Goal: Task Accomplishment & Management: Manage account settings

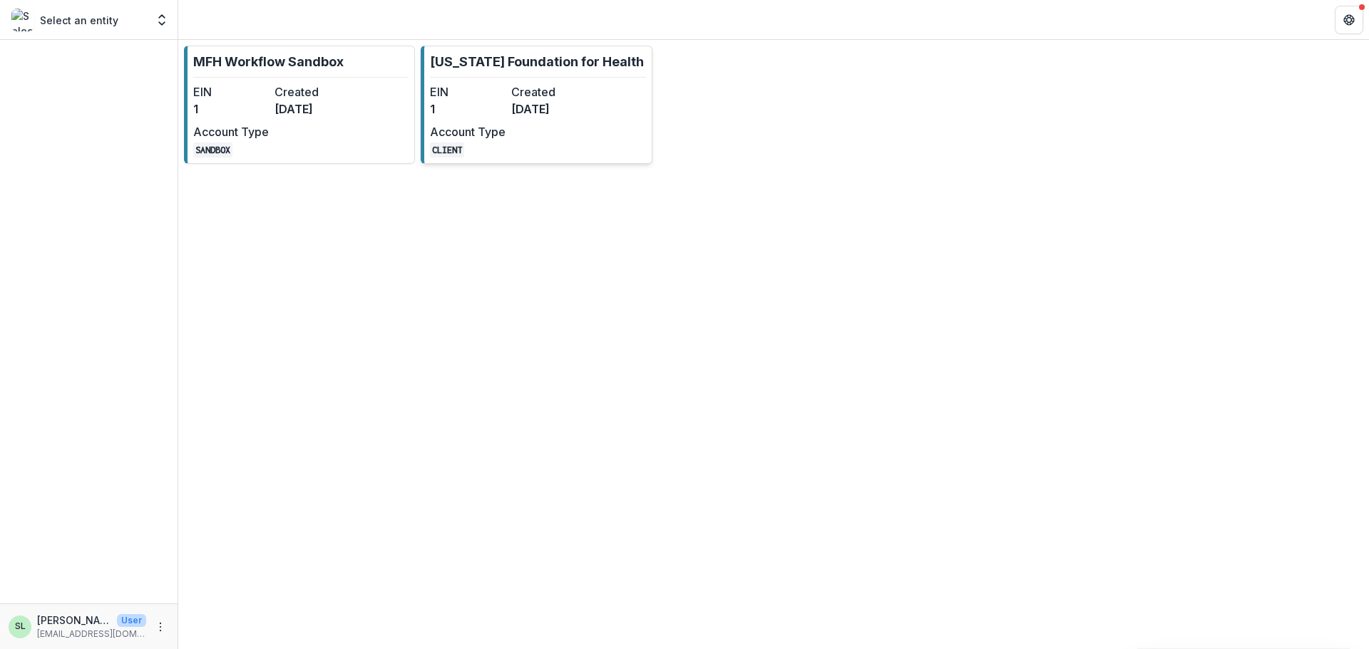
click at [518, 91] on dt "Created" at bounding box center [549, 91] width 76 height 17
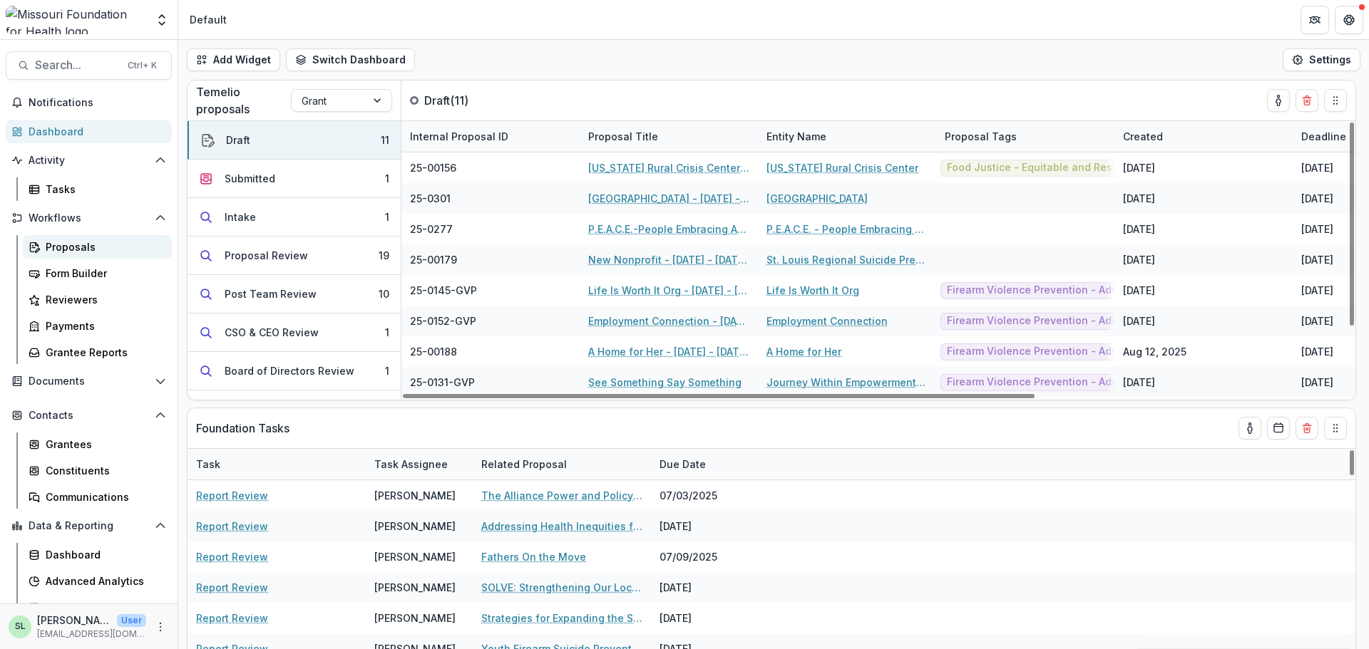
click at [62, 242] on div "Proposals" at bounding box center [103, 247] width 115 height 15
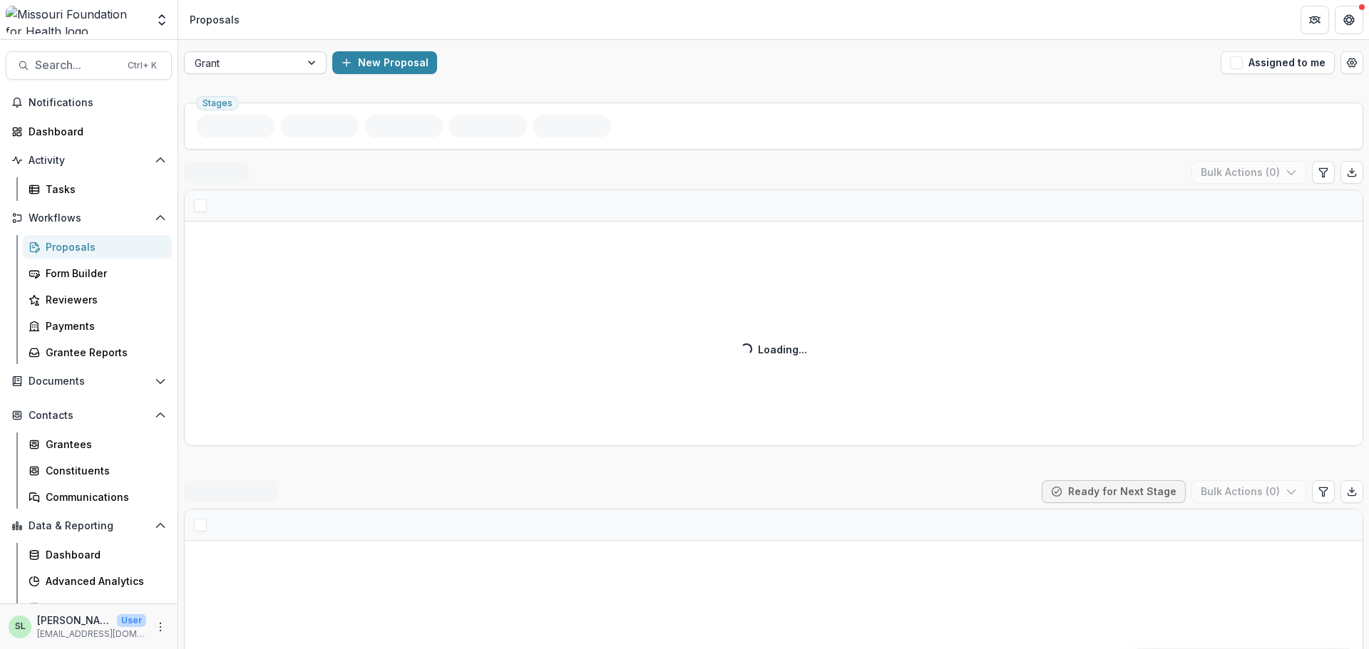
click at [314, 57] on div at bounding box center [313, 62] width 26 height 21
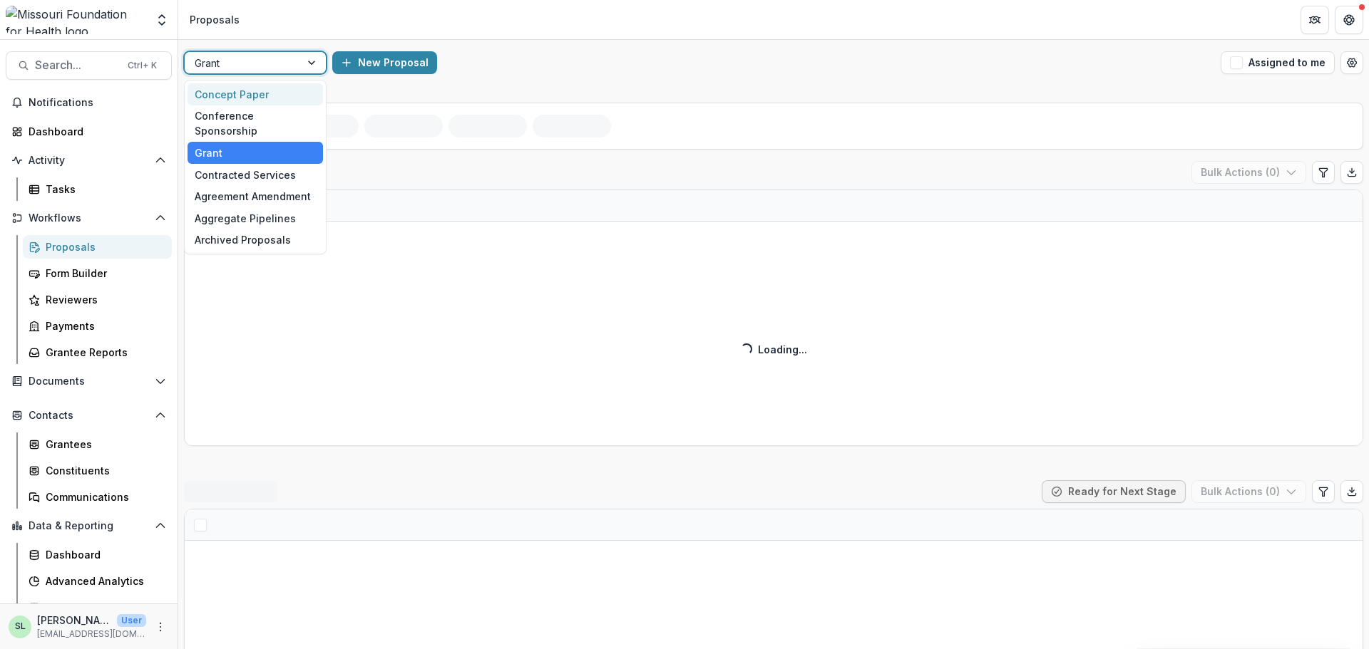
click at [292, 96] on div "Concept Paper" at bounding box center [255, 94] width 135 height 22
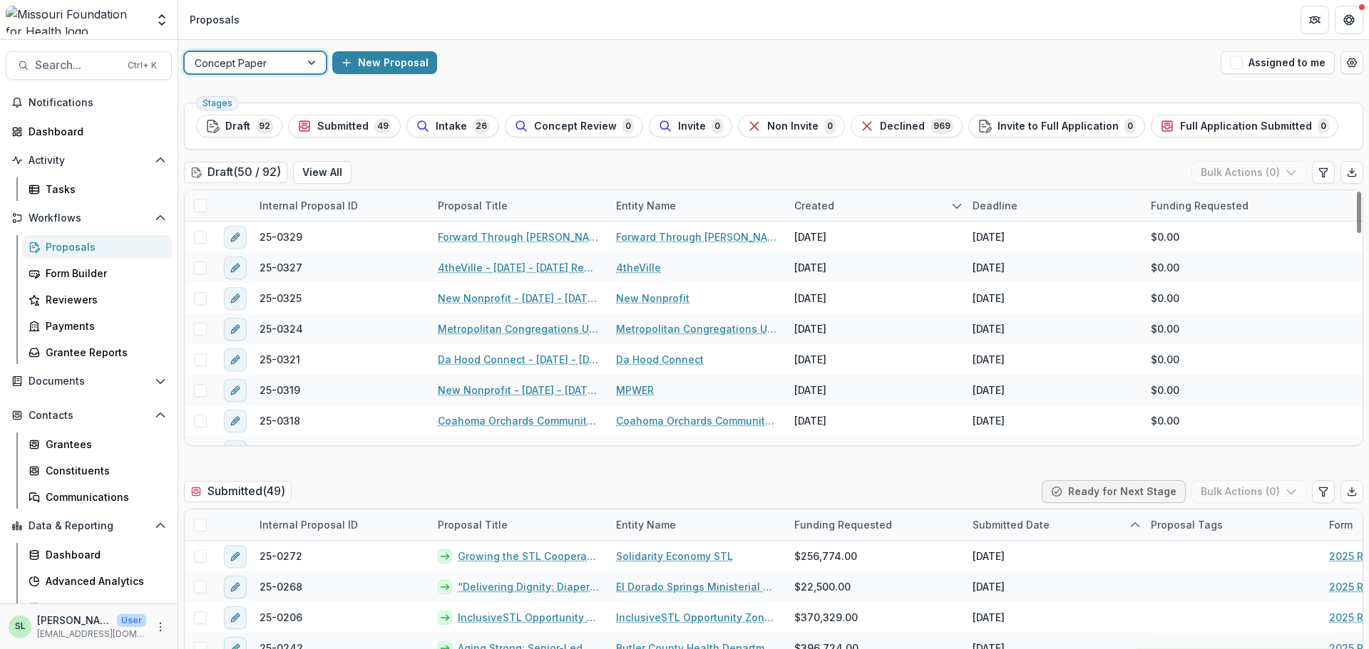
click at [307, 70] on div at bounding box center [313, 62] width 26 height 21
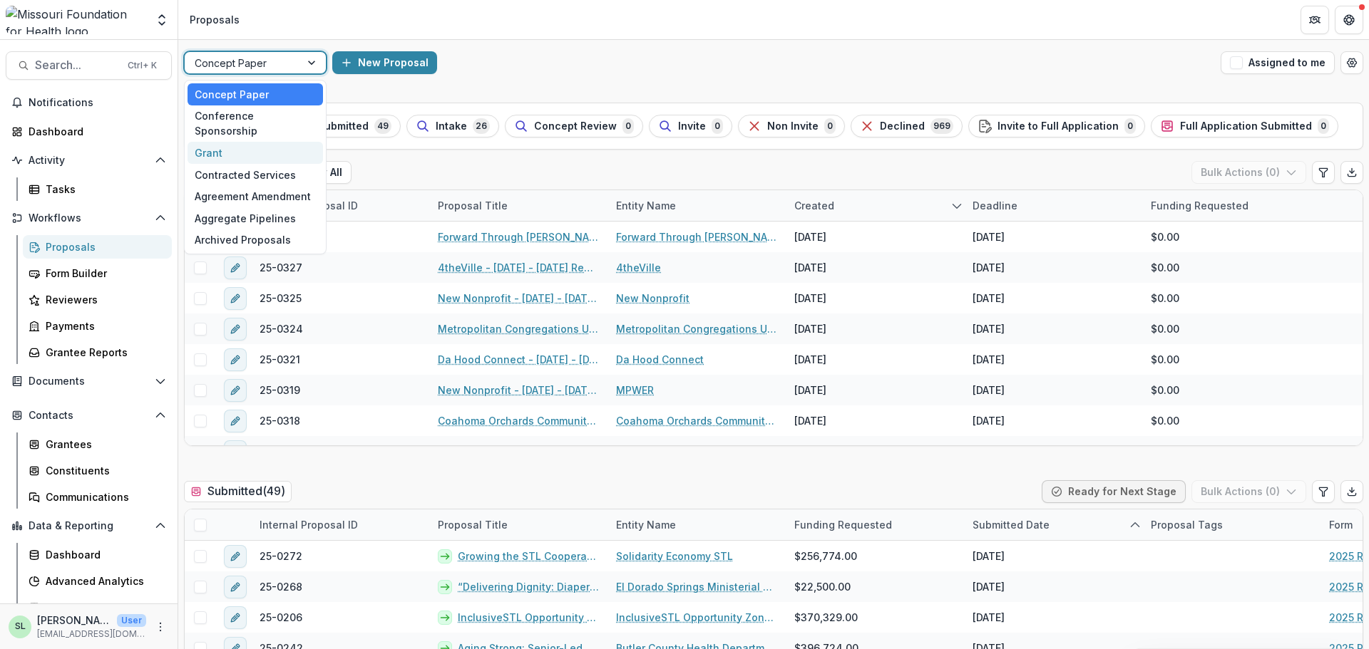
click at [284, 142] on div "Grant" at bounding box center [255, 153] width 135 height 22
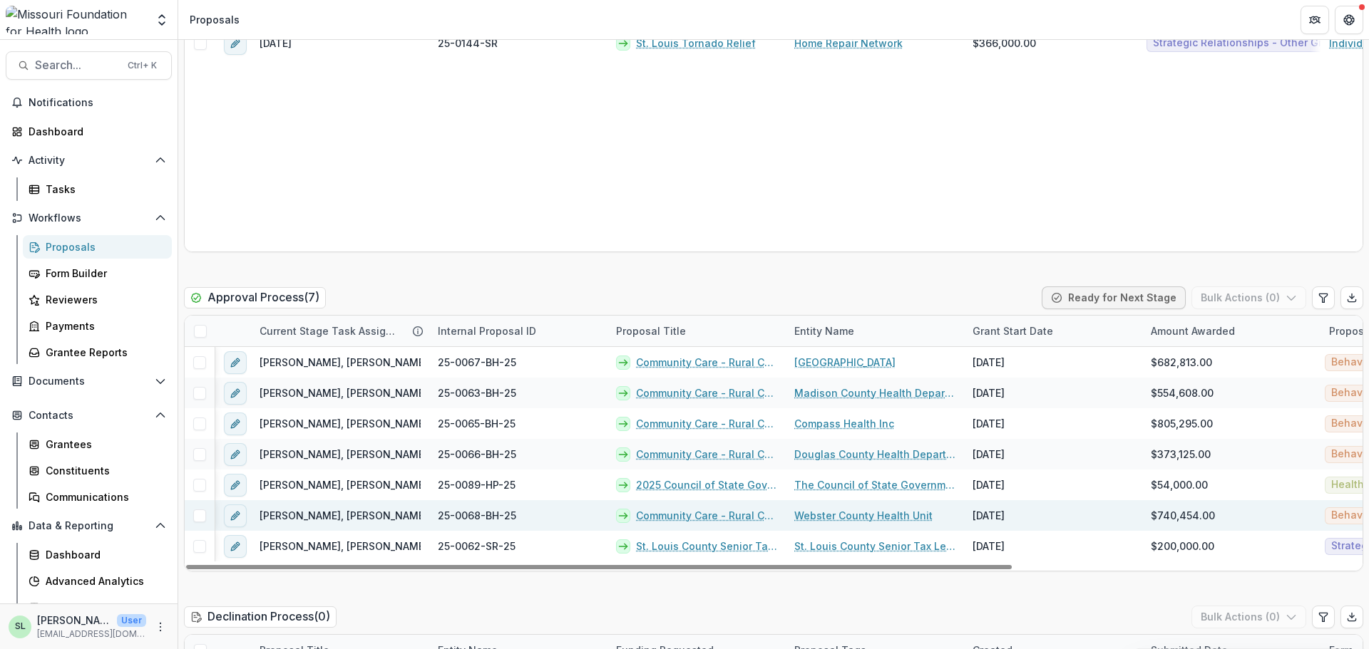
drag, startPoint x: 592, startPoint y: 567, endPoint x: 435, endPoint y: 510, distance: 167.6
click at [519, 570] on div at bounding box center [599, 567] width 826 height 4
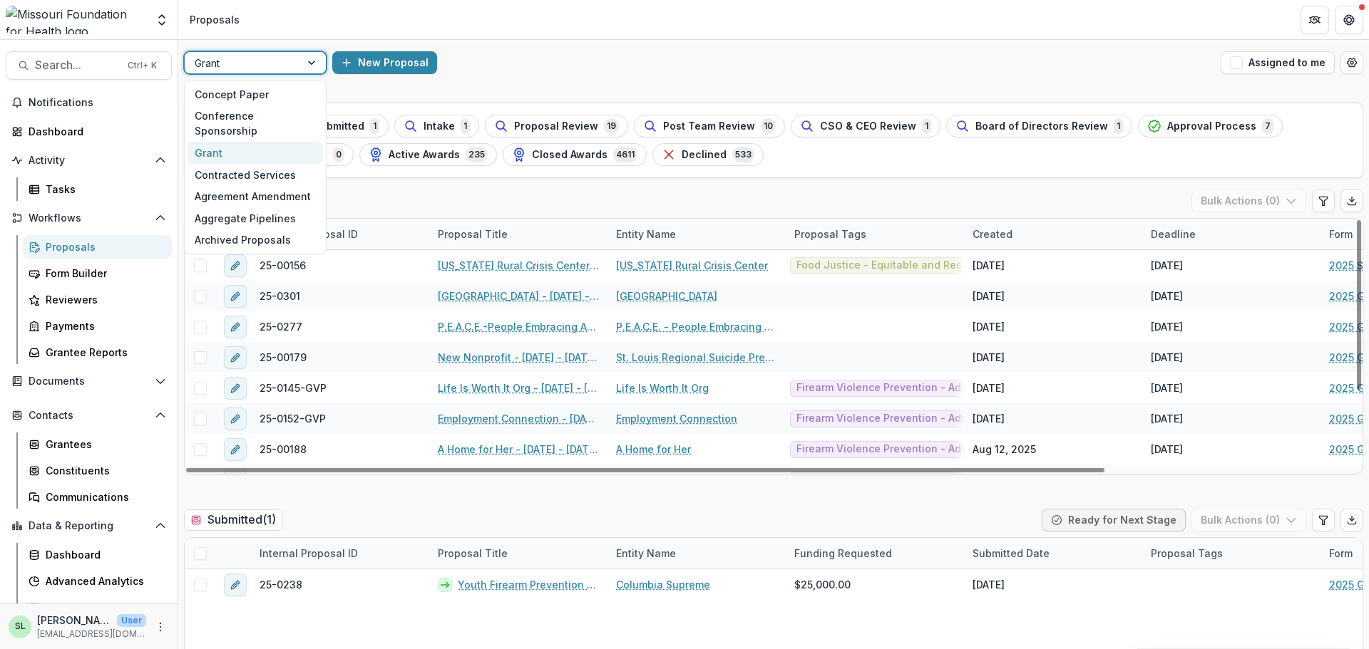
click at [232, 64] on div at bounding box center [243, 63] width 96 height 18
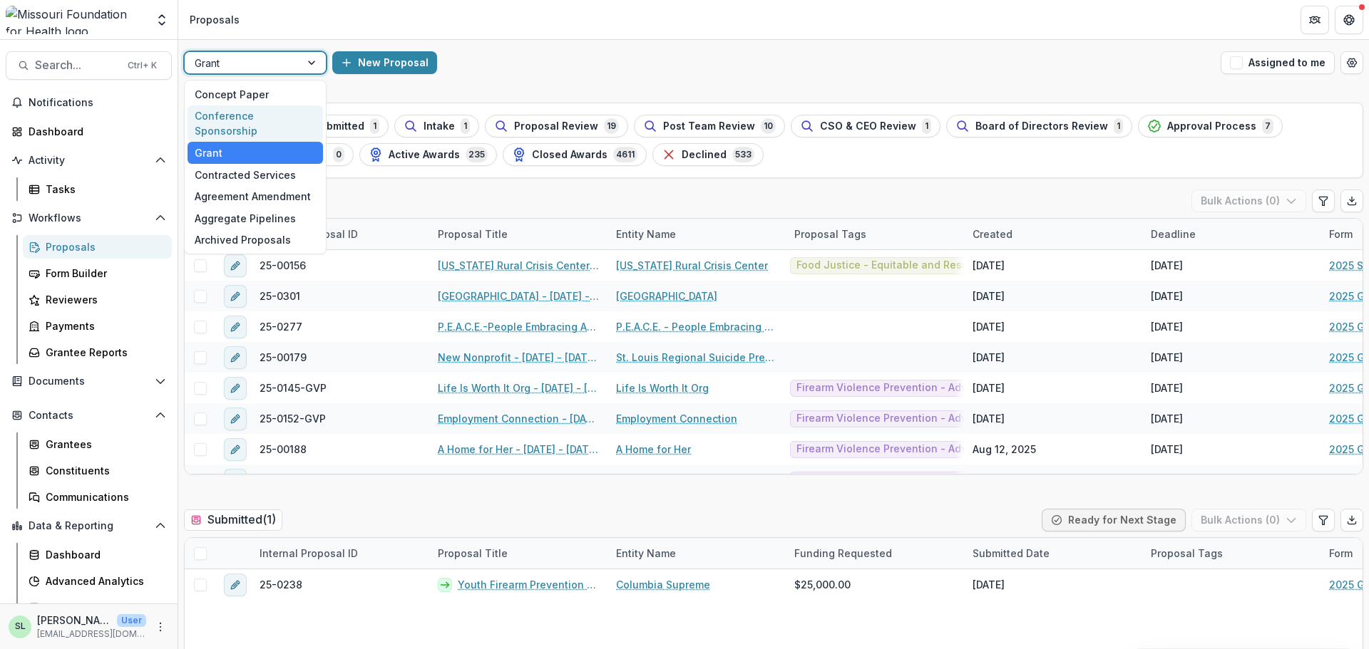
click at [242, 110] on div "Conference Sponsorship" at bounding box center [255, 124] width 135 height 37
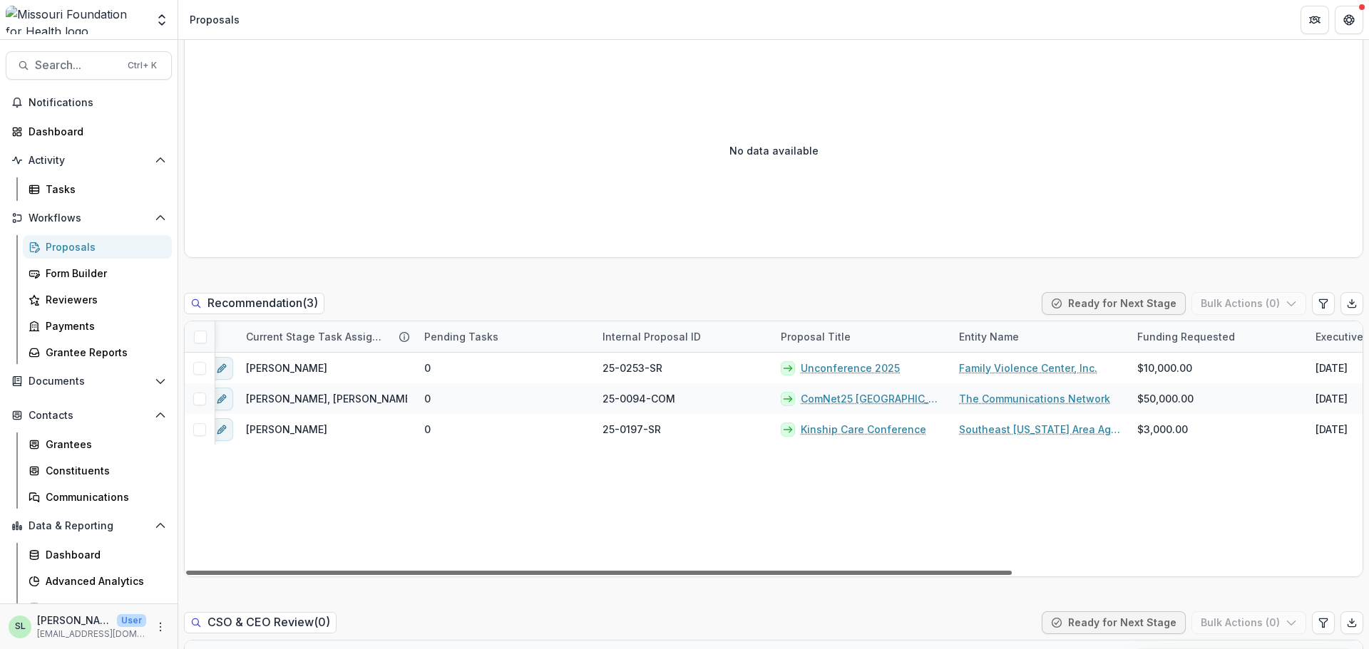
scroll to position [0, 12]
drag, startPoint x: 861, startPoint y: 572, endPoint x: 870, endPoint y: 597, distance: 27.1
click at [870, 575] on div at bounding box center [599, 573] width 826 height 4
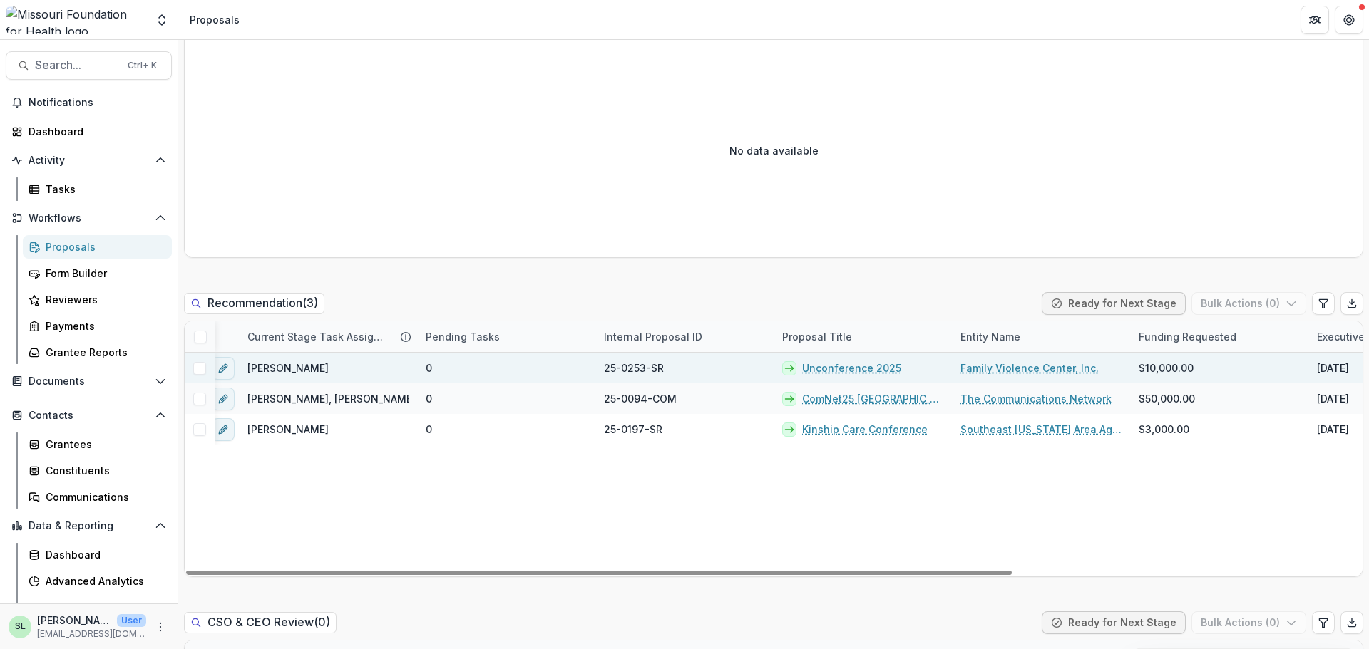
click at [843, 364] on link "Unconference 2025" at bounding box center [851, 368] width 99 height 15
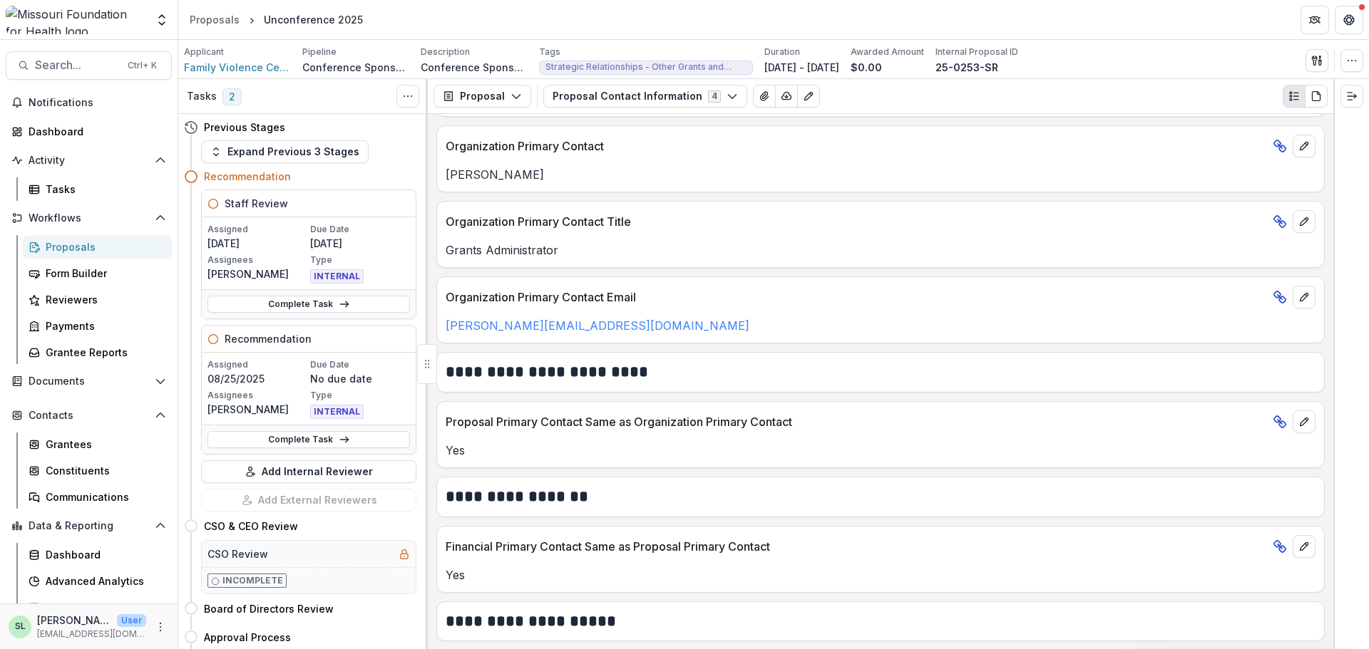
scroll to position [37, 0]
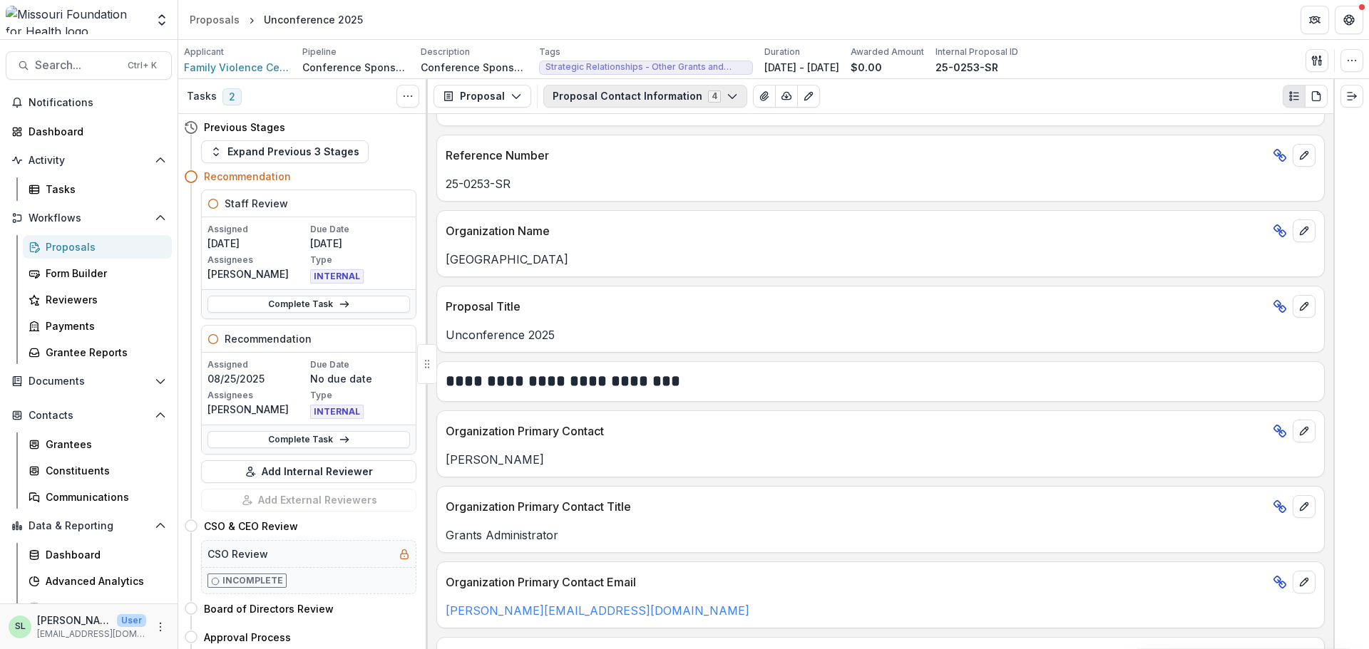
click at [652, 94] on button "Proposal Contact Information 4" at bounding box center [645, 96] width 204 height 23
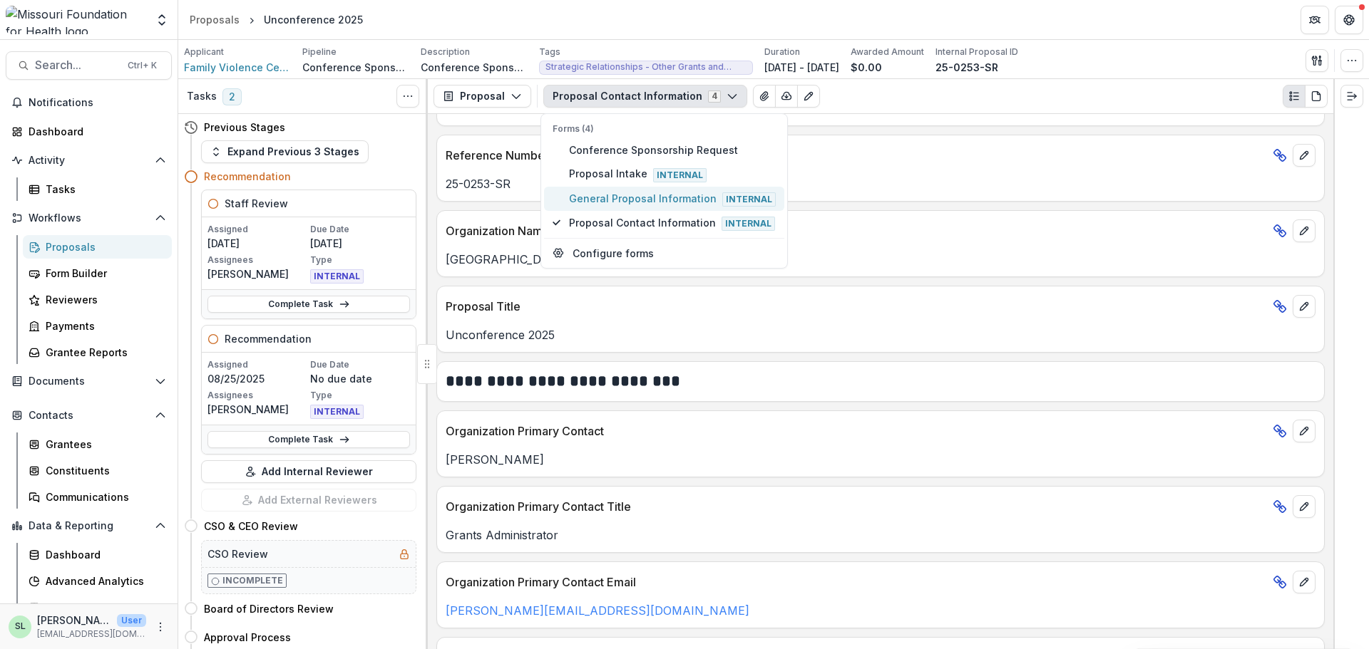
click at [626, 197] on span "General Proposal Information Internal" at bounding box center [672, 199] width 207 height 16
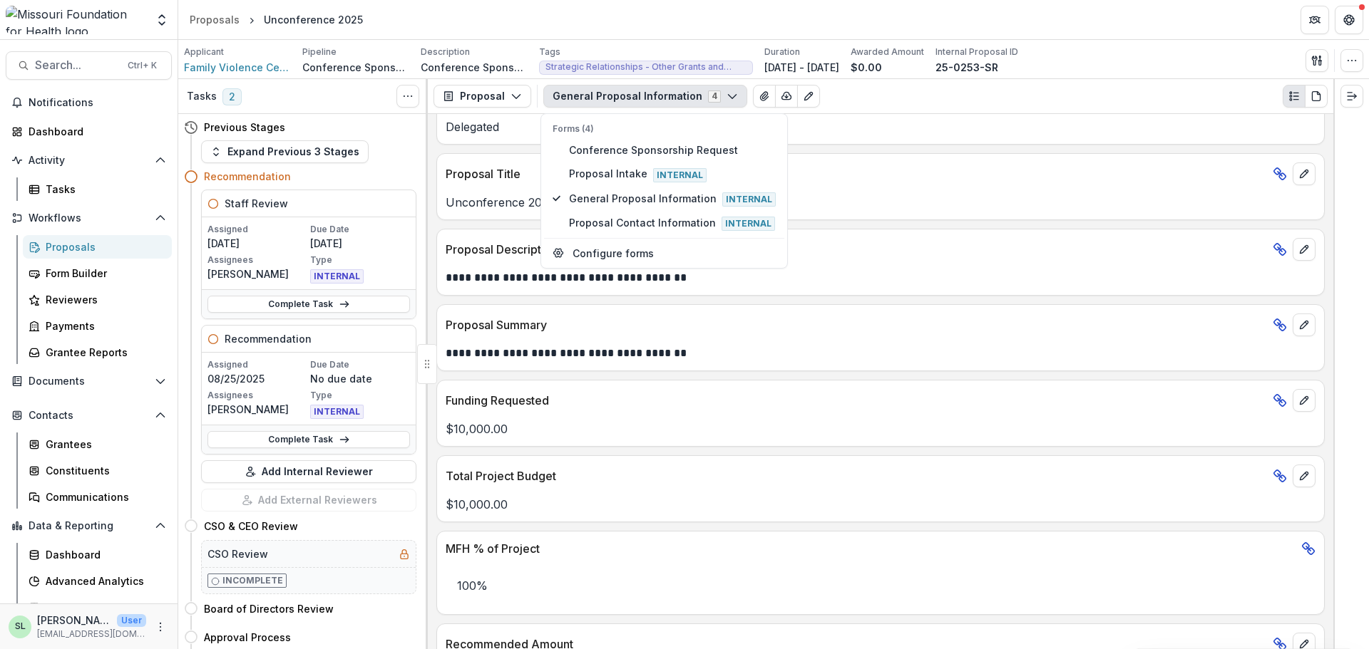
scroll to position [0, 0]
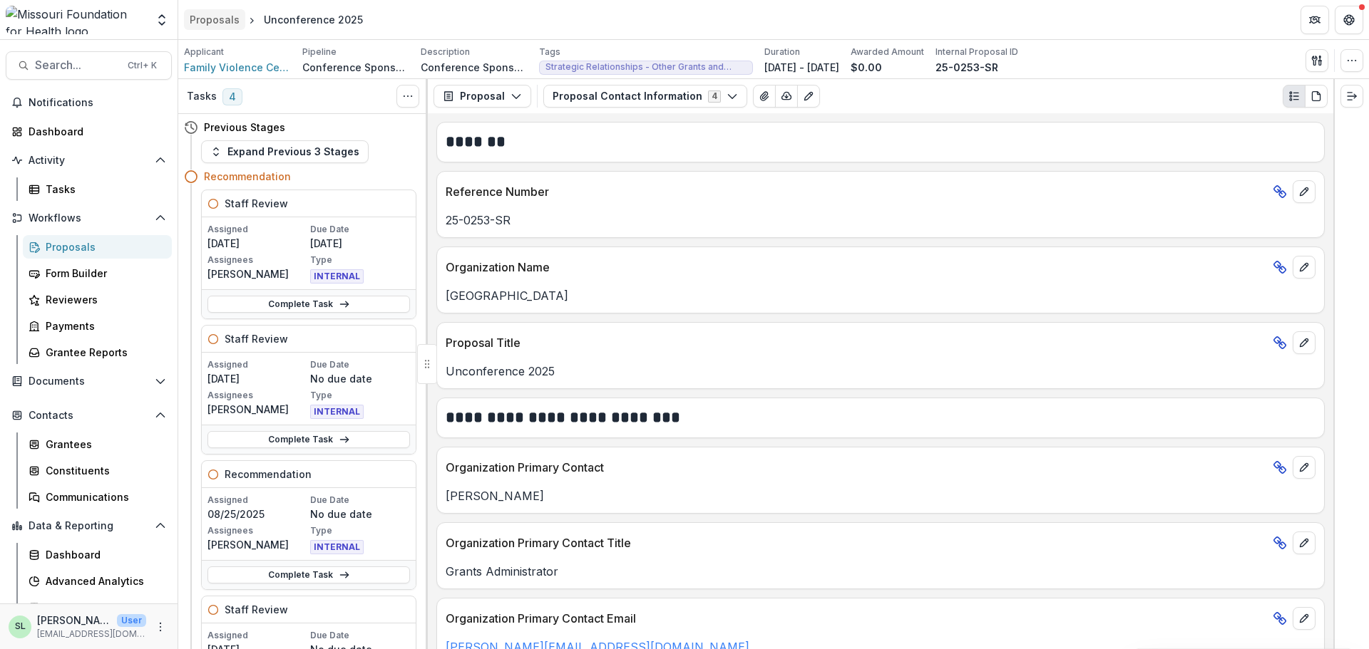
click at [210, 24] on div "Proposals" at bounding box center [215, 19] width 50 height 15
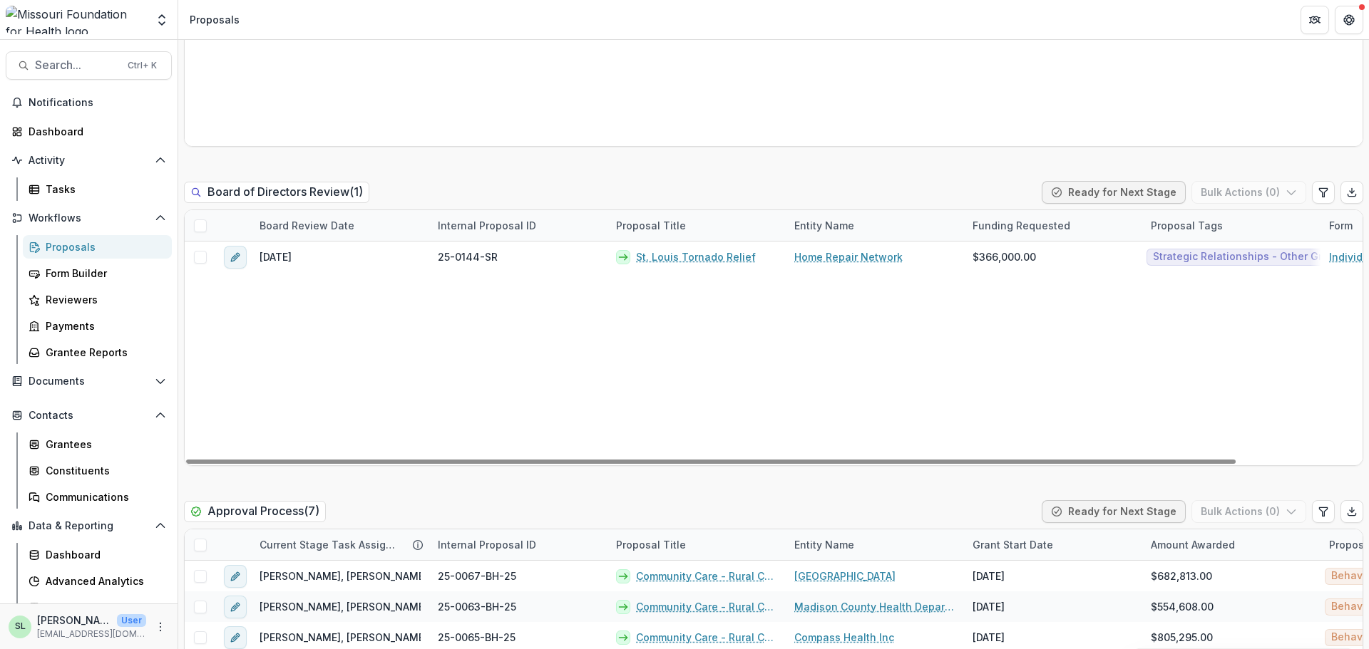
scroll to position [2281, 0]
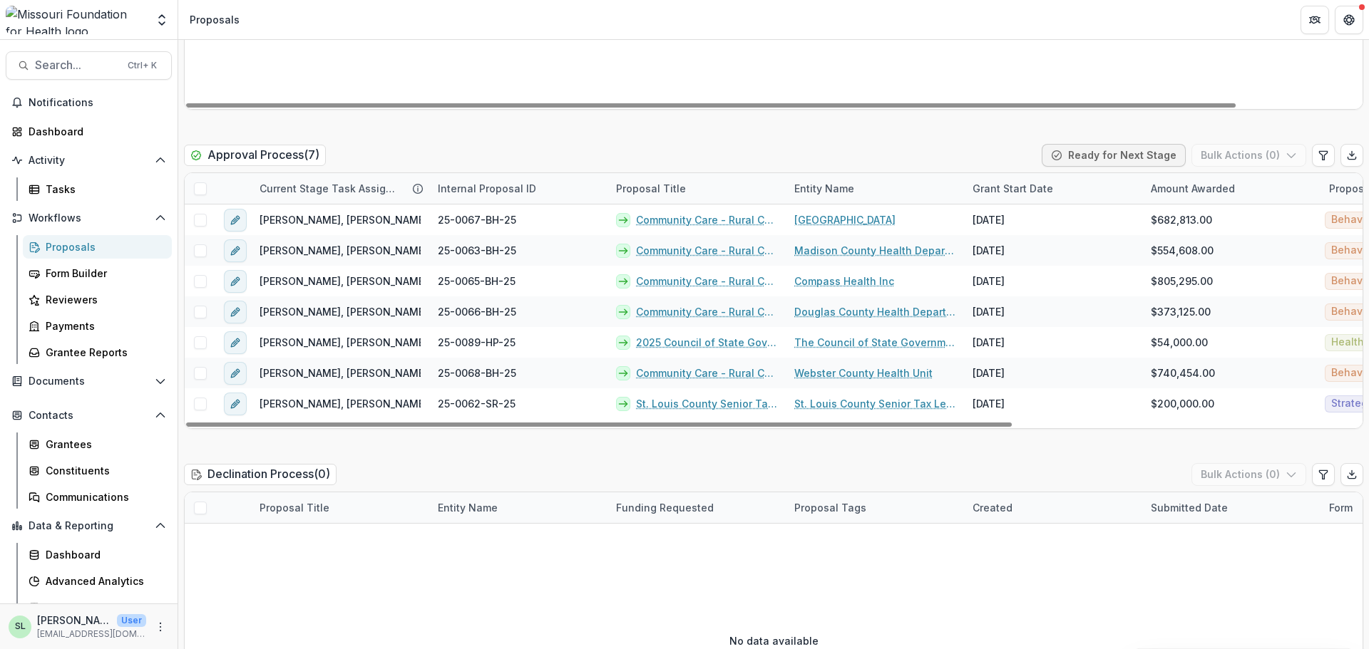
click at [68, 241] on div "Proposals" at bounding box center [103, 247] width 115 height 15
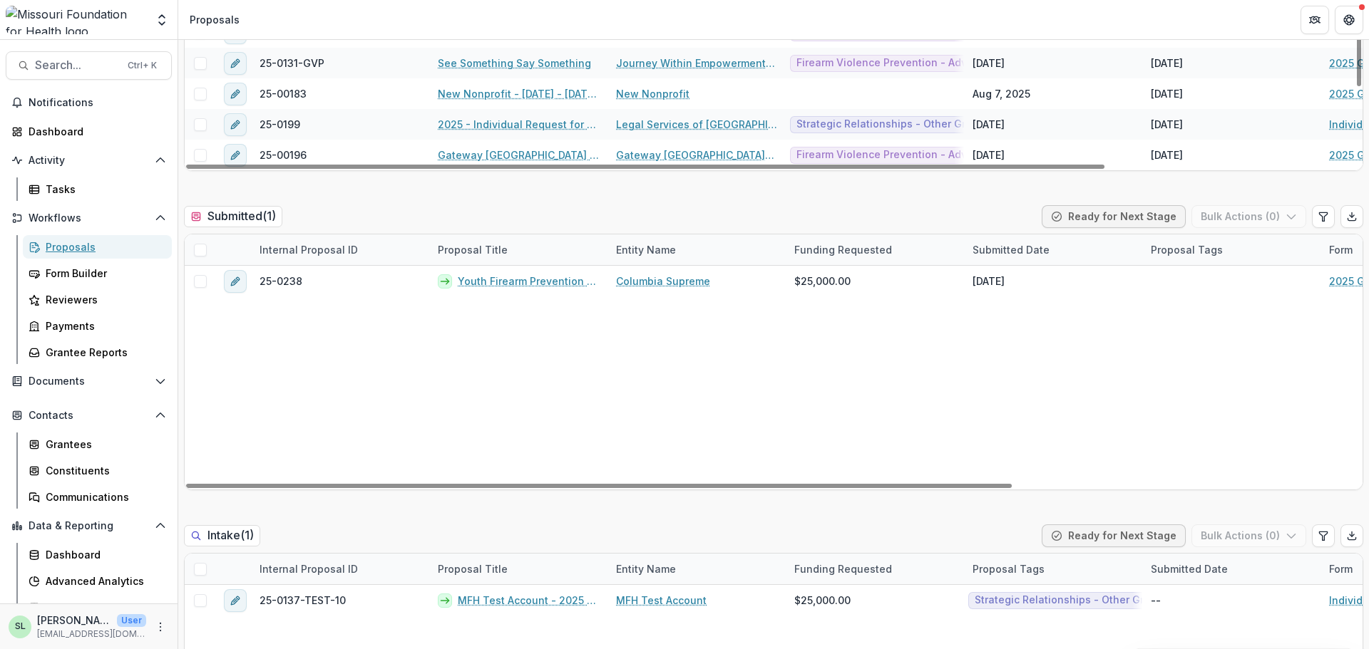
scroll to position [0, 0]
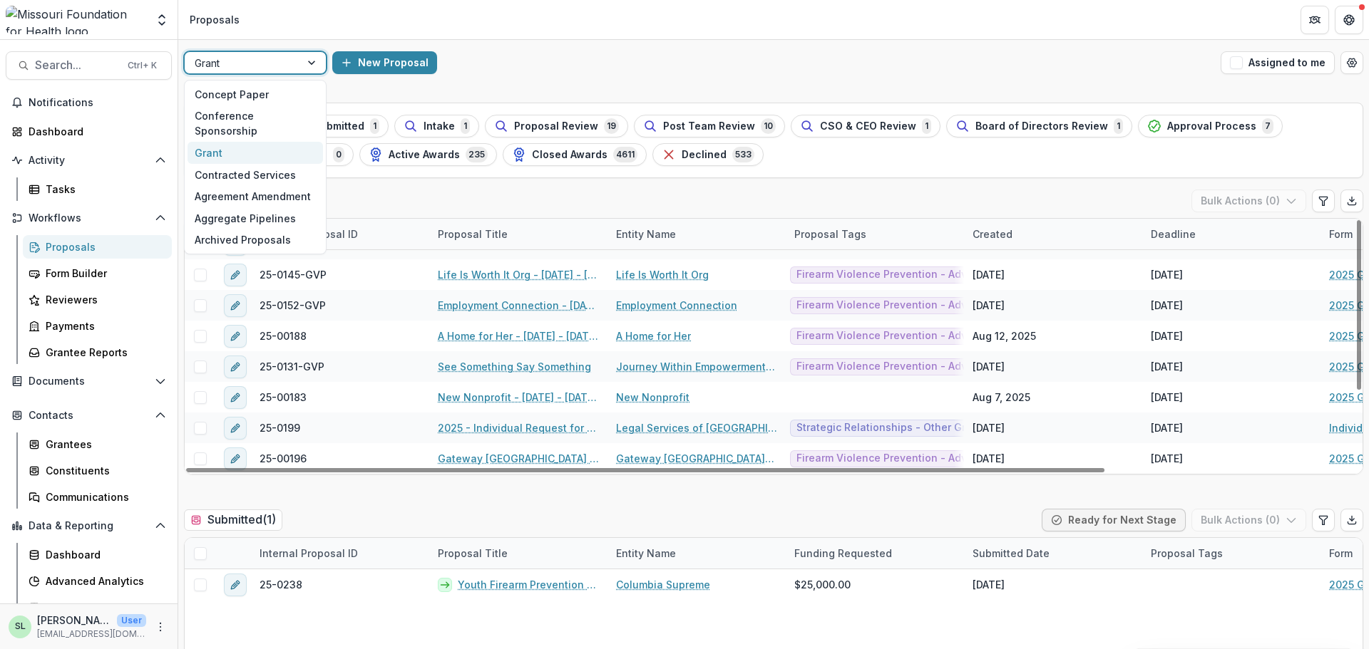
click at [294, 73] on div "Grant" at bounding box center [242, 63] width 115 height 21
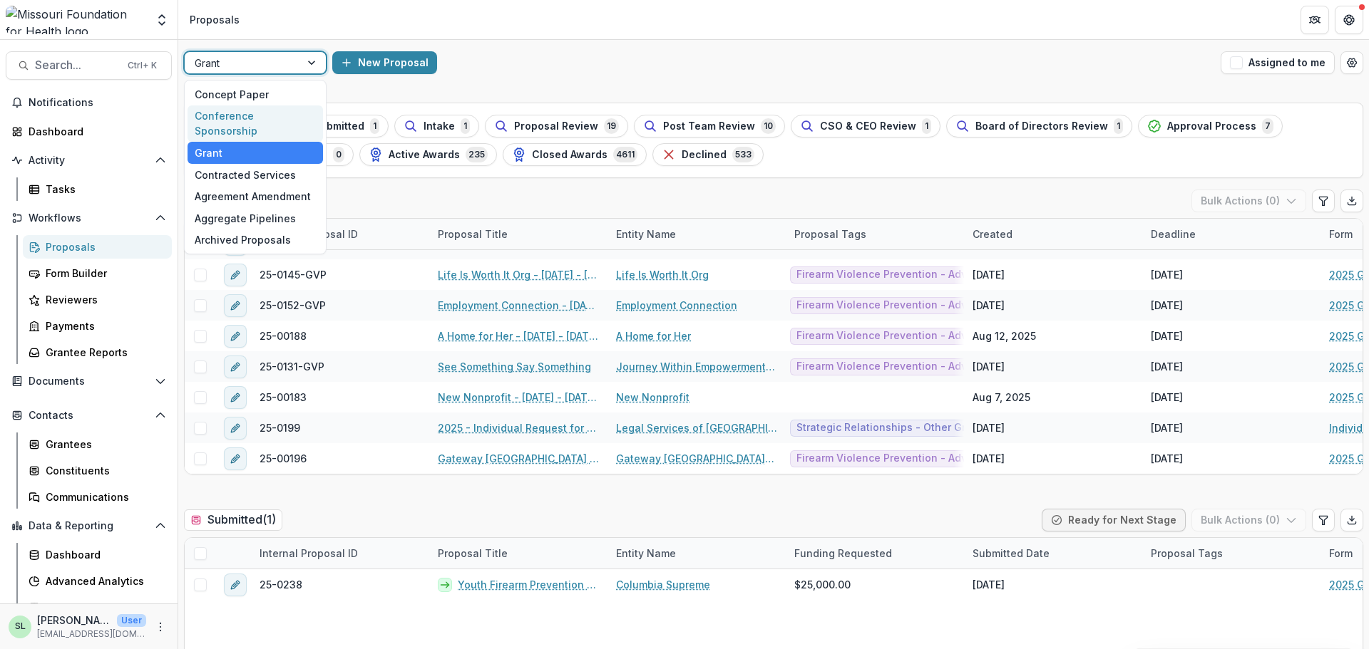
click at [271, 116] on div "Conference Sponsorship" at bounding box center [255, 124] width 135 height 37
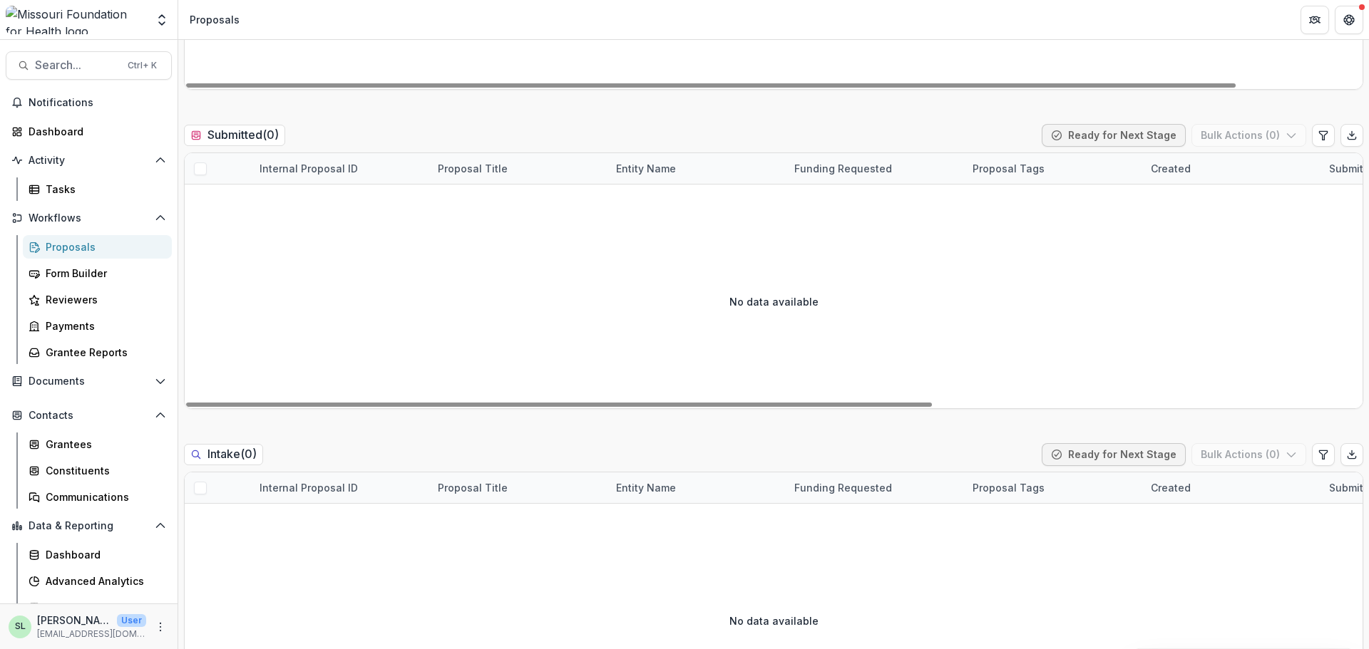
scroll to position [713, 0]
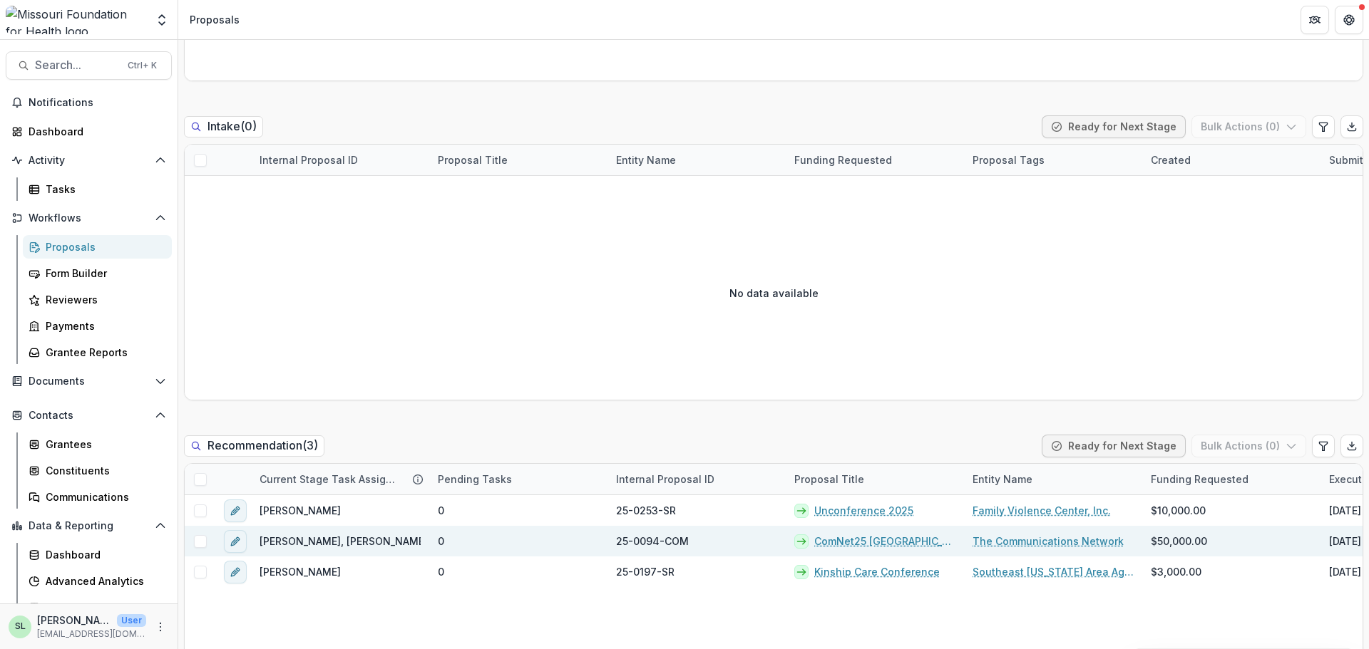
click at [855, 536] on link "ComNet25 [GEOGRAPHIC_DATA]" at bounding box center [884, 541] width 141 height 15
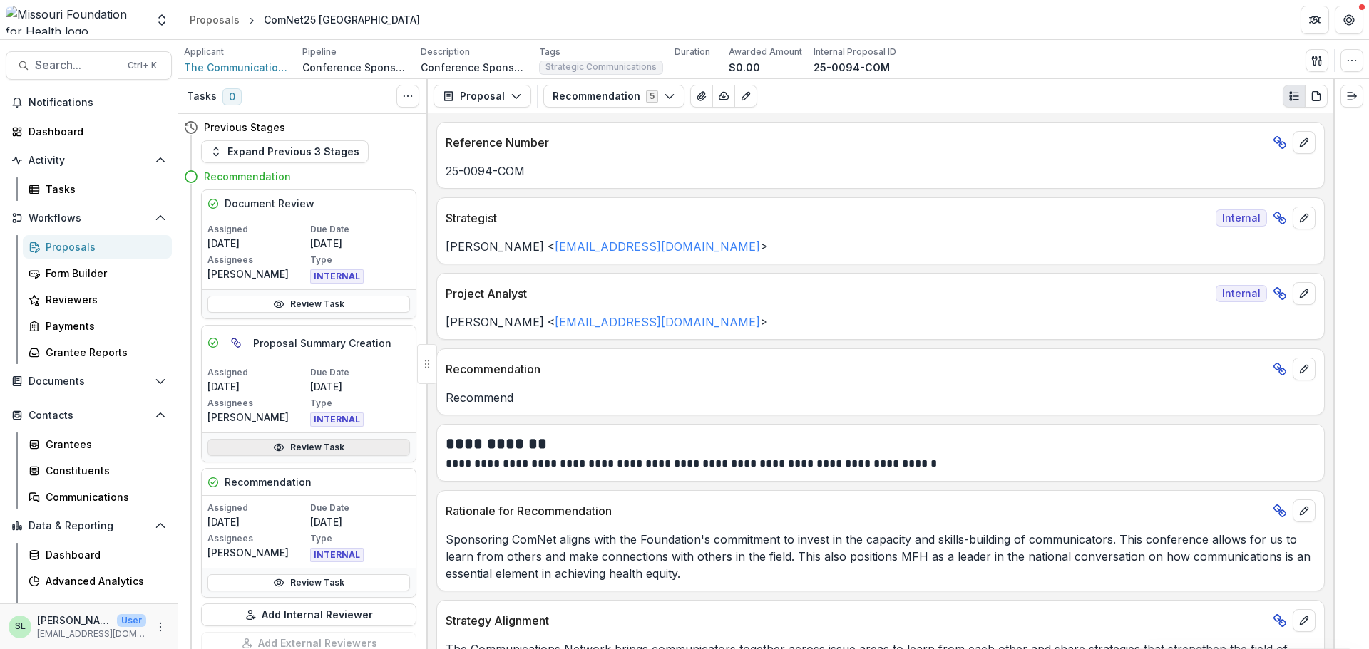
click at [308, 447] on link "Review Task" at bounding box center [308, 447] width 202 height 17
click at [312, 451] on link "Review Task" at bounding box center [308, 447] width 202 height 17
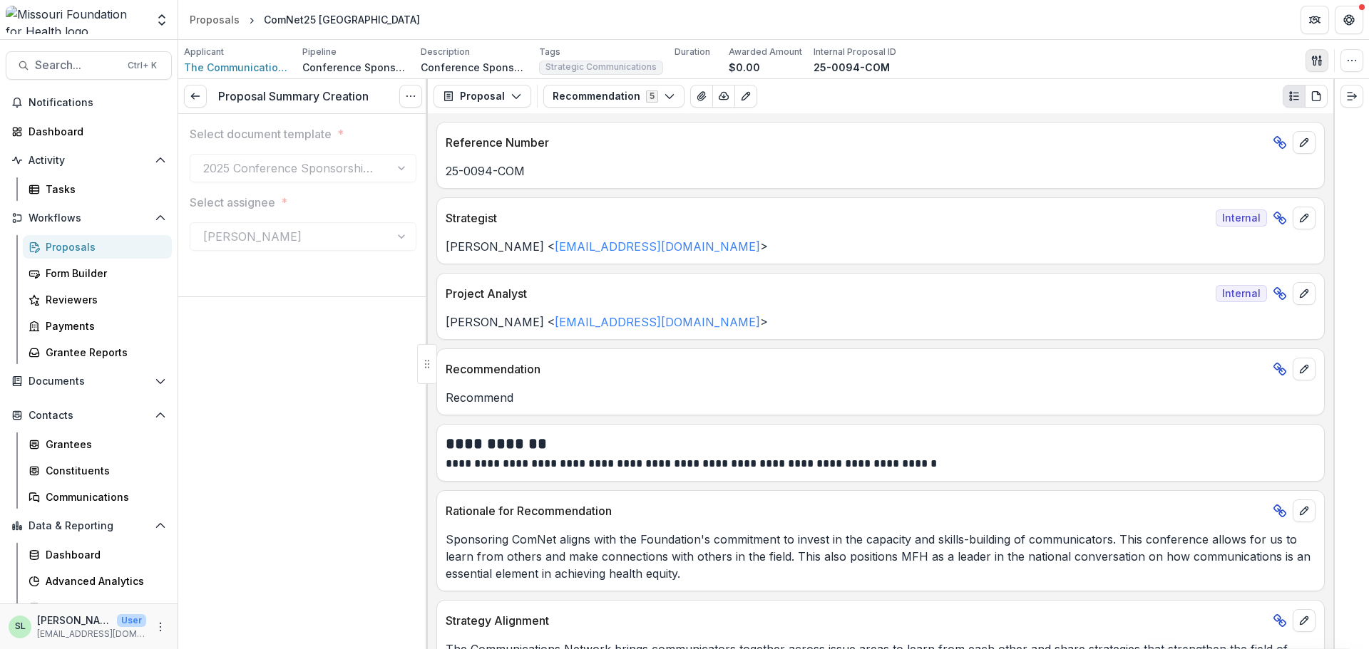
click at [1319, 66] on button "button" at bounding box center [1316, 60] width 23 height 23
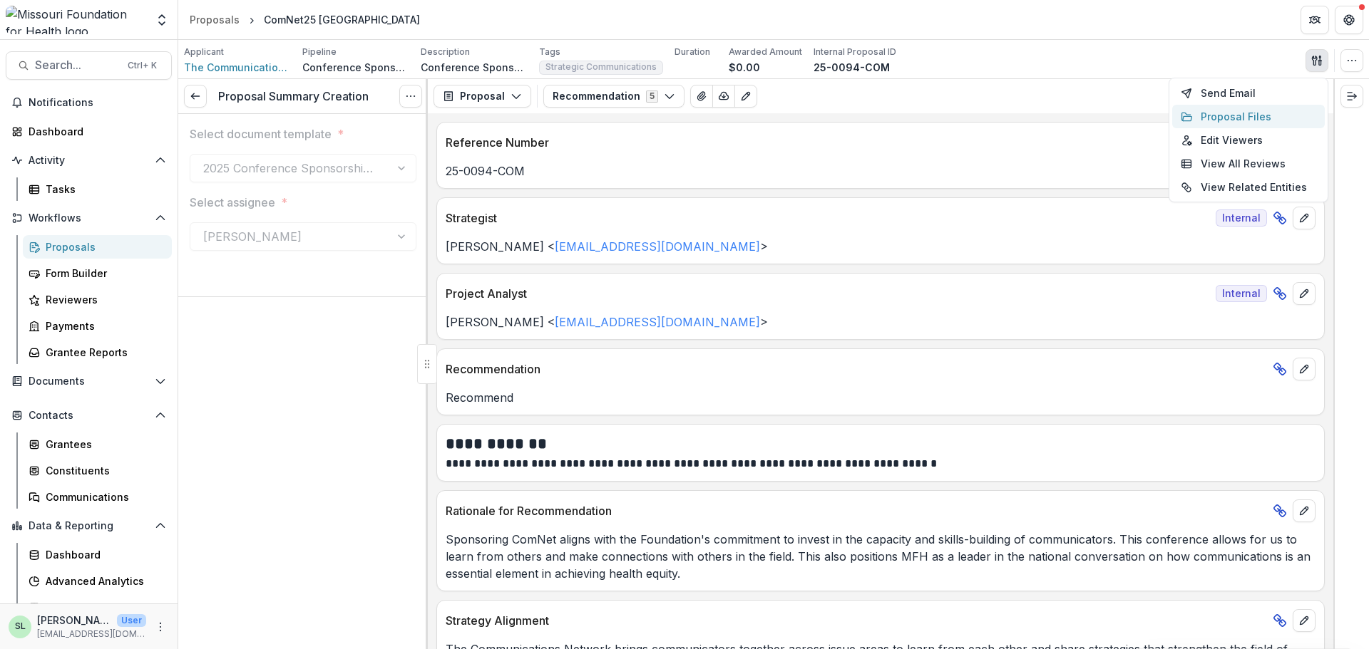
click at [1228, 115] on button "Proposal Files" at bounding box center [1248, 117] width 153 height 24
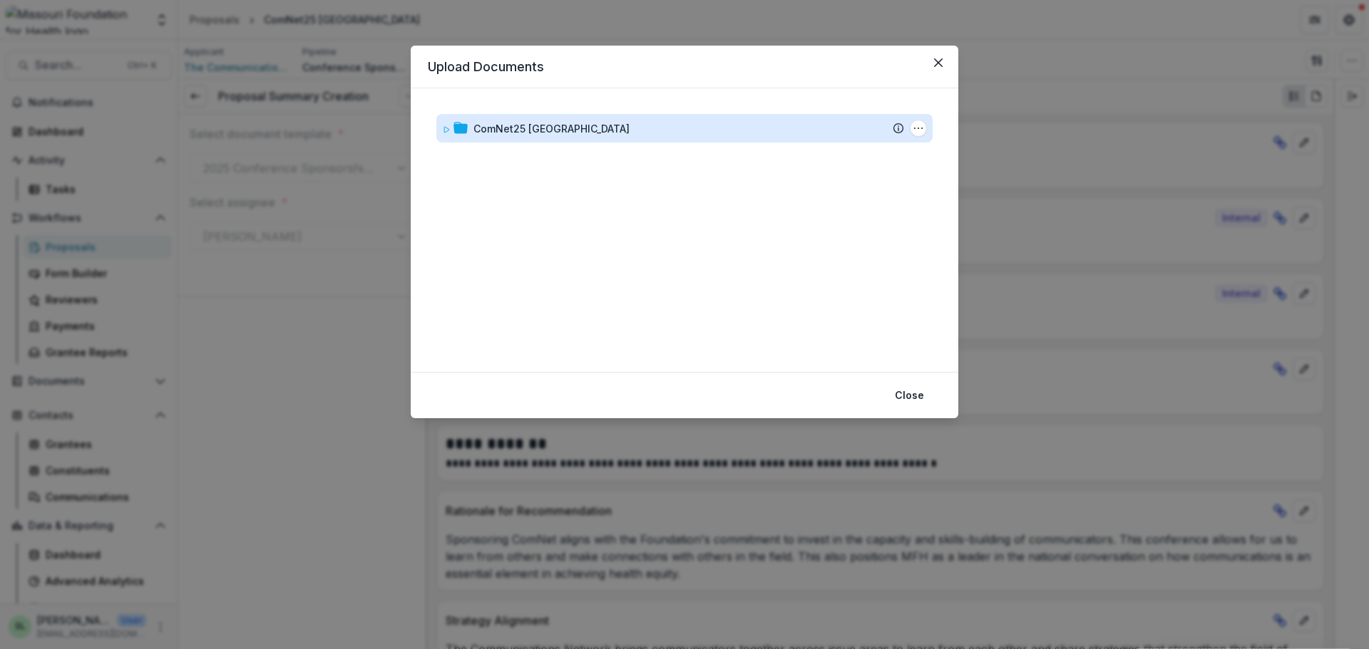
click at [536, 130] on div "ComNet25 [GEOGRAPHIC_DATA]" at bounding box center [551, 128] width 156 height 15
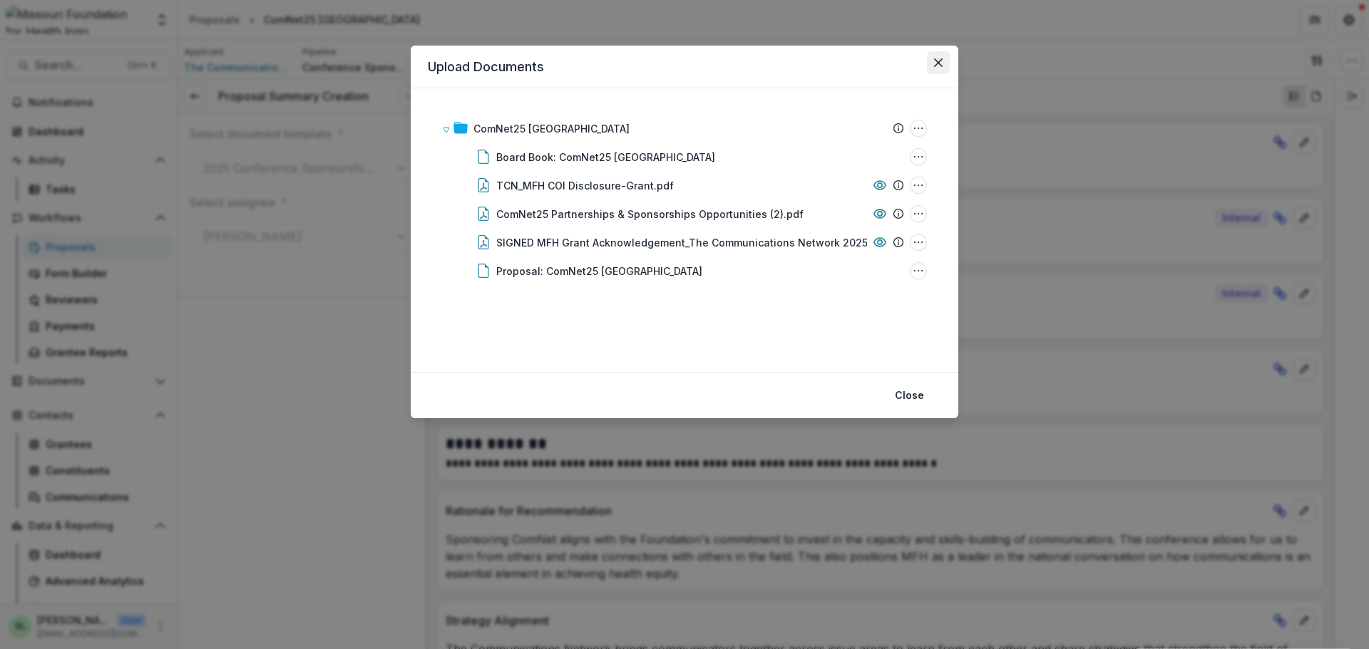
click at [936, 61] on icon "Close" at bounding box center [938, 62] width 9 height 9
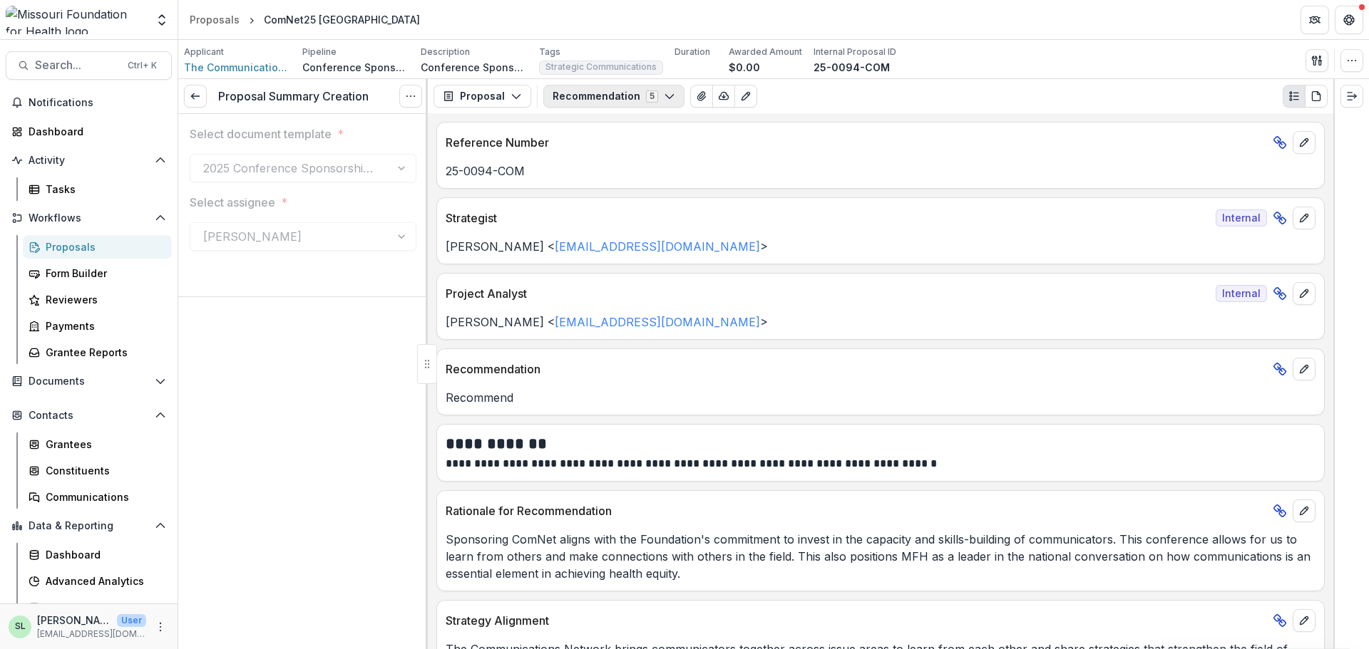
click at [611, 102] on button "Recommendation 5" at bounding box center [613, 96] width 141 height 23
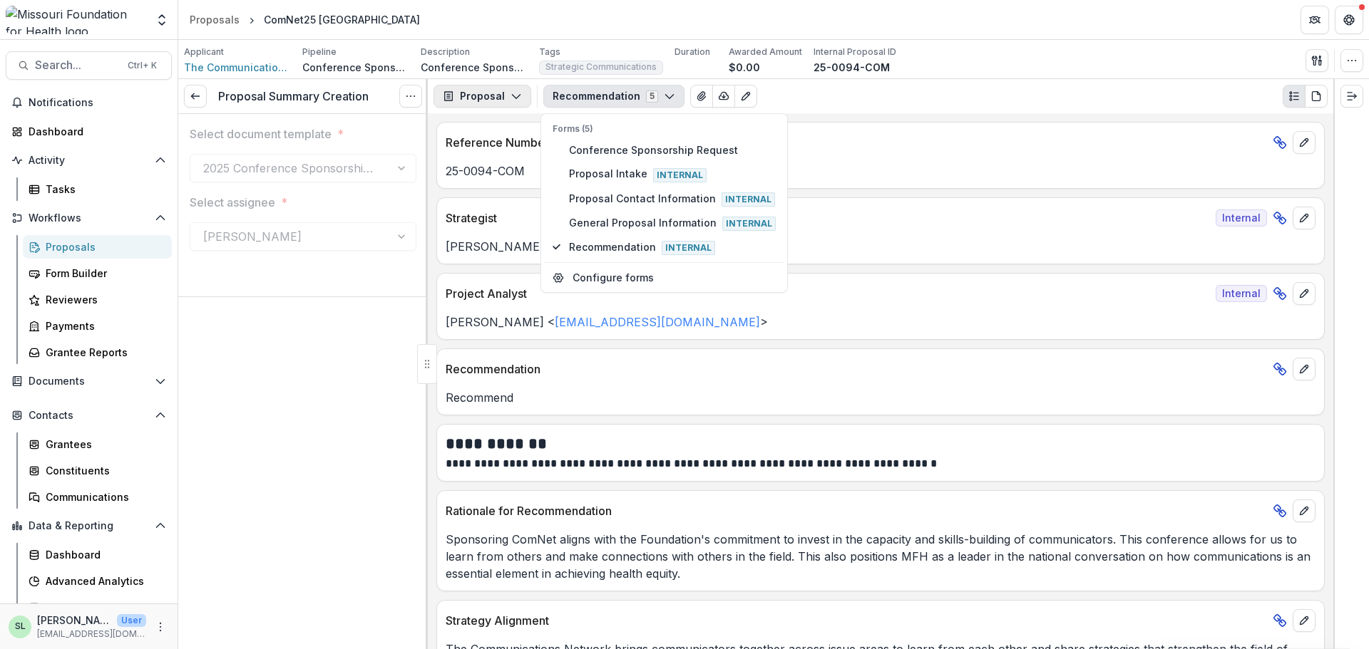
click at [518, 97] on icon "button" at bounding box center [515, 96] width 11 height 11
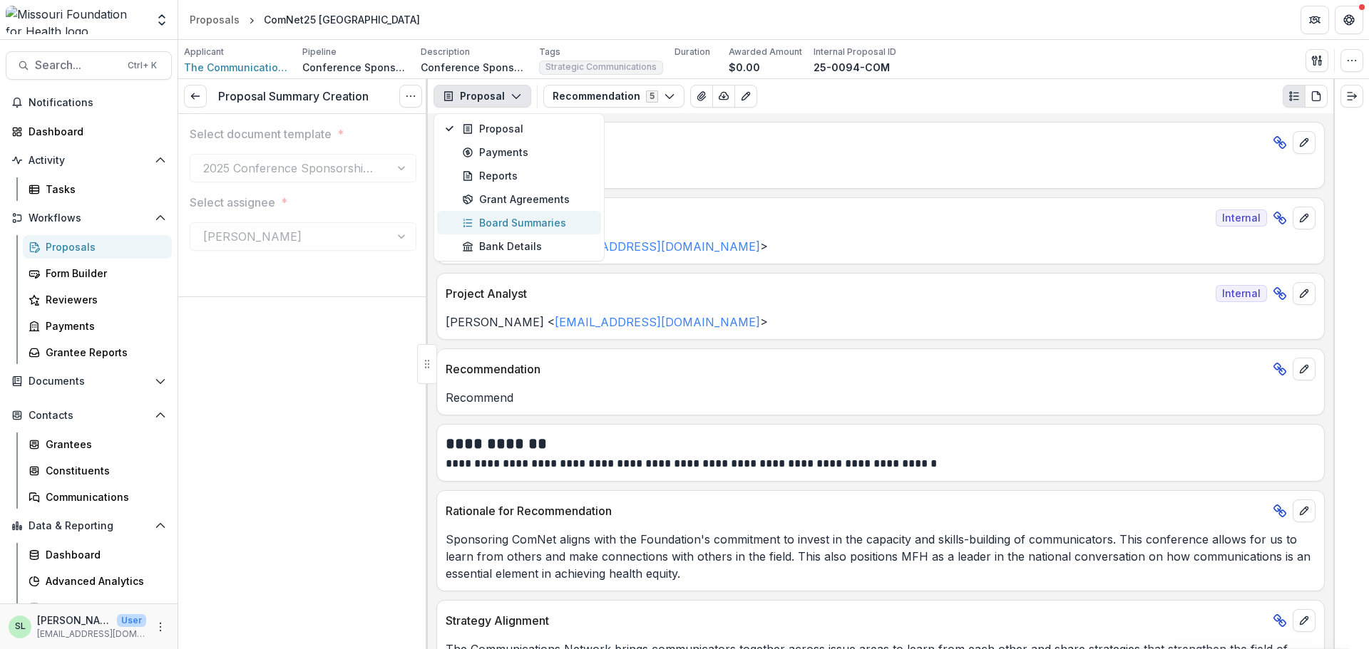
click at [510, 225] on div "Board Summaries" at bounding box center [527, 222] width 130 height 15
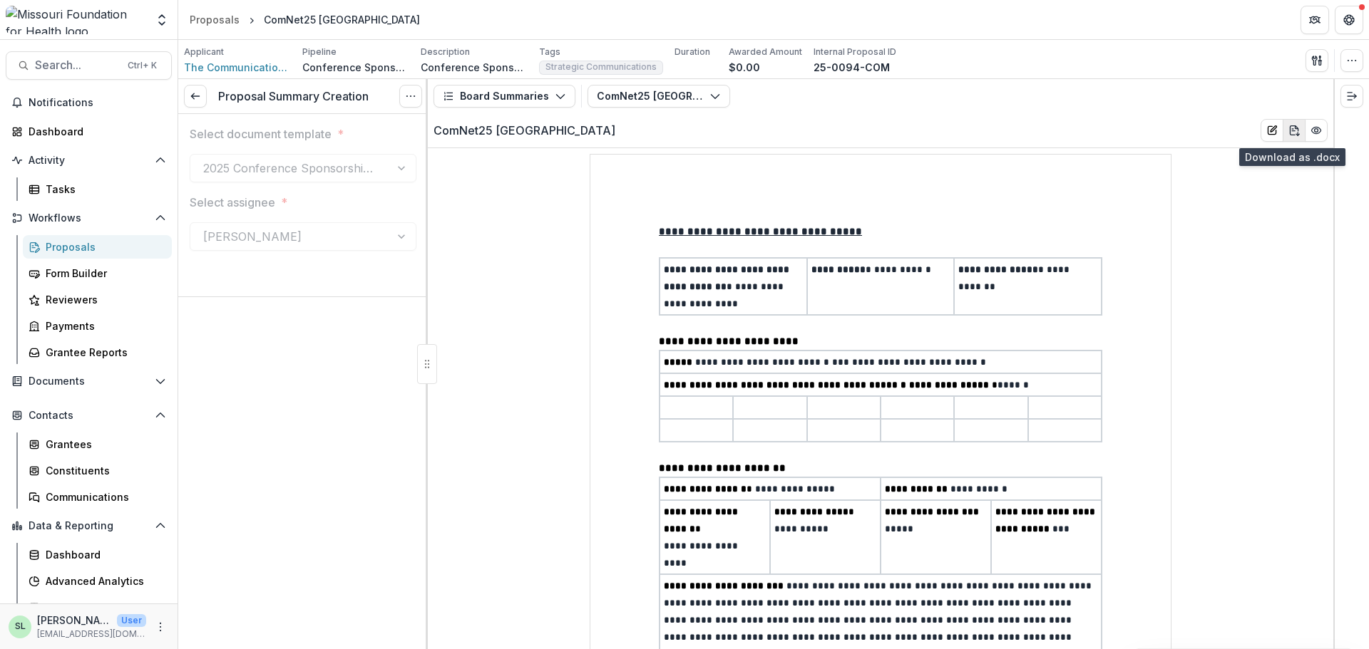
click at [1295, 134] on button "download-word" at bounding box center [1294, 130] width 23 height 23
click at [212, 20] on div "Proposals" at bounding box center [215, 19] width 50 height 15
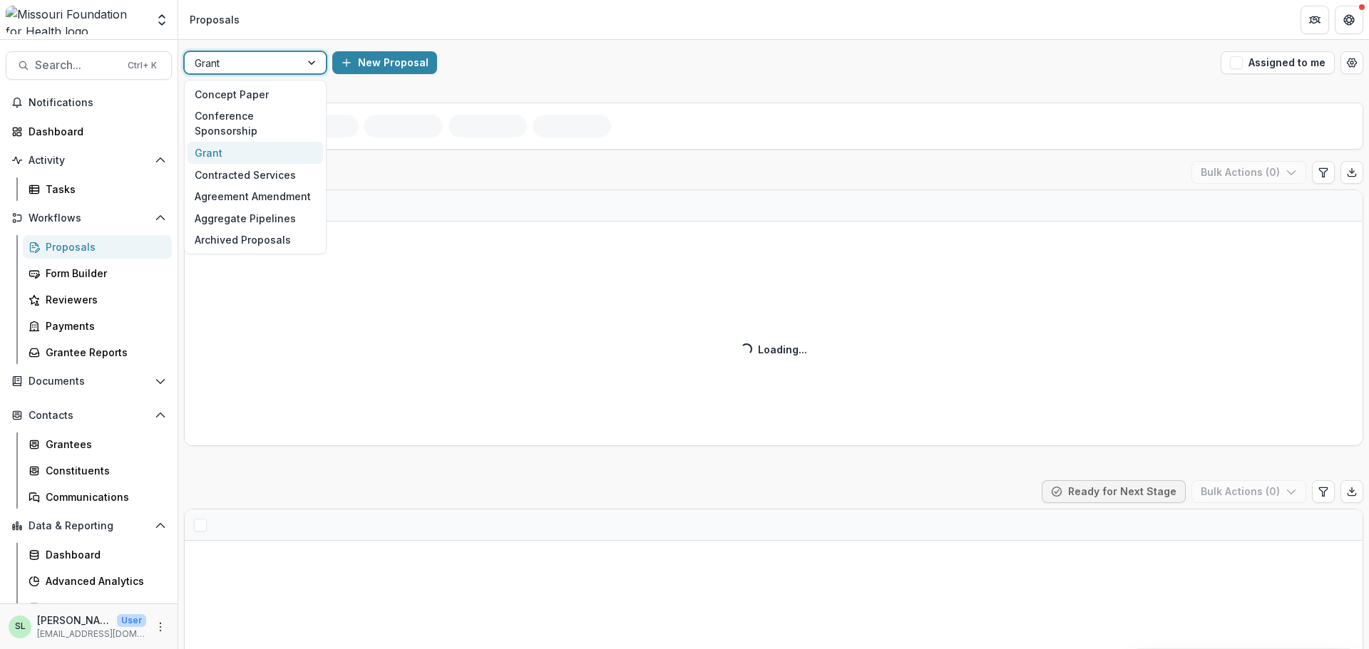
click at [277, 54] on div at bounding box center [243, 63] width 96 height 18
click at [262, 113] on div "Conference Sponsorship" at bounding box center [255, 124] width 135 height 37
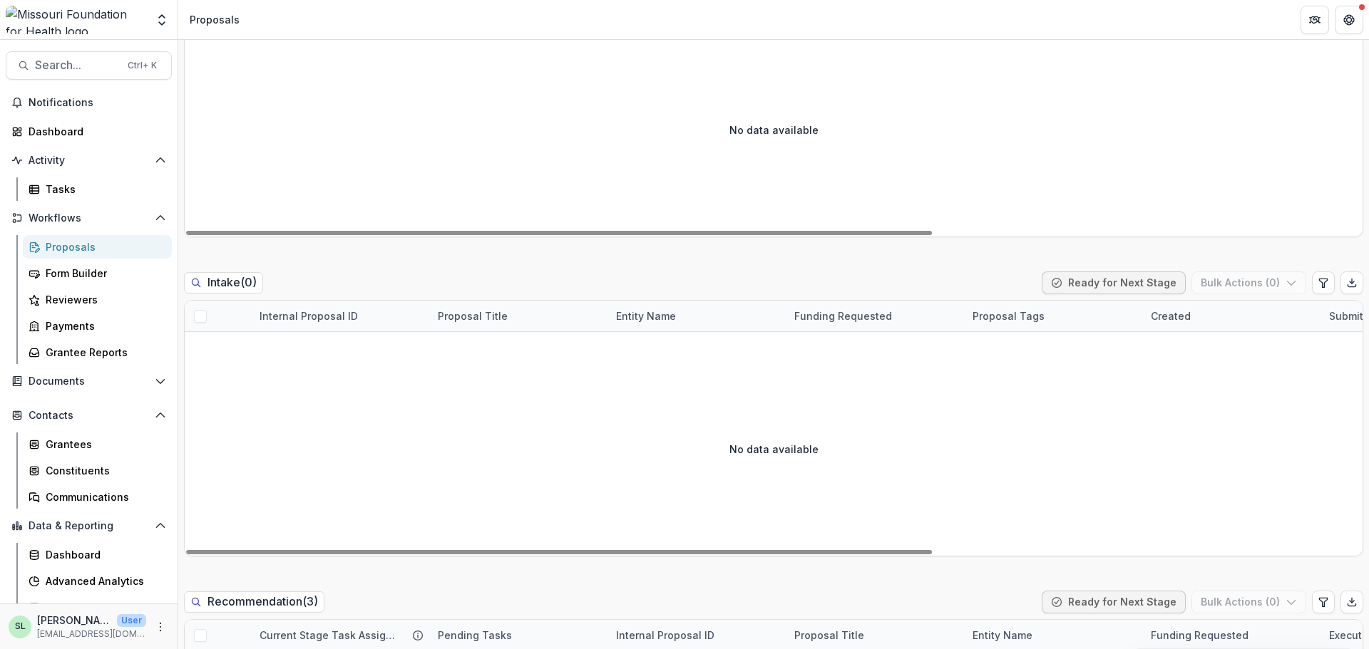
scroll to position [927, 0]
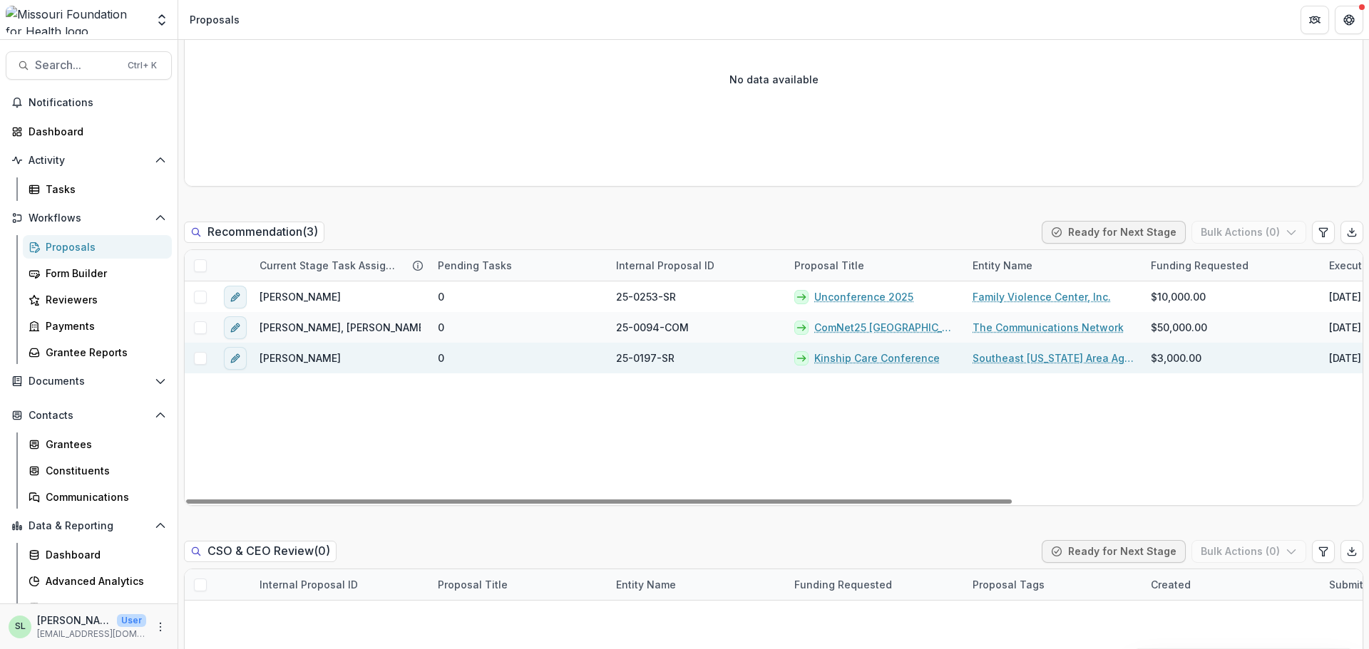
click at [873, 354] on link "Kinship Care Conference" at bounding box center [876, 358] width 125 height 15
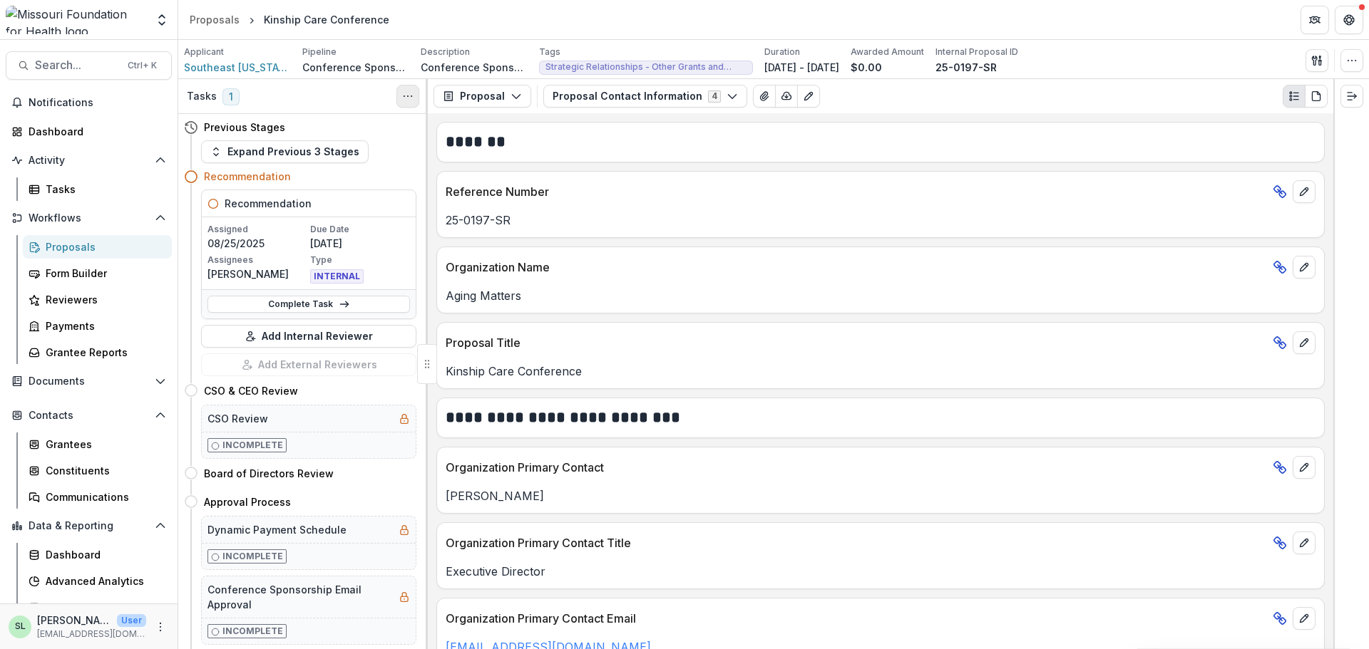
click at [411, 97] on circle "Toggle View Cancelled Tasks" at bounding box center [411, 96] width 1 height 1
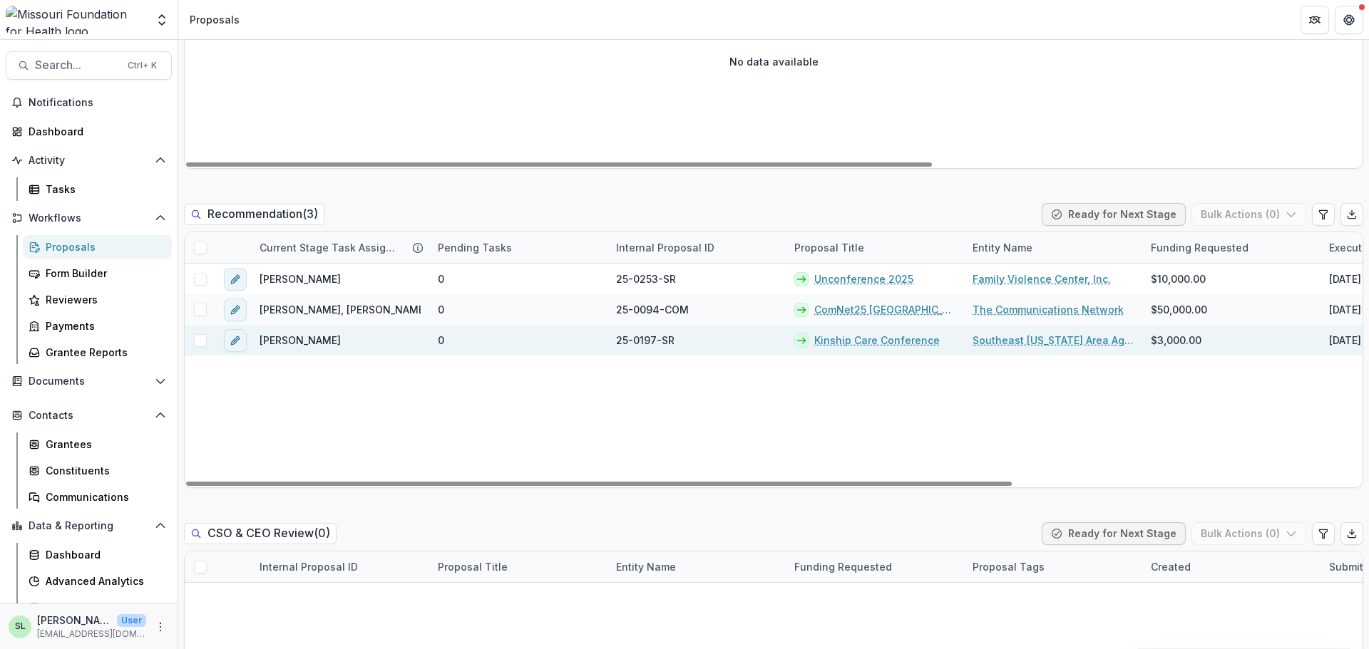
scroll to position [998, 0]
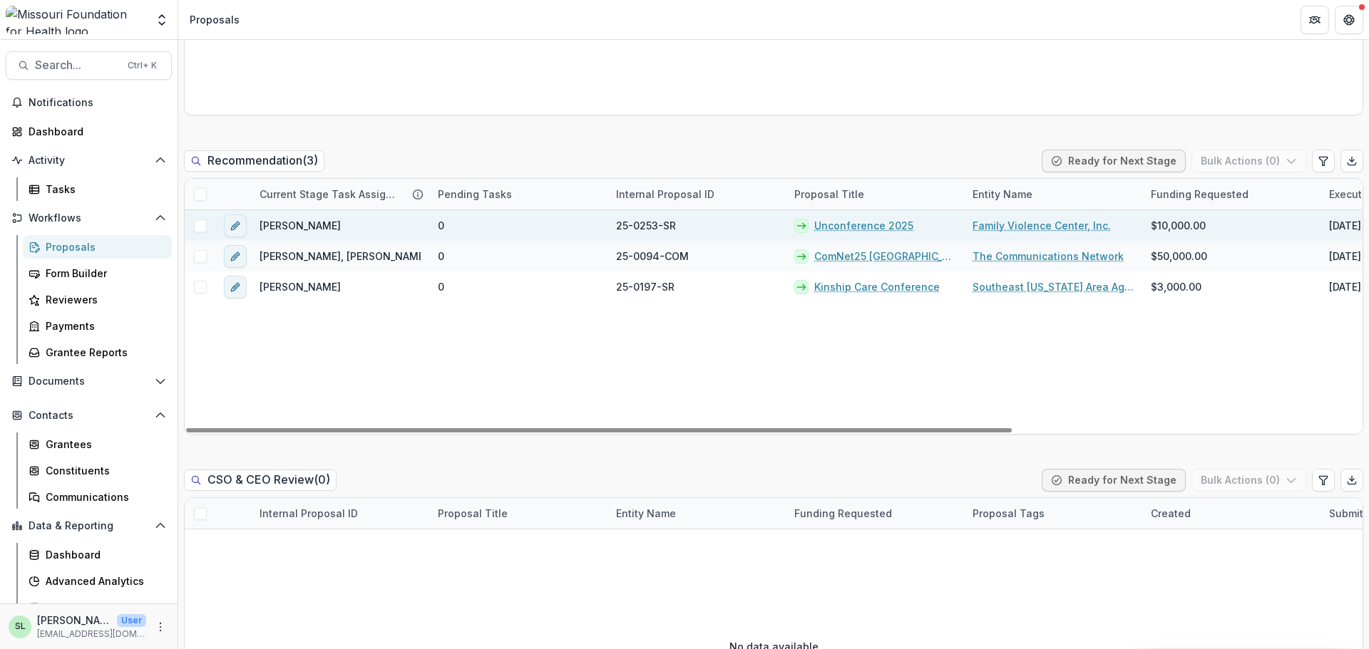
click at [843, 227] on link "Unconference 2025" at bounding box center [863, 225] width 99 height 15
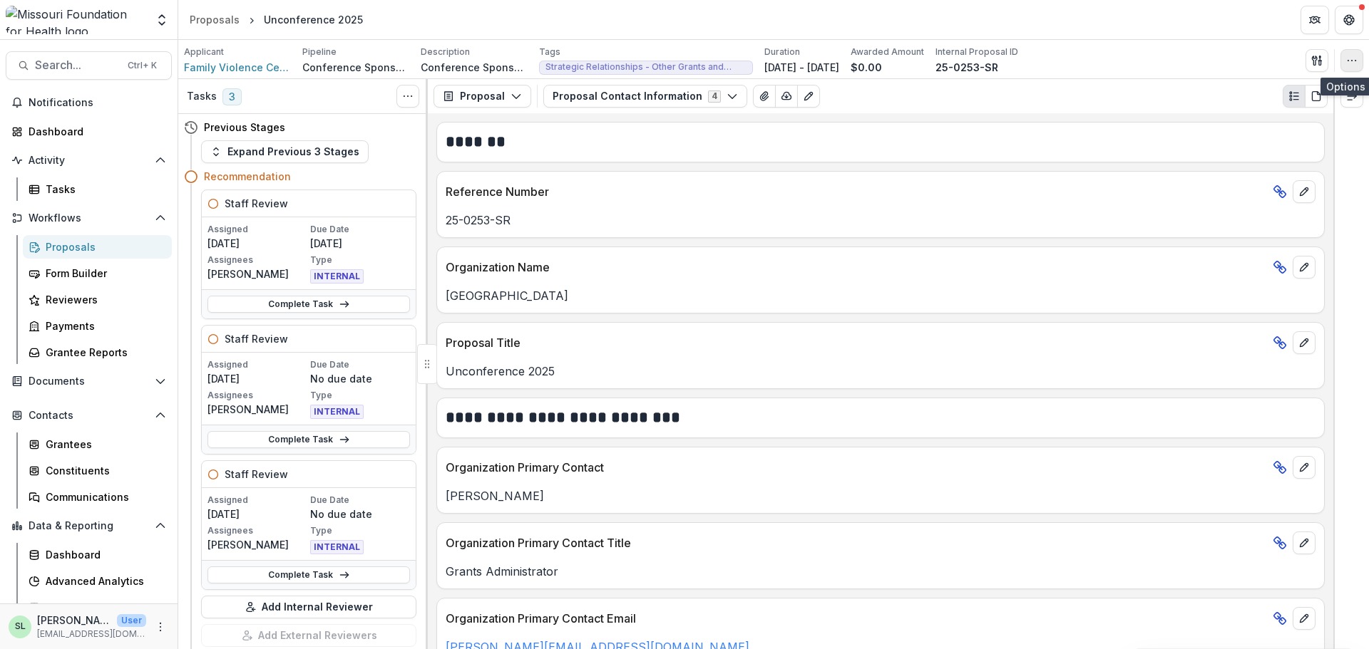
click at [1353, 58] on icon "button" at bounding box center [1351, 60] width 11 height 11
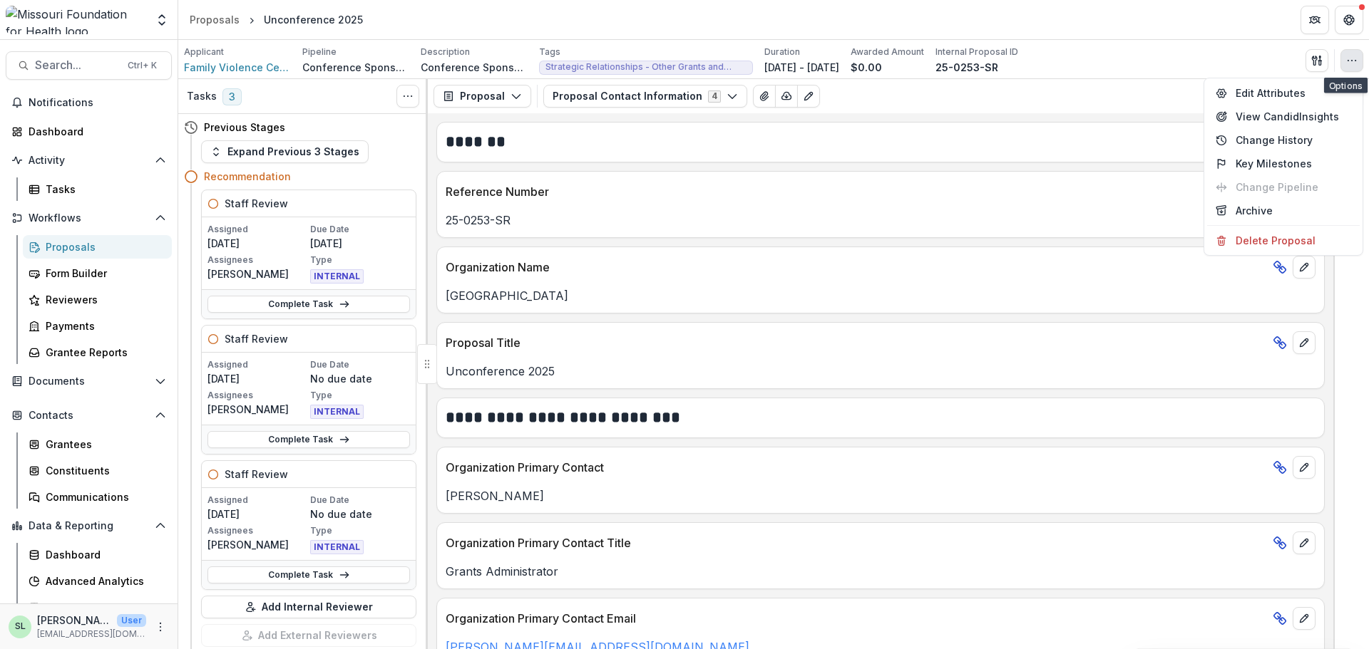
click at [1353, 58] on icon "button" at bounding box center [1351, 60] width 11 height 11
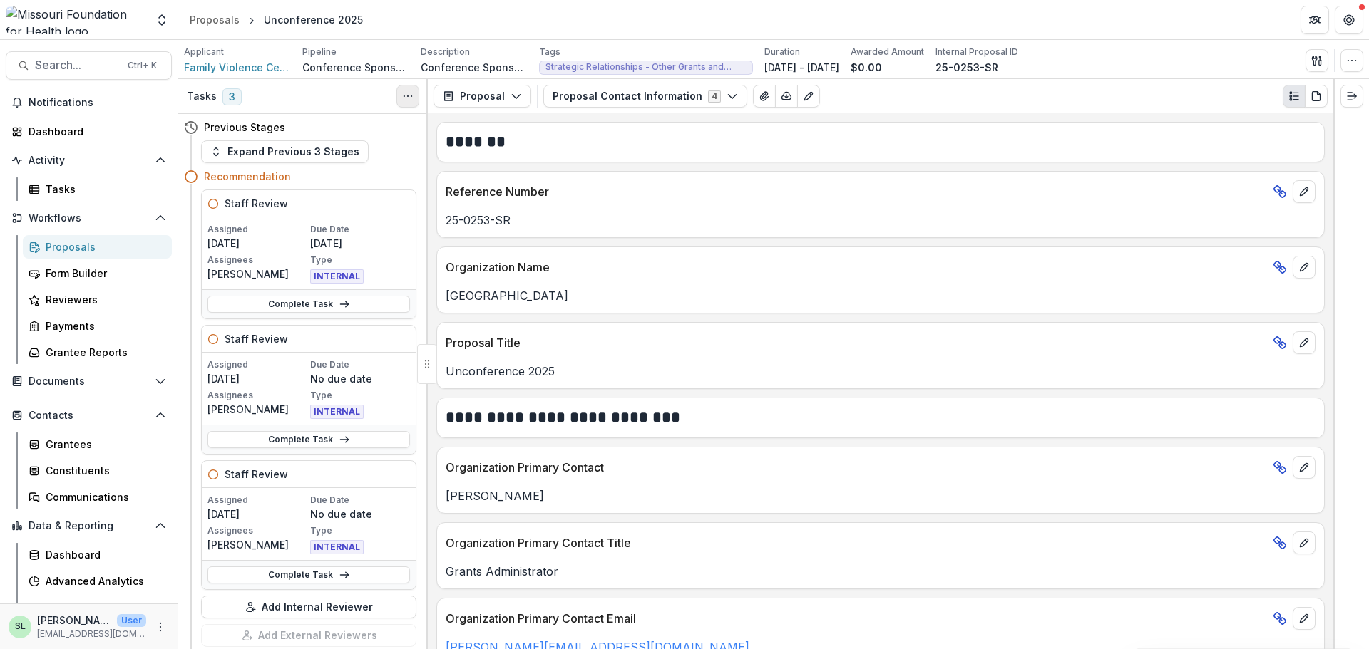
click at [406, 98] on icon "Toggle View Cancelled Tasks" at bounding box center [407, 96] width 11 height 11
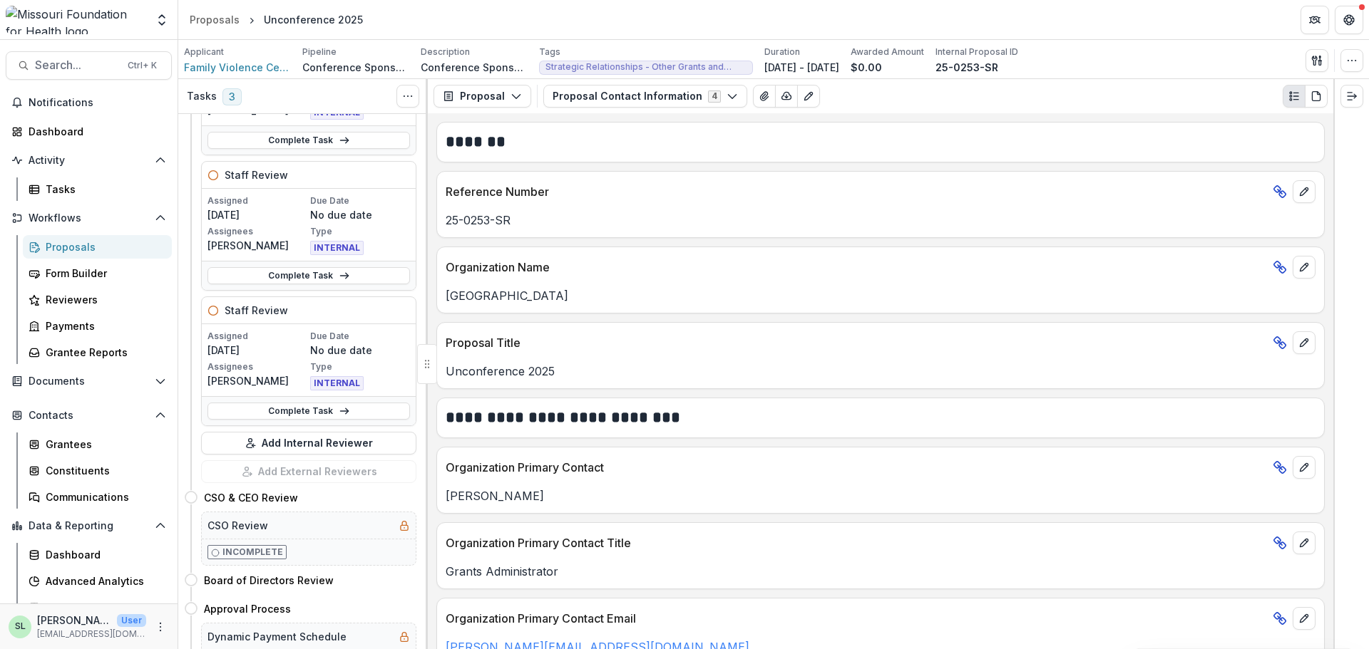
scroll to position [214, 0]
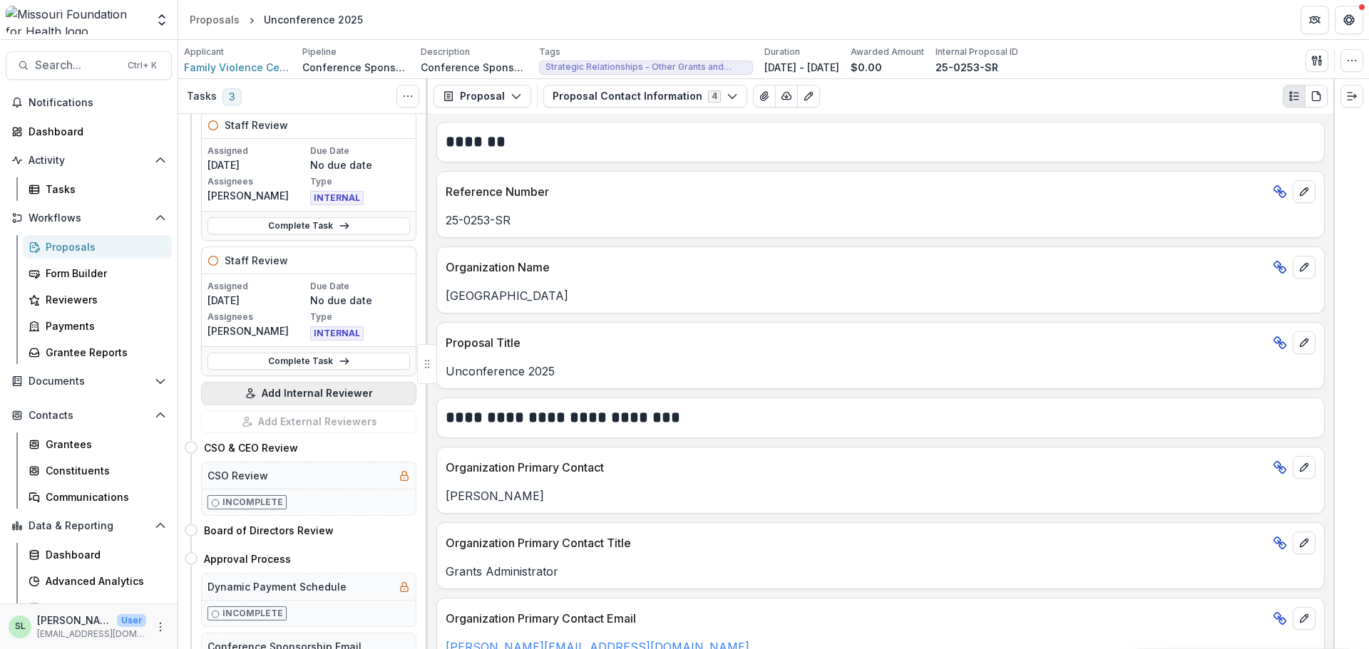
click at [285, 393] on button "Add Internal Reviewer" at bounding box center [308, 393] width 215 height 23
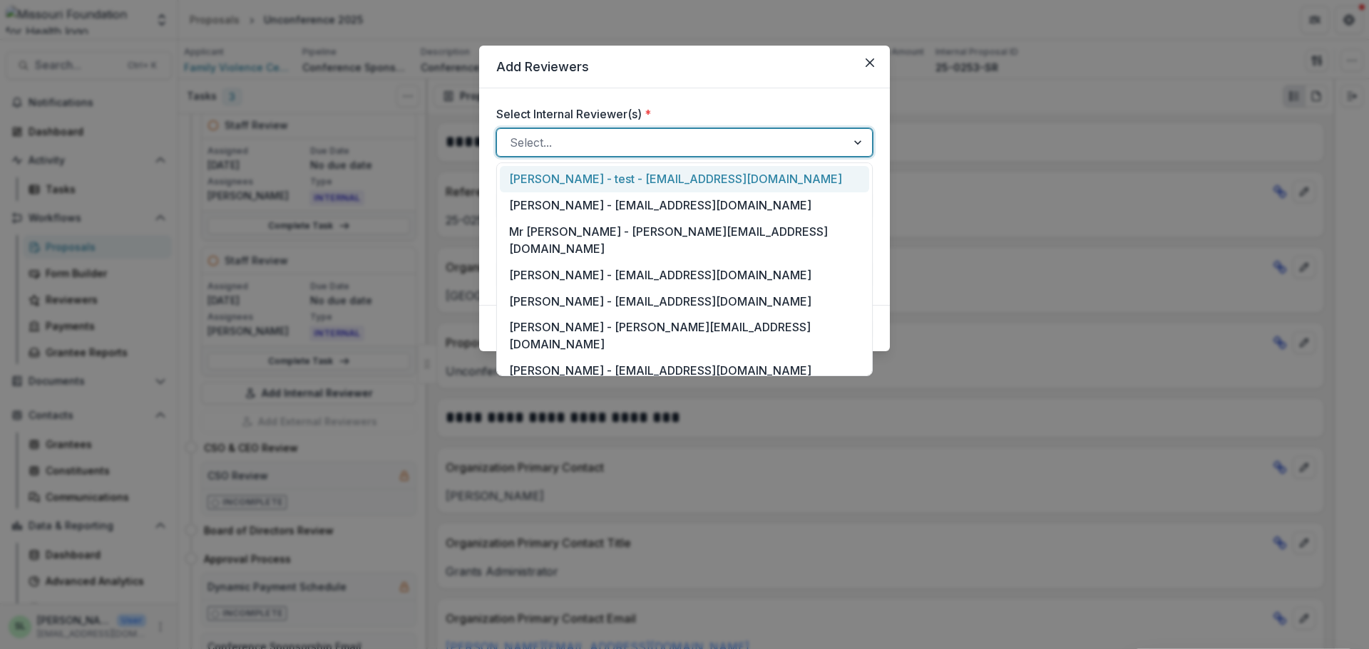
click at [583, 145] on div at bounding box center [672, 143] width 324 height 20
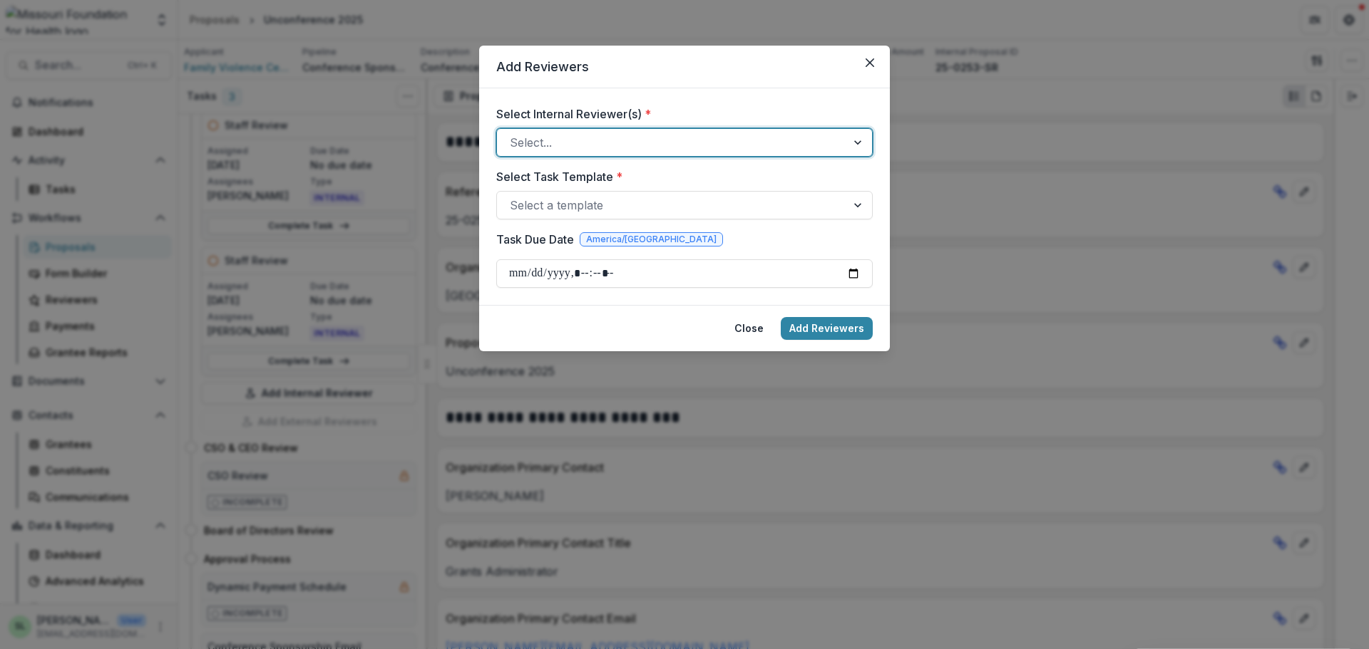
click at [583, 145] on div at bounding box center [672, 143] width 324 height 20
click at [598, 200] on div at bounding box center [672, 205] width 324 height 20
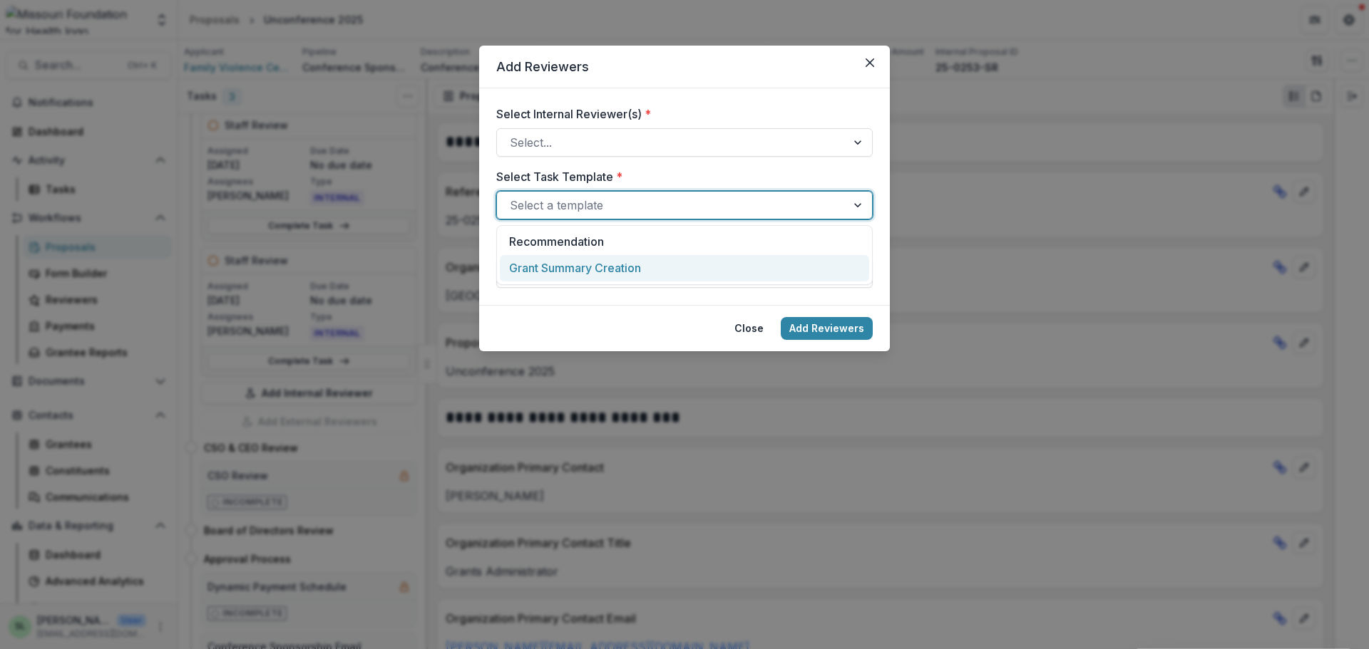
click at [598, 272] on div "Grant Summary Creation" at bounding box center [684, 268] width 369 height 26
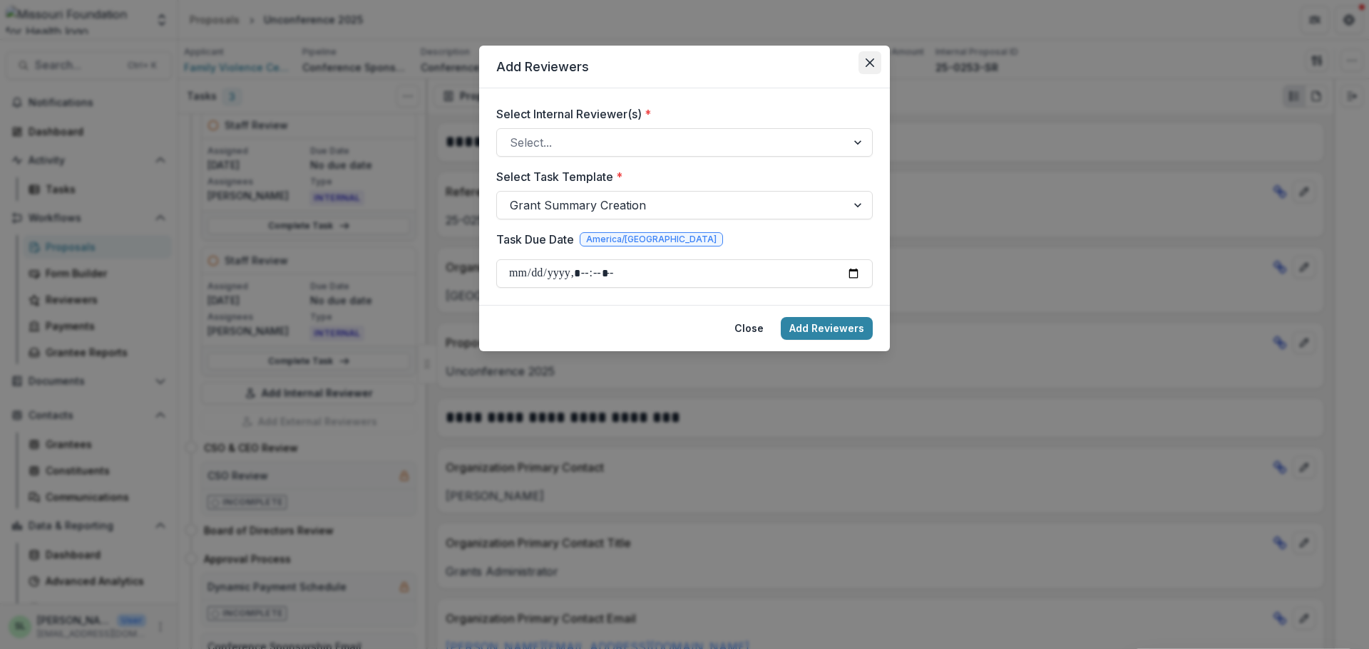
click at [865, 66] on button "Close" at bounding box center [869, 62] width 23 height 23
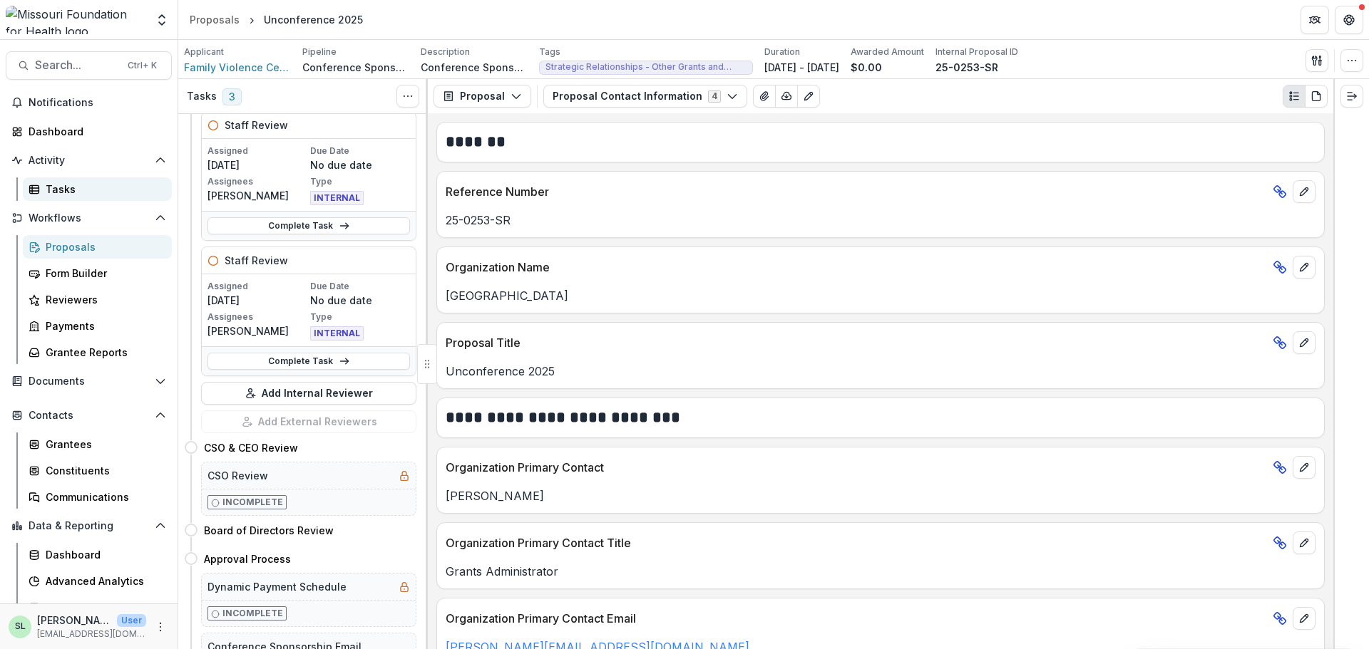
click at [65, 194] on div "Tasks" at bounding box center [103, 189] width 115 height 15
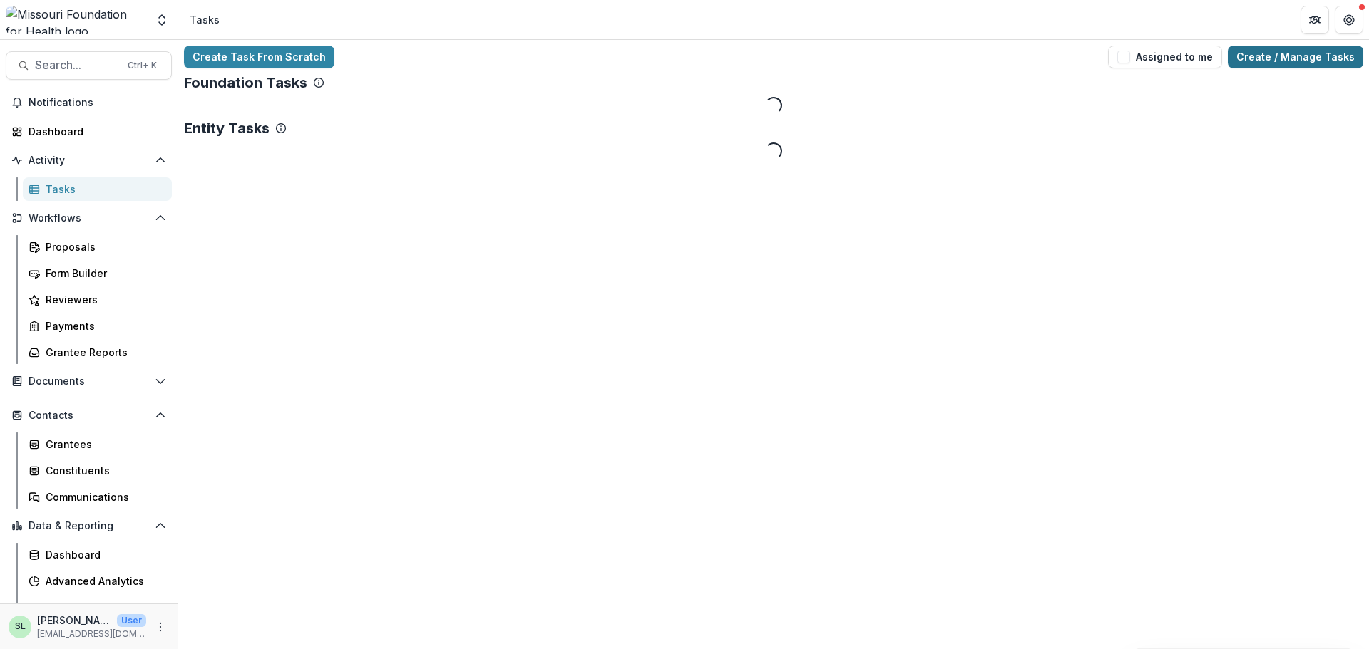
click at [1270, 58] on link "Create / Manage Tasks" at bounding box center [1295, 57] width 135 height 23
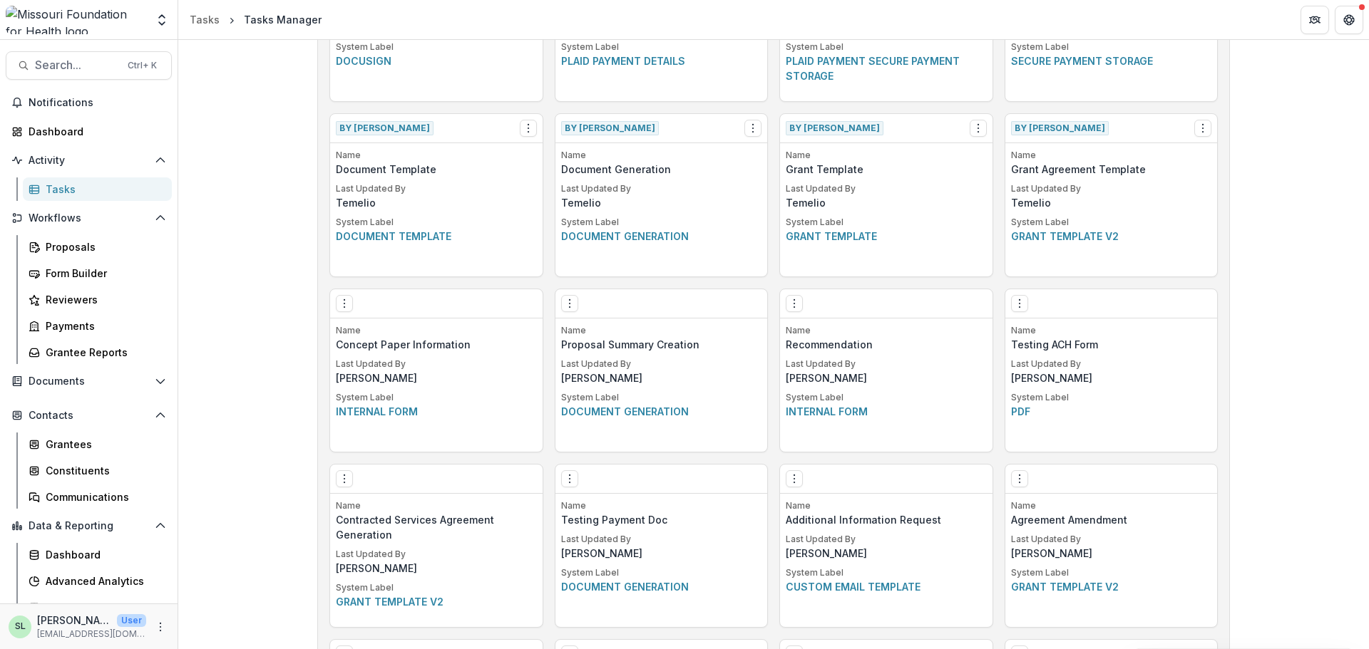
scroll to position [1432, 0]
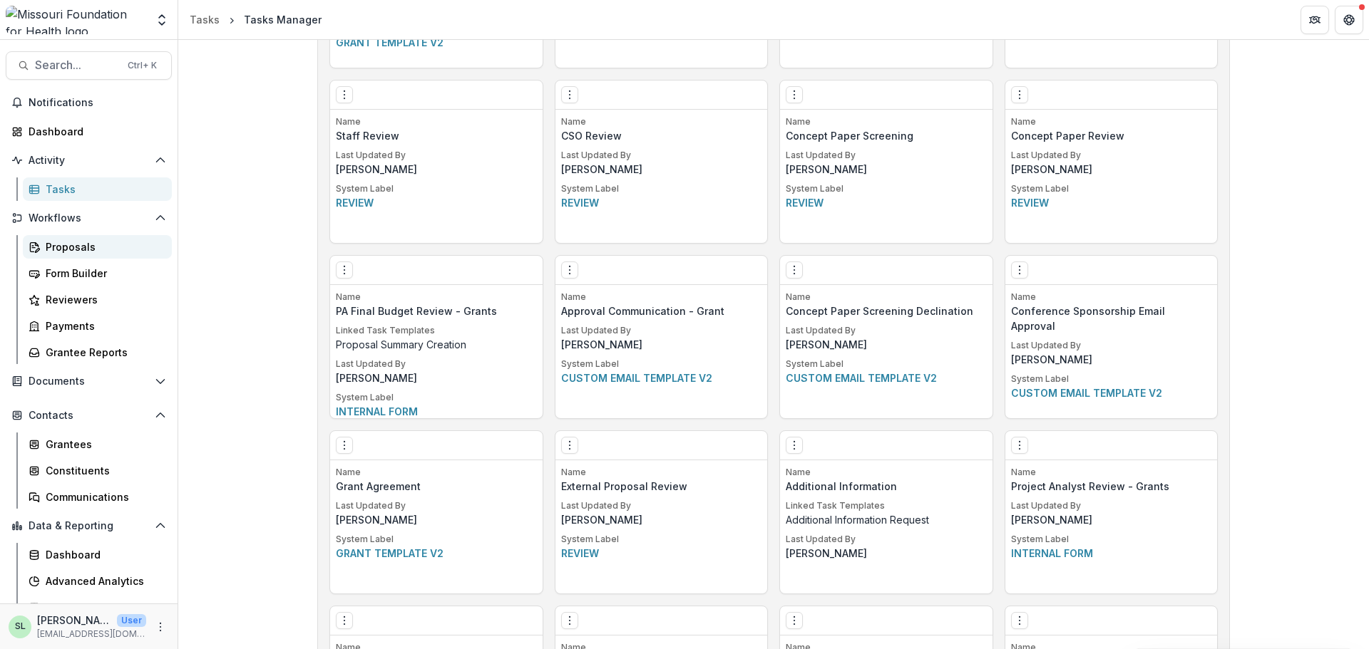
click at [84, 249] on div "Proposals" at bounding box center [103, 247] width 115 height 15
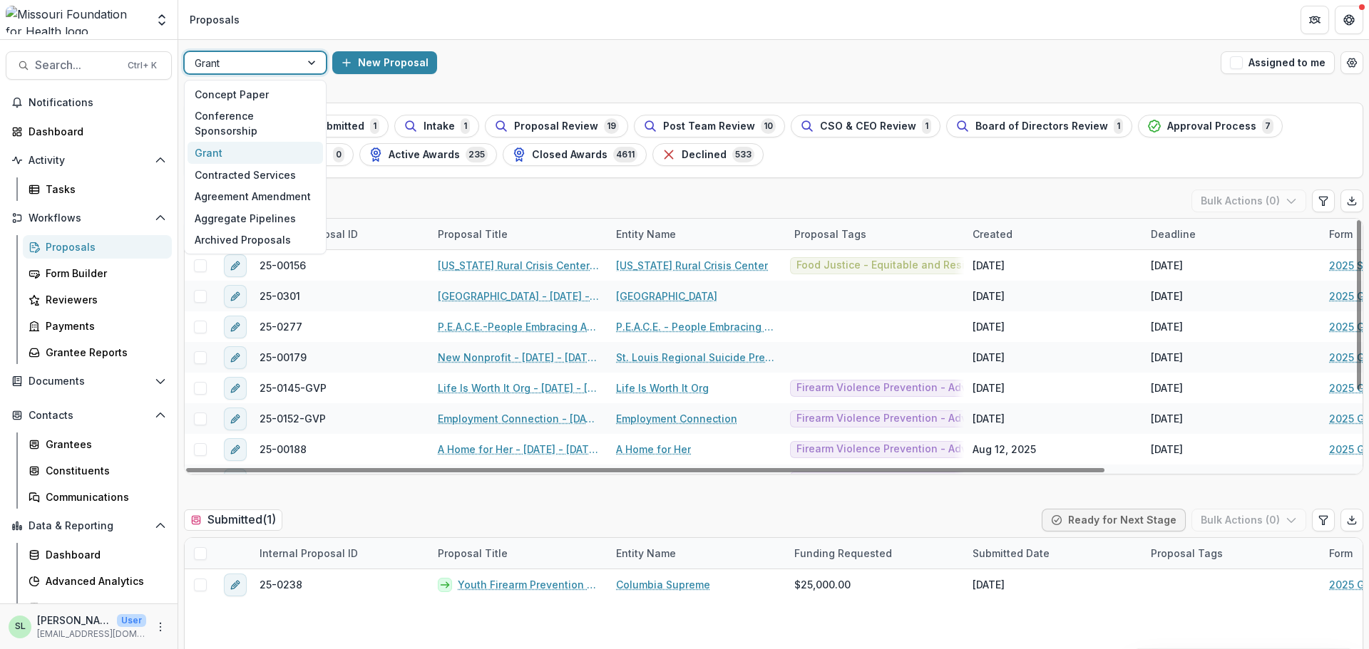
click at [295, 58] on div "Grant" at bounding box center [242, 63] width 115 height 21
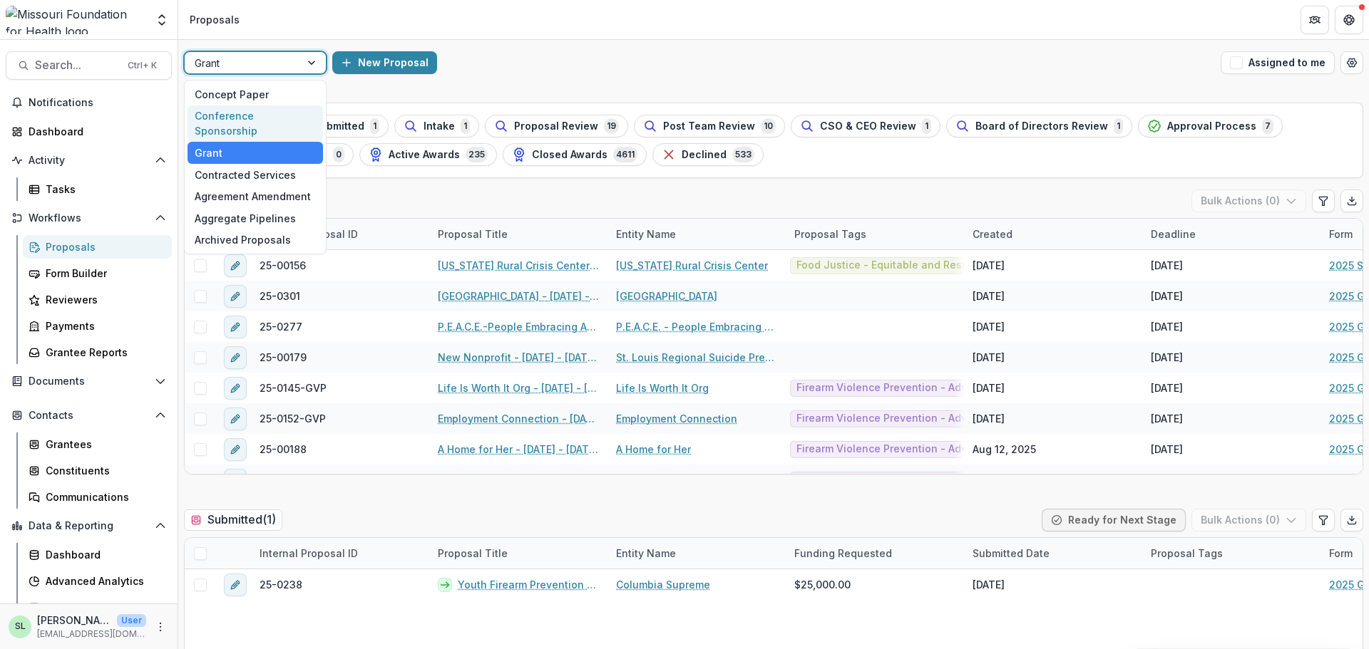
click at [235, 118] on div "Conference Sponsorship" at bounding box center [255, 124] width 135 height 37
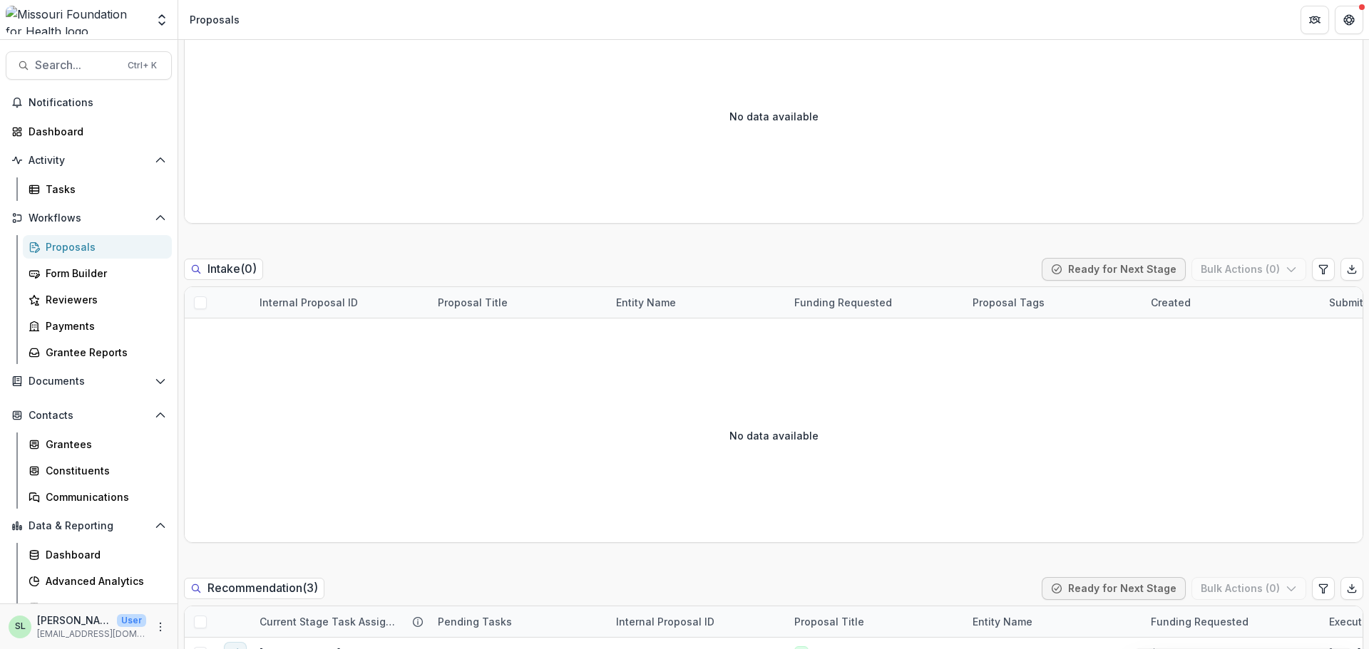
scroll to position [1141, 0]
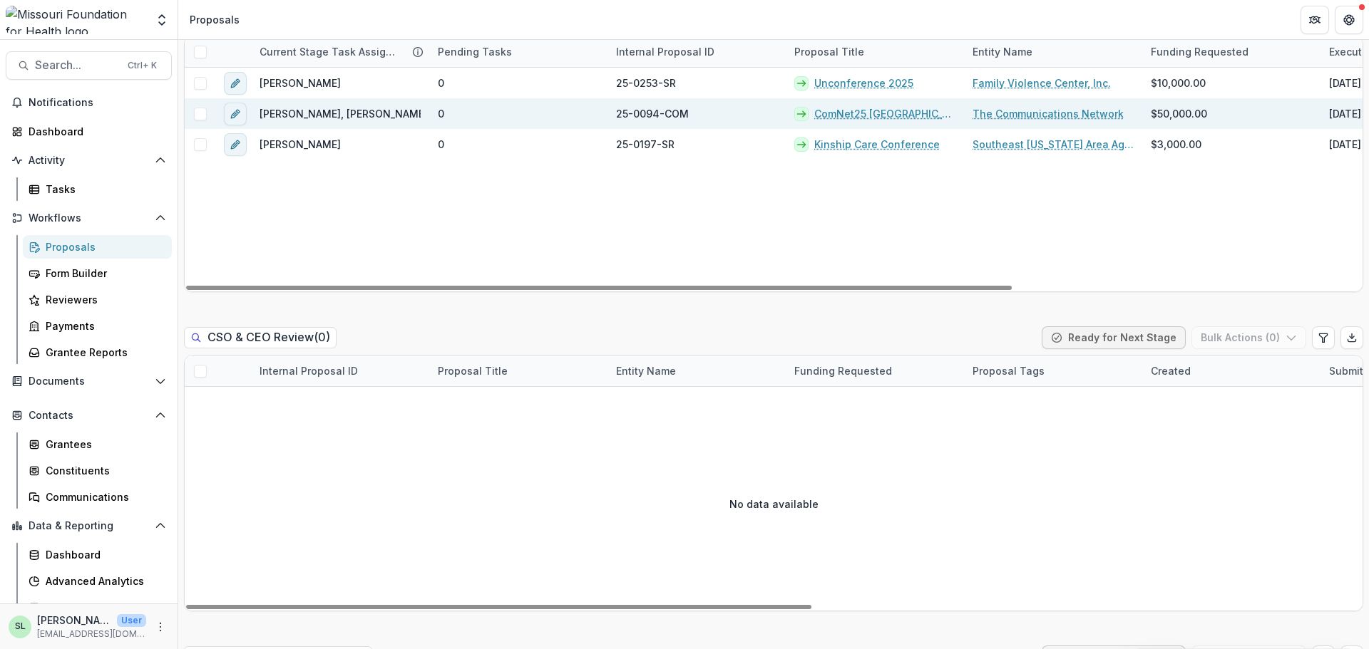
click at [885, 115] on link "ComNet25 [GEOGRAPHIC_DATA]" at bounding box center [884, 113] width 141 height 15
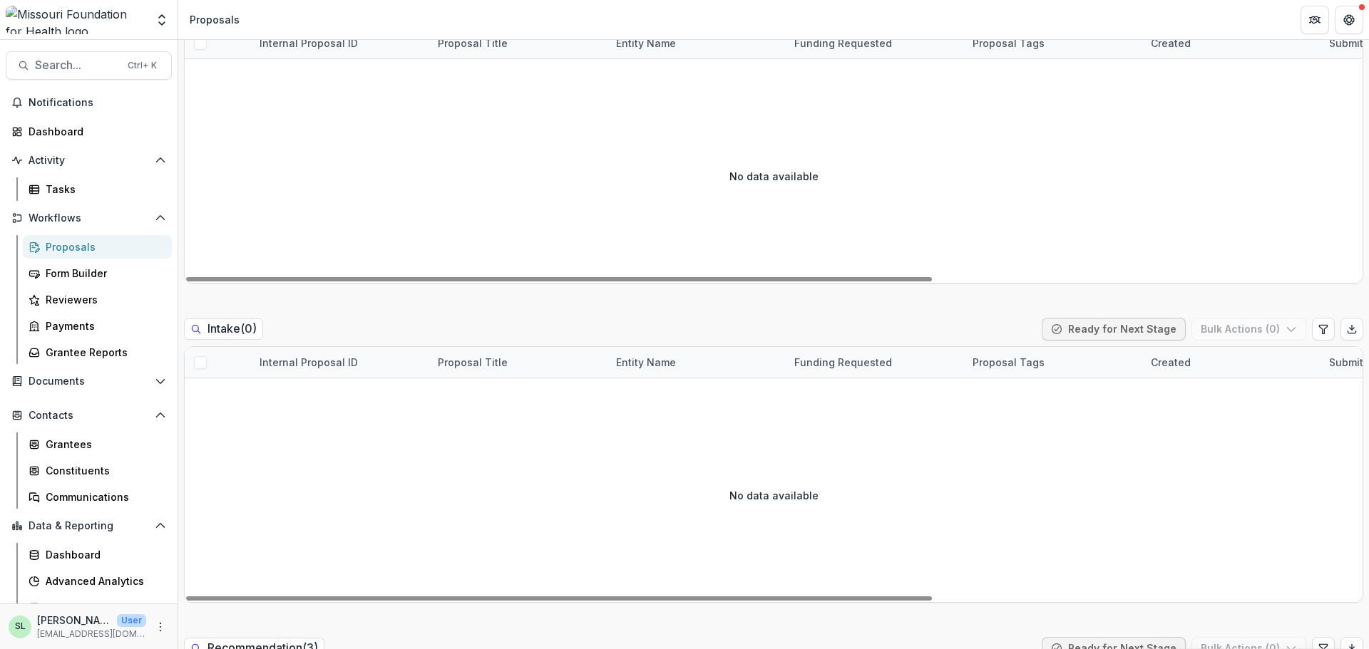
scroll to position [856, 0]
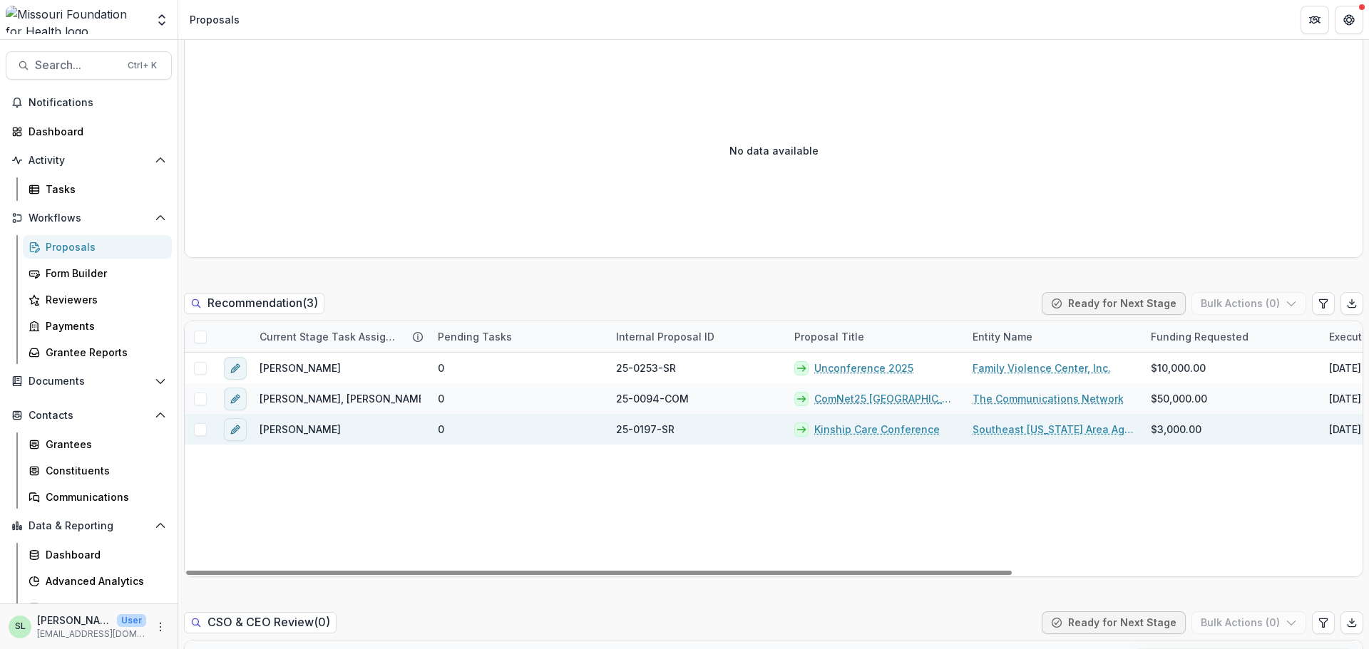
click at [850, 433] on link "Kinship Care Conference" at bounding box center [876, 429] width 125 height 15
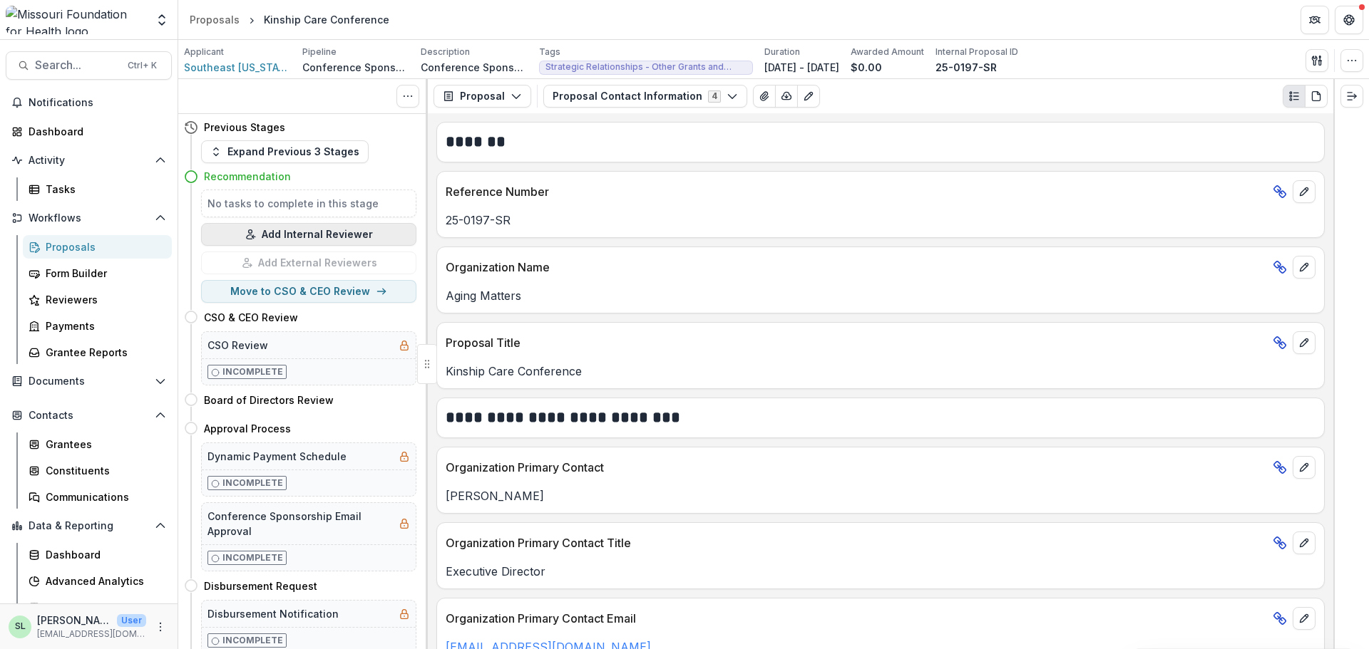
click at [292, 229] on button "Add Internal Reviewer" at bounding box center [308, 234] width 215 height 23
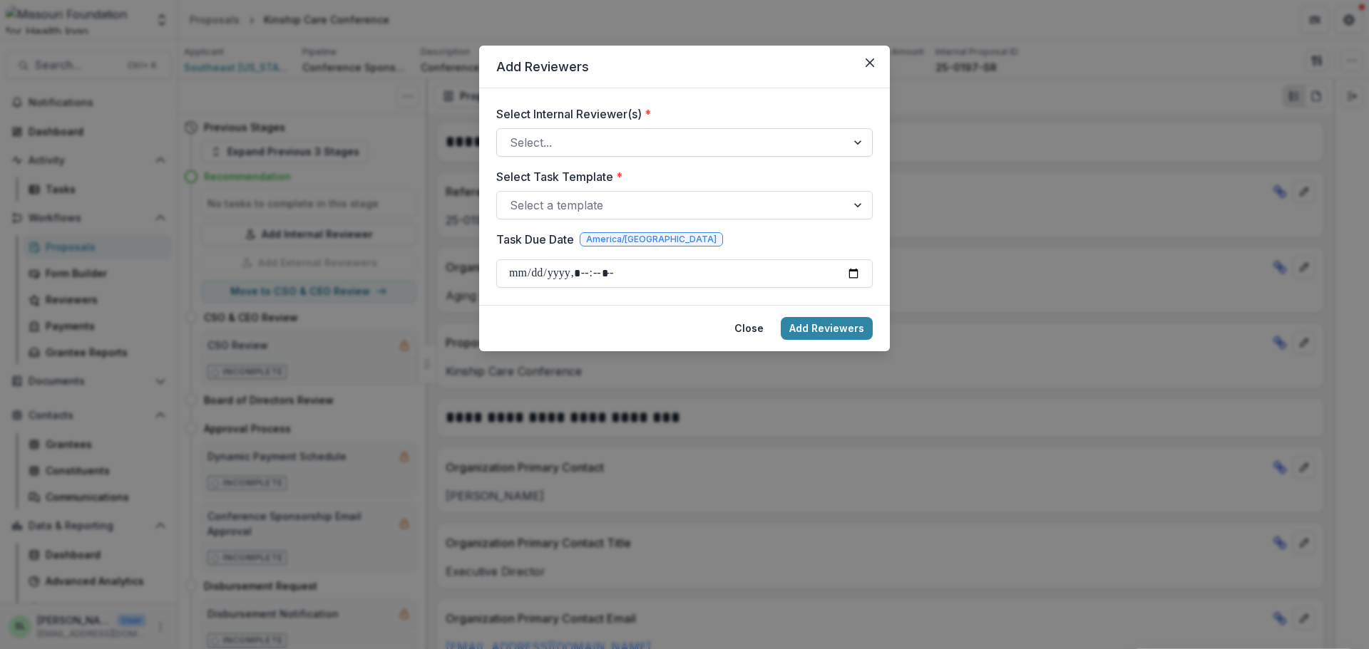
click at [641, 133] on div at bounding box center [672, 143] width 324 height 20
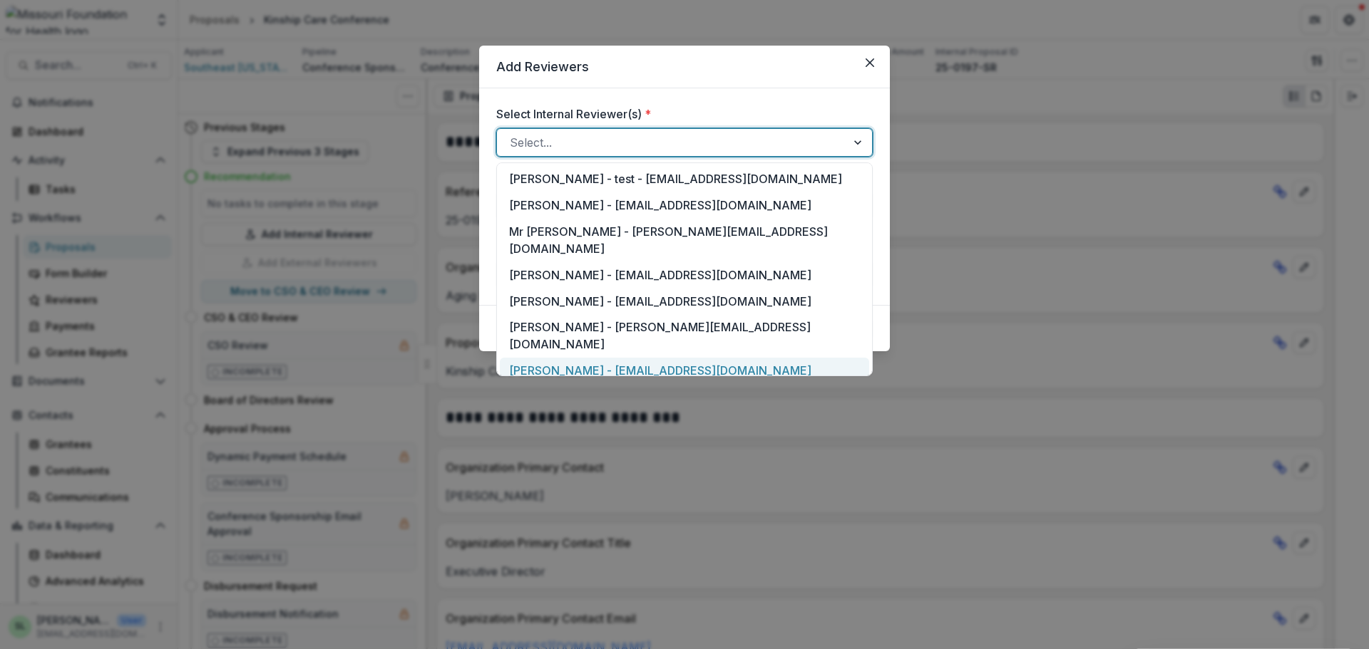
click at [584, 358] on div "[PERSON_NAME] - [EMAIL_ADDRESS][DOMAIN_NAME]" at bounding box center [684, 371] width 369 height 26
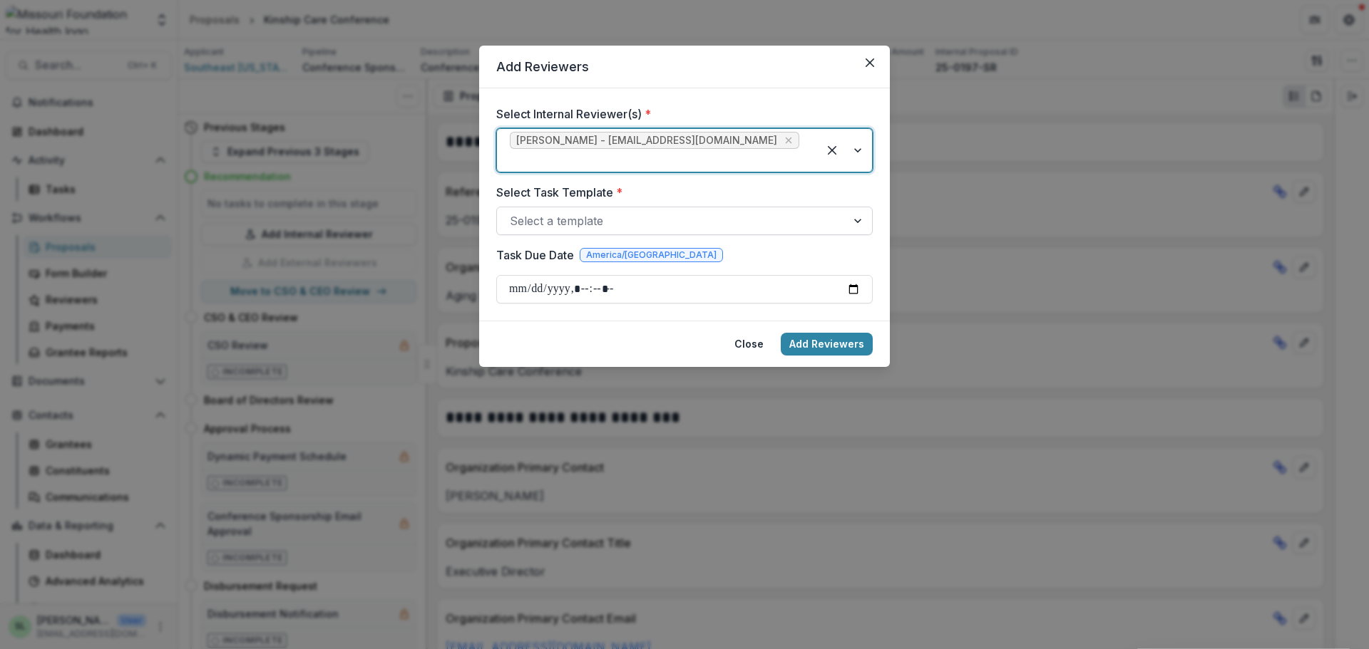
click at [580, 211] on div at bounding box center [672, 221] width 324 height 20
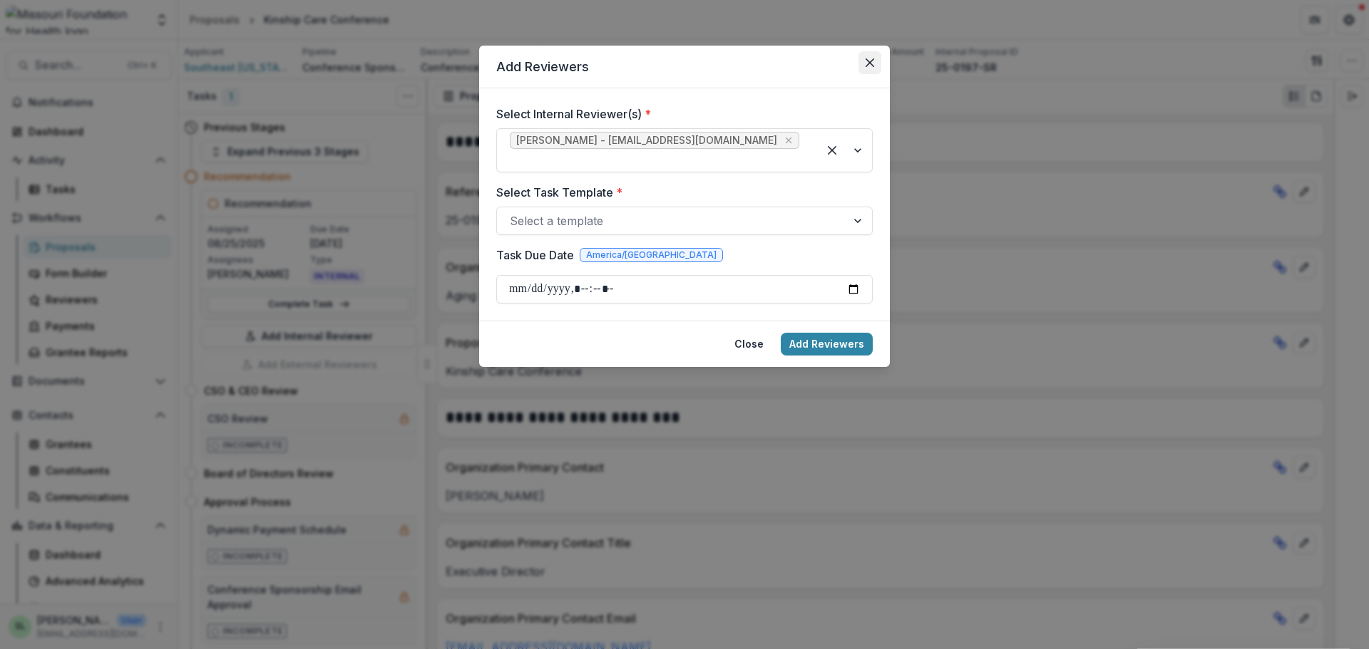
click at [870, 58] on button "Close" at bounding box center [869, 62] width 23 height 23
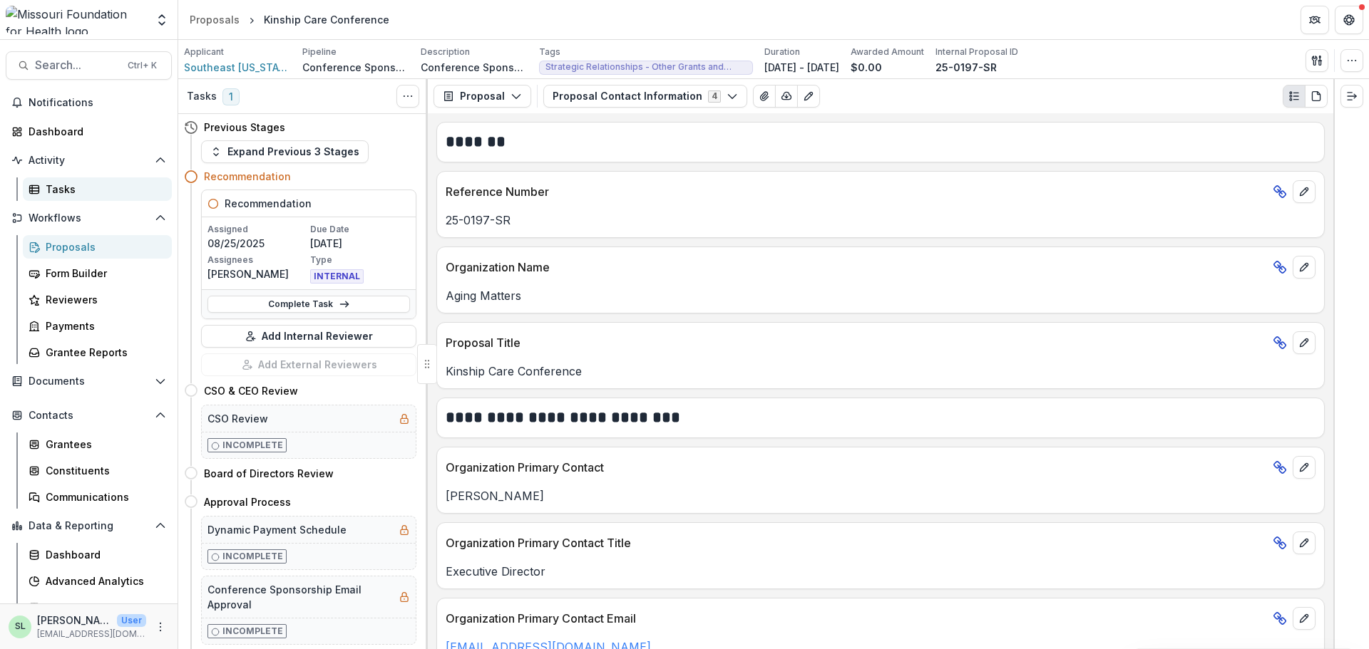
click at [49, 192] on div "Tasks" at bounding box center [103, 189] width 115 height 15
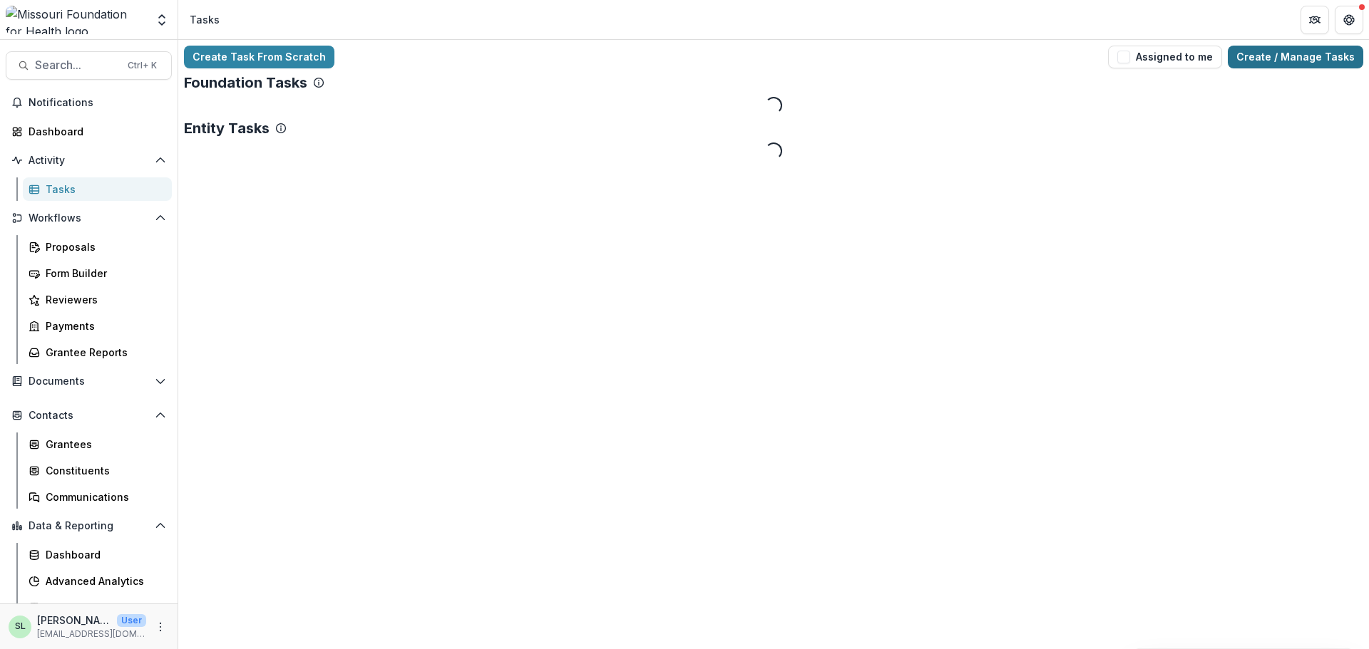
click at [1259, 58] on link "Create / Manage Tasks" at bounding box center [1295, 57] width 135 height 23
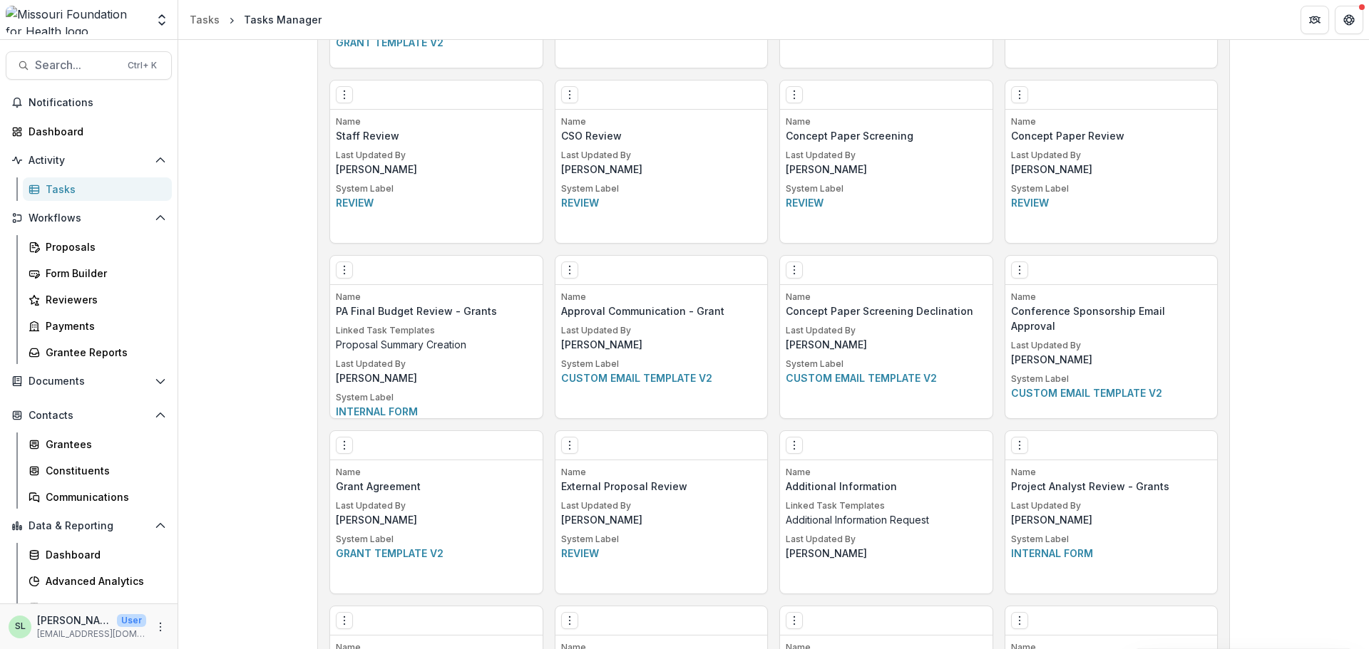
scroll to position [873, 0]
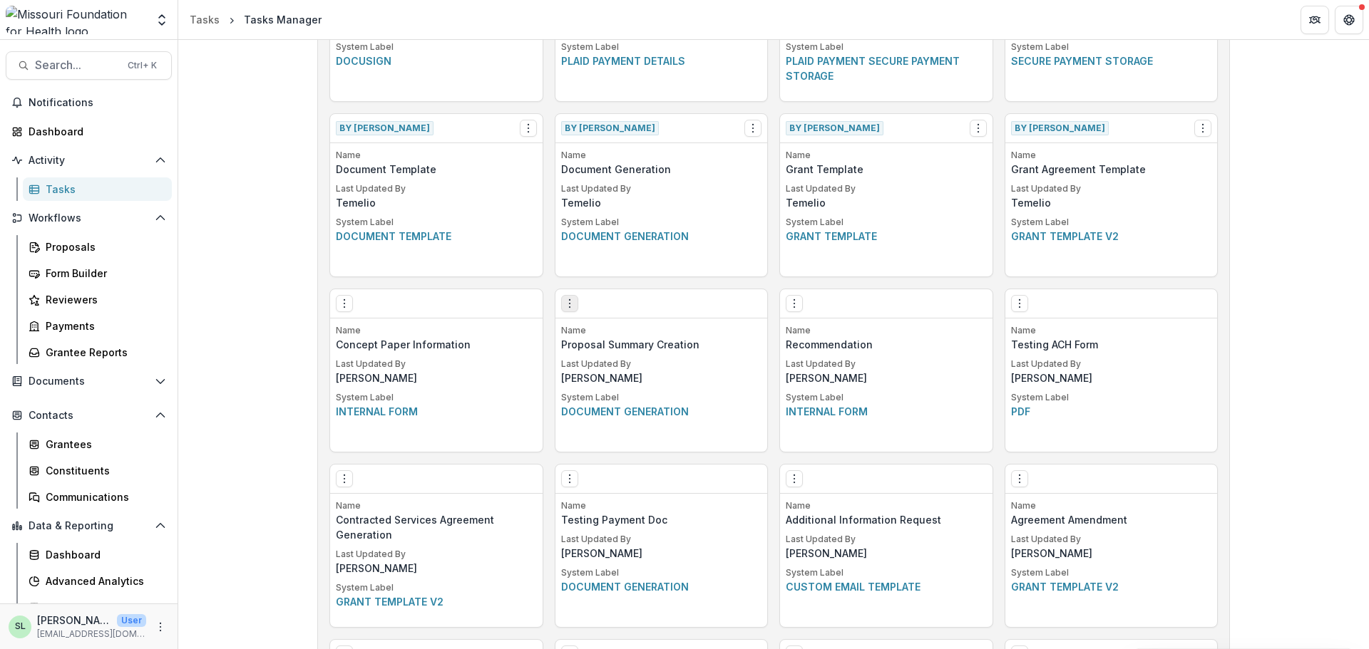
click at [564, 304] on icon "Options" at bounding box center [569, 303] width 11 height 11
click at [642, 386] on link "Create Task From Template" at bounding box center [650, 381] width 175 height 24
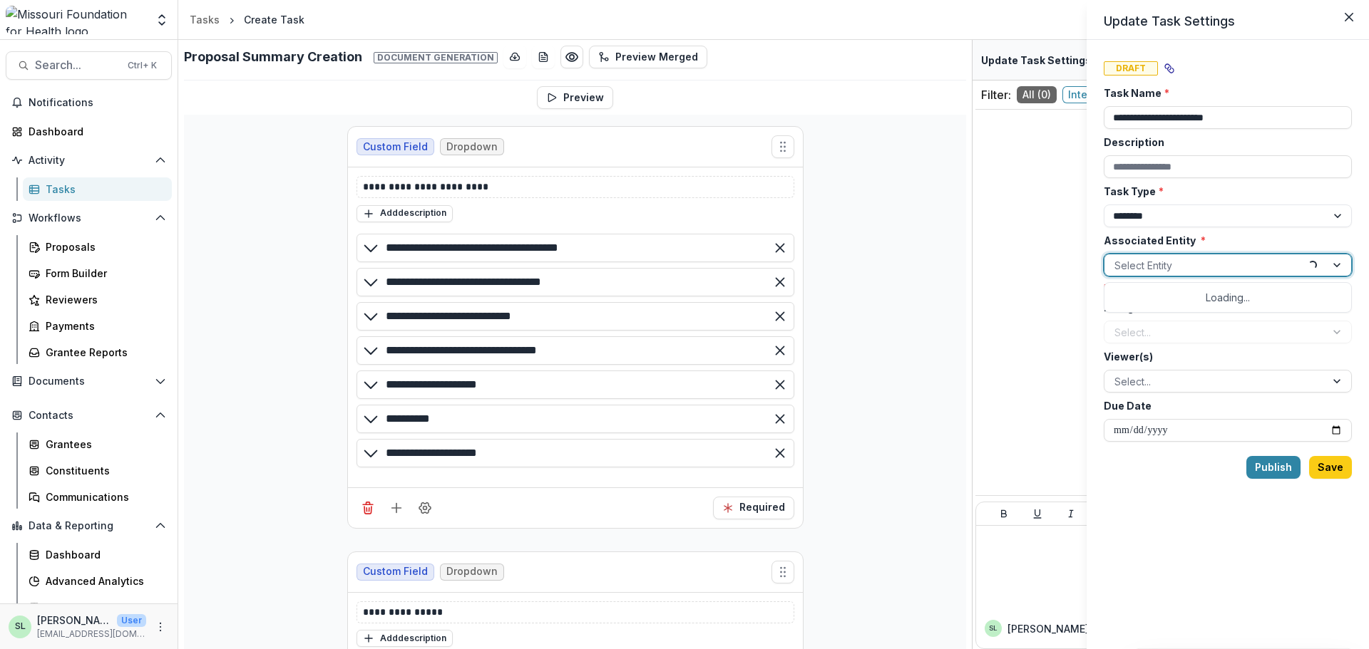
click at [1159, 267] on div at bounding box center [1206, 266] width 184 height 18
click at [1355, 16] on button "Close" at bounding box center [1348, 17] width 23 height 23
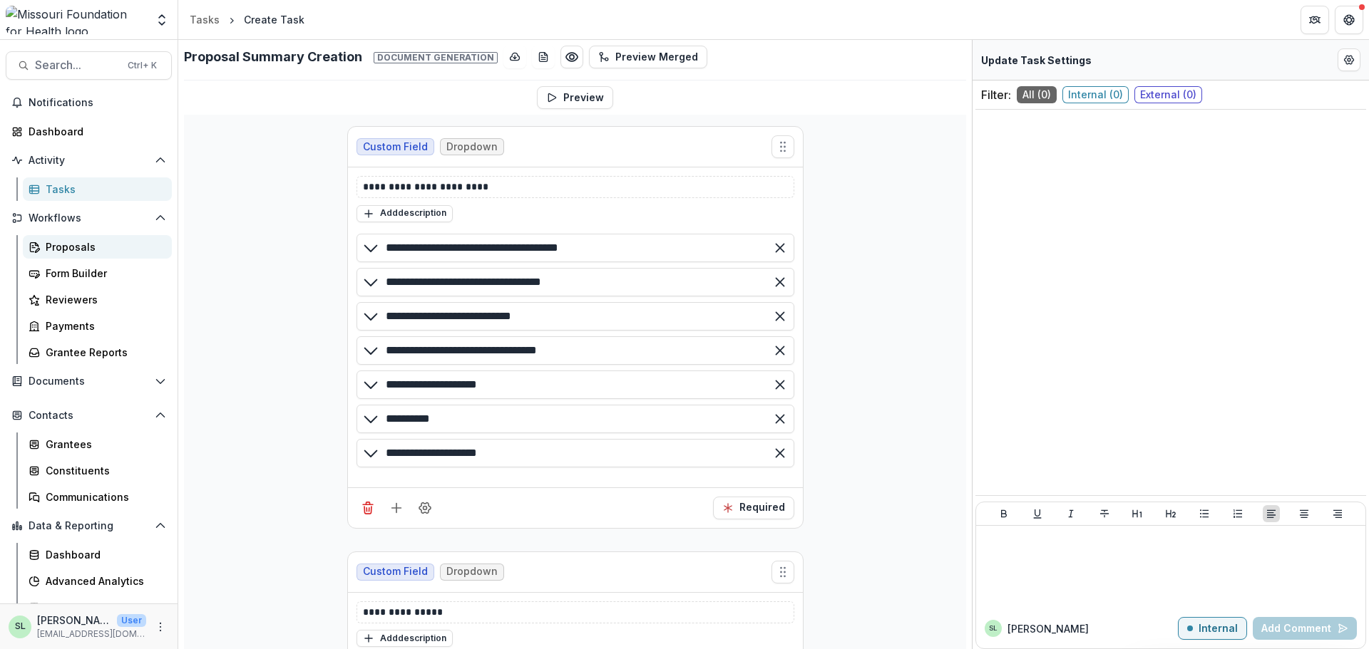
click at [54, 245] on div "Proposals" at bounding box center [103, 247] width 115 height 15
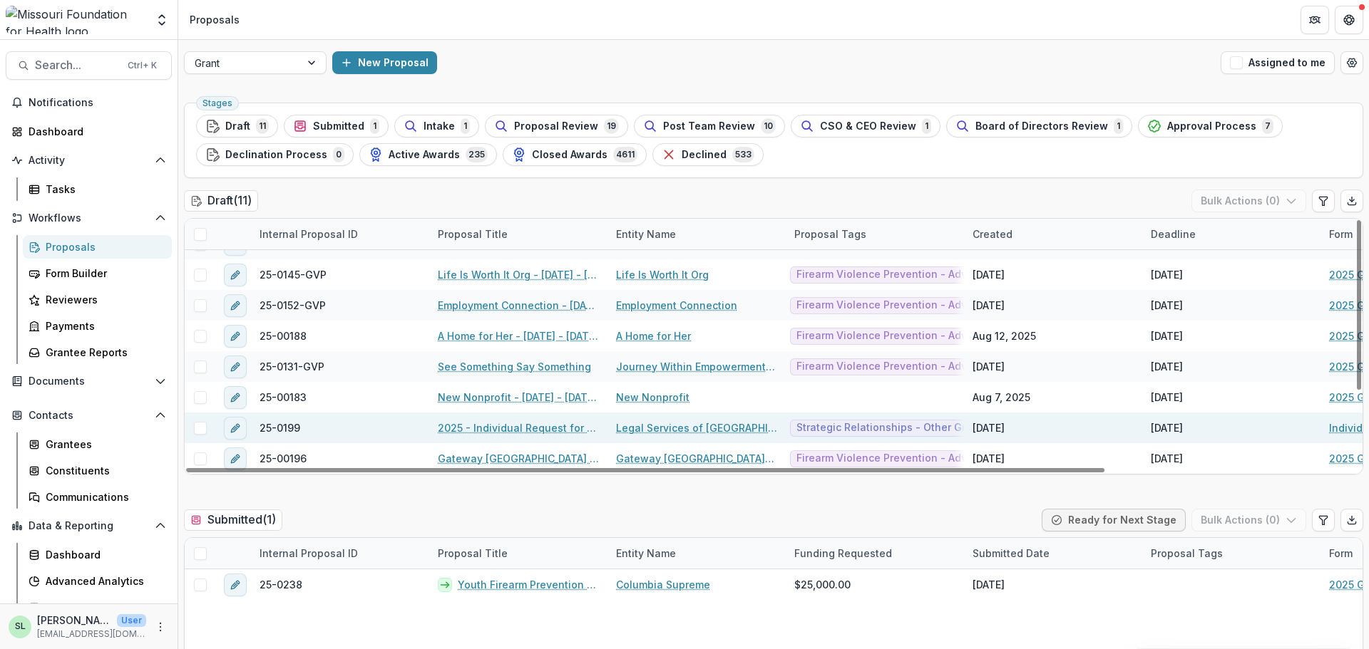
click at [497, 422] on link "2025 - Individual Request for Applications - No Financials" at bounding box center [518, 428] width 161 height 15
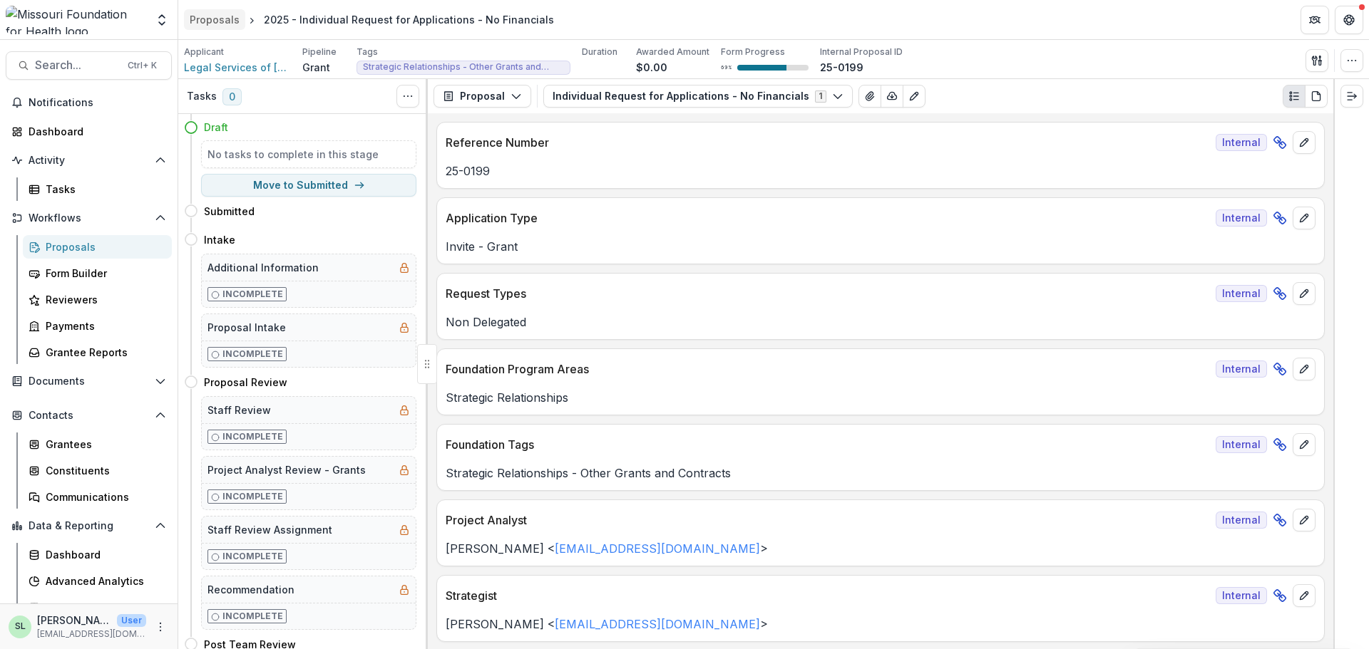
click at [226, 20] on div "Proposals" at bounding box center [215, 19] width 50 height 15
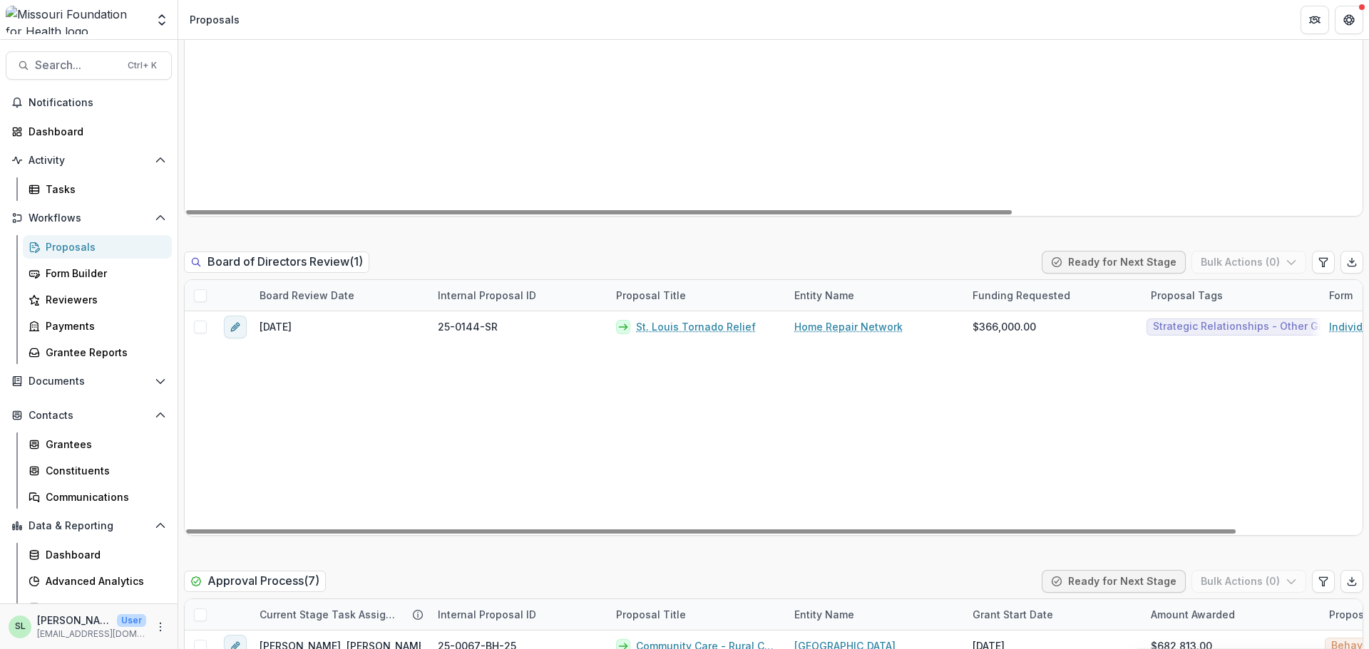
scroll to position [2210, 0]
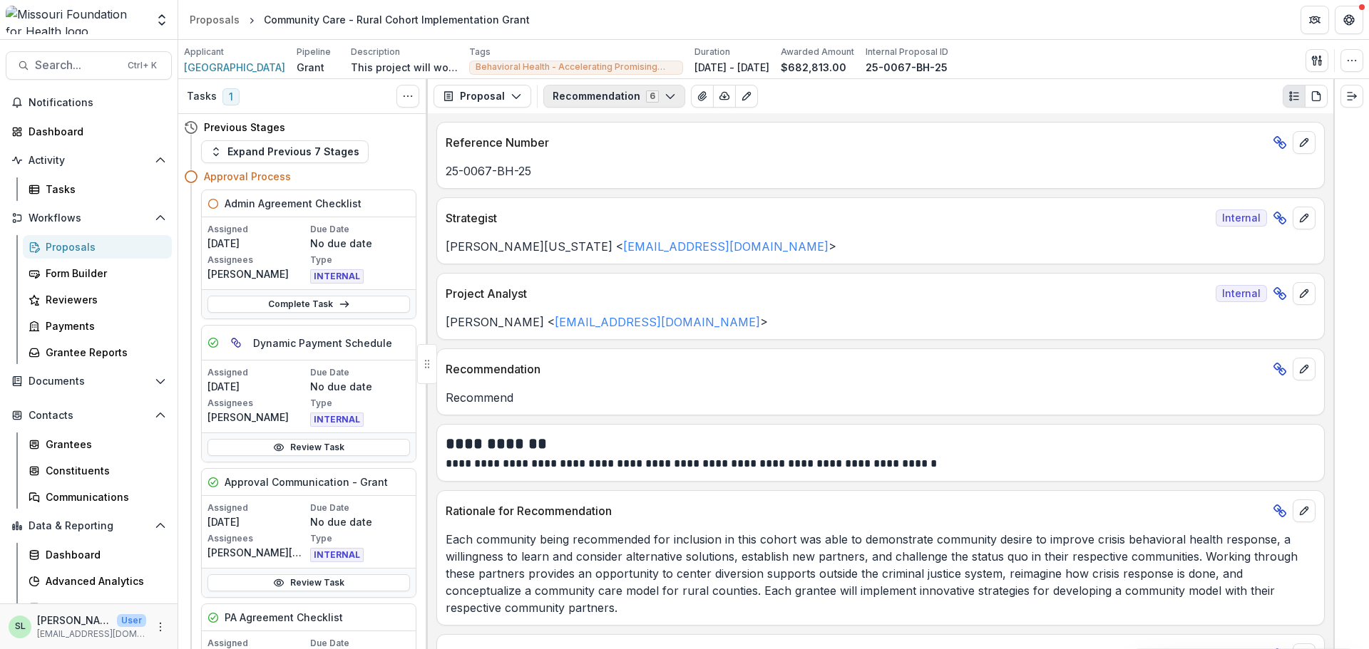
click at [654, 96] on button "Recommendation 6" at bounding box center [614, 96] width 142 height 23
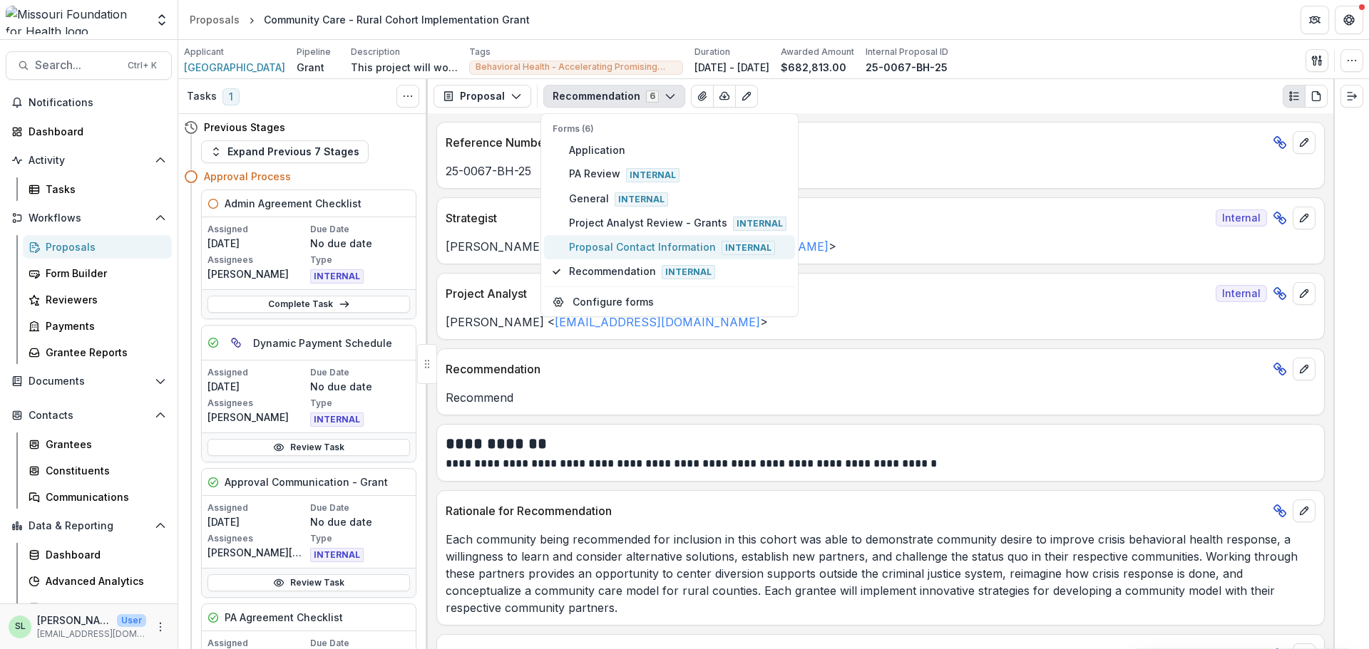
click at [634, 238] on button "Proposal Contact Information Internal" at bounding box center [669, 247] width 251 height 24
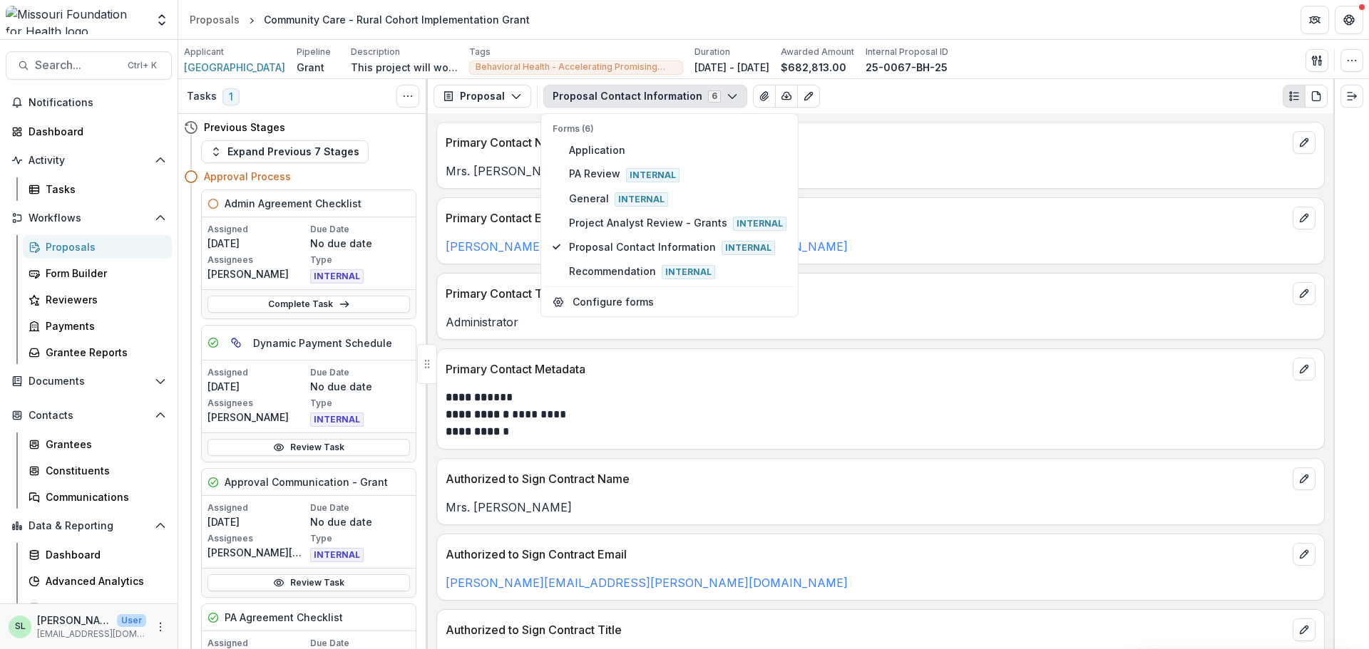
click at [912, 98] on div "Proposal Contact Information 6 Forms (6) Application PA Review Internal General…" at bounding box center [935, 96] width 784 height 23
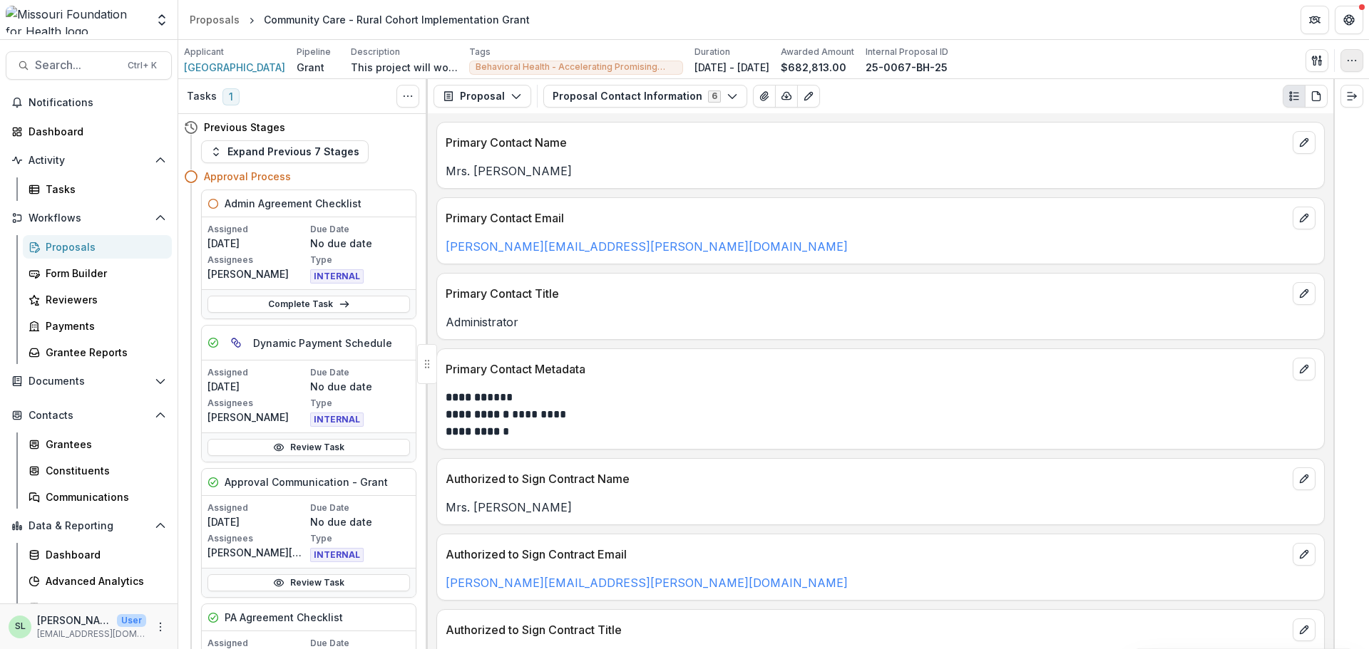
click at [1351, 59] on icon "button" at bounding box center [1351, 60] width 11 height 11
click at [1351, 60] on icon "button" at bounding box center [1351, 60] width 11 height 11
click at [488, 88] on button "Proposal" at bounding box center [482, 96] width 98 height 23
click at [1315, 63] on icon "button" at bounding box center [1316, 60] width 11 height 11
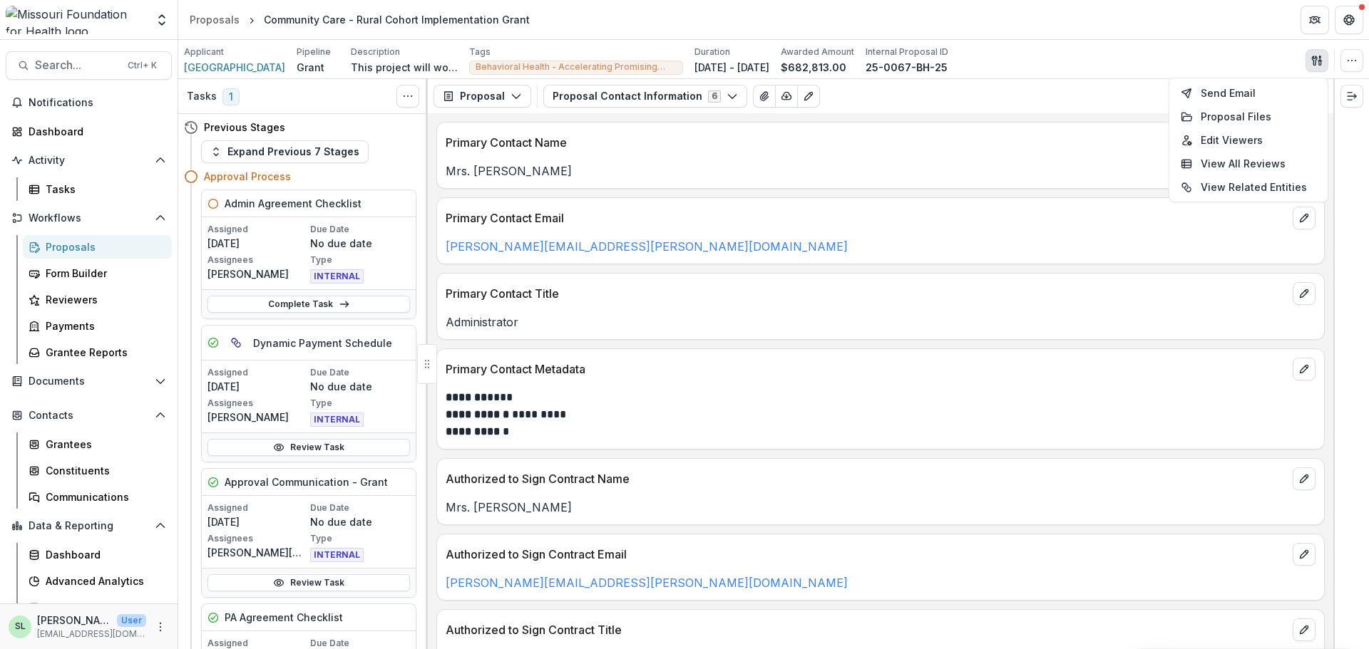
click at [1315, 56] on icon "button" at bounding box center [1316, 60] width 11 height 11
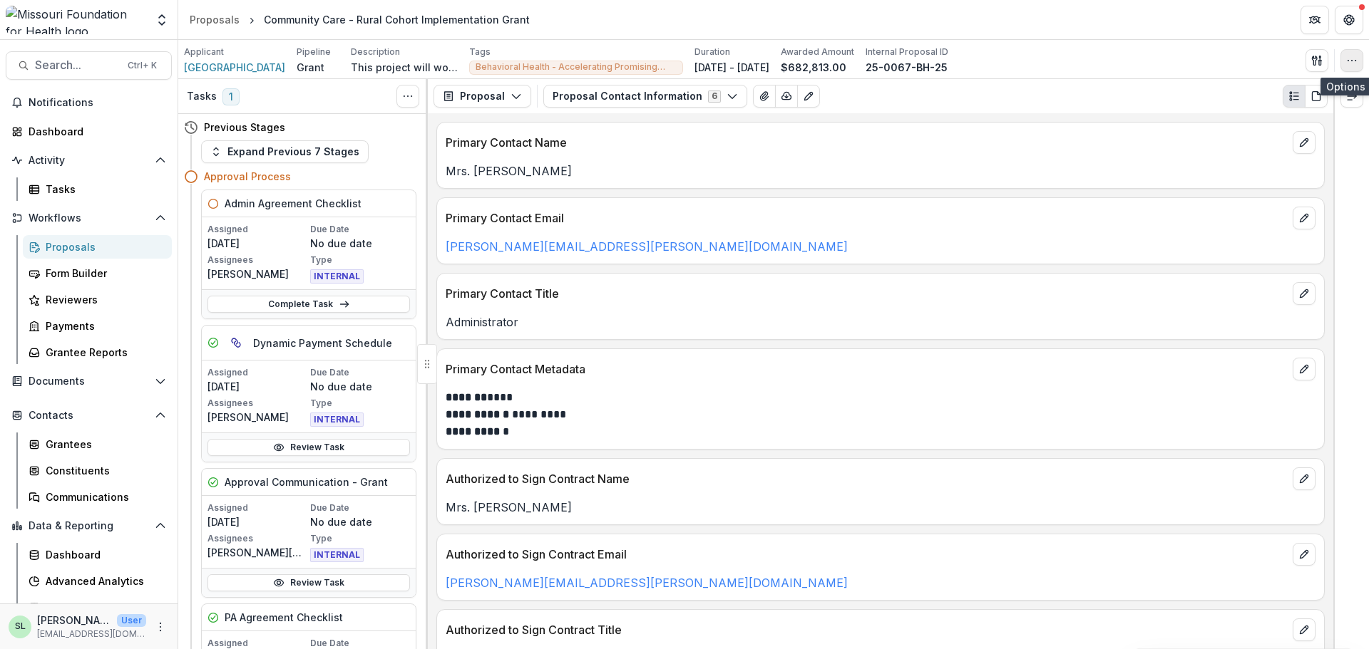
click at [1350, 58] on icon "button" at bounding box center [1351, 60] width 11 height 11
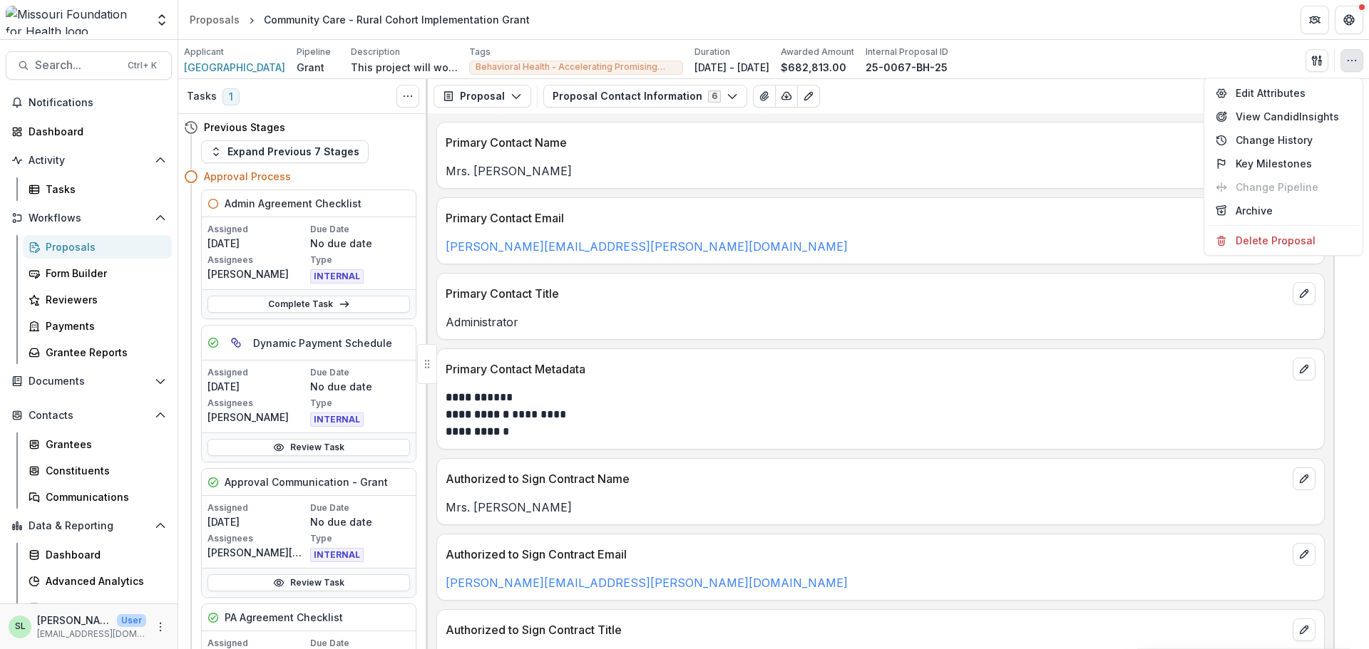
click at [1350, 60] on icon "button" at bounding box center [1351, 60] width 11 height 11
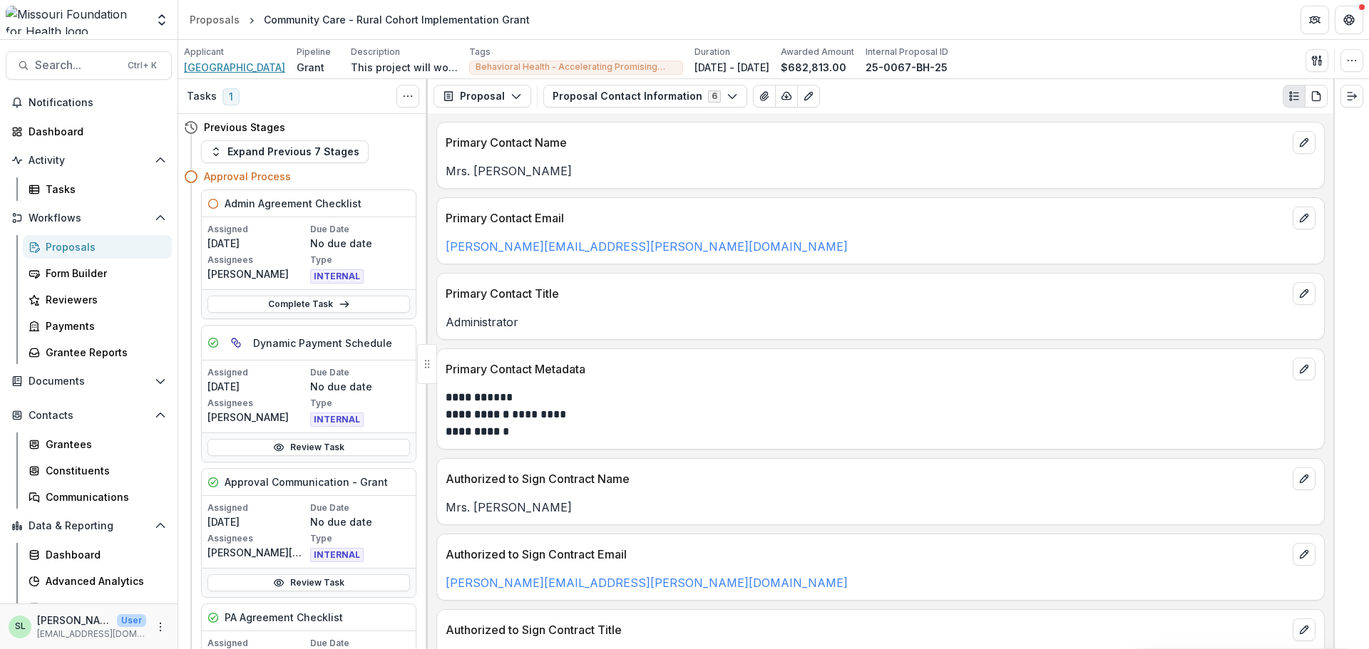
click at [234, 70] on span "[GEOGRAPHIC_DATA]" at bounding box center [234, 67] width 101 height 15
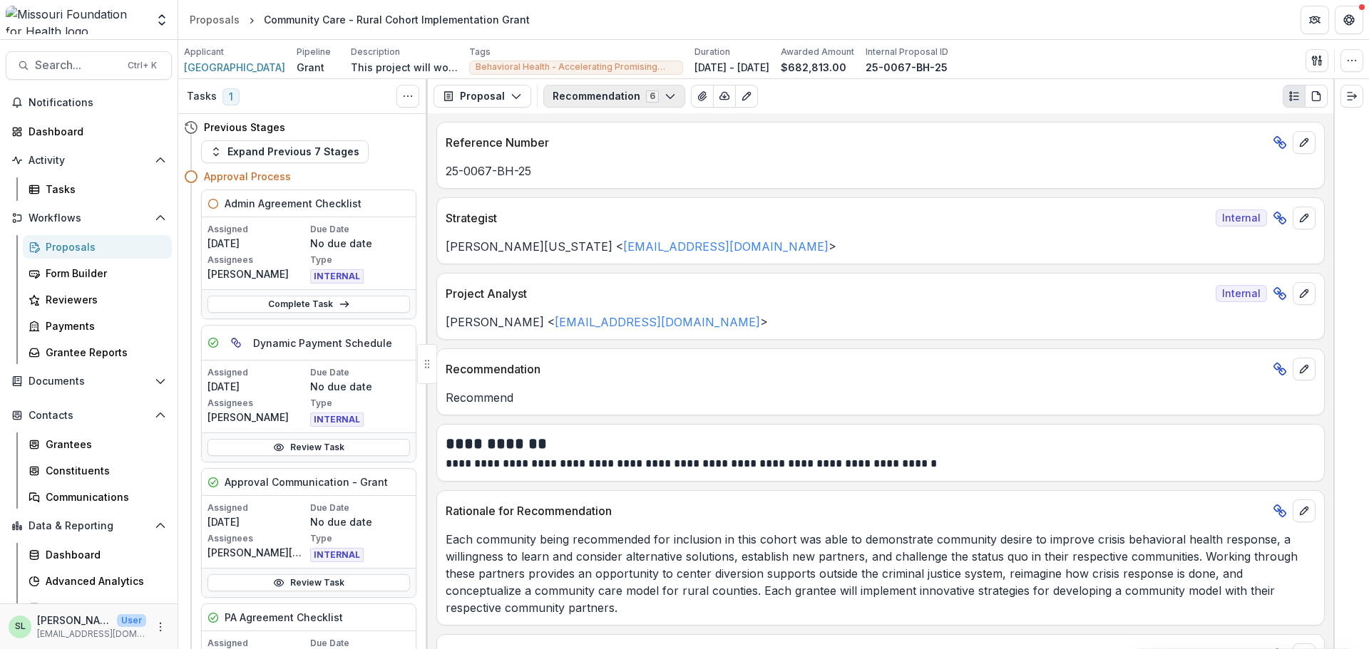
click at [674, 100] on button "Recommendation 6" at bounding box center [614, 96] width 142 height 23
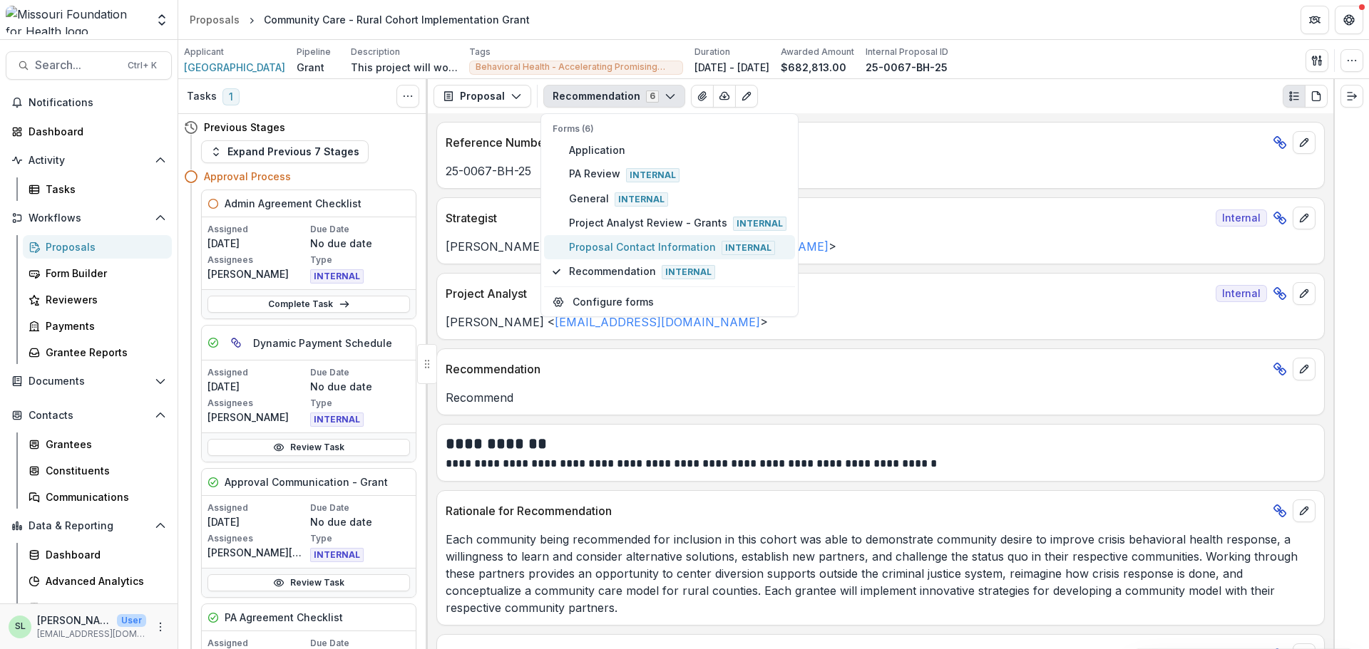
click at [625, 255] on span "Proposal Contact Information Internal" at bounding box center [677, 248] width 217 height 16
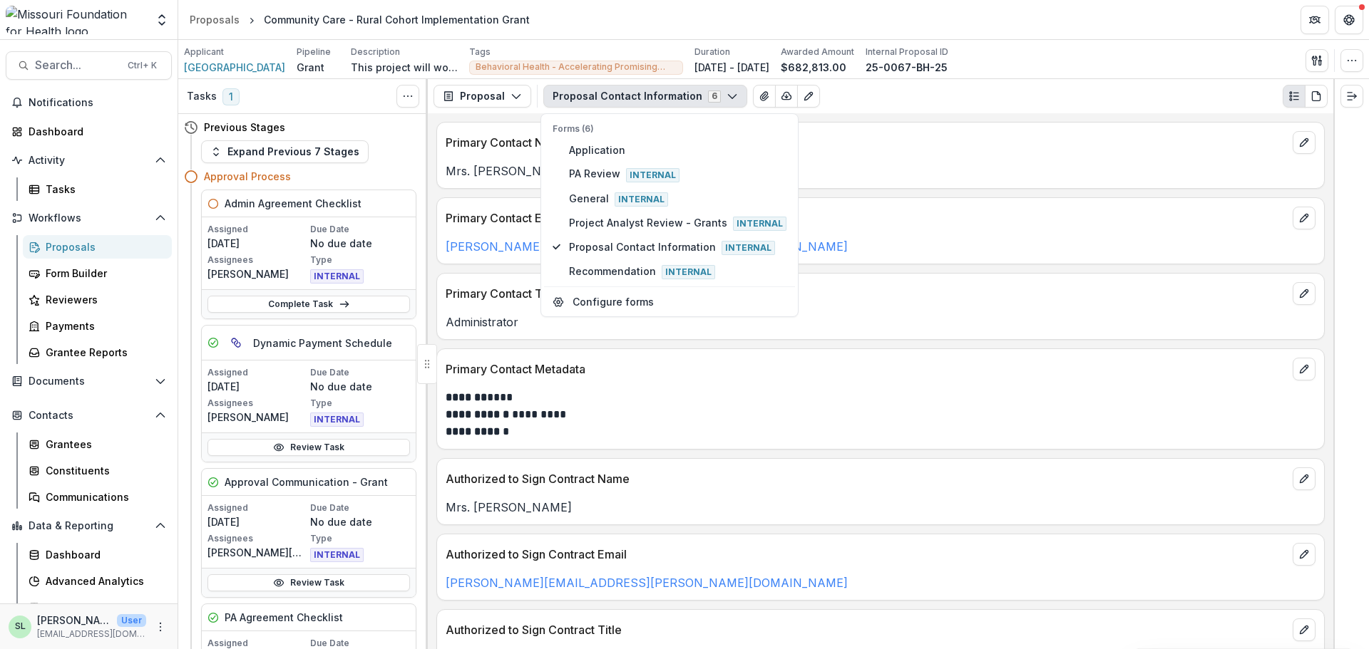
click at [1000, 150] on p "Primary Contact Name" at bounding box center [866, 142] width 841 height 17
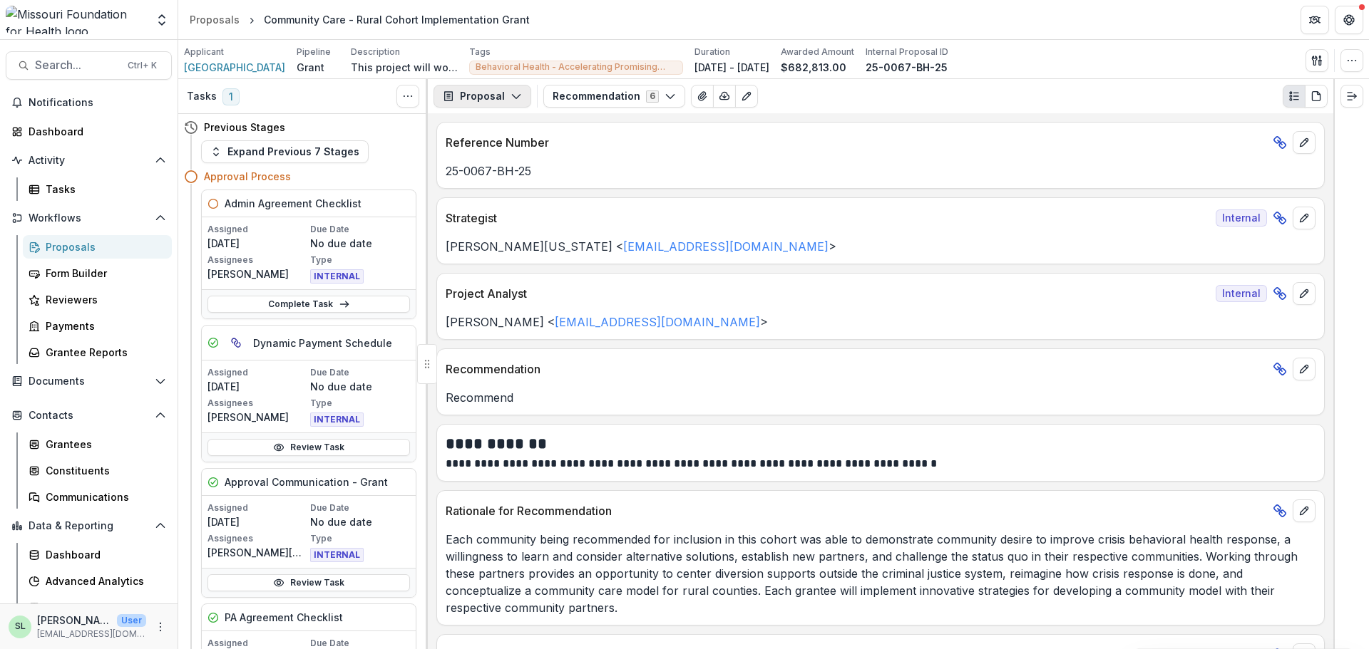
click at [515, 102] on icon "button" at bounding box center [515, 96] width 11 height 11
click at [508, 173] on div "Reports" at bounding box center [527, 175] width 130 height 15
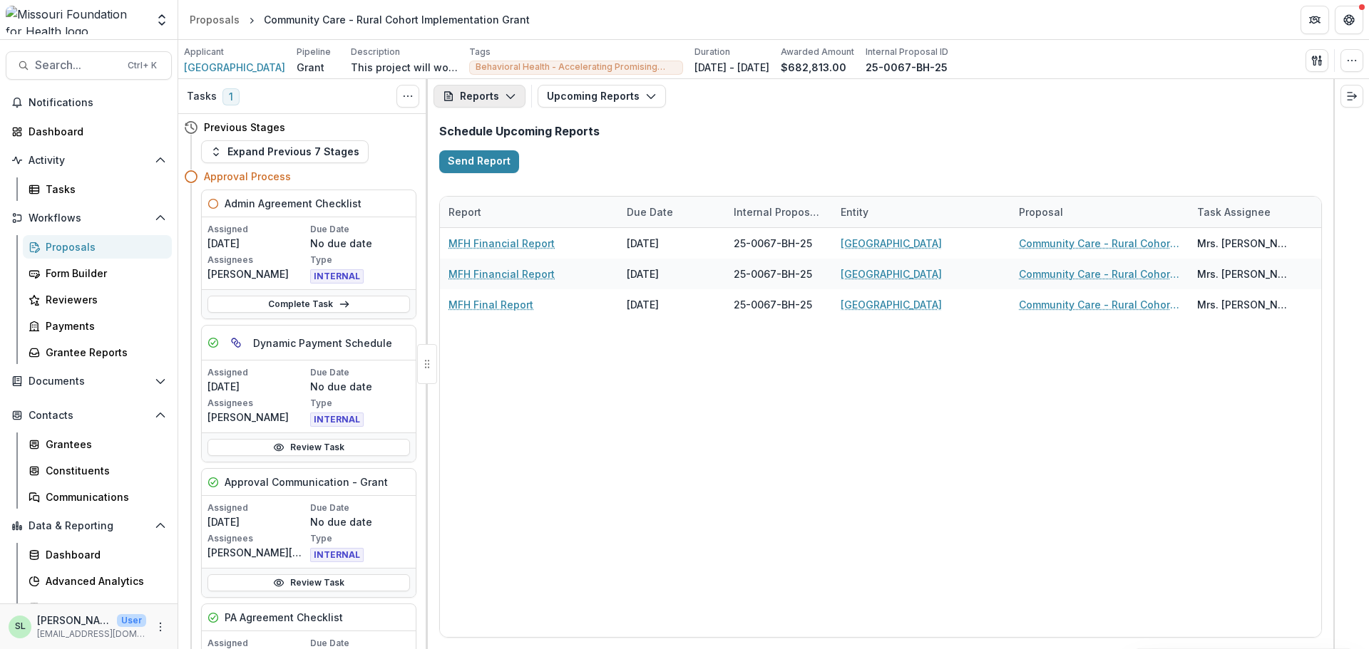
click at [505, 97] on icon "button" at bounding box center [510, 96] width 11 height 11
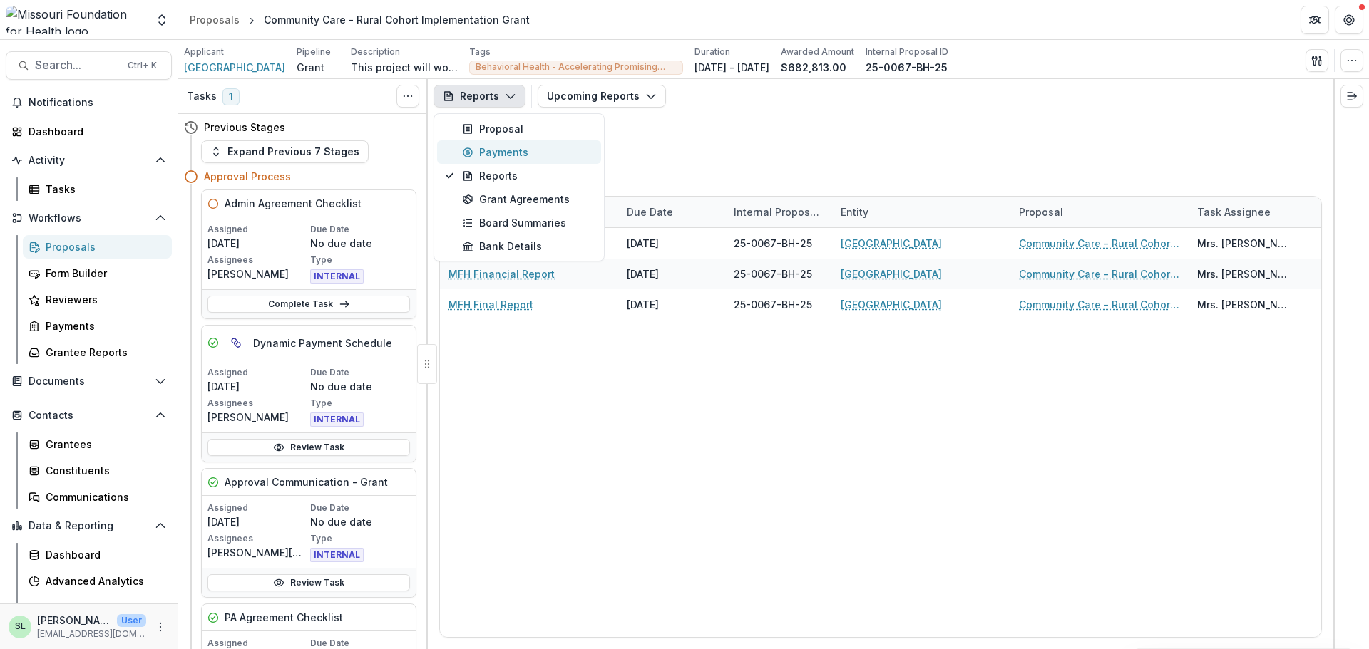
click at [500, 149] on div "Payments" at bounding box center [527, 152] width 130 height 15
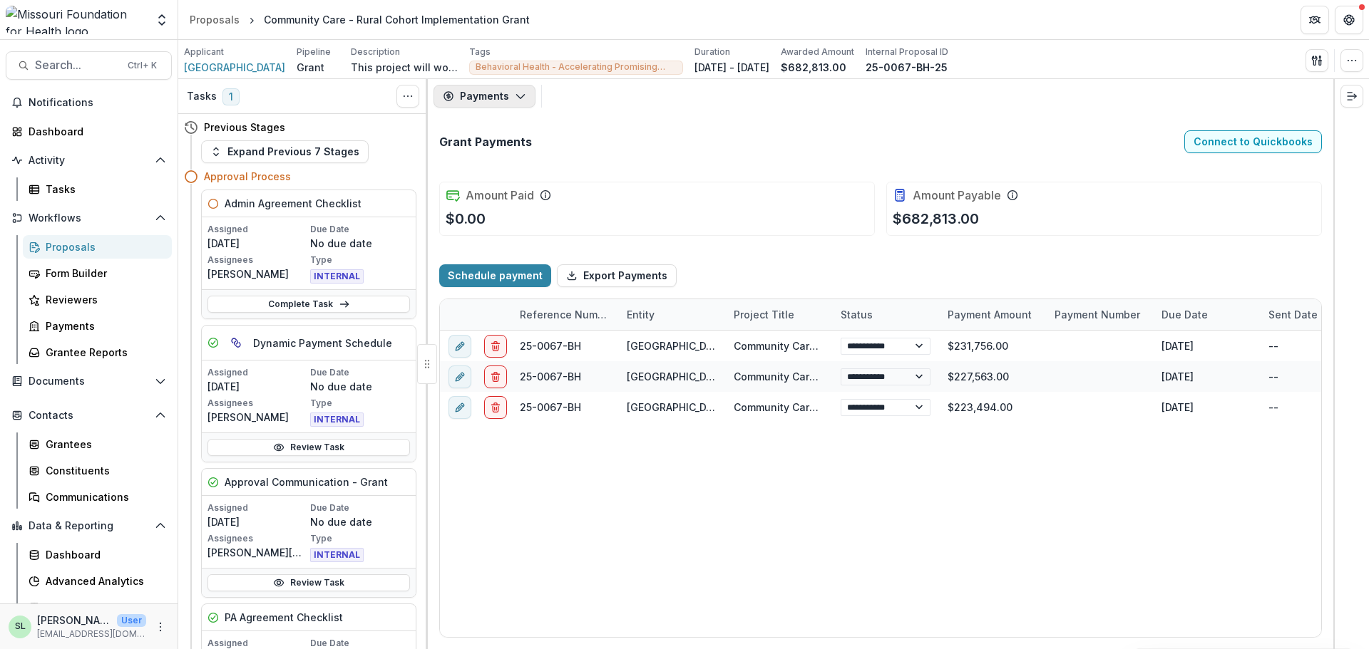
click at [515, 97] on icon "button" at bounding box center [520, 96] width 11 height 11
click at [505, 133] on div "Proposal" at bounding box center [527, 128] width 130 height 15
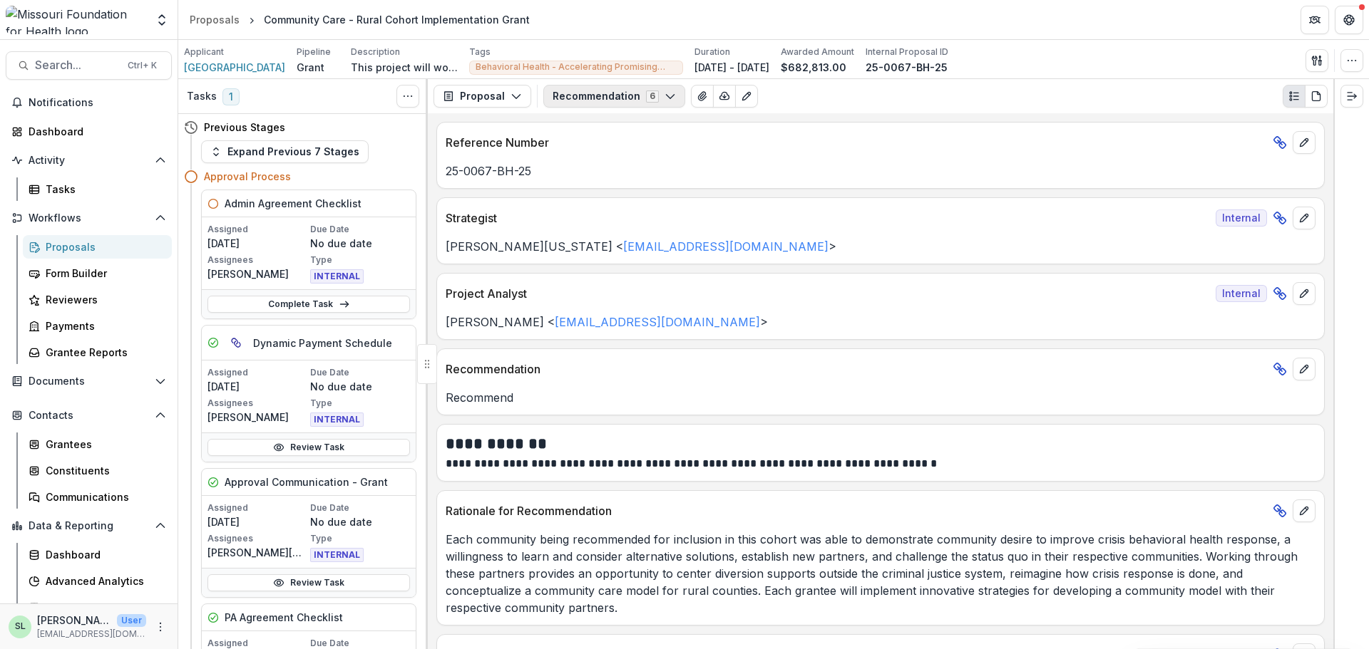
click at [640, 98] on button "Recommendation 6" at bounding box center [614, 96] width 142 height 23
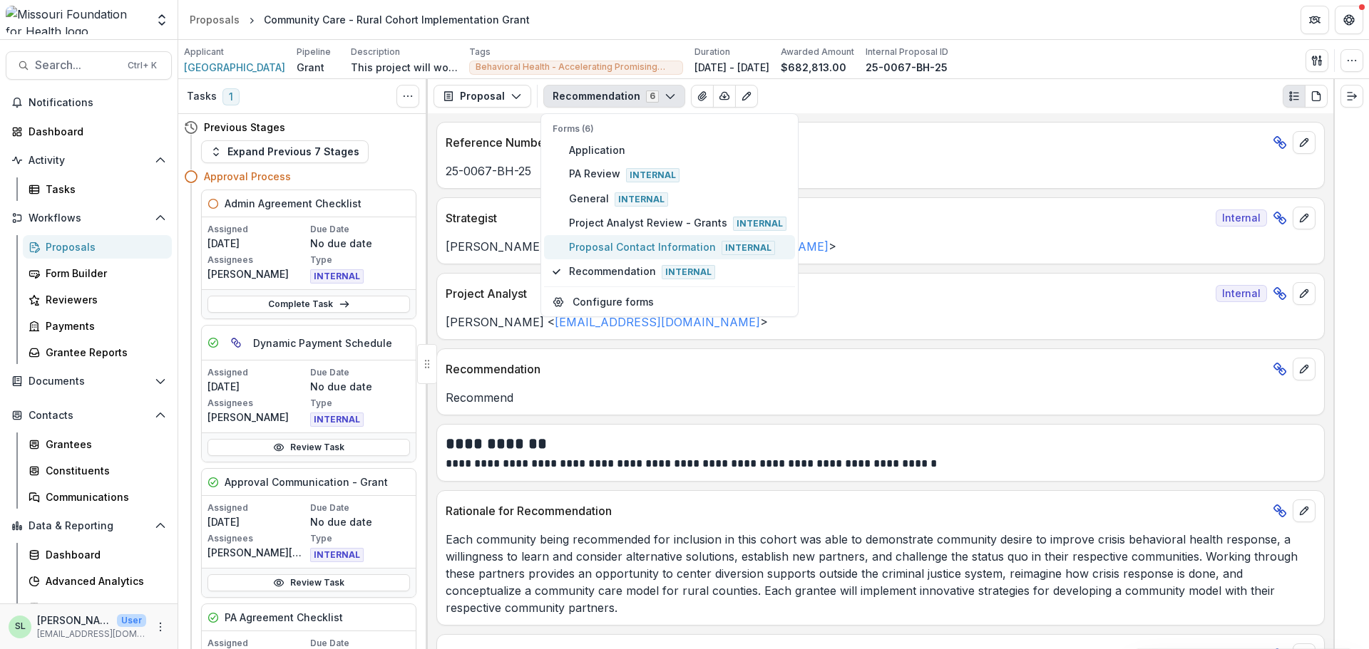
click at [615, 248] on span "Proposal Contact Information Internal" at bounding box center [677, 248] width 217 height 16
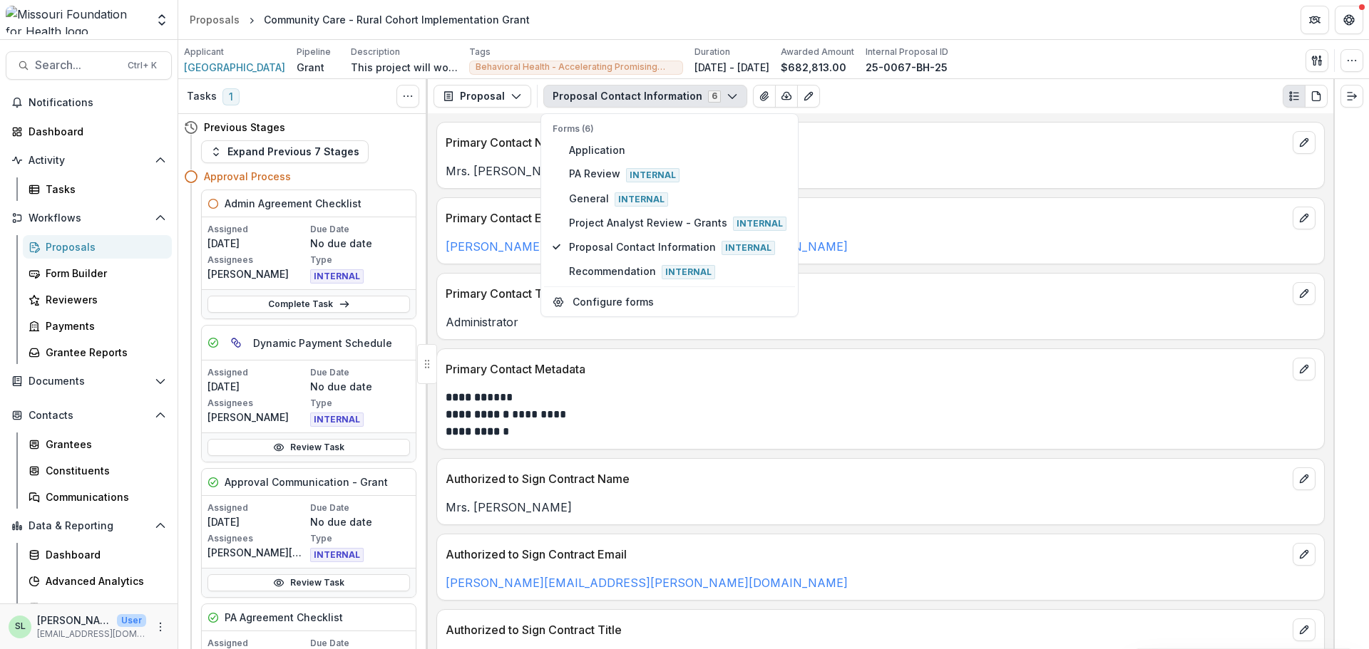
click at [740, 460] on div "Authorized to Sign Contract Name" at bounding box center [880, 474] width 887 height 31
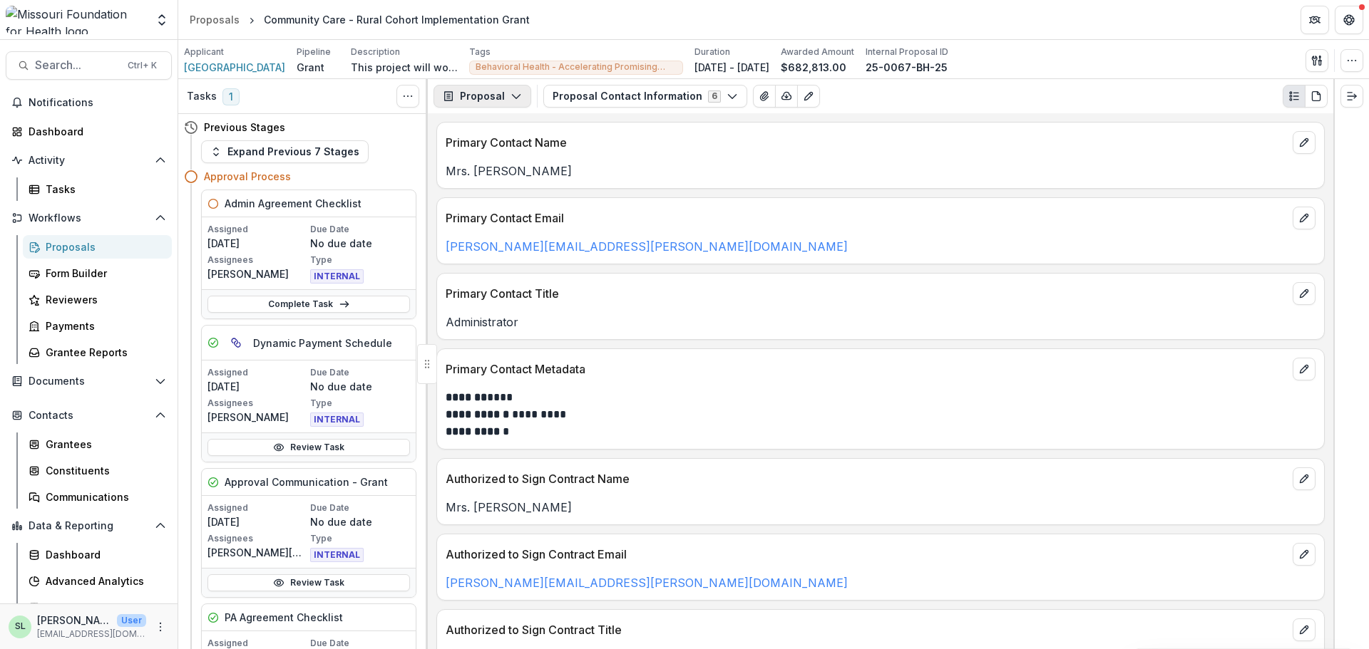
click at [510, 100] on icon "button" at bounding box center [515, 96] width 11 height 11
click at [509, 158] on div "Payments" at bounding box center [527, 152] width 130 height 15
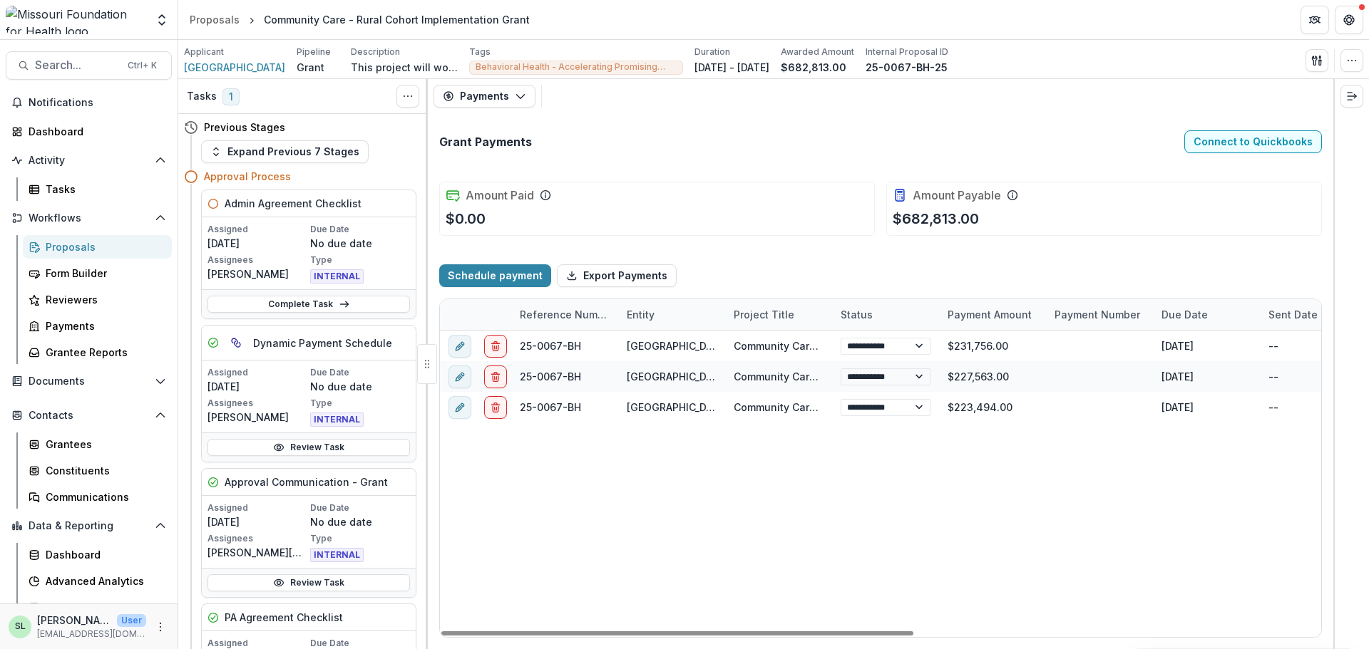
click at [535, 543] on div "**********" at bounding box center [1260, 484] width 1640 height 307
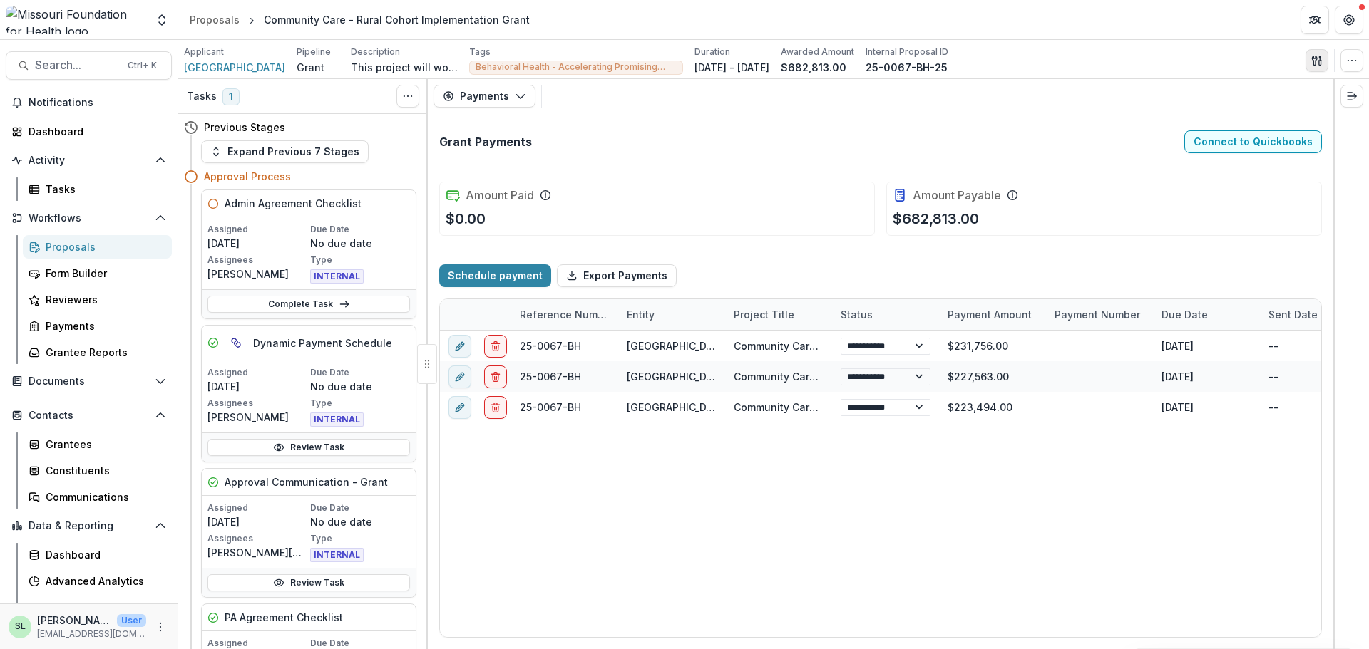
click at [1312, 56] on icon "button" at bounding box center [1316, 60] width 11 height 11
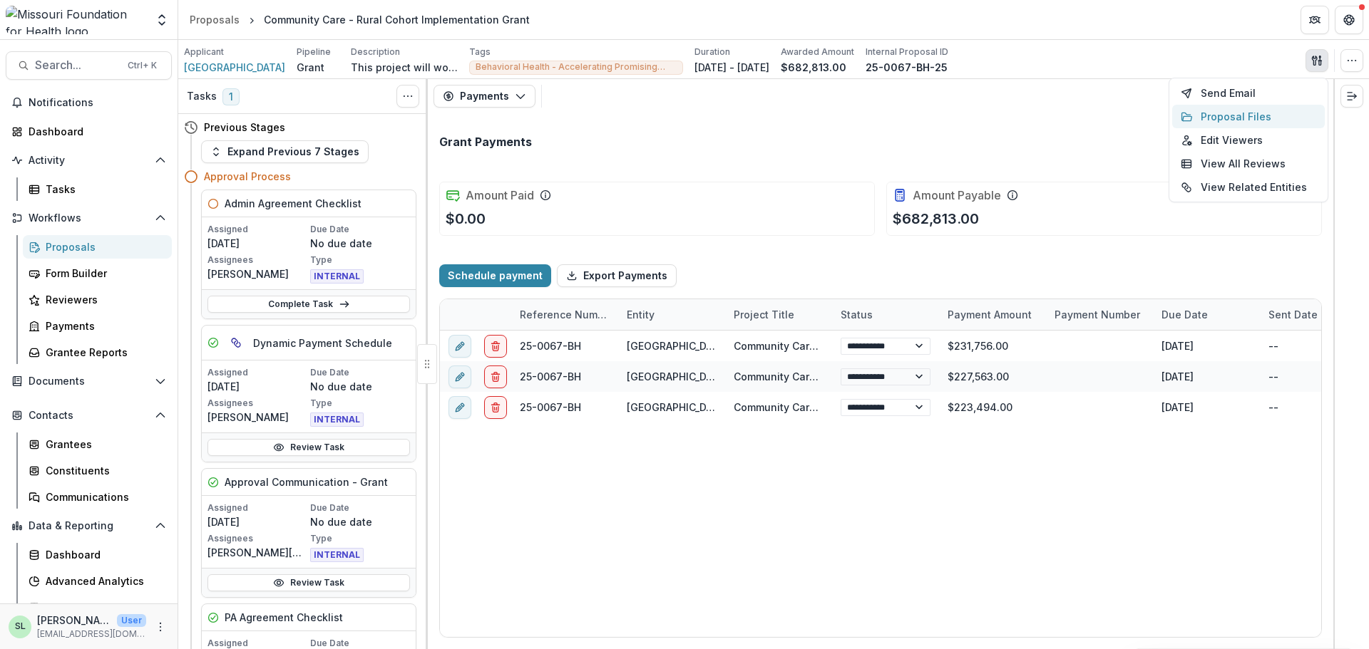
click at [1248, 113] on button "Proposal Files" at bounding box center [1248, 117] width 153 height 24
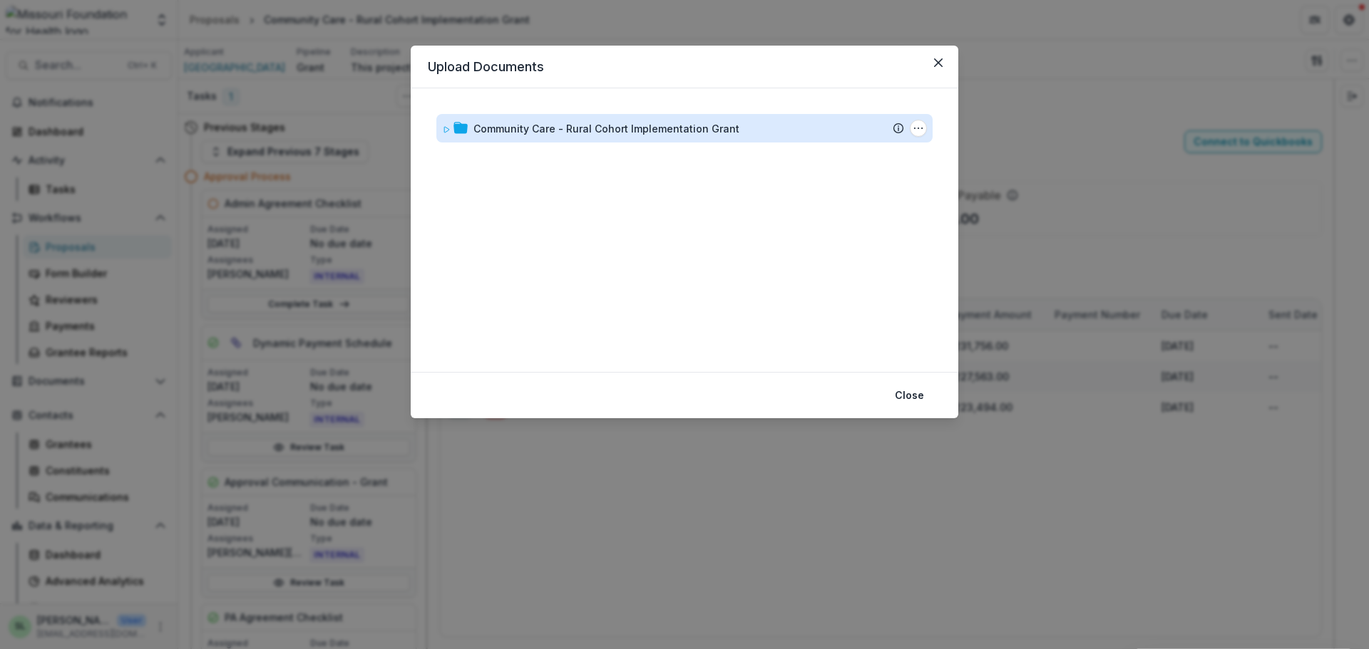
click at [699, 130] on div "Community Care - Rural Cohort Implementation Grant" at bounding box center [606, 128] width 266 height 15
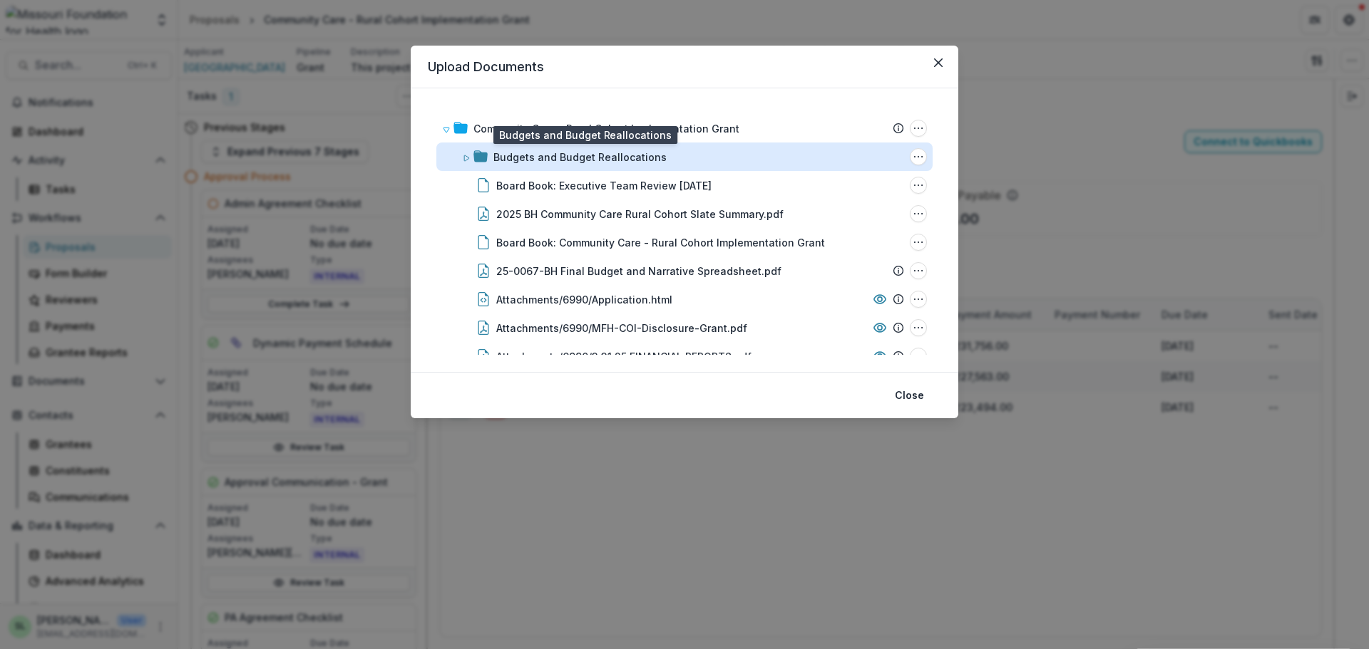
click at [543, 152] on div "Budgets and Budget Reallocations" at bounding box center [579, 157] width 173 height 15
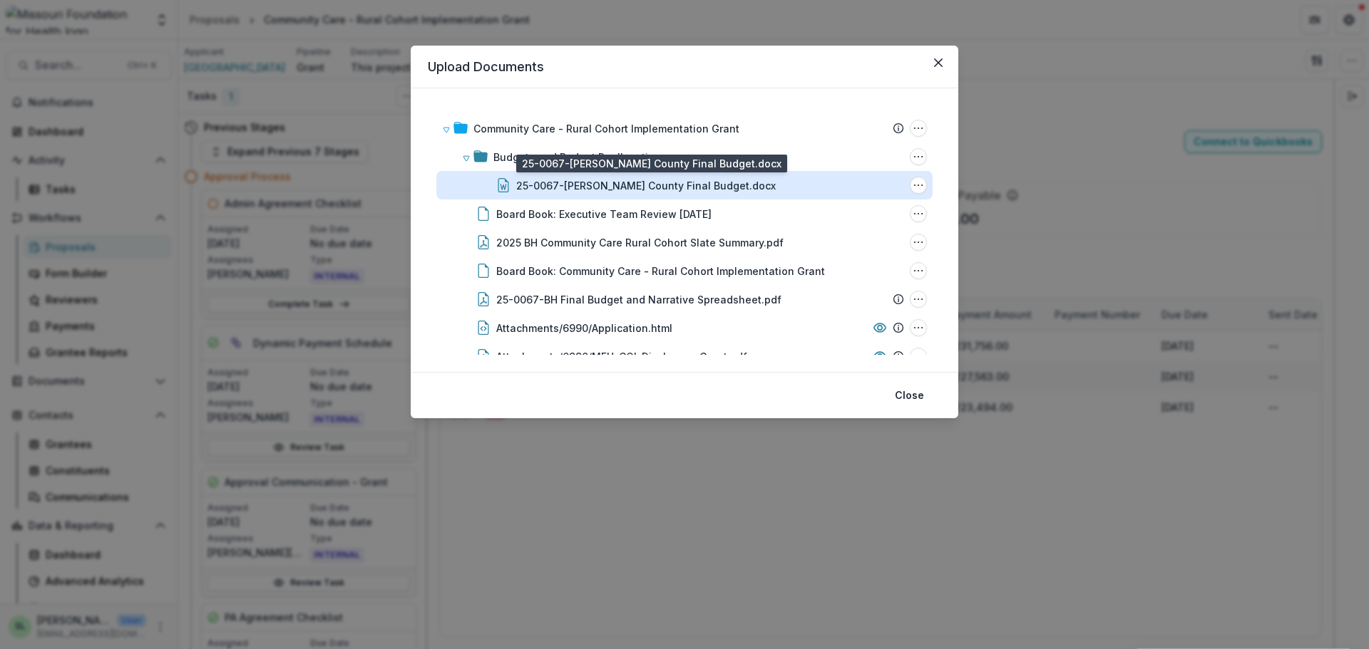
click at [548, 188] on div "25-0067-BH Polk County Final Budget.docx" at bounding box center [646, 185] width 260 height 15
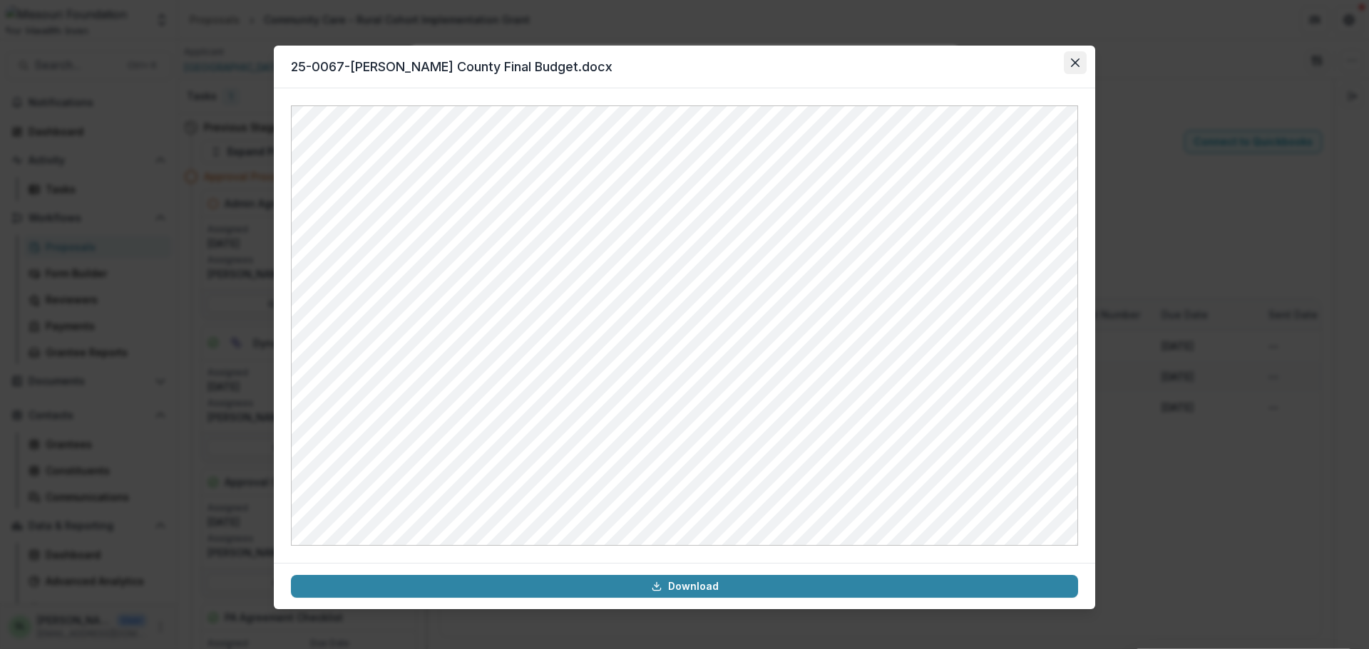
click at [1069, 58] on button "Close" at bounding box center [1075, 62] width 23 height 23
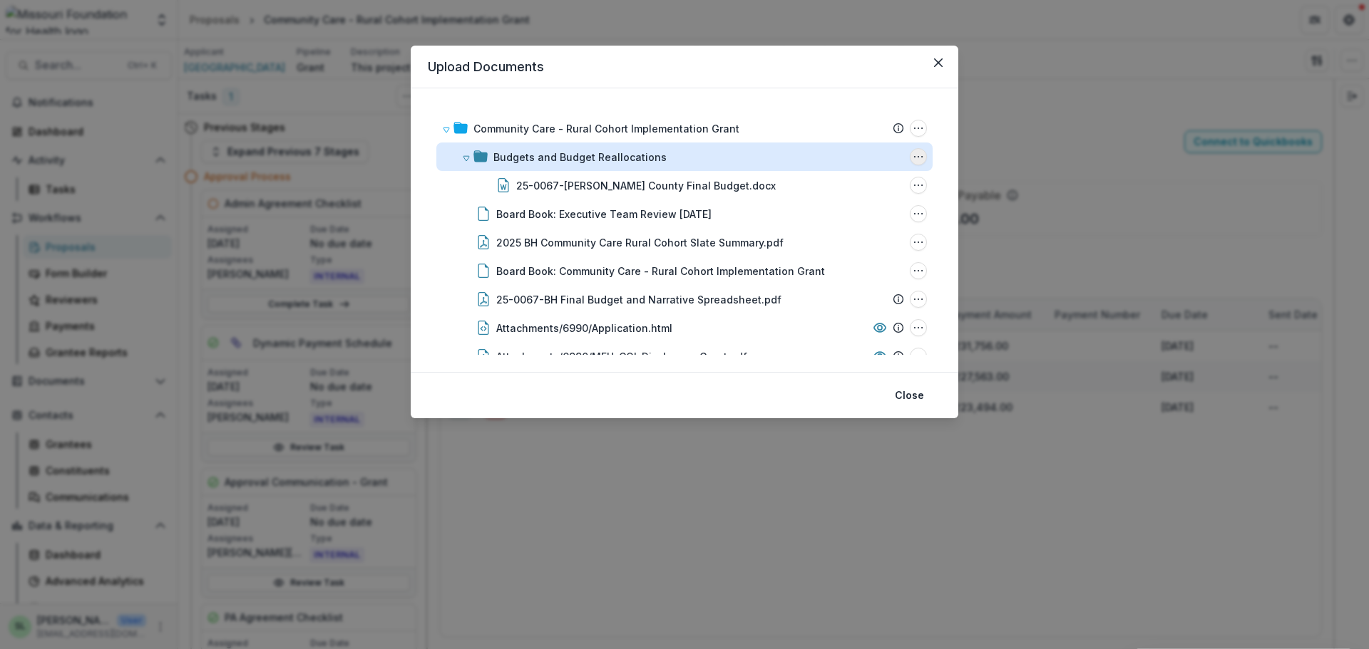
drag, startPoint x: 664, startPoint y: 180, endPoint x: 912, endPoint y: 150, distance: 249.1
click at [912, 150] on button "Budgets and Budget Reallocations Options" at bounding box center [918, 156] width 17 height 17
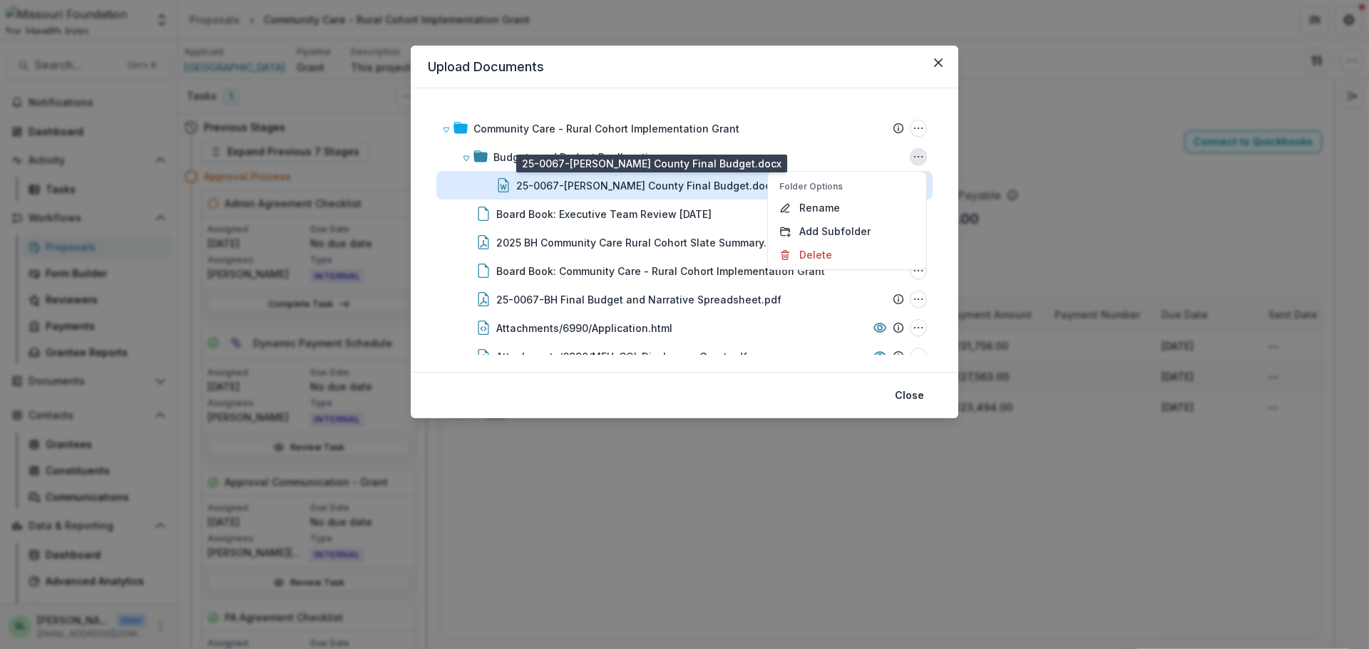
click at [645, 188] on div "25-0067-BH Polk County Final Budget.docx" at bounding box center [646, 185] width 260 height 15
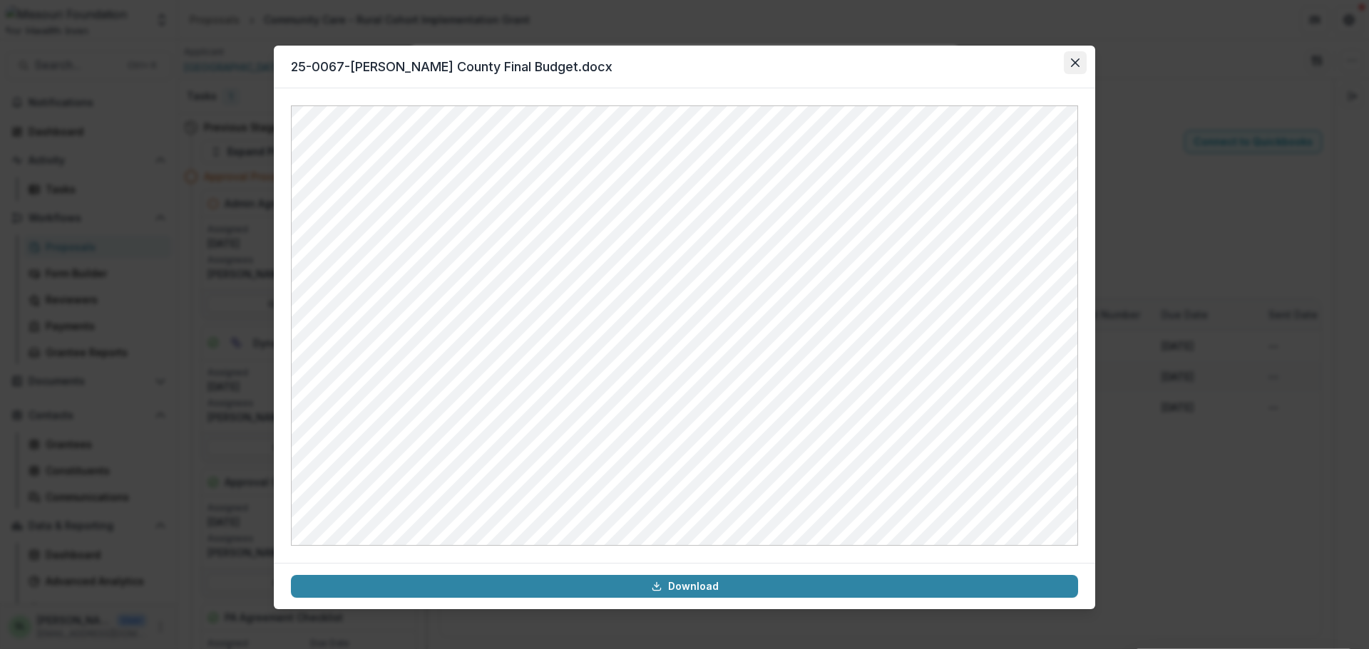
click at [1078, 65] on icon "Close" at bounding box center [1075, 62] width 9 height 9
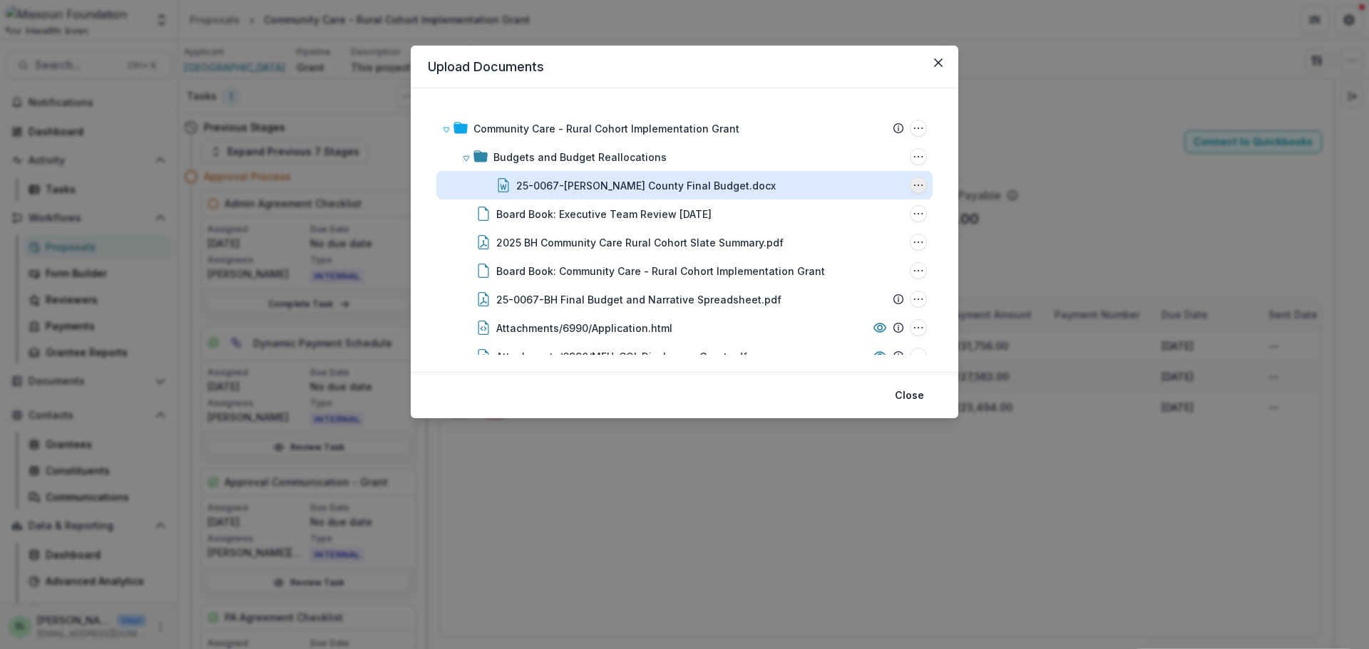
click at [915, 182] on icon "25-0067-BH Polk County Final Budget.docx Options" at bounding box center [918, 185] width 11 height 11
click at [829, 279] on button "Delete" at bounding box center [847, 284] width 153 height 24
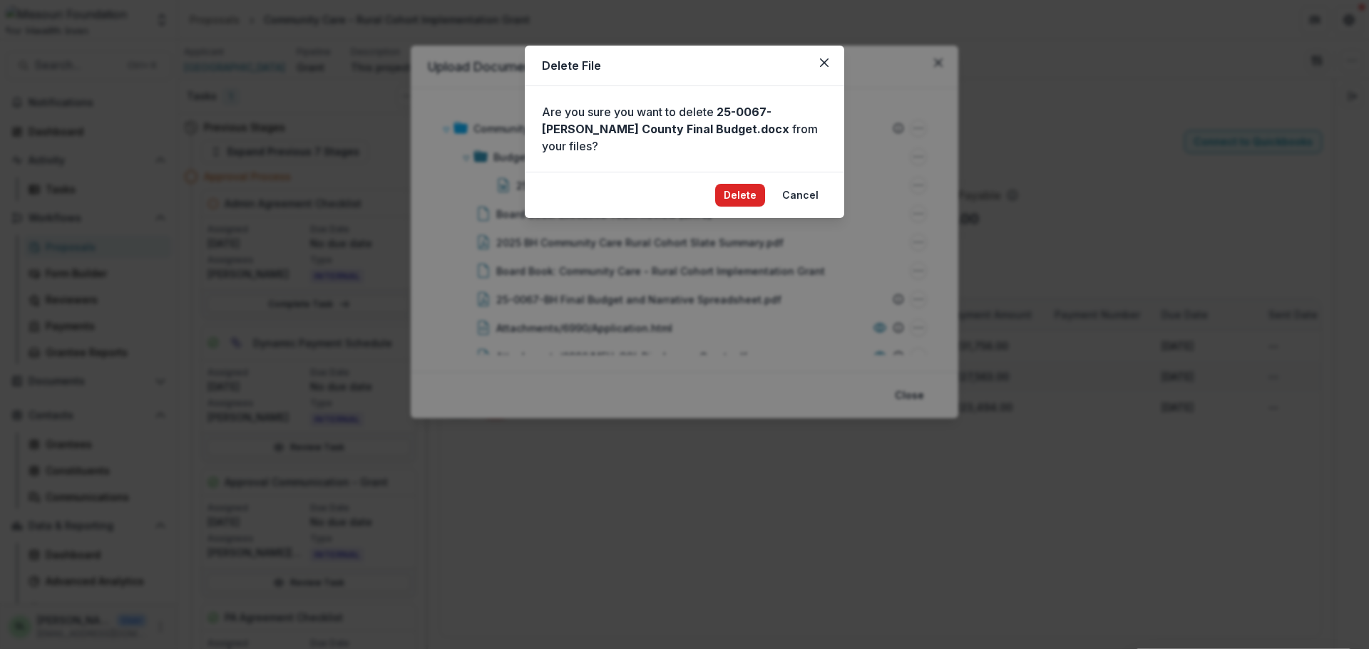
click at [749, 184] on button "Delete" at bounding box center [740, 195] width 50 height 23
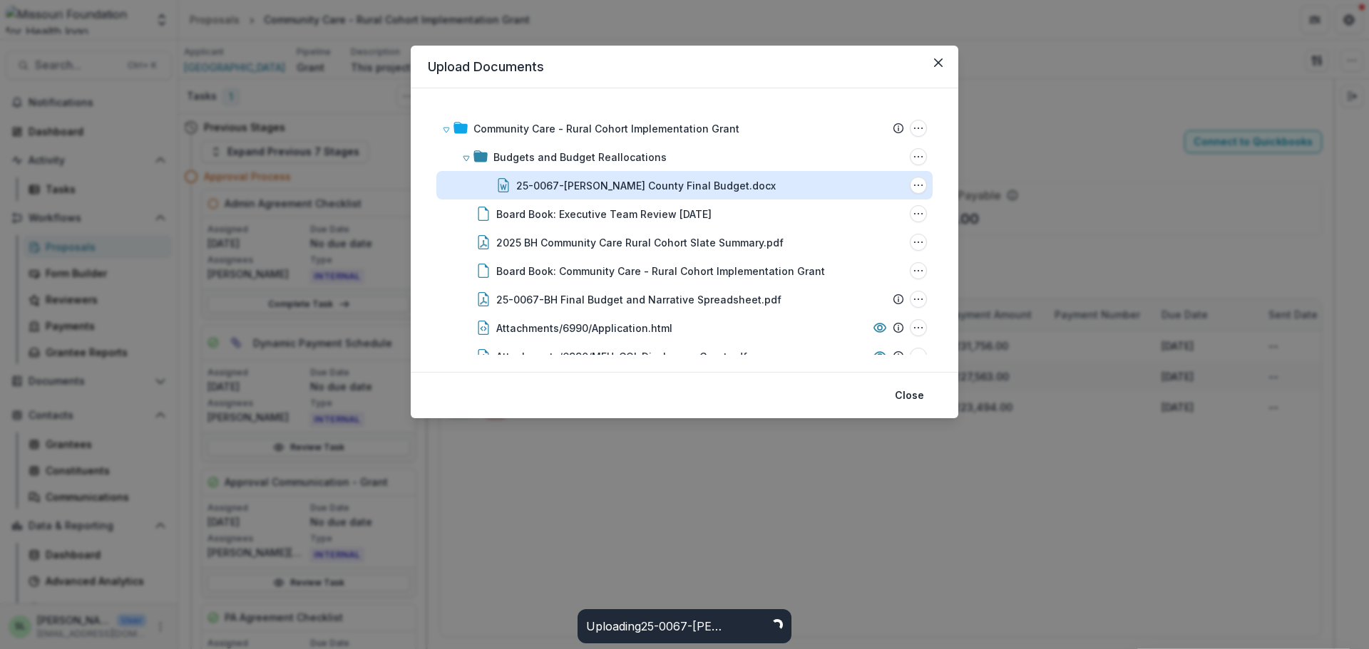
click at [590, 190] on div "25-0067-BH Polk County Final Budget.docx" at bounding box center [646, 185] width 260 height 15
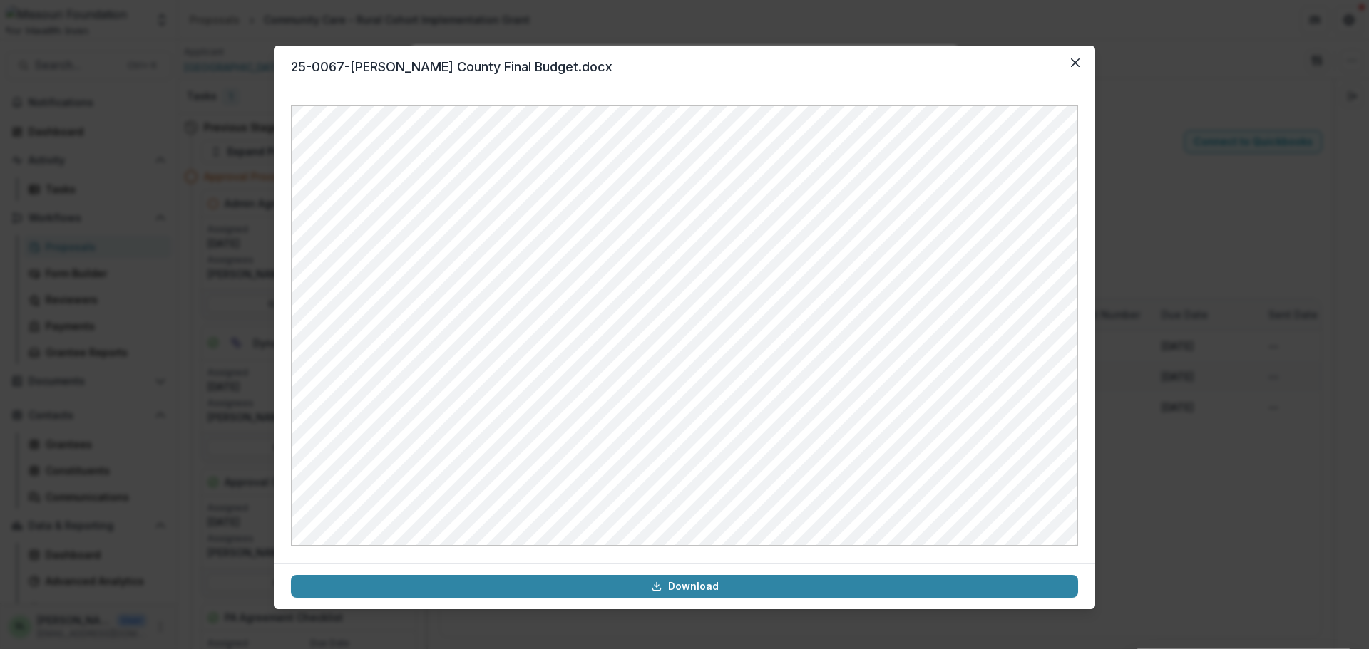
drag, startPoint x: 1078, startPoint y: 66, endPoint x: 632, endPoint y: 4, distance: 449.8
click at [1077, 66] on icon "Close" at bounding box center [1075, 62] width 9 height 9
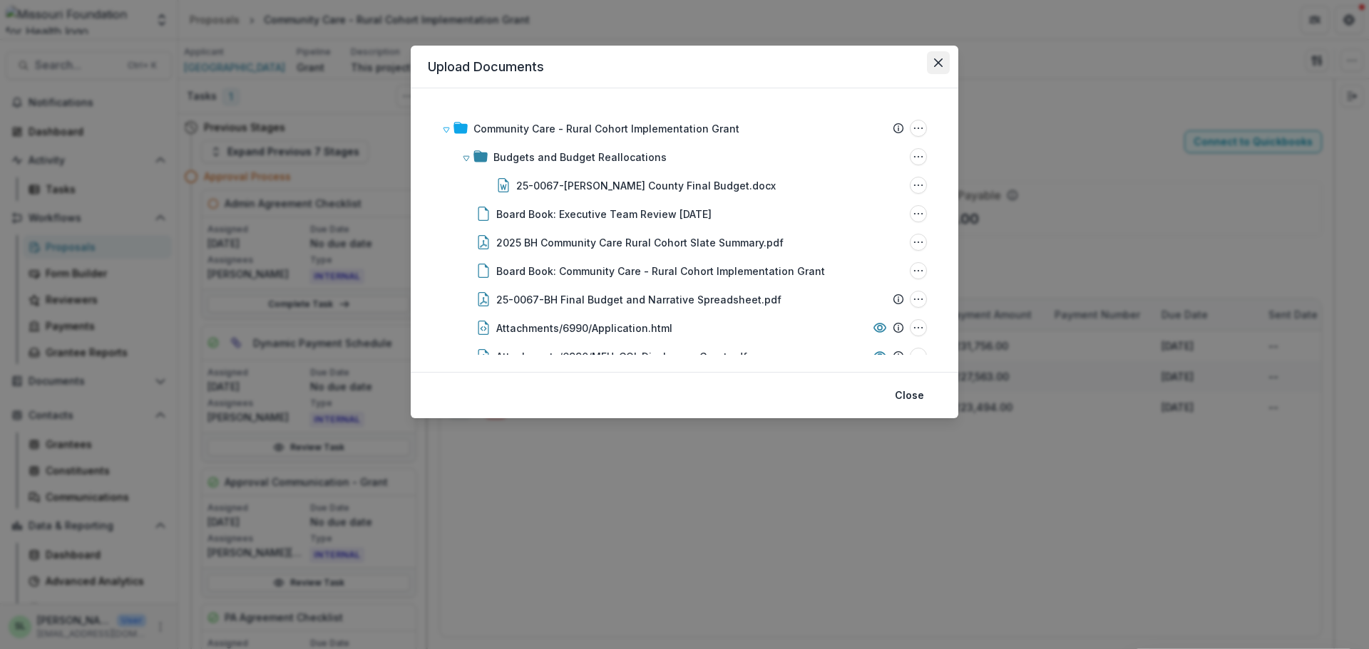
click at [938, 69] on button "Close" at bounding box center [938, 62] width 23 height 23
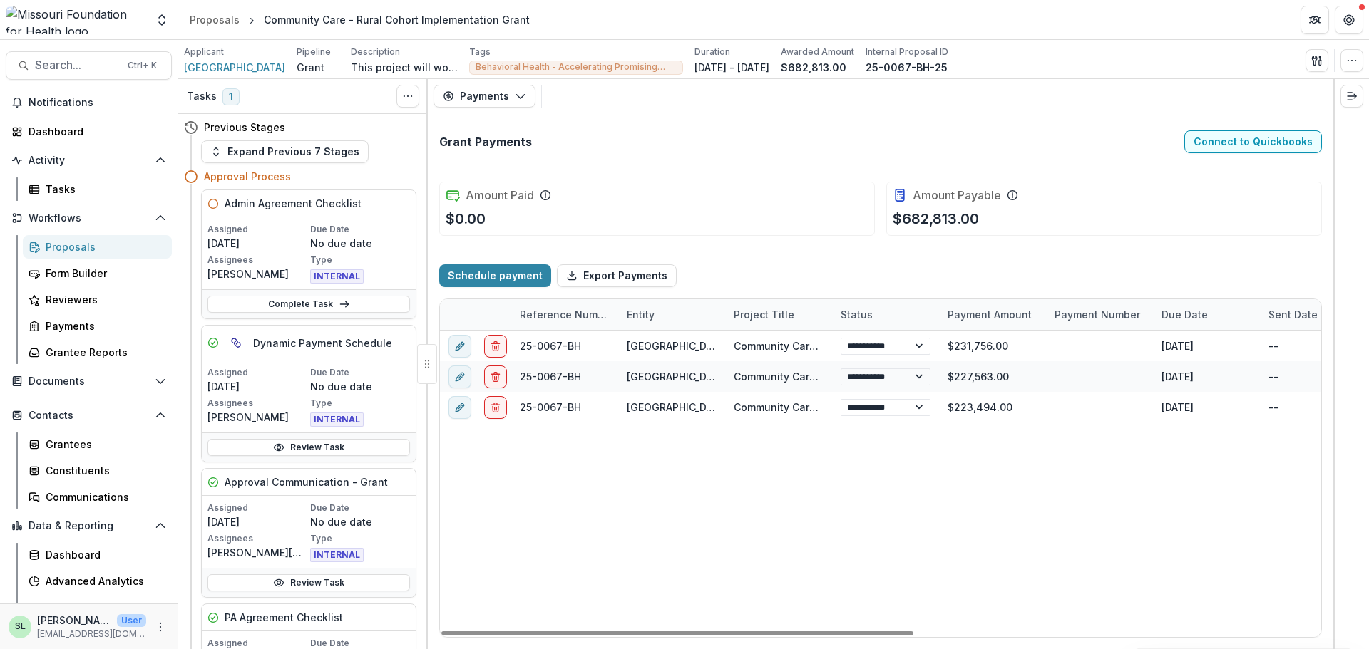
drag, startPoint x: 734, startPoint y: 634, endPoint x: 525, endPoint y: 606, distance: 211.4
click at [526, 632] on div at bounding box center [677, 634] width 472 height 4
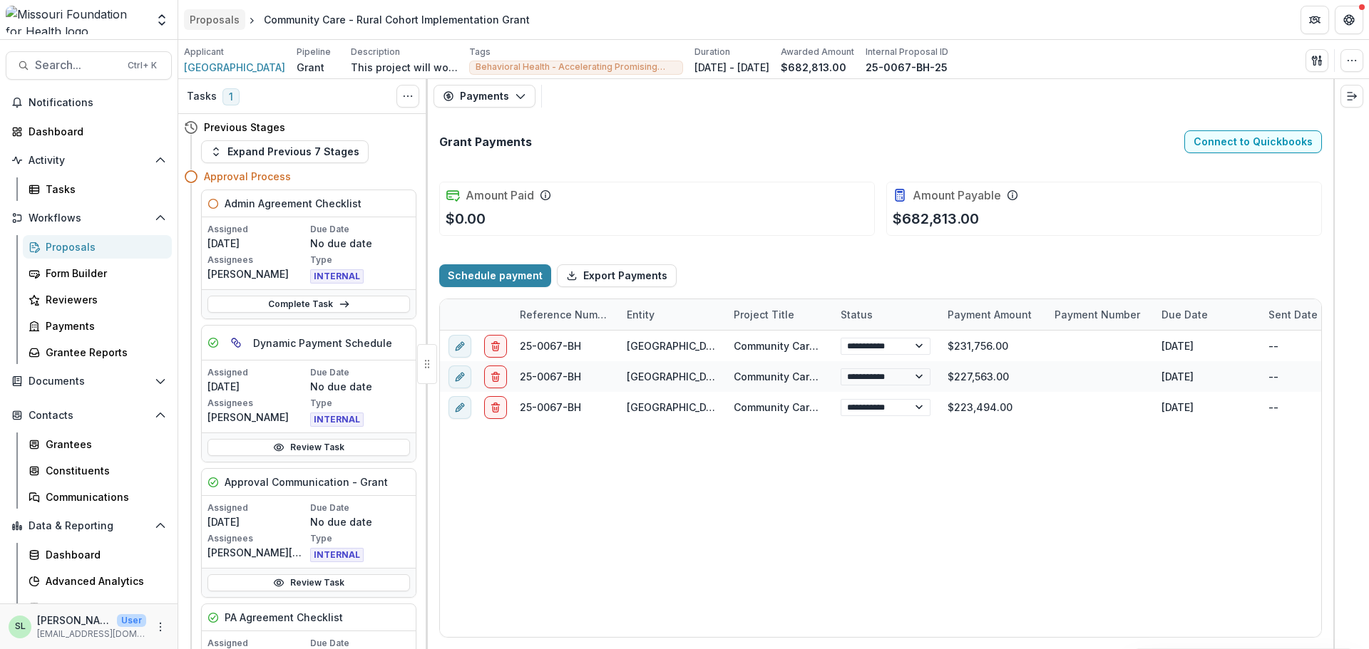
click at [205, 11] on link "Proposals" at bounding box center [214, 19] width 61 height 21
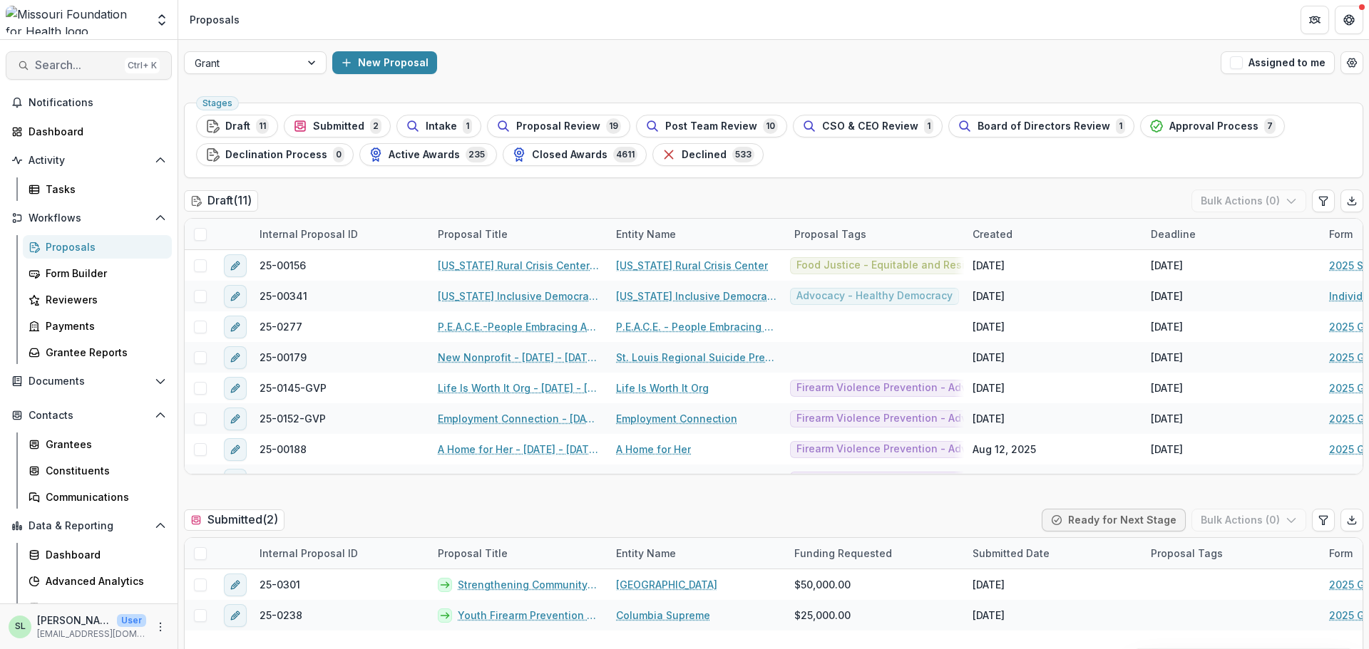
click at [51, 71] on span "Search..." at bounding box center [77, 65] width 84 height 14
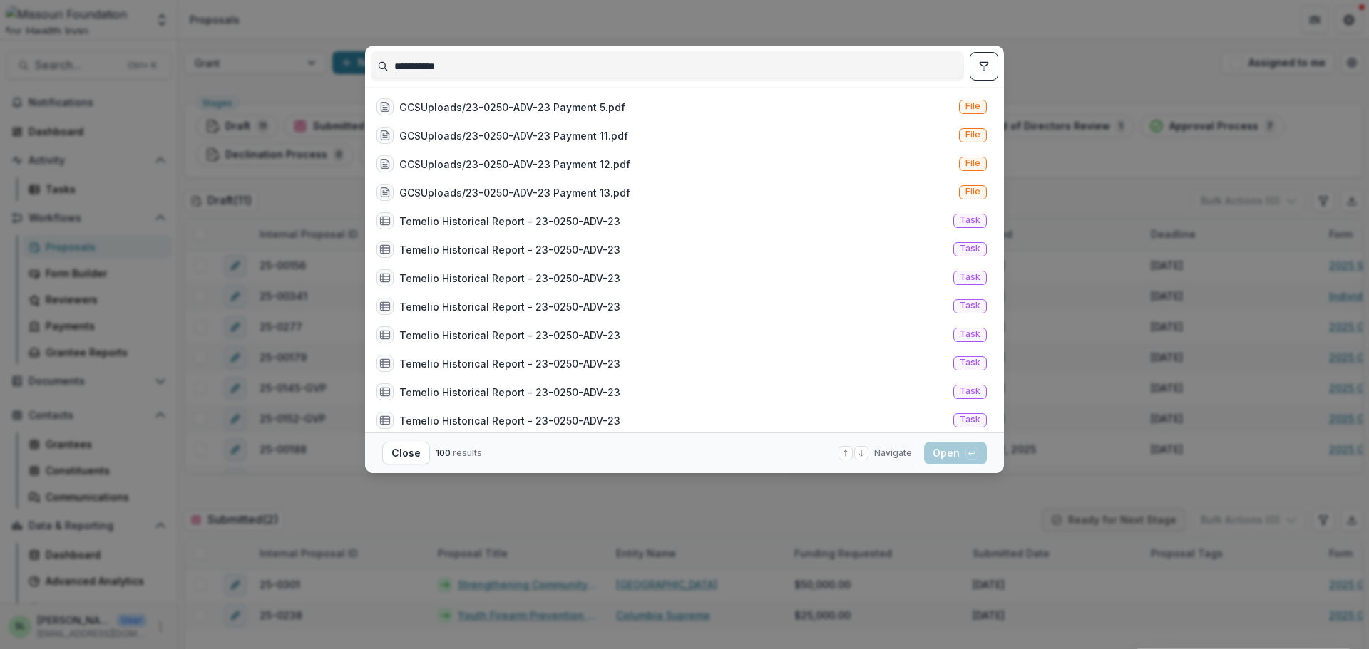
scroll to position [499, 0]
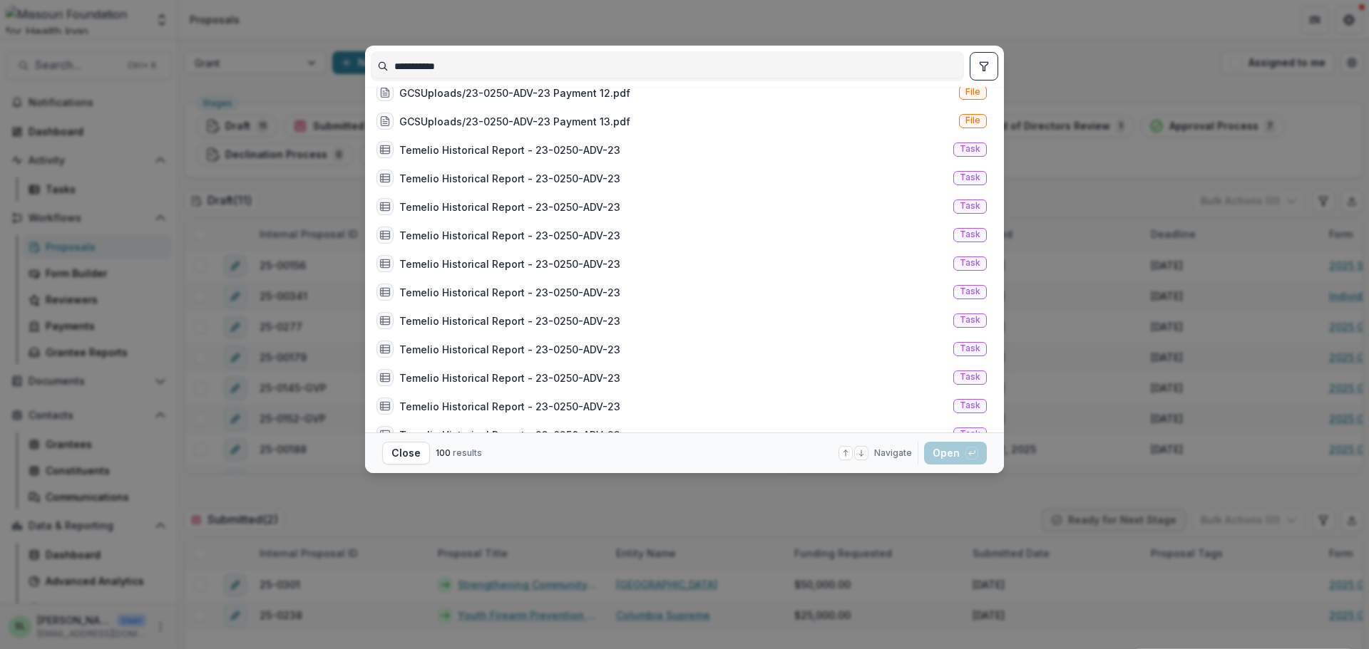
type input "**********"
click at [984, 59] on button "toggle filters" at bounding box center [984, 66] width 29 height 29
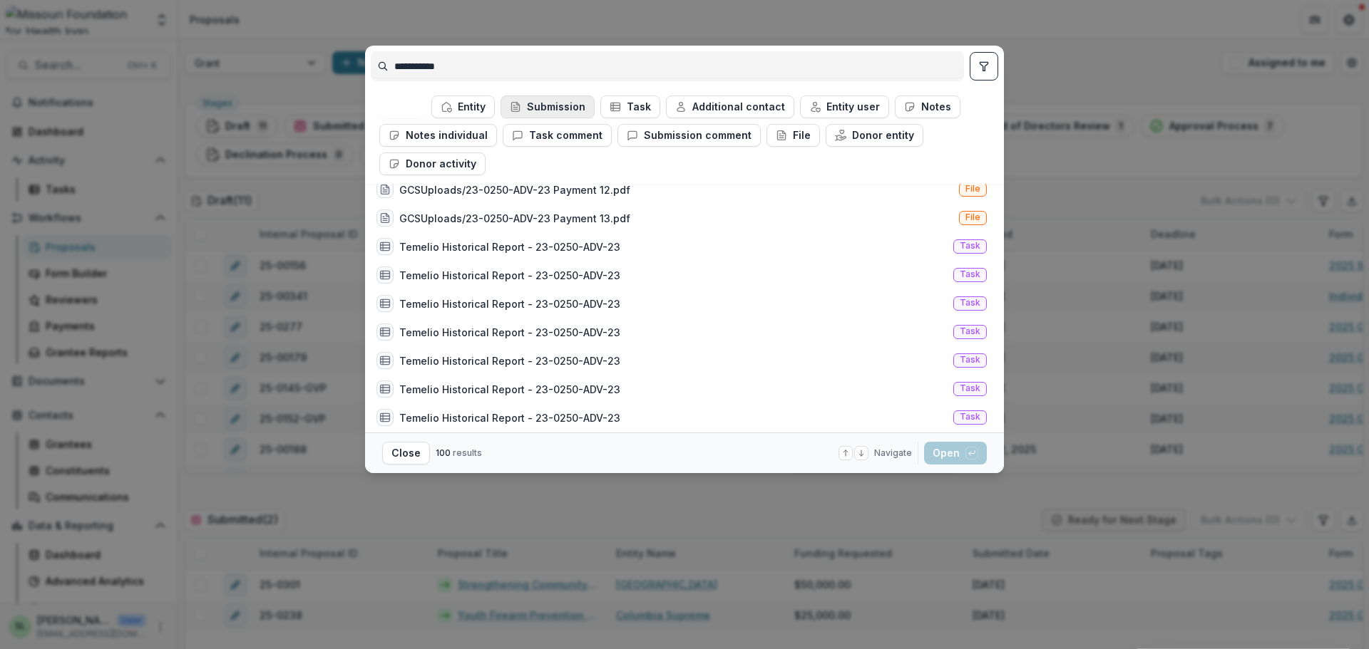
click at [571, 101] on button "Submission" at bounding box center [547, 107] width 94 height 23
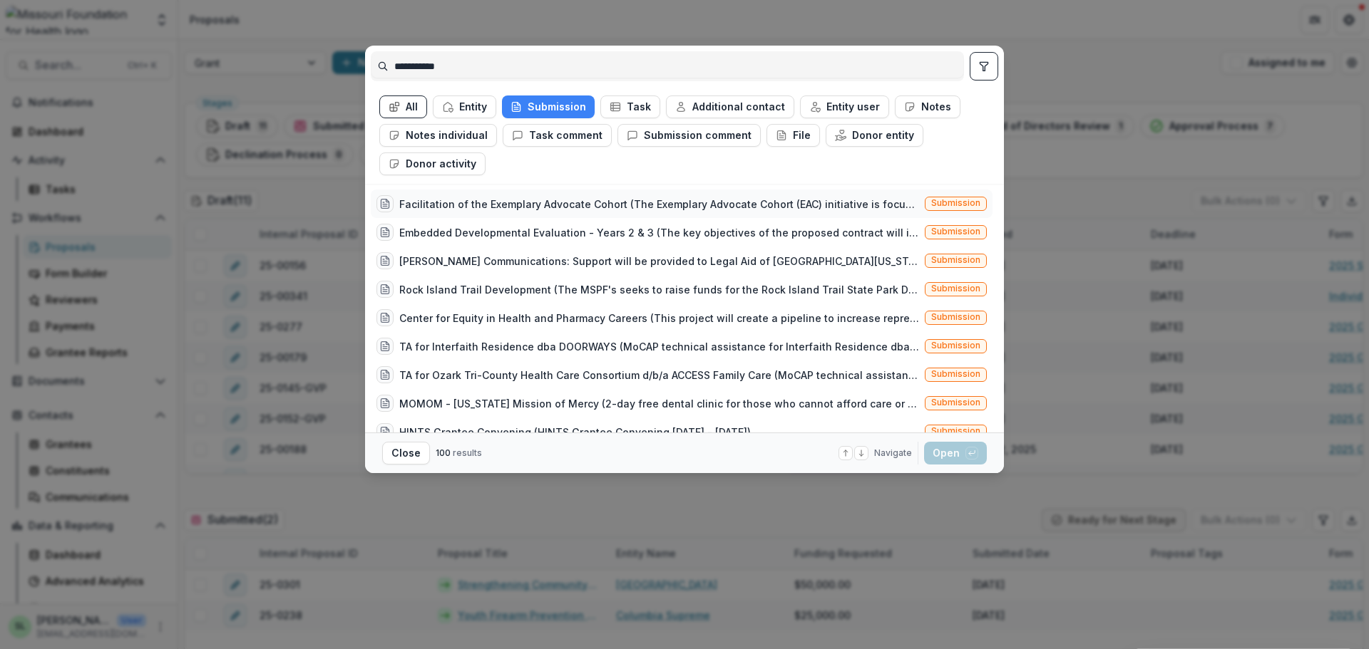
click at [535, 207] on div "Facilitation of the Exemplary Advocate Cohort (The Exemplary Advocate Cohort (E…" at bounding box center [659, 204] width 520 height 15
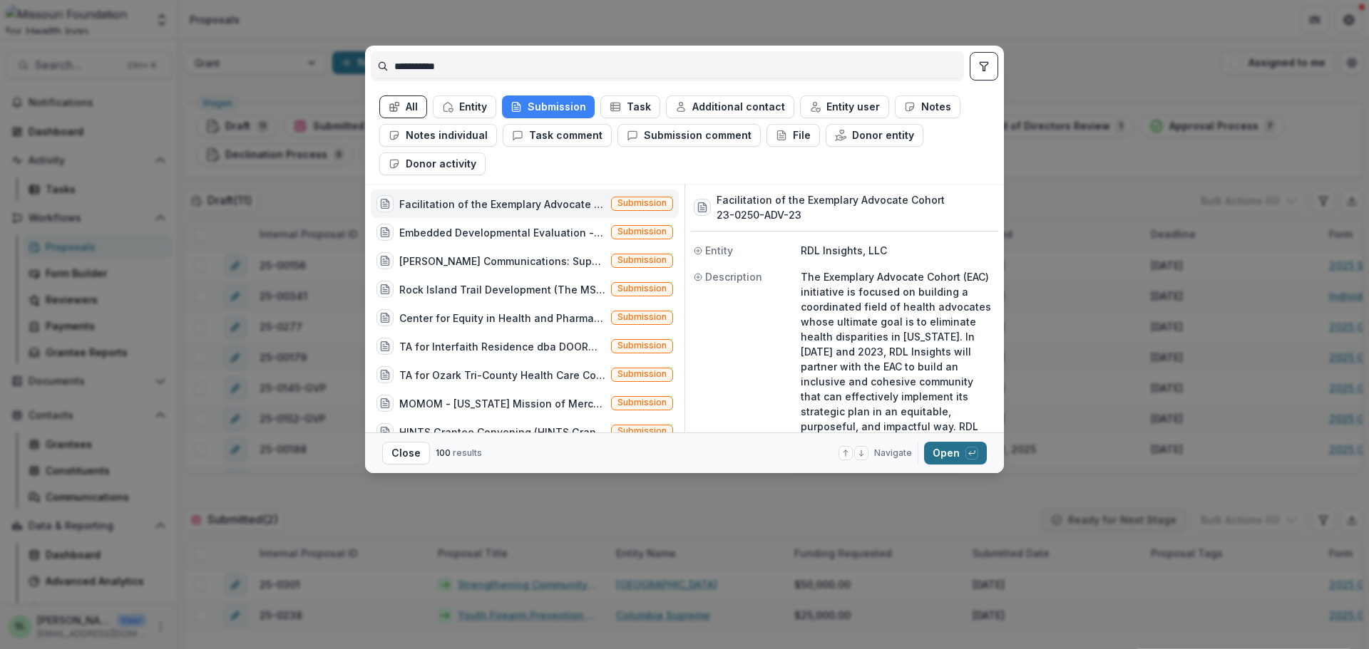
click at [950, 443] on button "Open with enter key" at bounding box center [955, 453] width 63 height 23
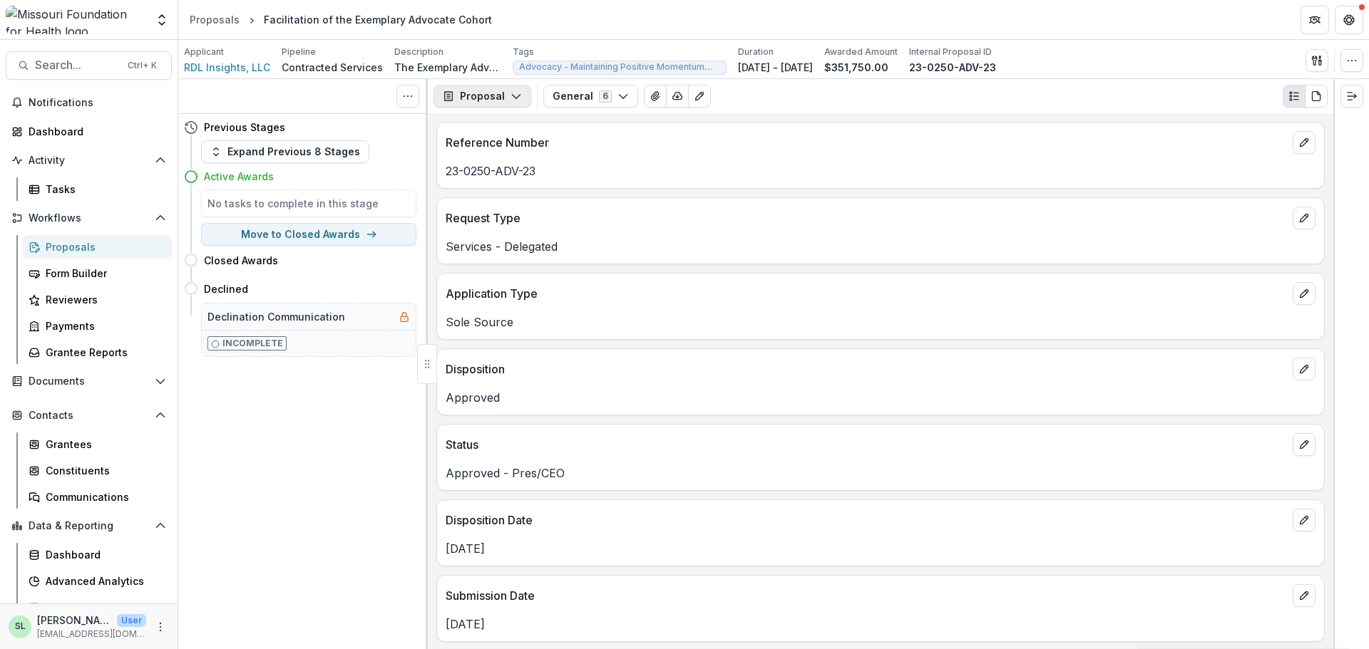
click at [507, 100] on button "Proposal" at bounding box center [482, 96] width 98 height 23
click at [515, 157] on div "Payments" at bounding box center [527, 152] width 130 height 15
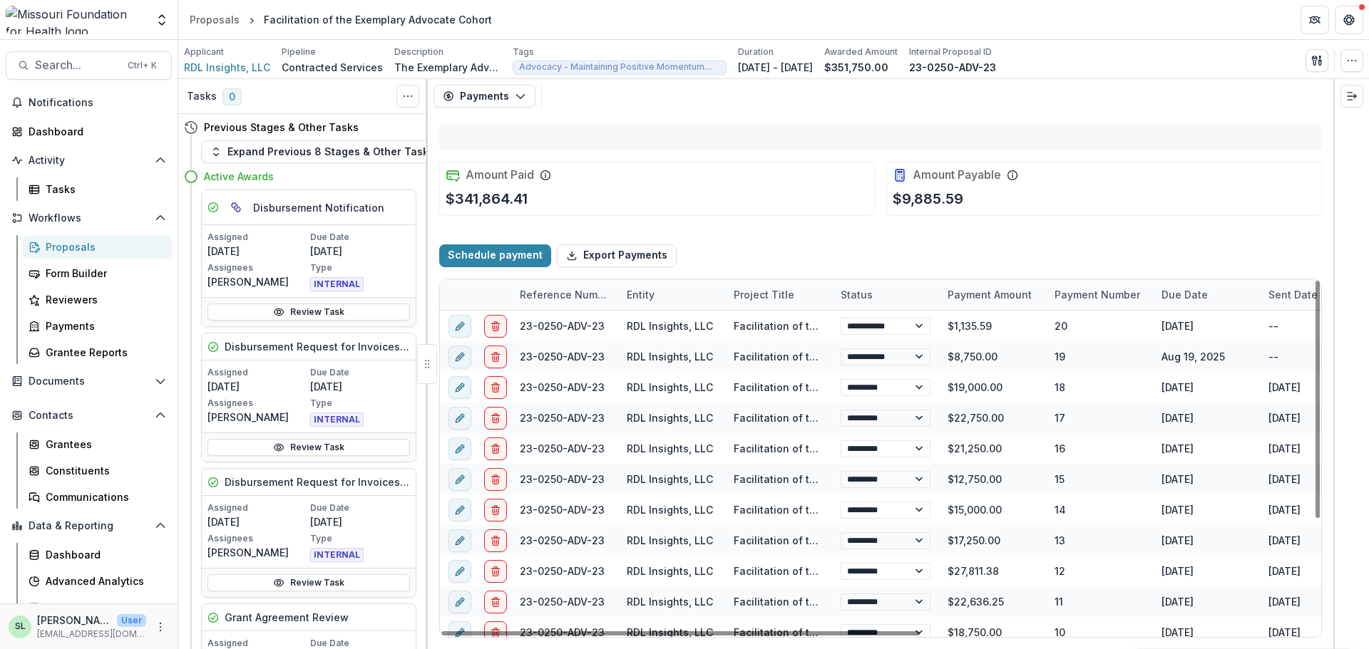
select select "****"
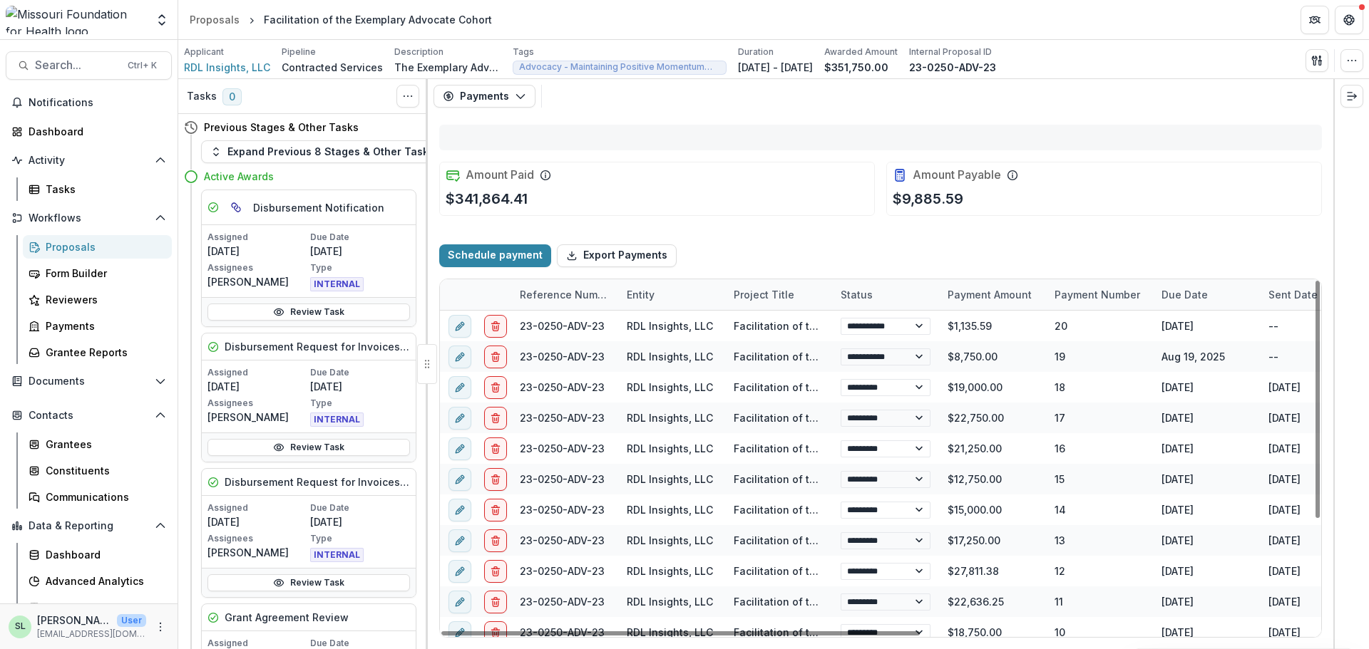
select select "****"
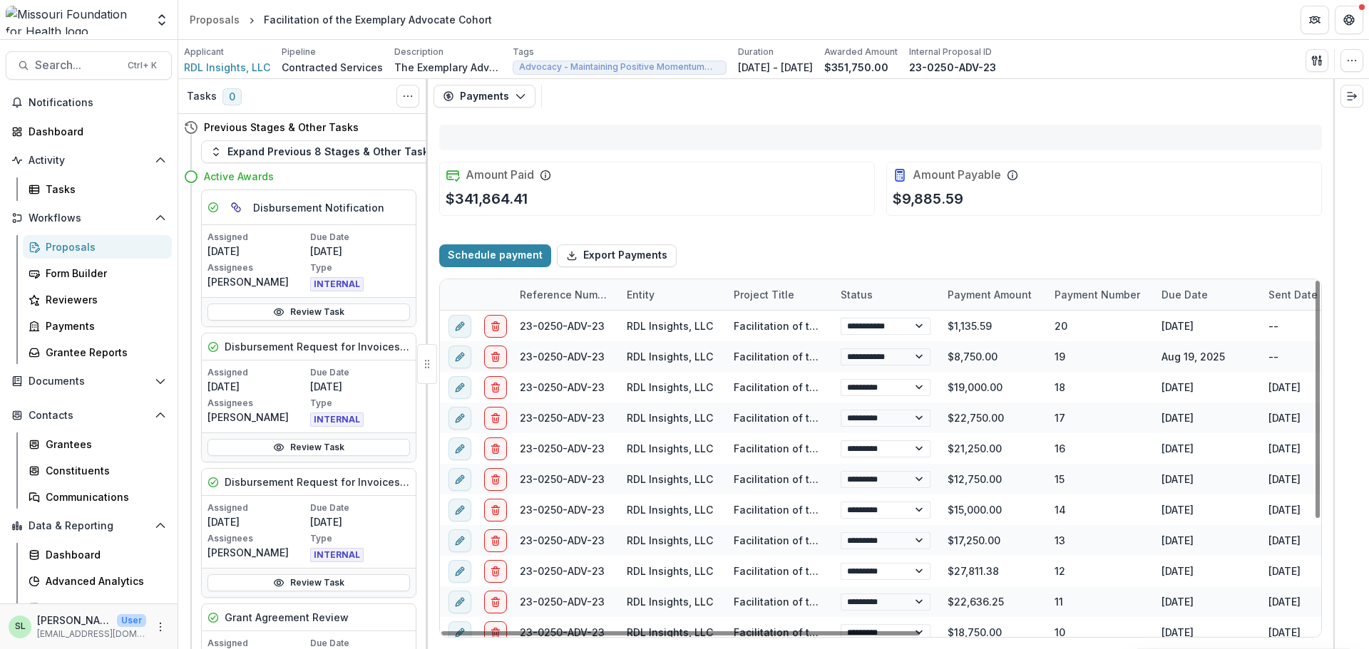
select select "****"
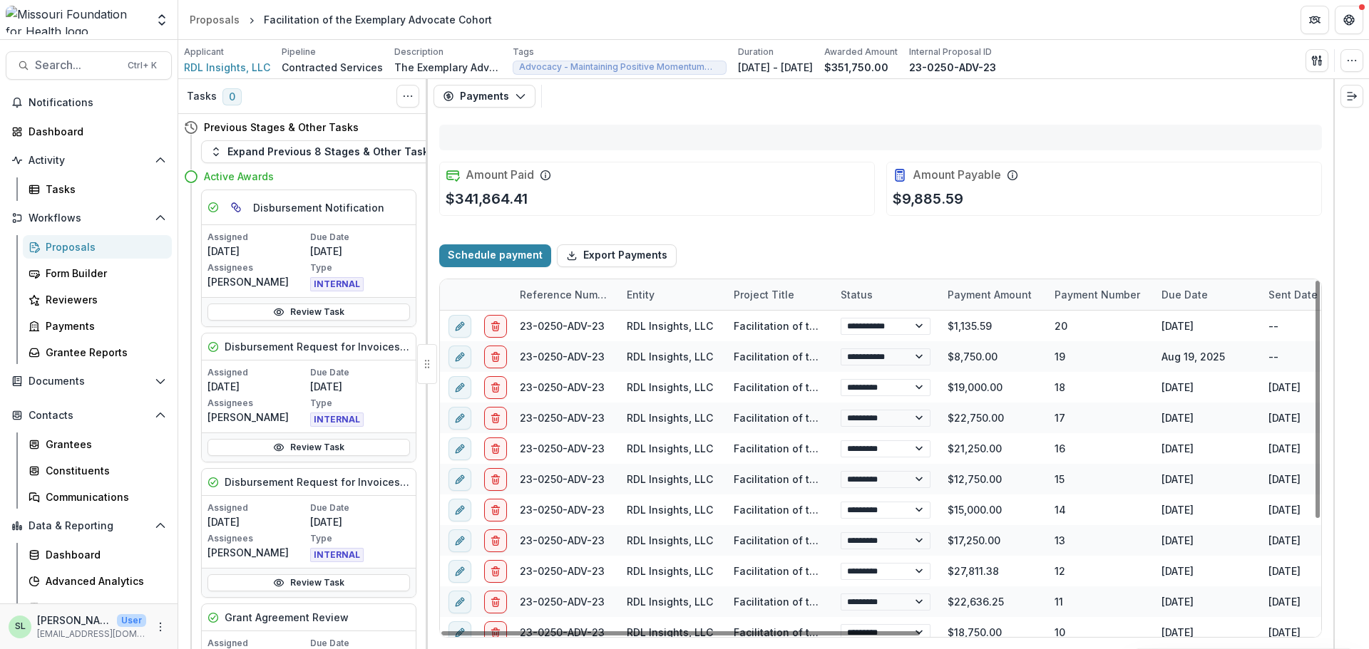
select select "****"
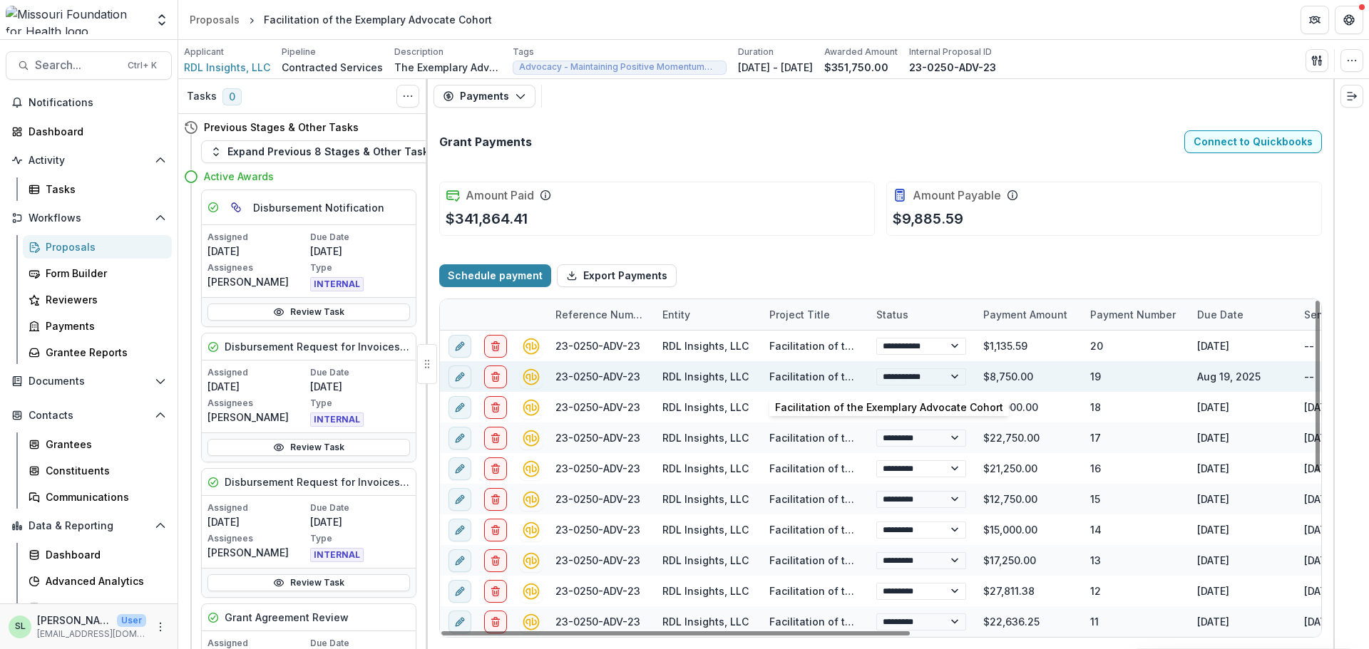
select select "****"
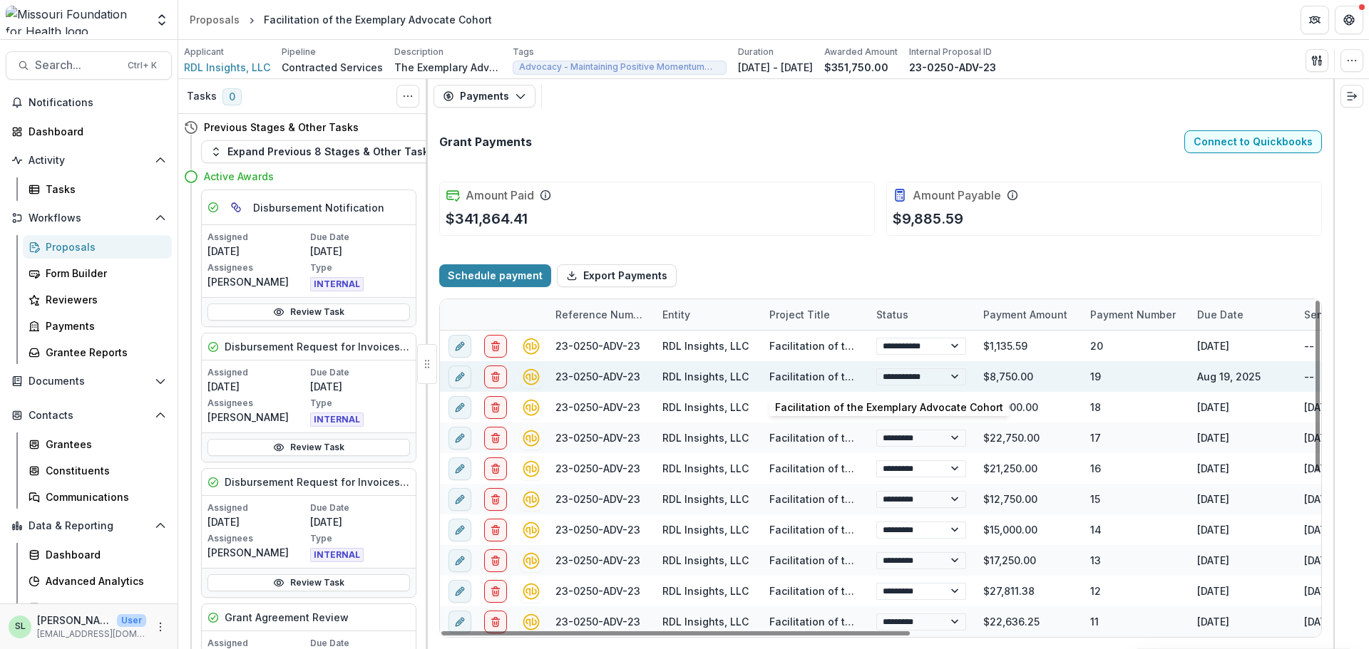
select select "****"
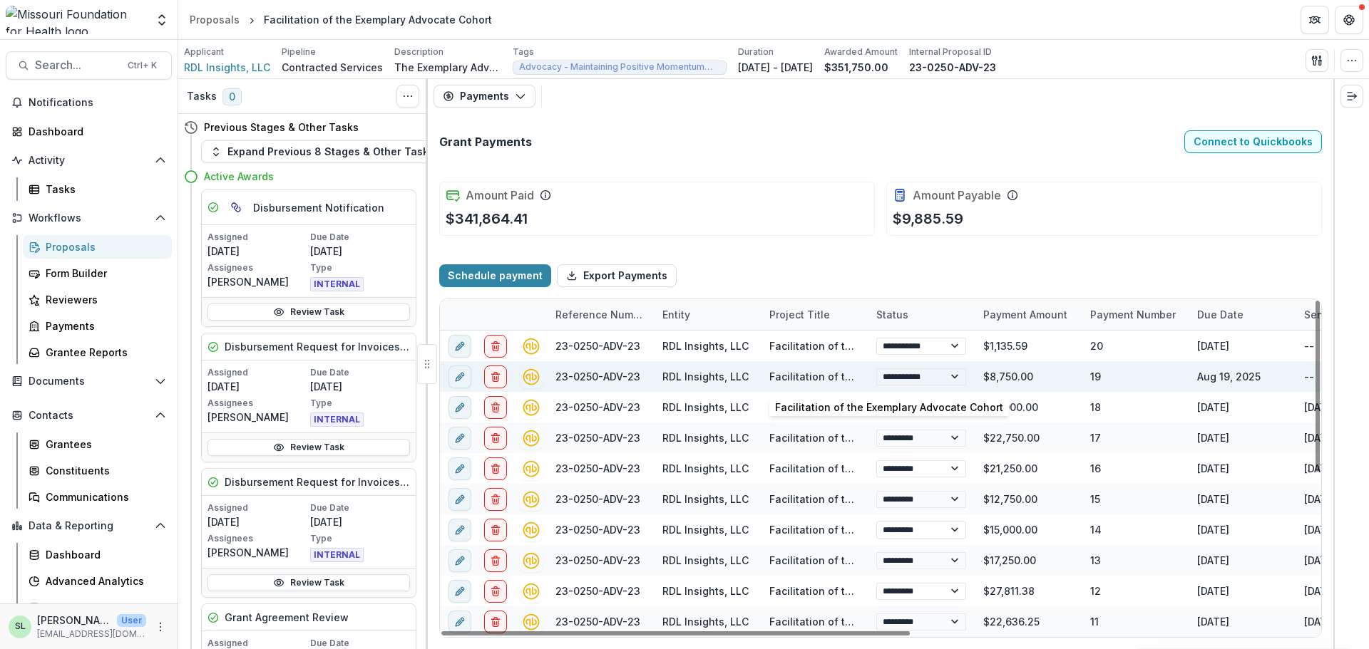
select select "****"
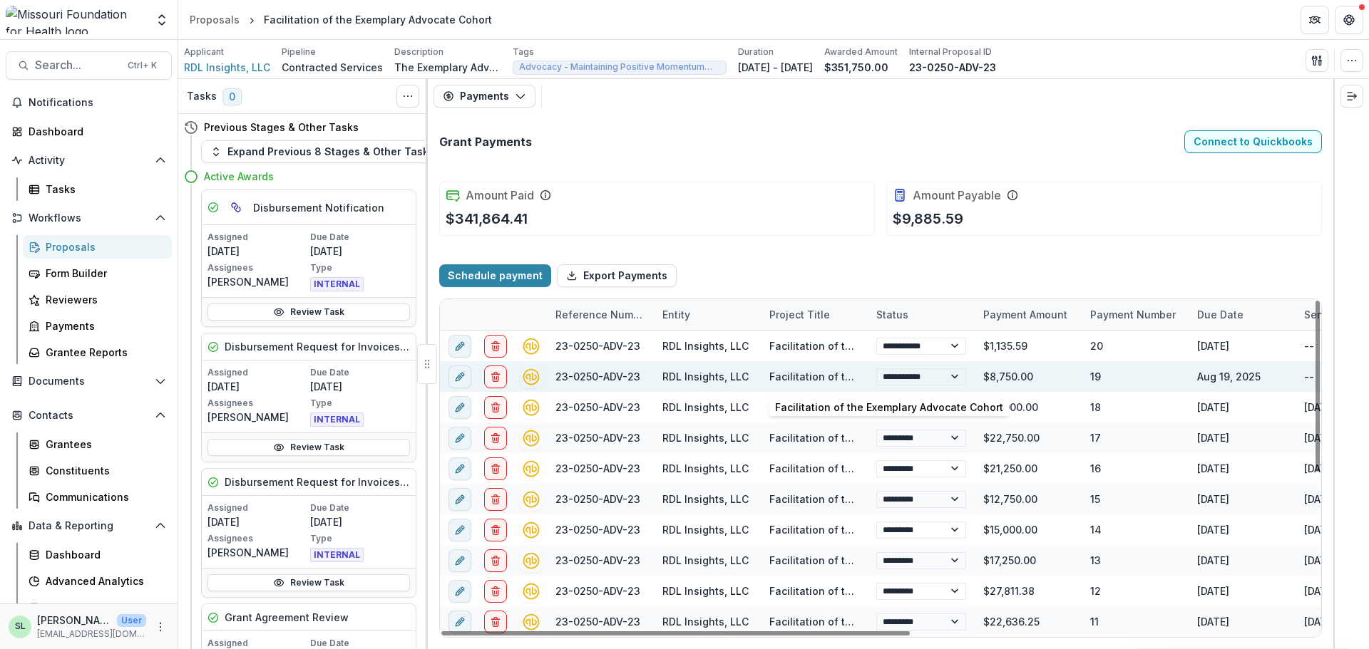
select select "****"
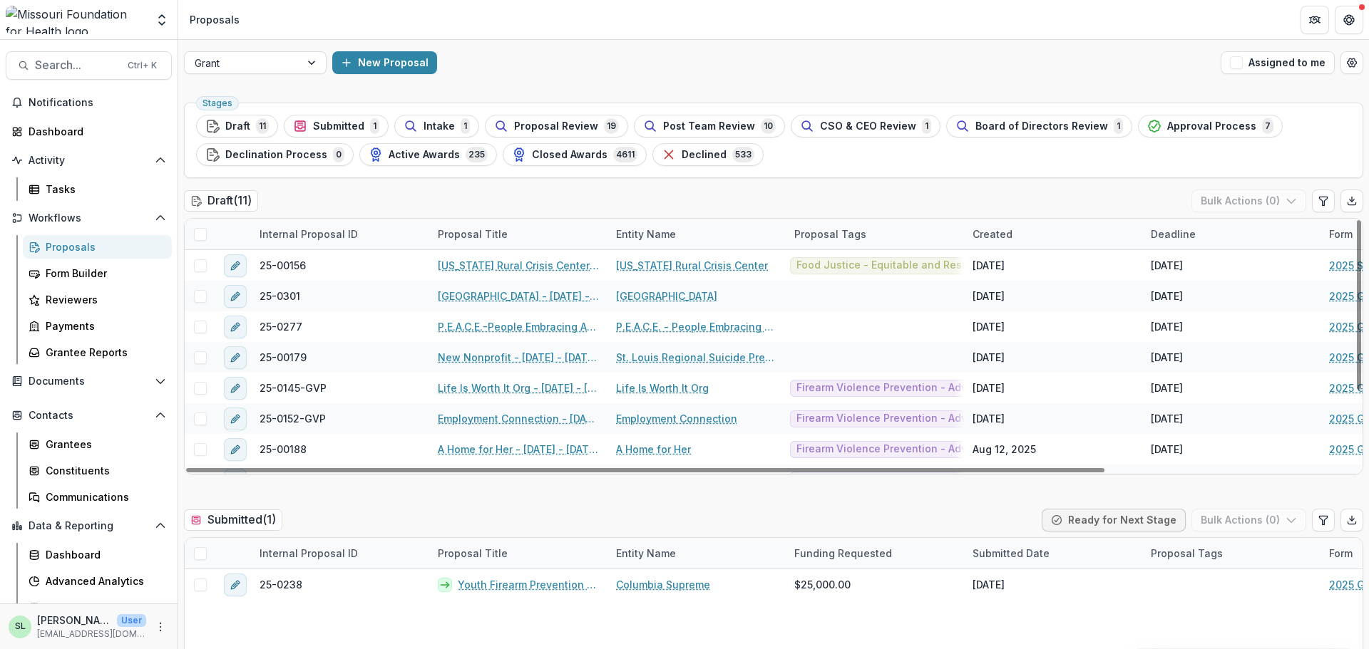
click at [294, 46] on div "Grant New Proposal Assigned to me" at bounding box center [773, 63] width 1191 height 46
click at [290, 58] on div "Grant" at bounding box center [242, 63] width 115 height 21
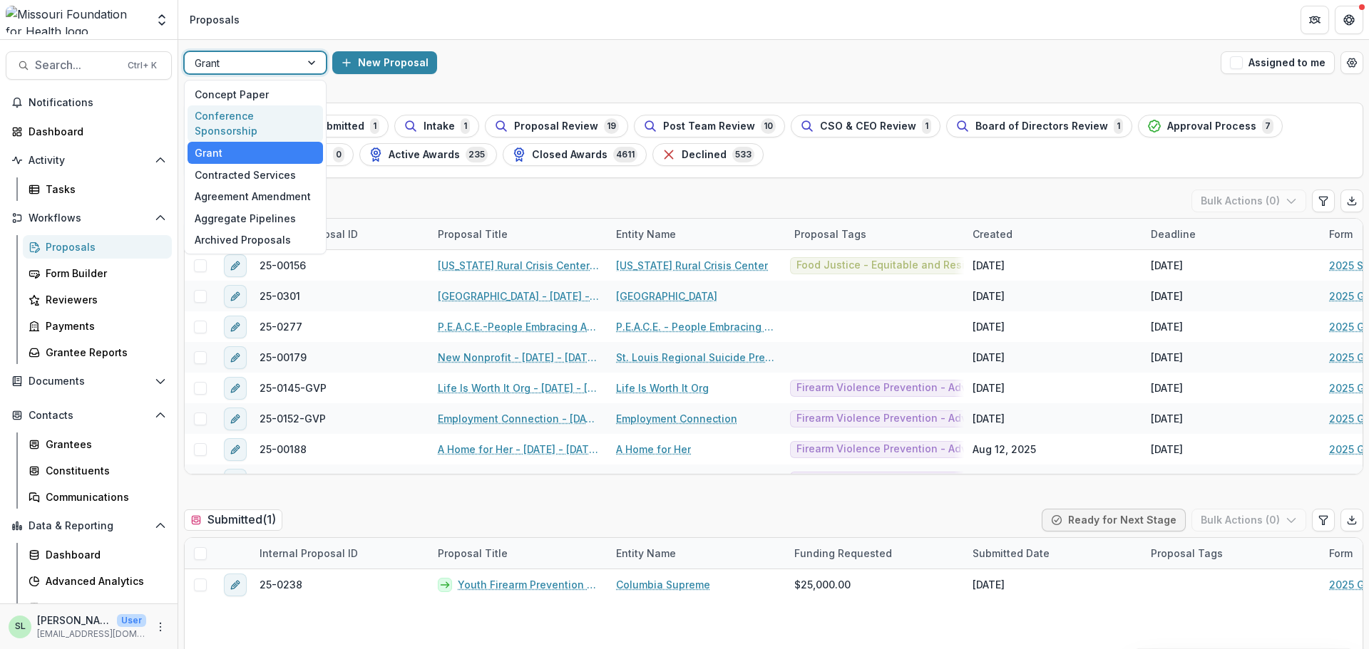
click at [287, 115] on div "Conference Sponsorship" at bounding box center [255, 124] width 135 height 37
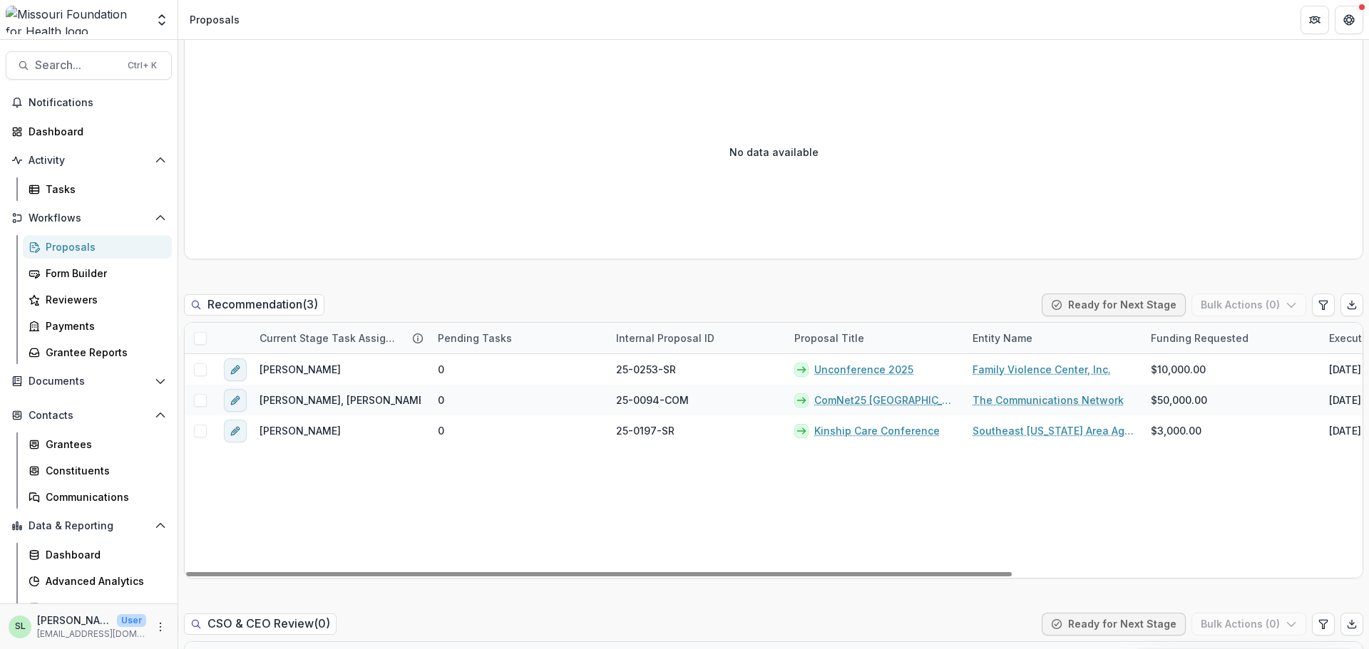
scroll to position [856, 0]
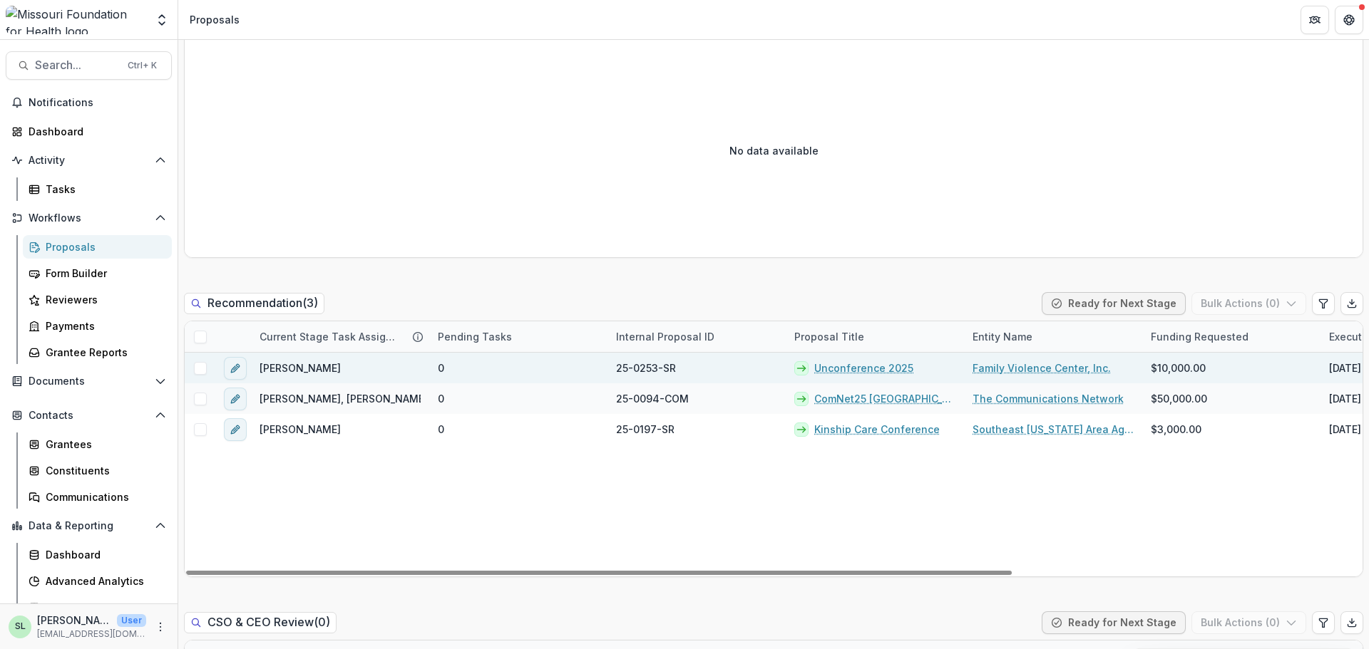
click at [857, 369] on link "Unconference 2025" at bounding box center [863, 368] width 99 height 15
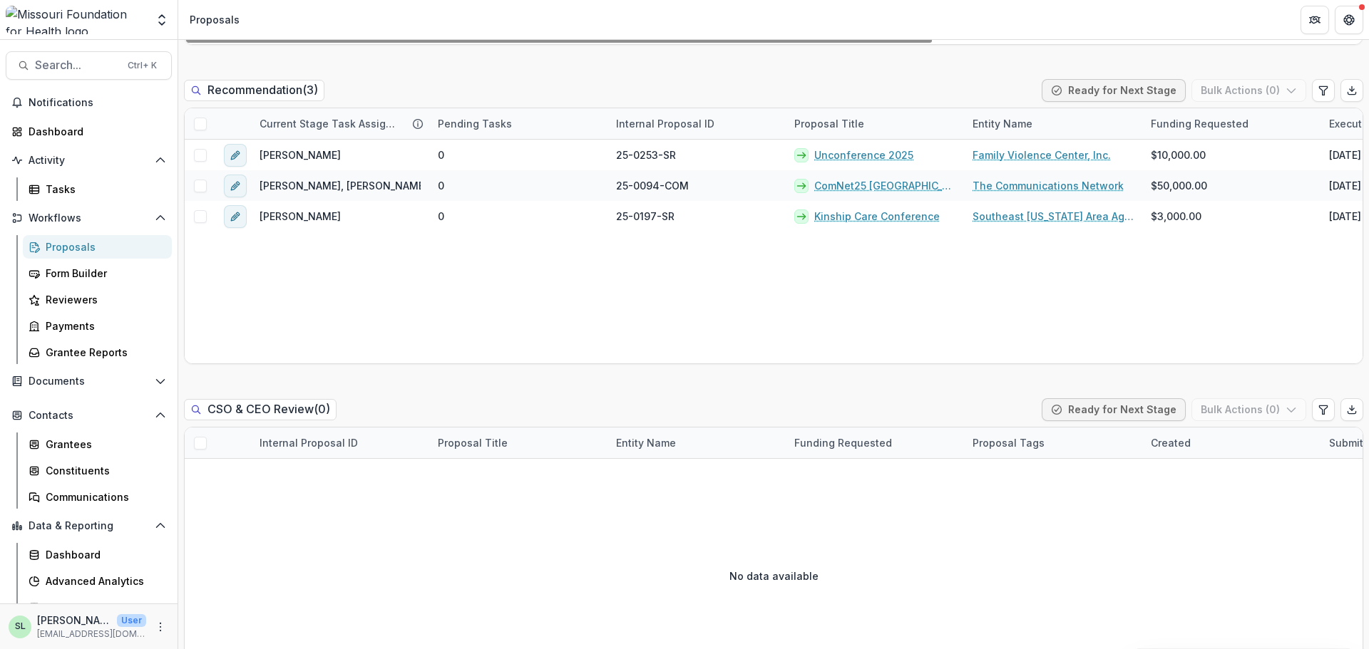
scroll to position [1069, 0]
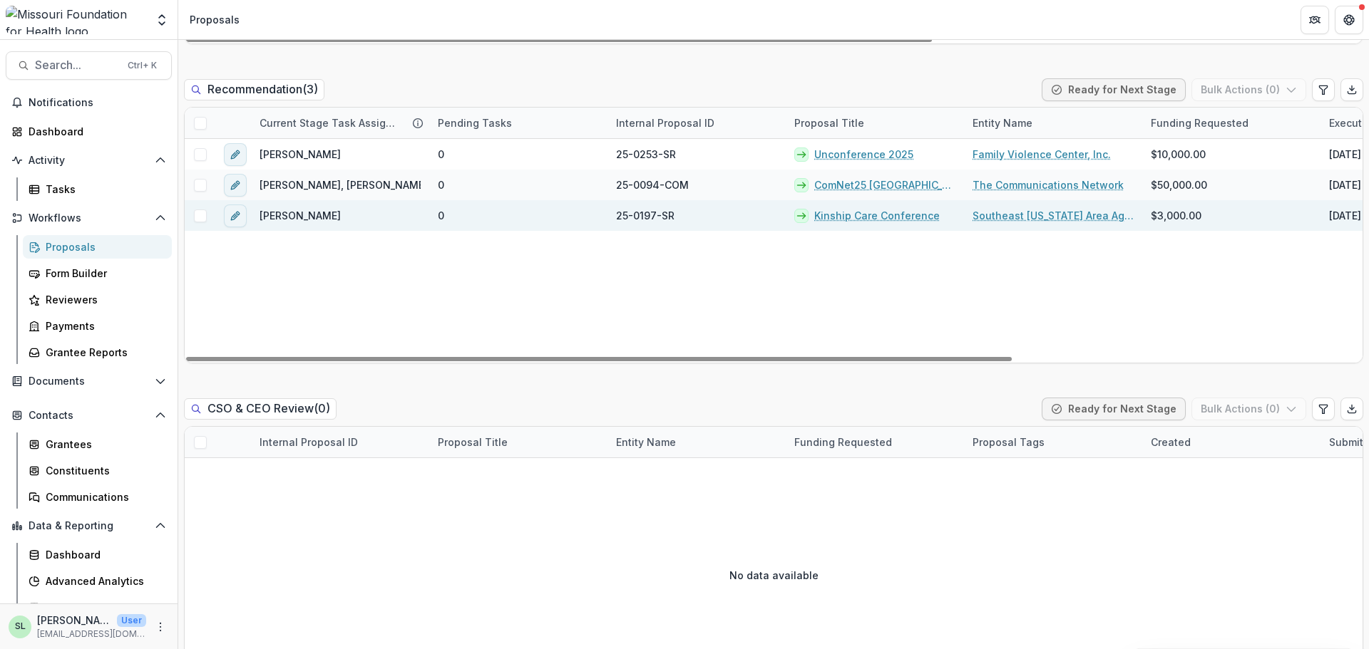
click at [843, 222] on link "Kinship Care Conference" at bounding box center [876, 215] width 125 height 15
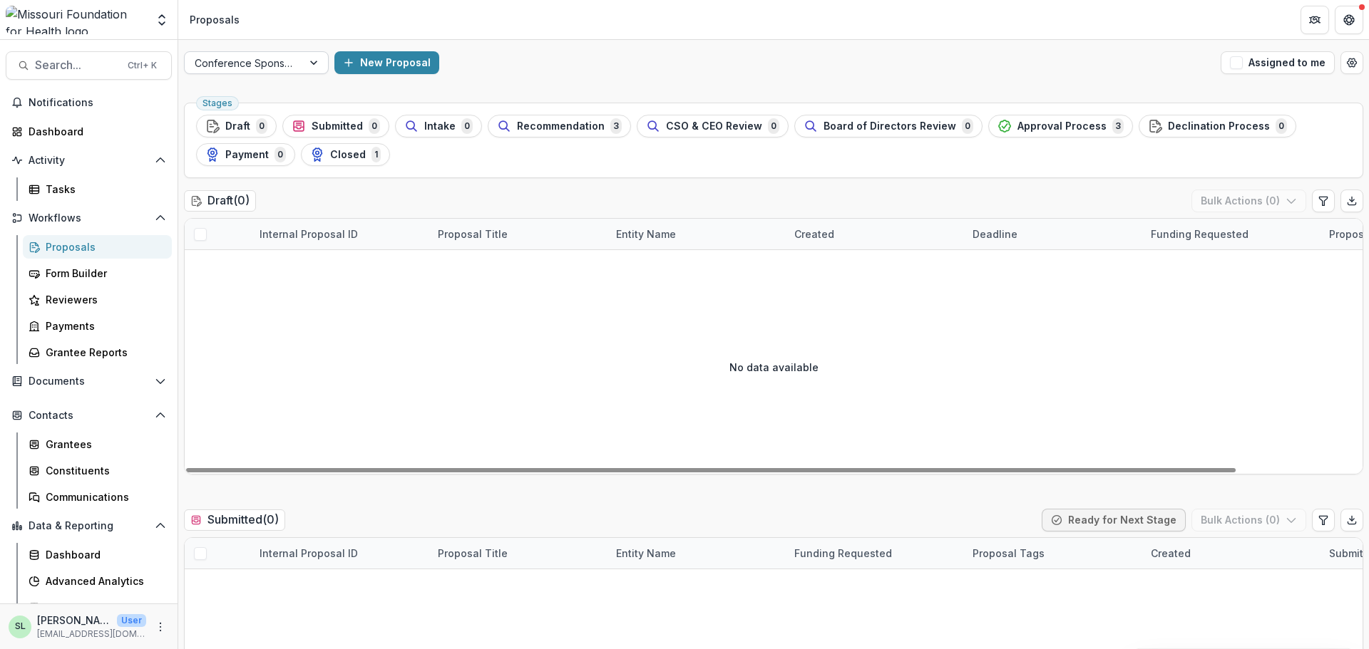
click at [293, 68] on div "Conference Sponsorship" at bounding box center [244, 63] width 118 height 21
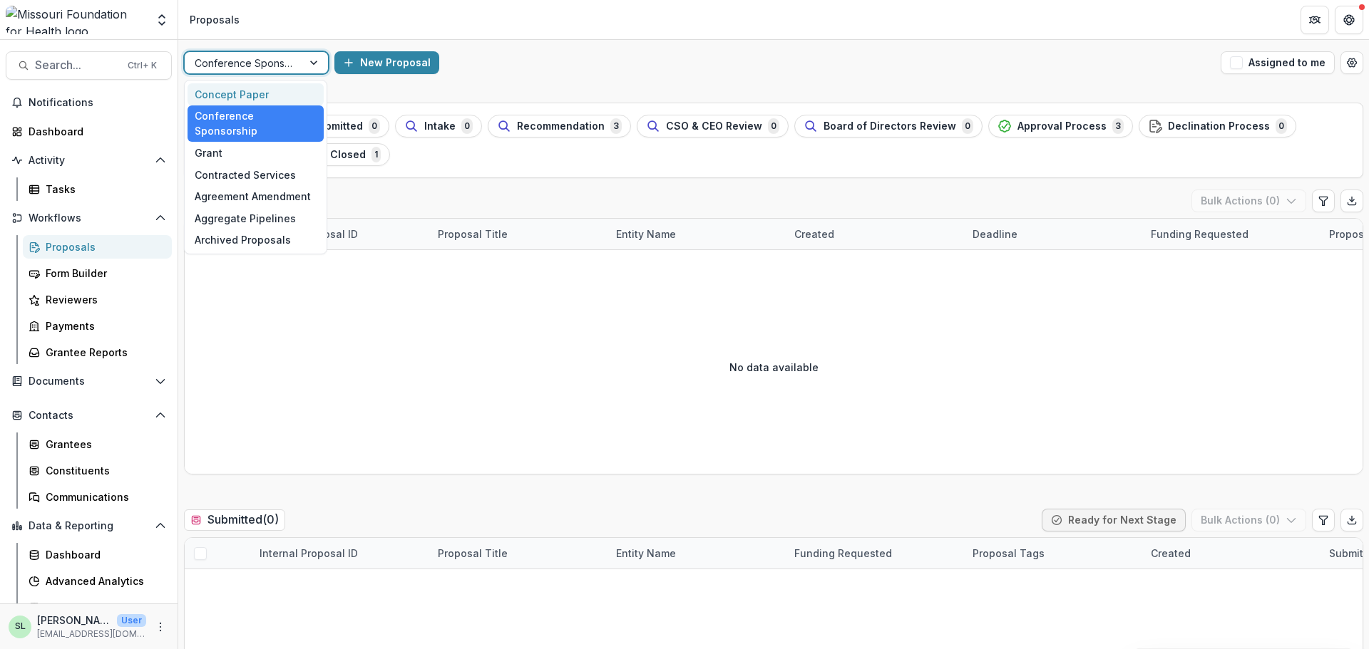
click at [271, 88] on div "Concept Paper" at bounding box center [256, 94] width 136 height 22
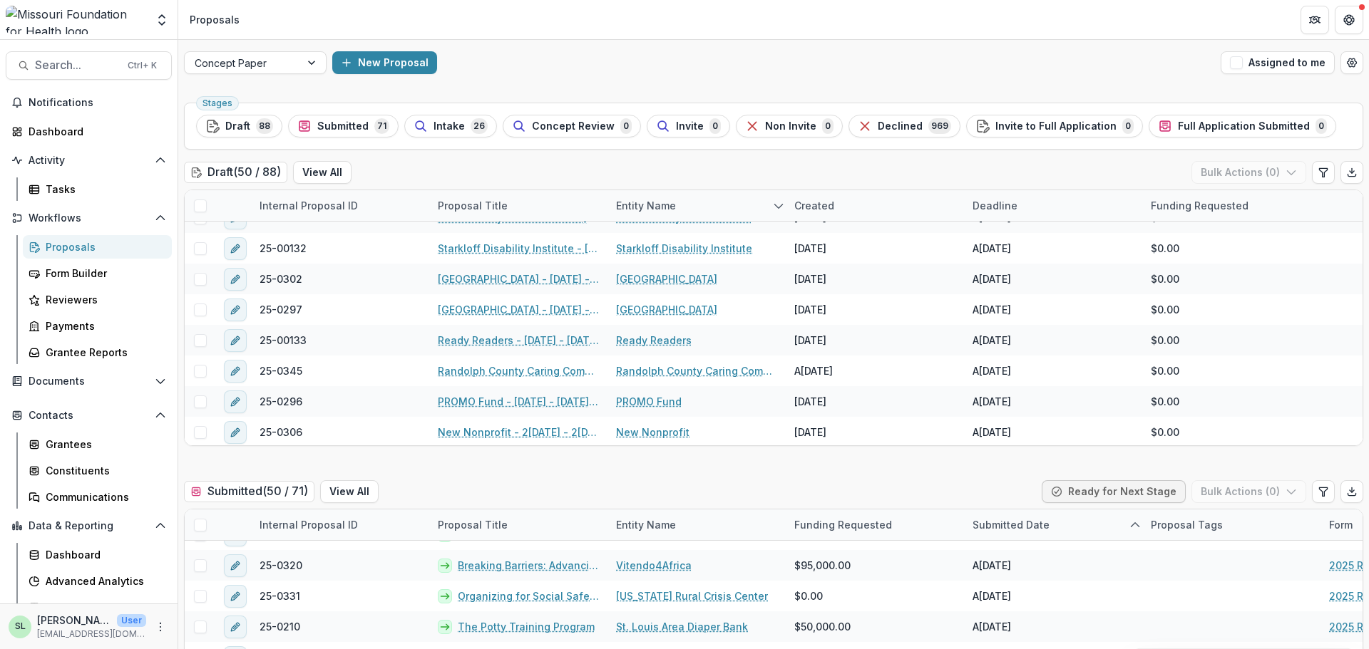
click at [212, 113] on div "Stages Draft 88 Submitted 71 Intake 26 Concept Review 0 Invite 0 Non Invite 0 D…" at bounding box center [773, 126] width 1179 height 47
click at [226, 122] on span "Draft" at bounding box center [237, 126] width 25 height 12
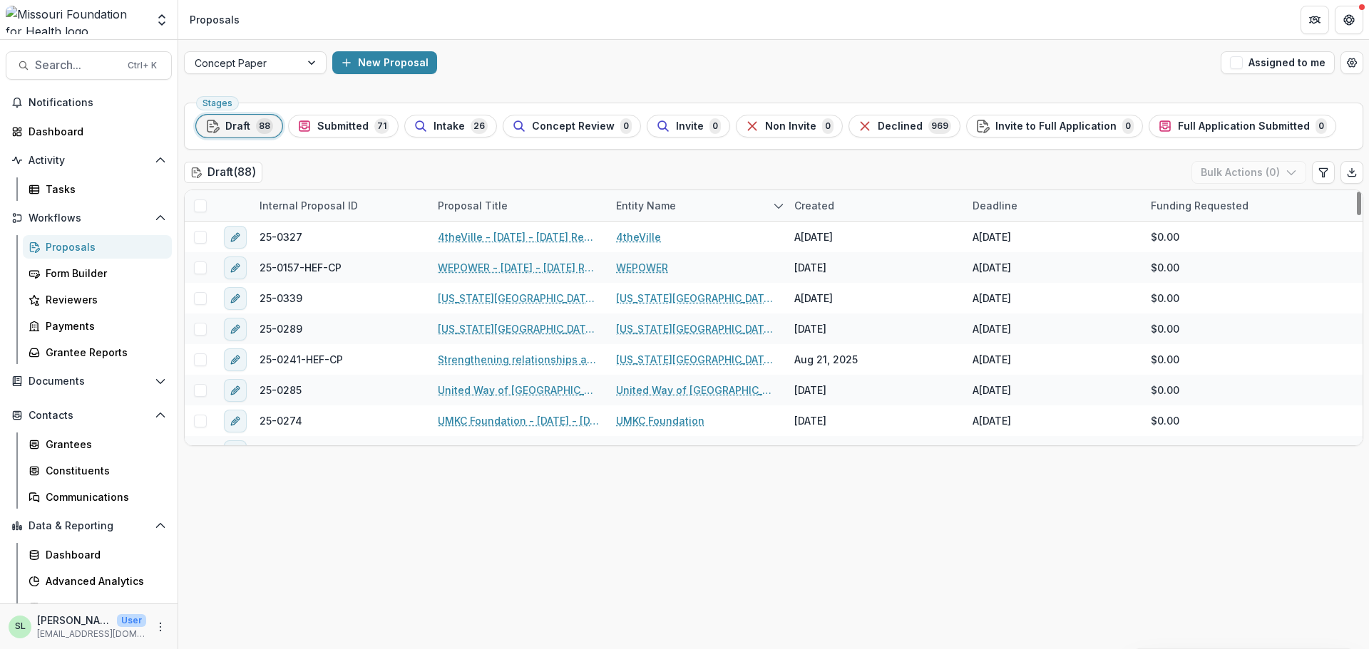
click at [850, 205] on div "Created" at bounding box center [875, 205] width 178 height 31
click at [858, 294] on span "Sort Descending" at bounding box center [855, 293] width 83 height 12
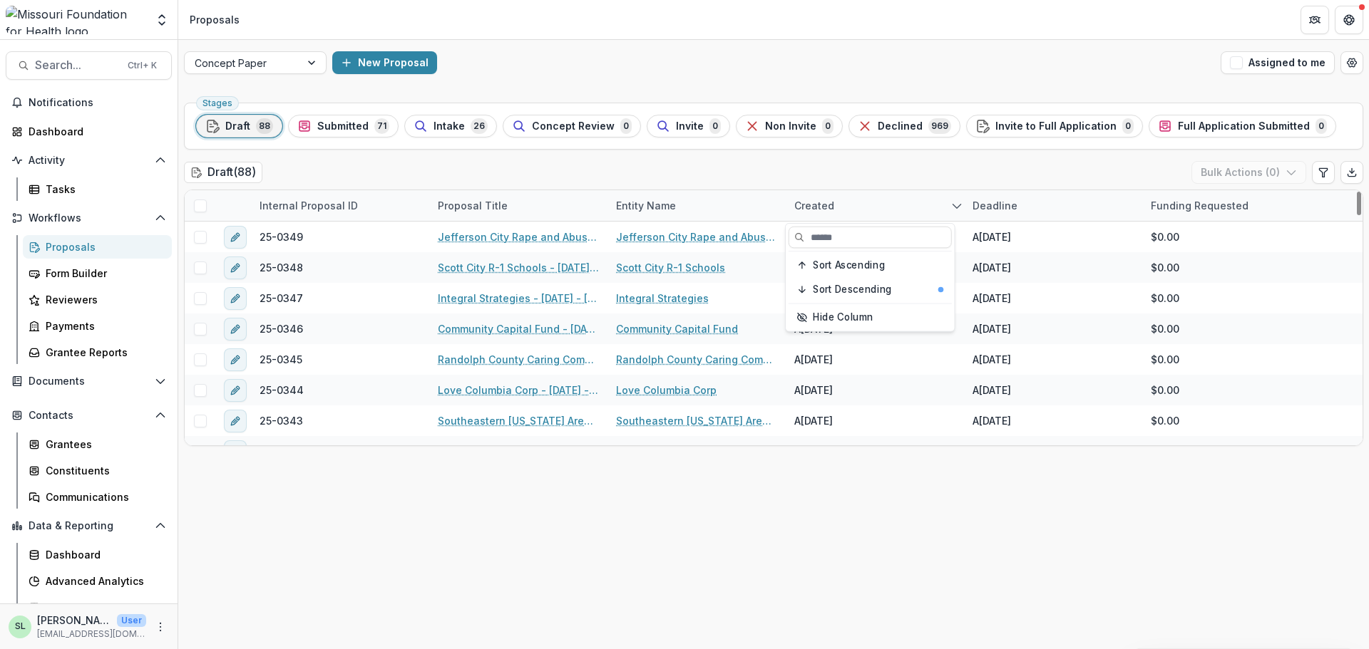
click at [700, 166] on div "Draft ( 88 ) Bulk Actions ( 0 )" at bounding box center [773, 175] width 1179 height 29
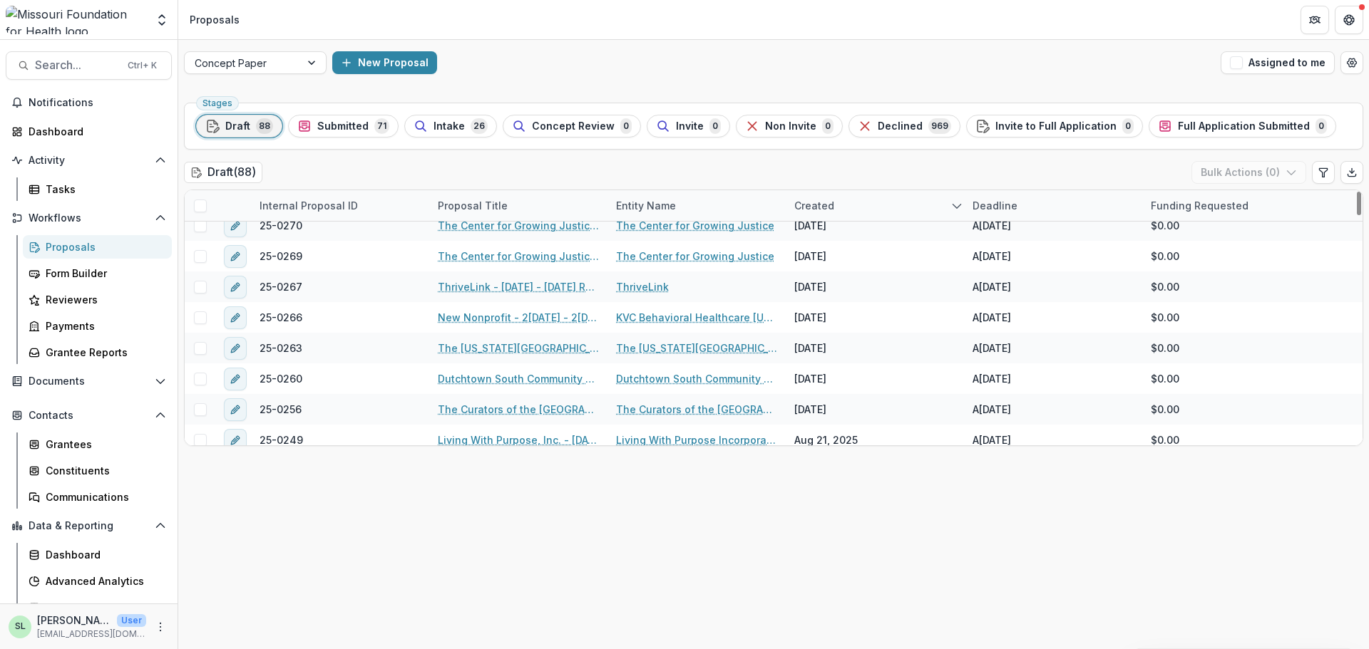
scroll to position [1497, 0]
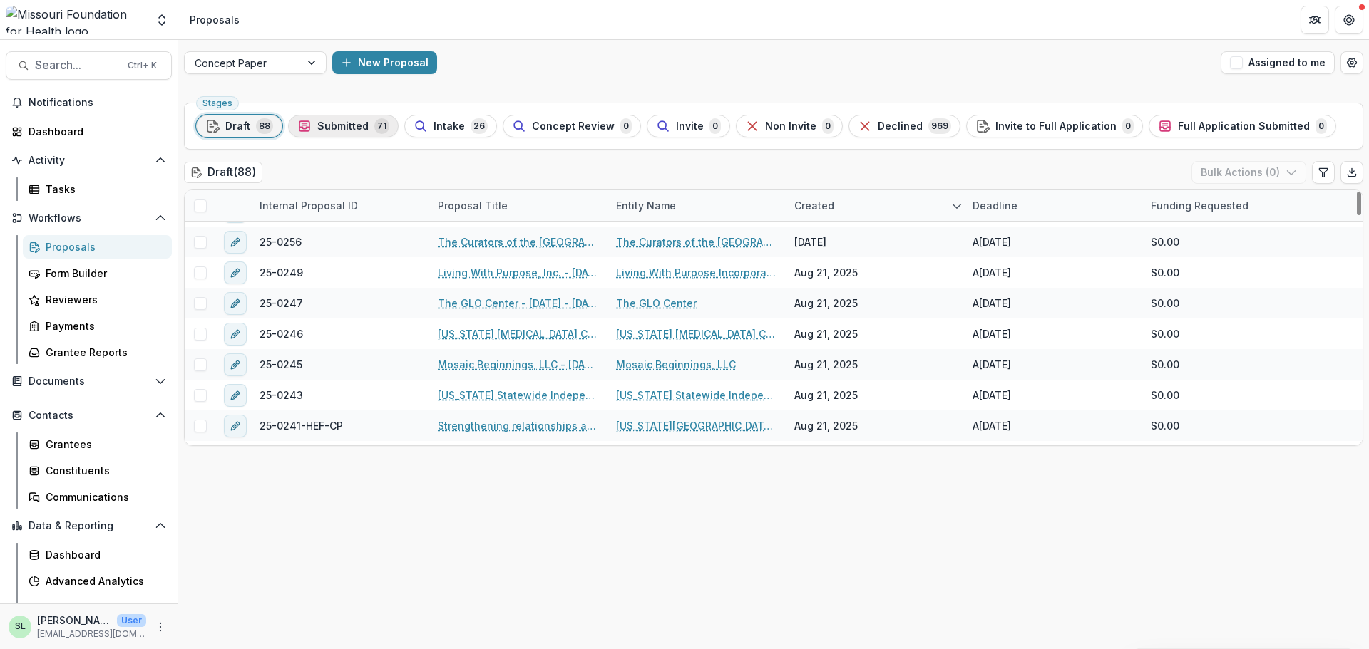
click at [321, 120] on span "Submitted" at bounding box center [342, 126] width 51 height 12
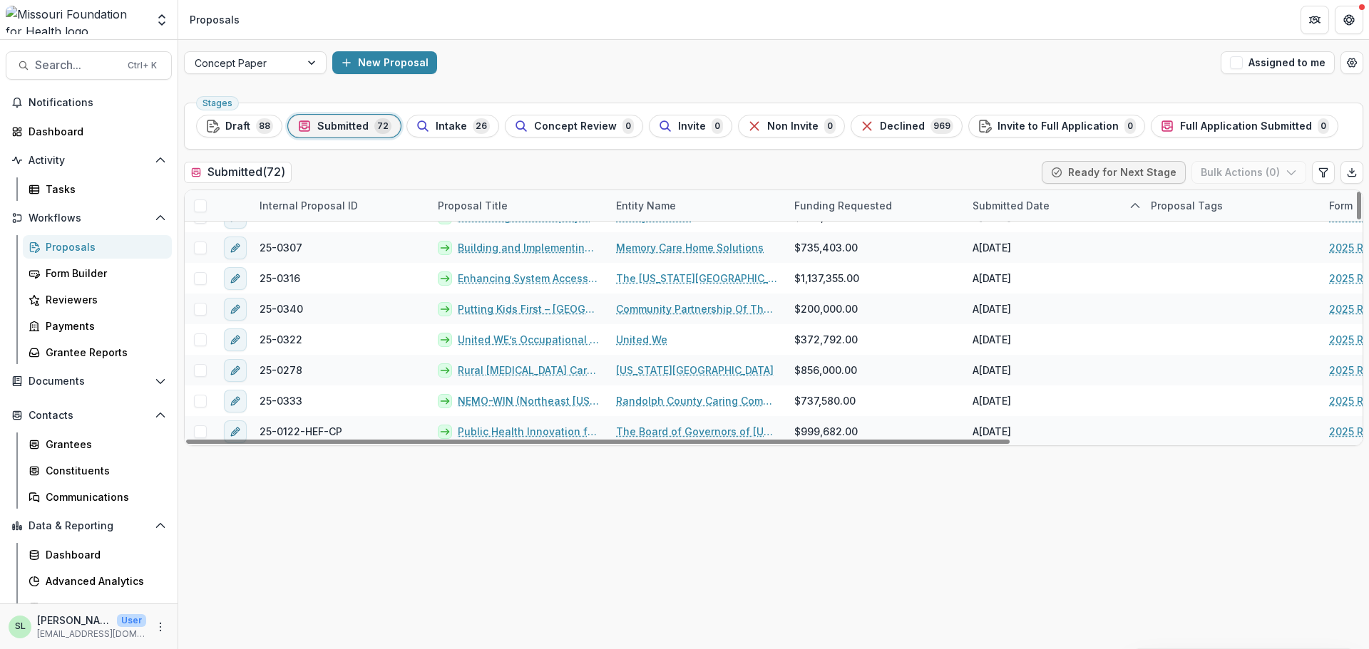
scroll to position [1983, 0]
click at [451, 132] on span "Intake" at bounding box center [451, 126] width 31 height 12
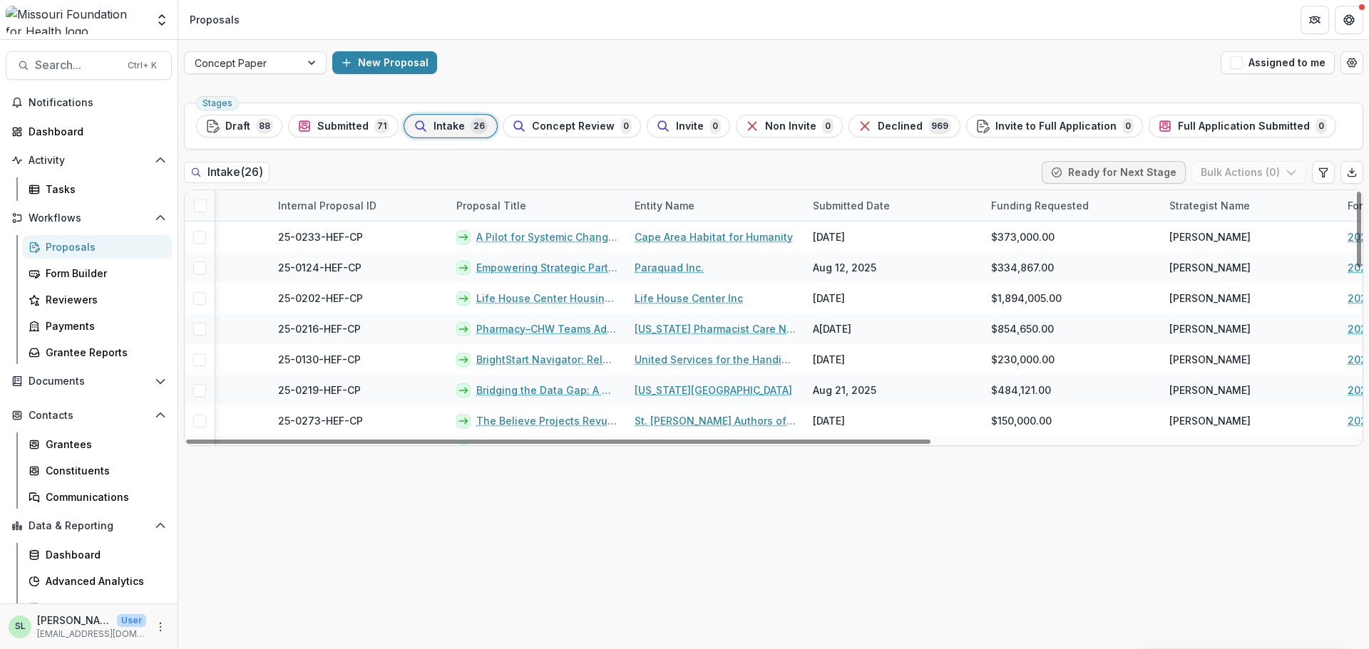
drag, startPoint x: 704, startPoint y: 441, endPoint x: 943, endPoint y: 446, distance: 238.9
click at [930, 444] on div at bounding box center [558, 442] width 744 height 4
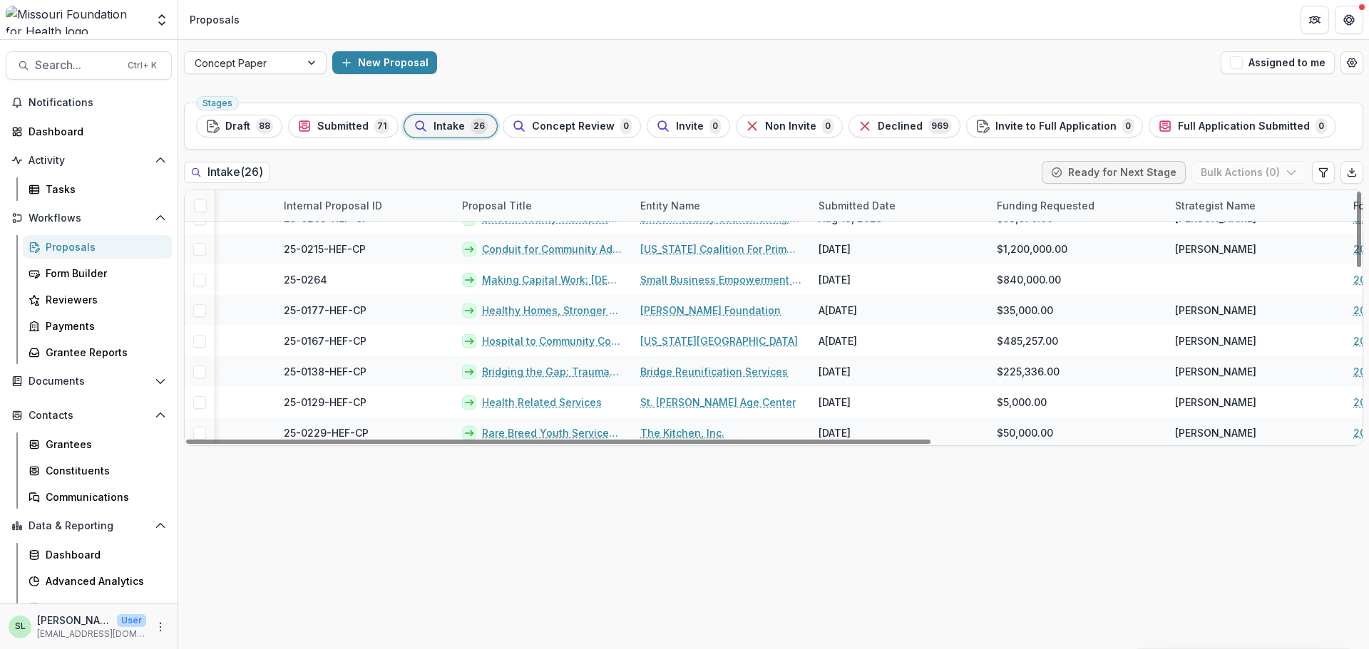
scroll to position [573, 510]
click at [252, 66] on div at bounding box center [243, 63] width 96 height 18
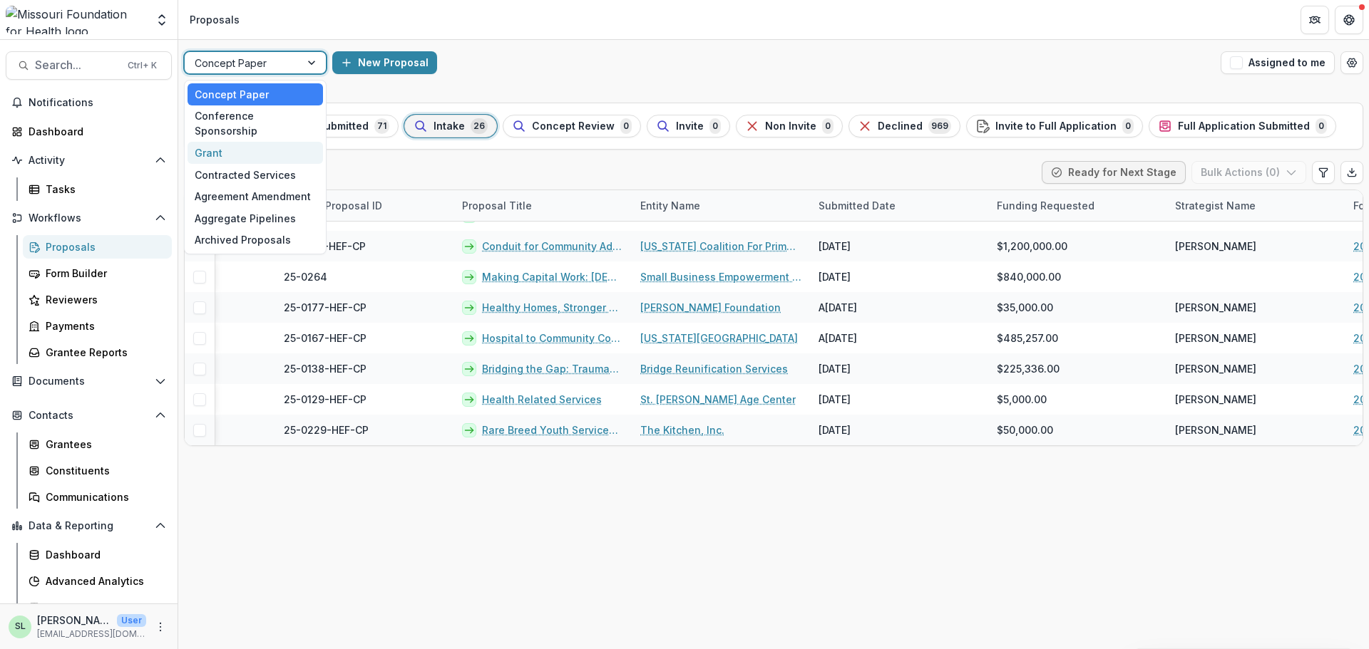
click at [245, 142] on div "Grant" at bounding box center [255, 153] width 135 height 22
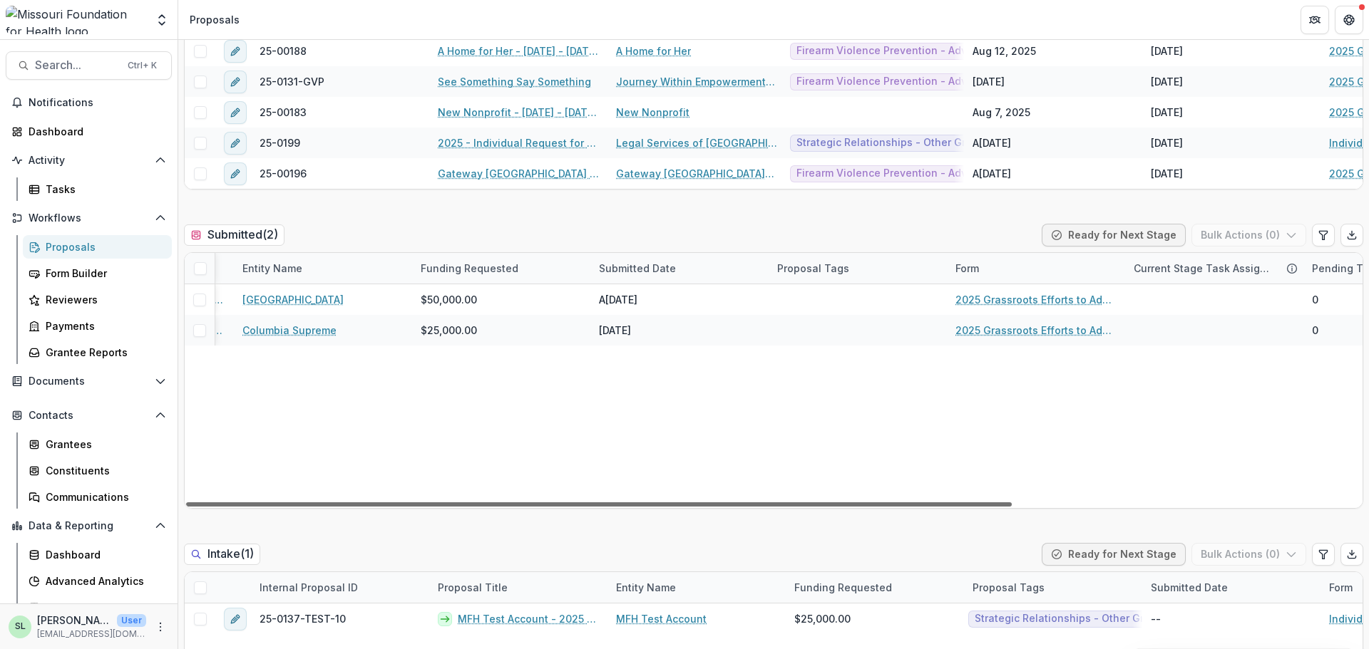
scroll to position [0, 207]
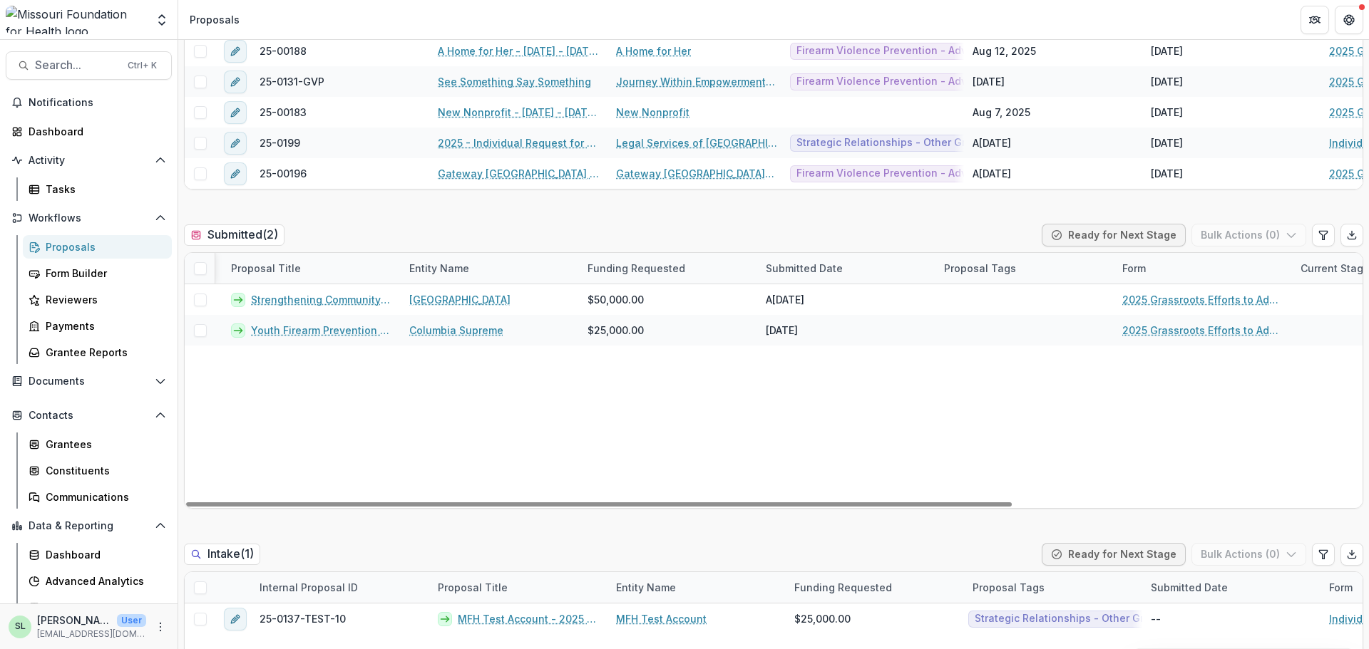
drag, startPoint x: 764, startPoint y: 501, endPoint x: 623, endPoint y: 485, distance: 141.4
click at [615, 507] on div at bounding box center [599, 505] width 826 height 4
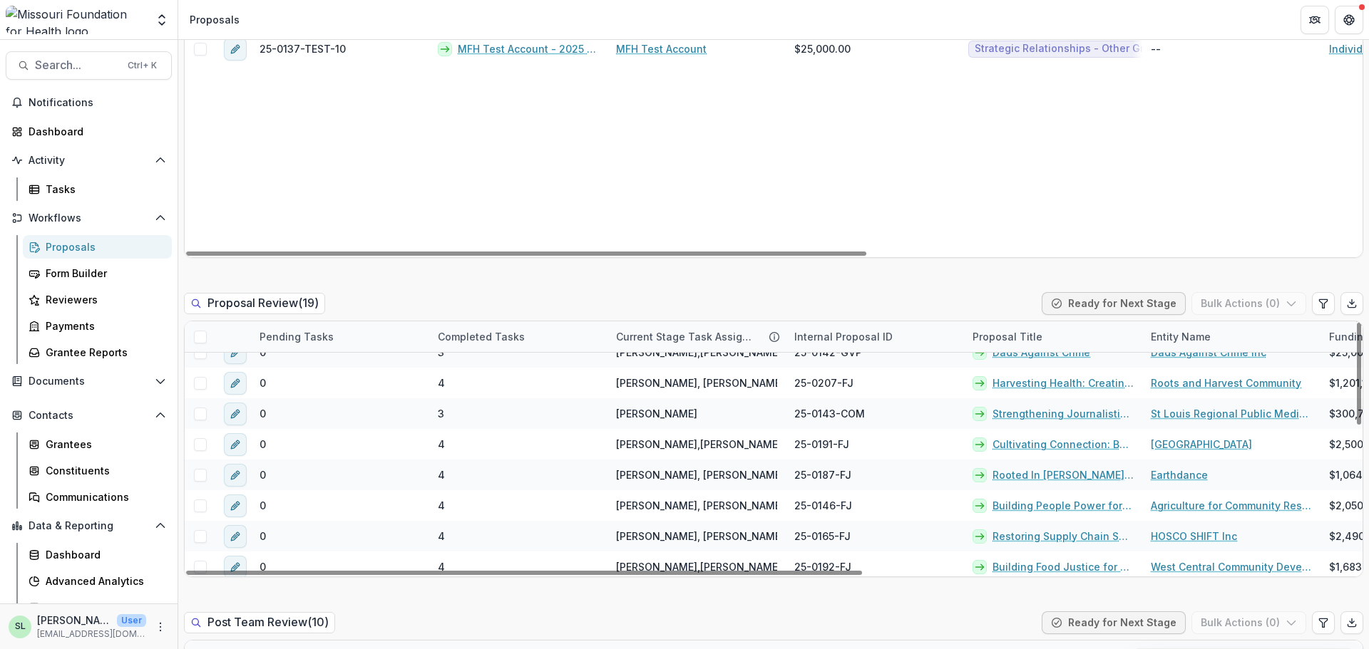
scroll to position [71, 0]
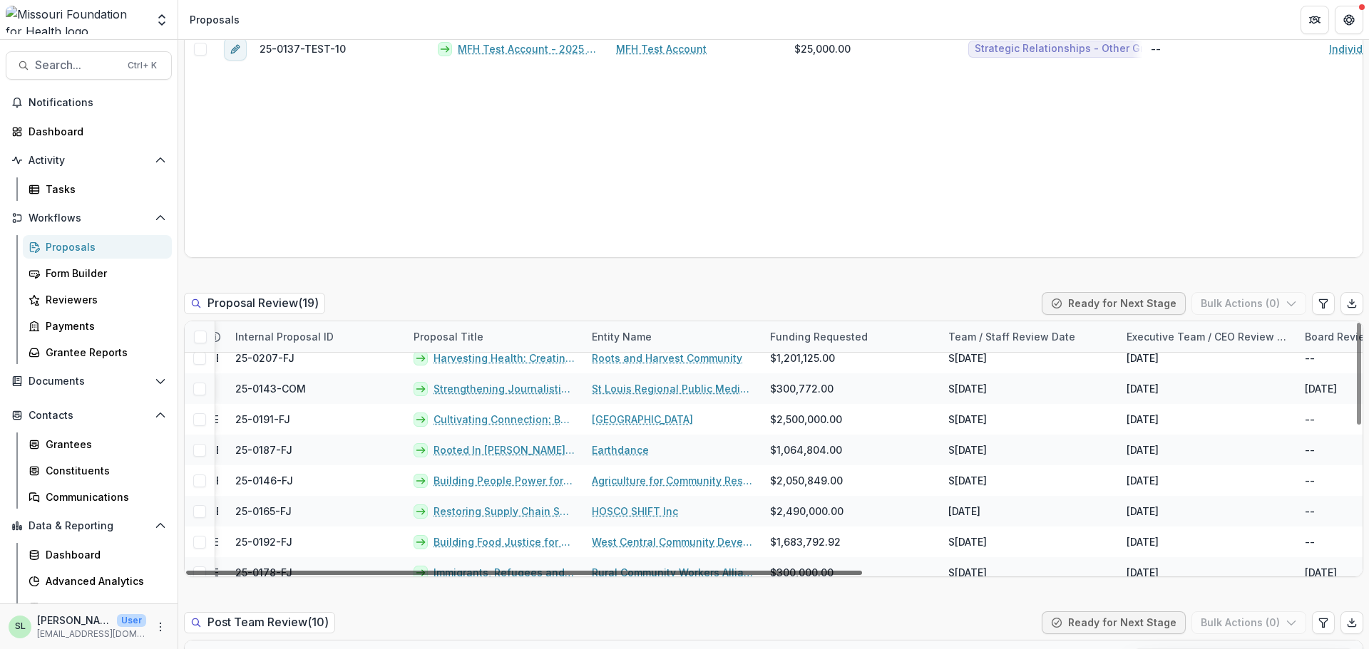
drag, startPoint x: 727, startPoint y: 570, endPoint x: 910, endPoint y: 568, distance: 183.2
click at [862, 575] on div at bounding box center [524, 573] width 676 height 4
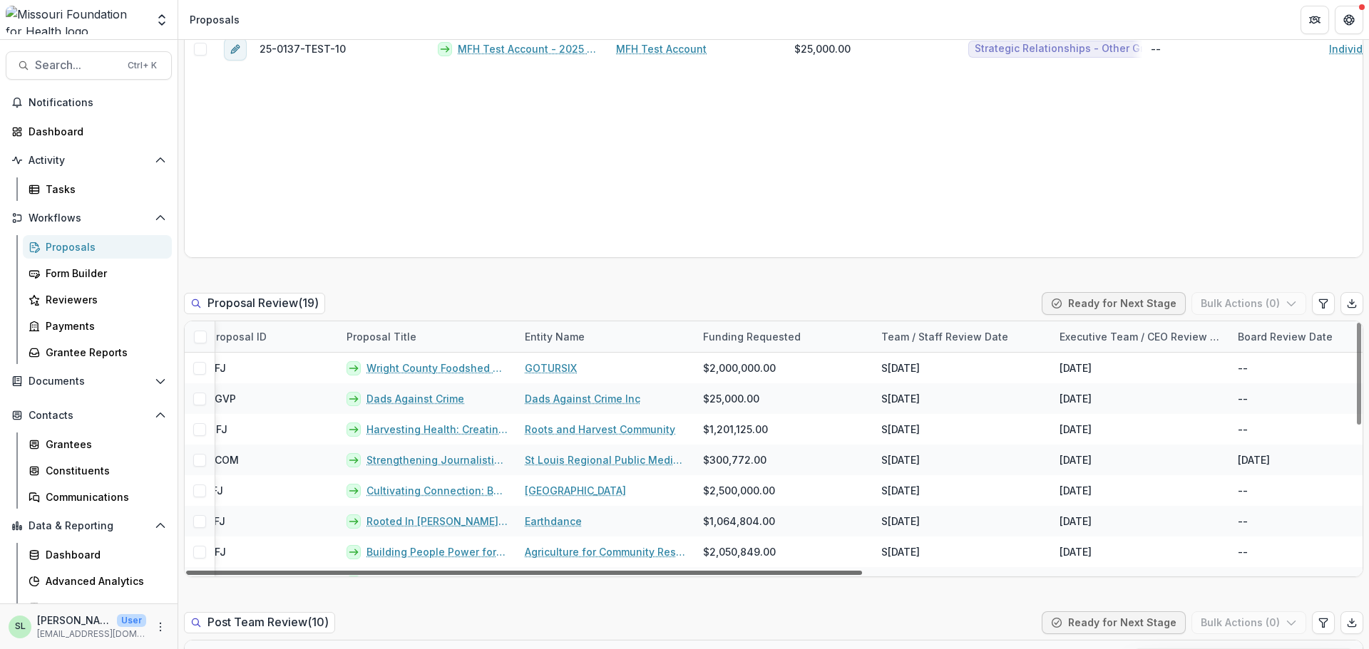
scroll to position [0, 682]
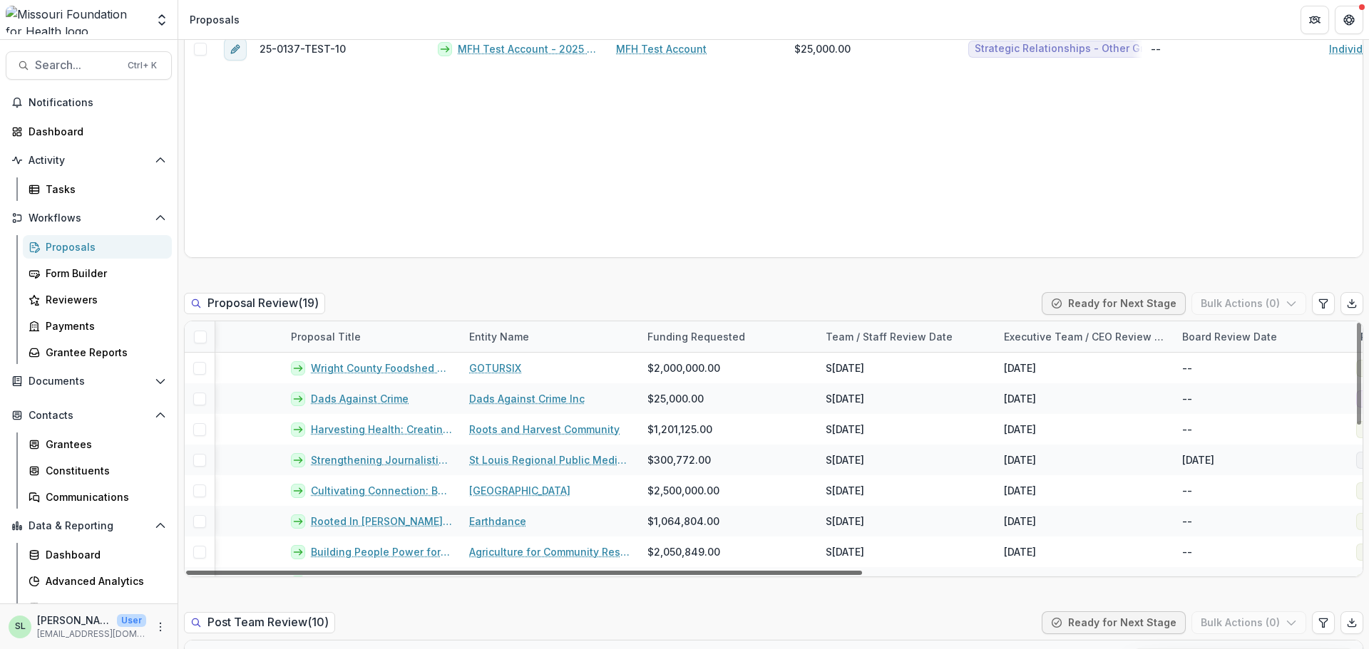
drag, startPoint x: 631, startPoint y: 575, endPoint x: 702, endPoint y: 610, distance: 79.7
click at [702, 575] on div at bounding box center [524, 573] width 676 height 4
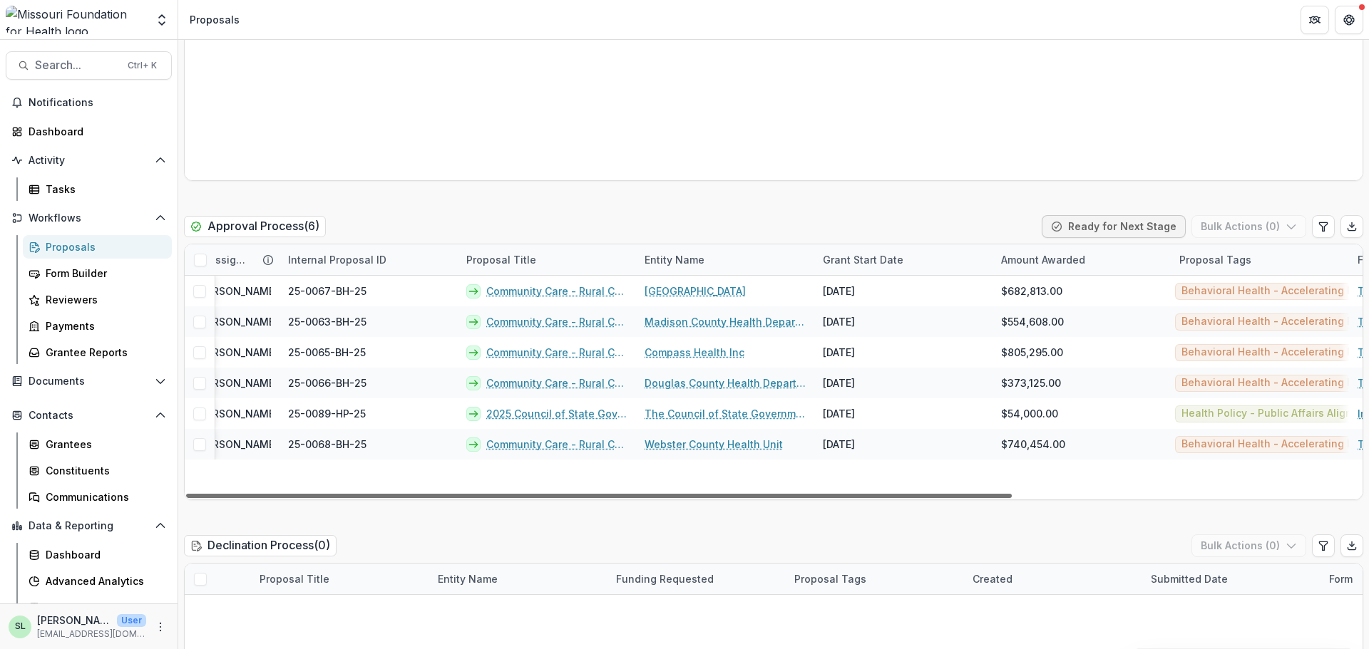
scroll to position [0, 0]
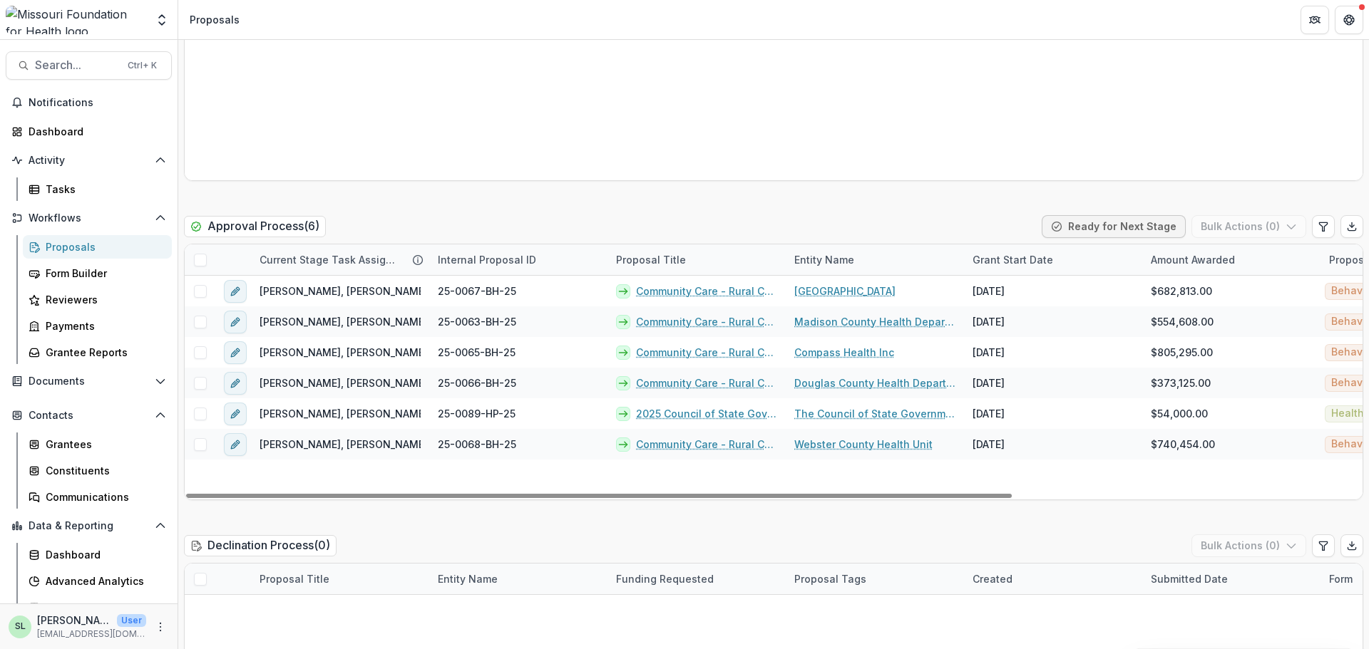
drag, startPoint x: 340, startPoint y: 497, endPoint x: 215, endPoint y: 485, distance: 125.4
click at [216, 494] on div at bounding box center [599, 496] width 826 height 4
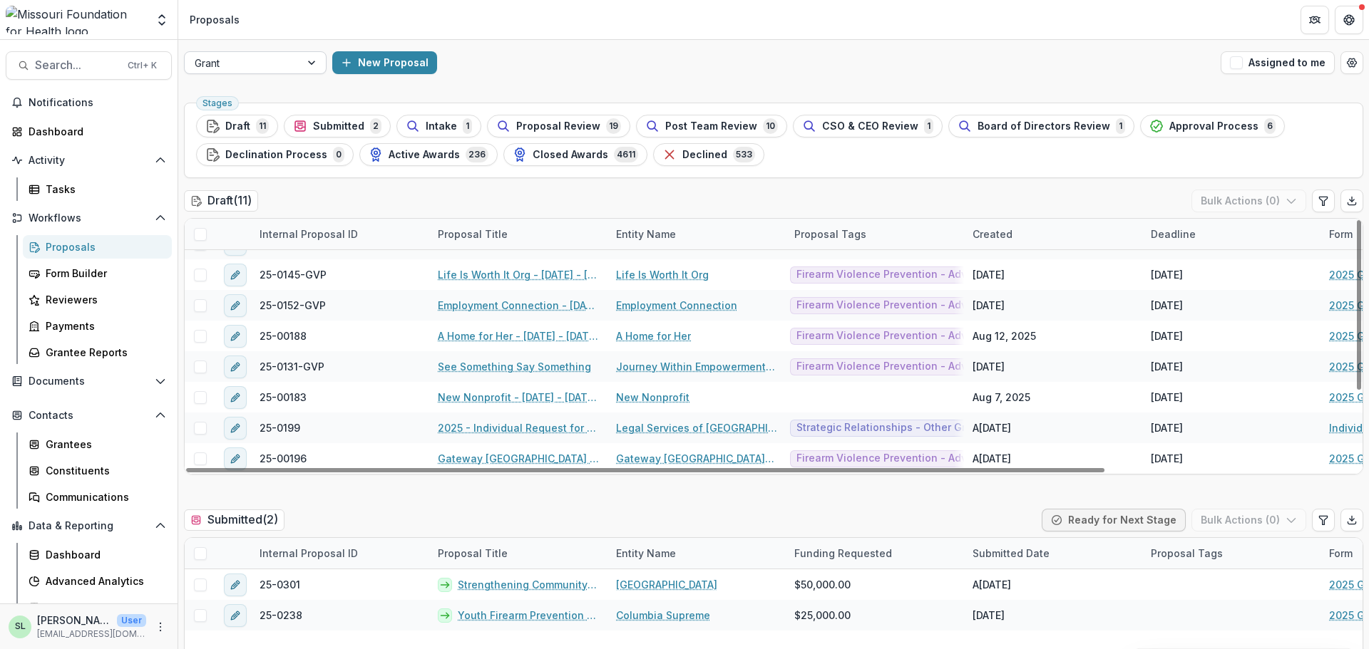
click at [301, 60] on div at bounding box center [313, 62] width 26 height 21
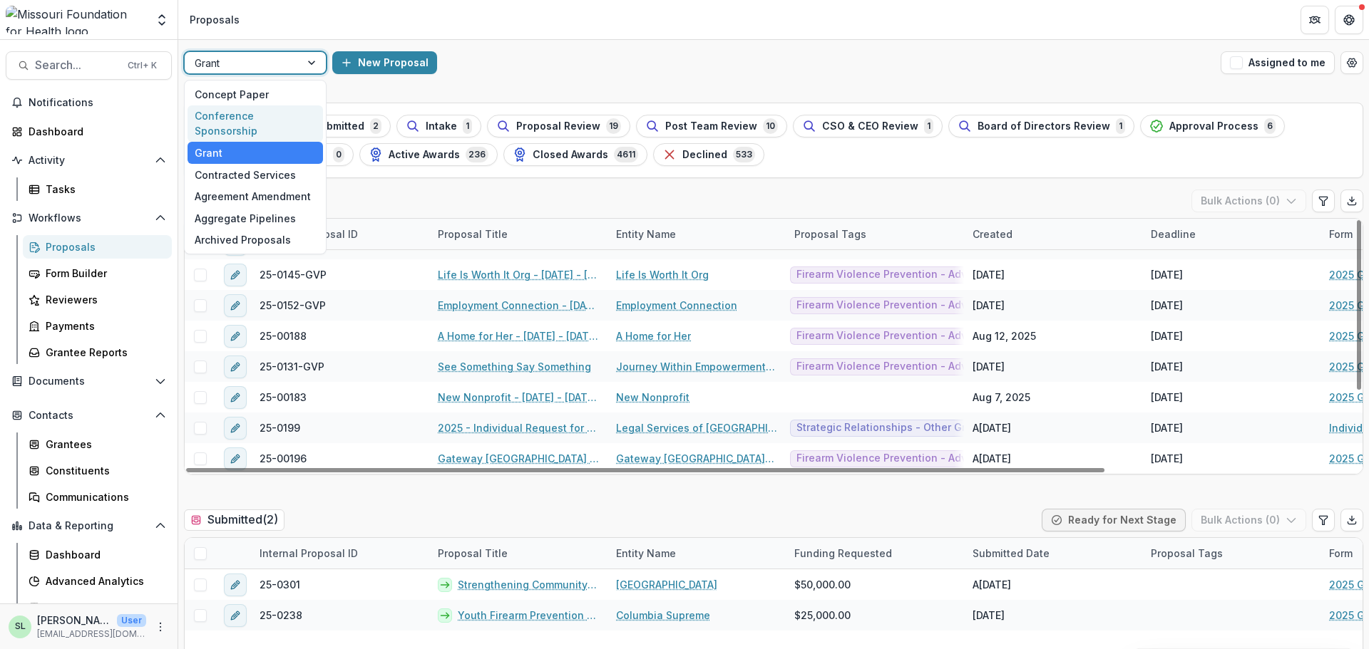
click at [291, 113] on div "Conference Sponsorship" at bounding box center [255, 124] width 135 height 37
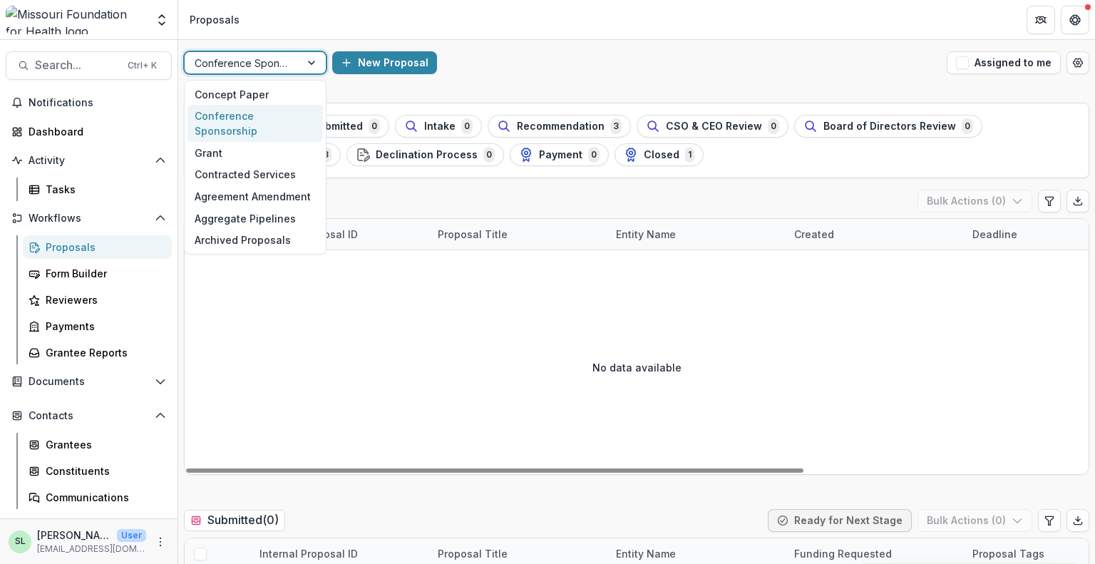
click at [302, 63] on div at bounding box center [313, 62] width 26 height 21
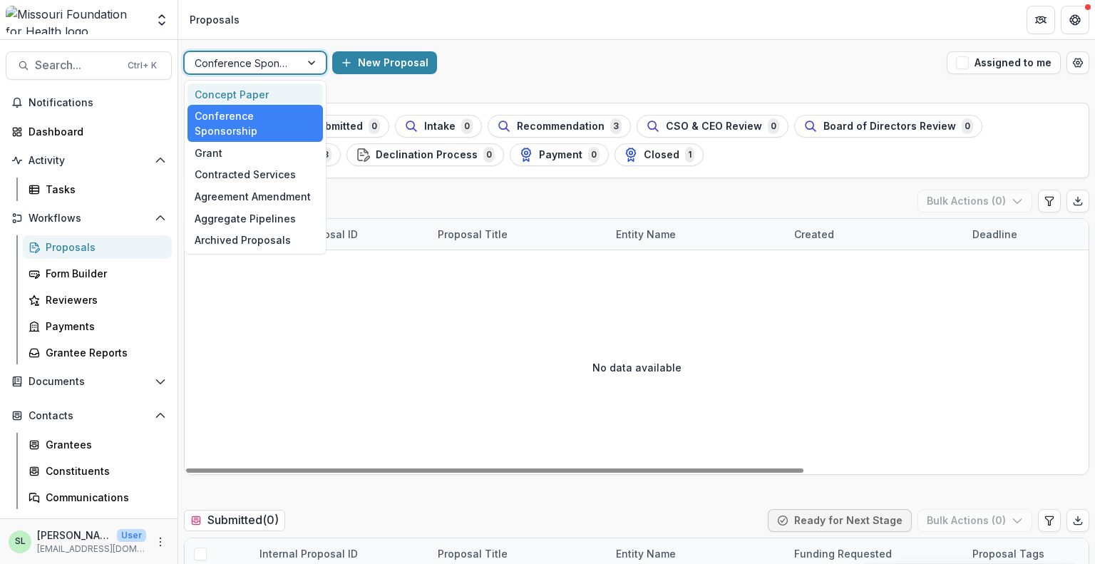
click at [291, 91] on div "Concept Paper" at bounding box center [255, 94] width 135 height 22
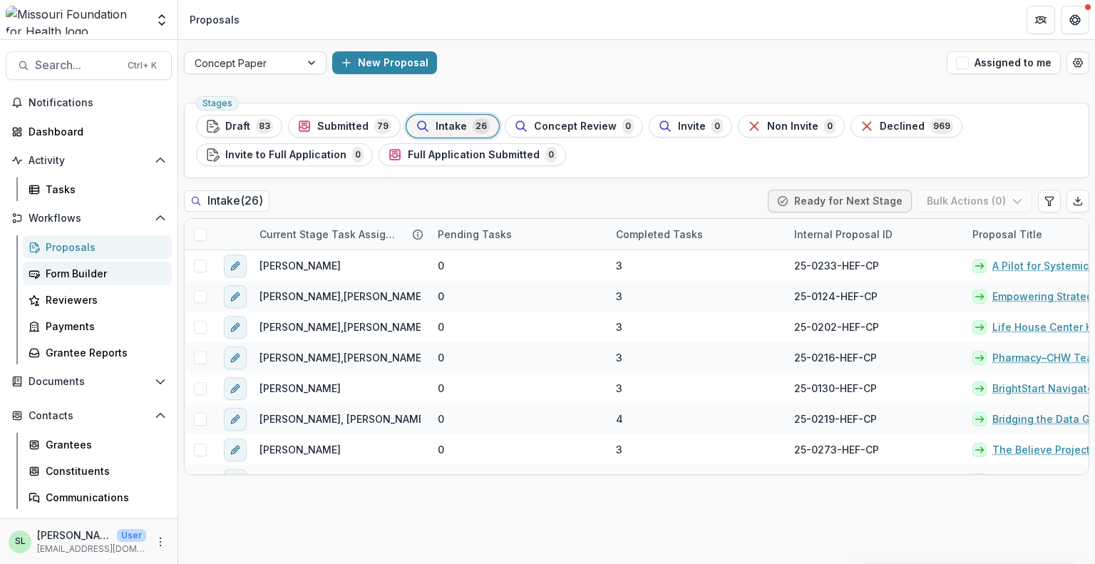
click at [85, 275] on div "Form Builder" at bounding box center [103, 273] width 115 height 15
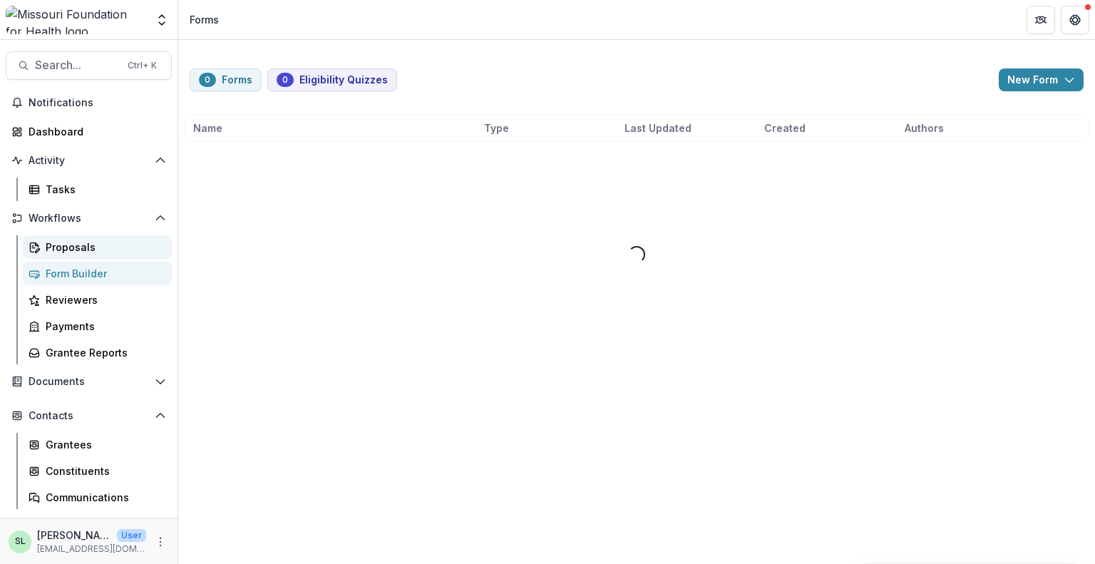
click at [71, 247] on div "Proposals" at bounding box center [103, 247] width 115 height 15
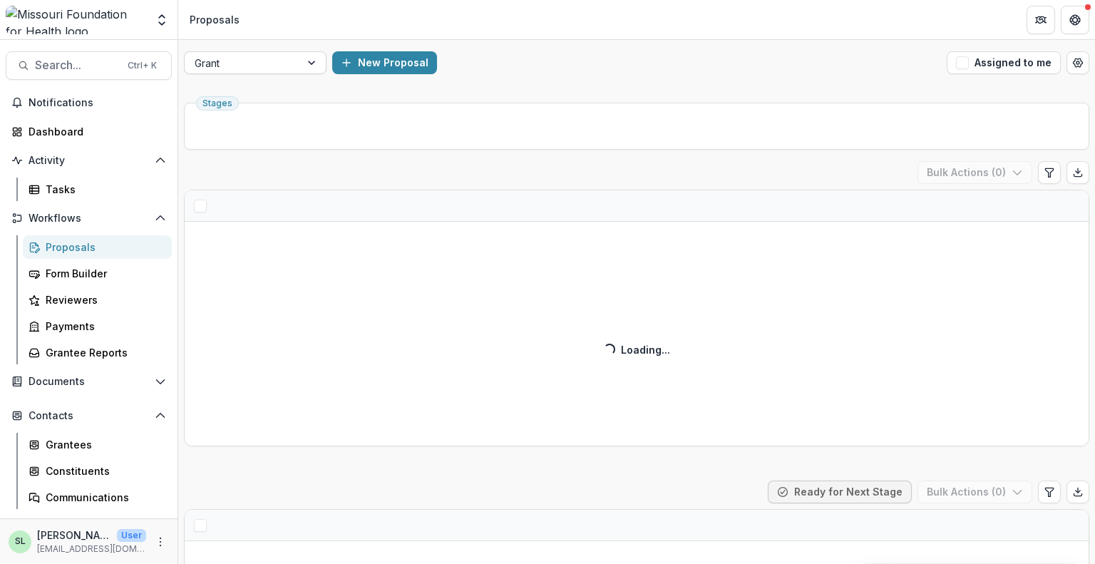
click at [304, 68] on div at bounding box center [313, 62] width 26 height 21
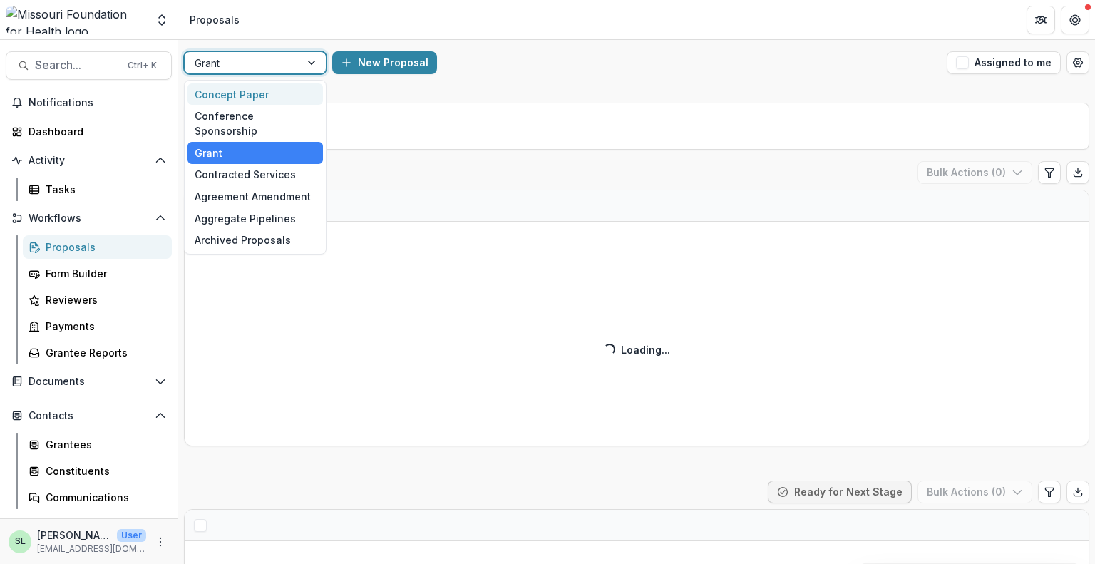
click at [274, 96] on div "Concept Paper" at bounding box center [255, 94] width 135 height 22
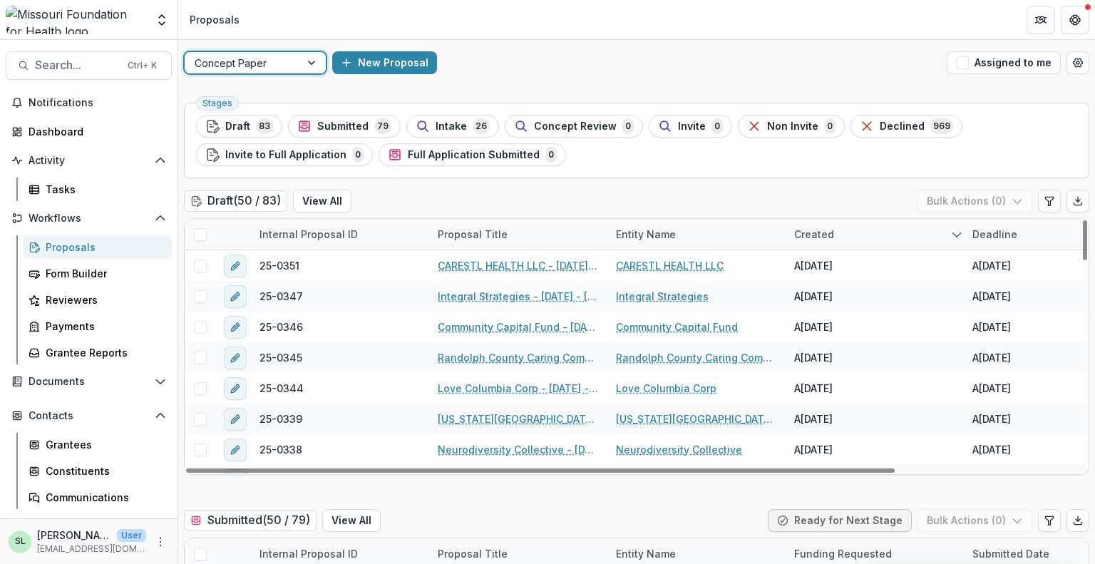
click at [312, 58] on div at bounding box center [313, 62] width 26 height 21
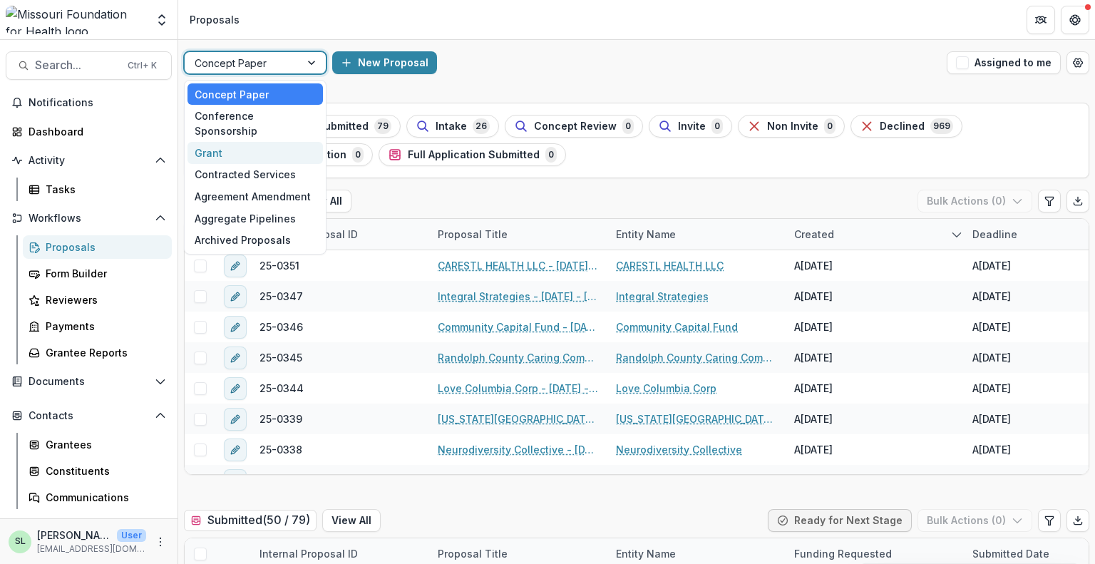
click at [207, 142] on div "Grant" at bounding box center [255, 153] width 135 height 22
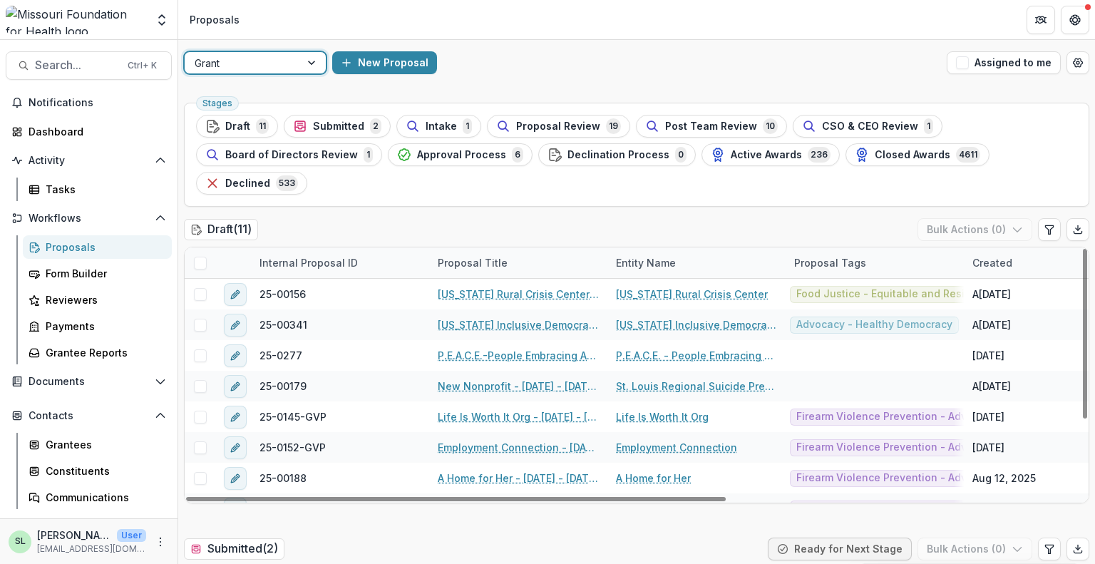
click at [311, 67] on div at bounding box center [313, 62] width 26 height 21
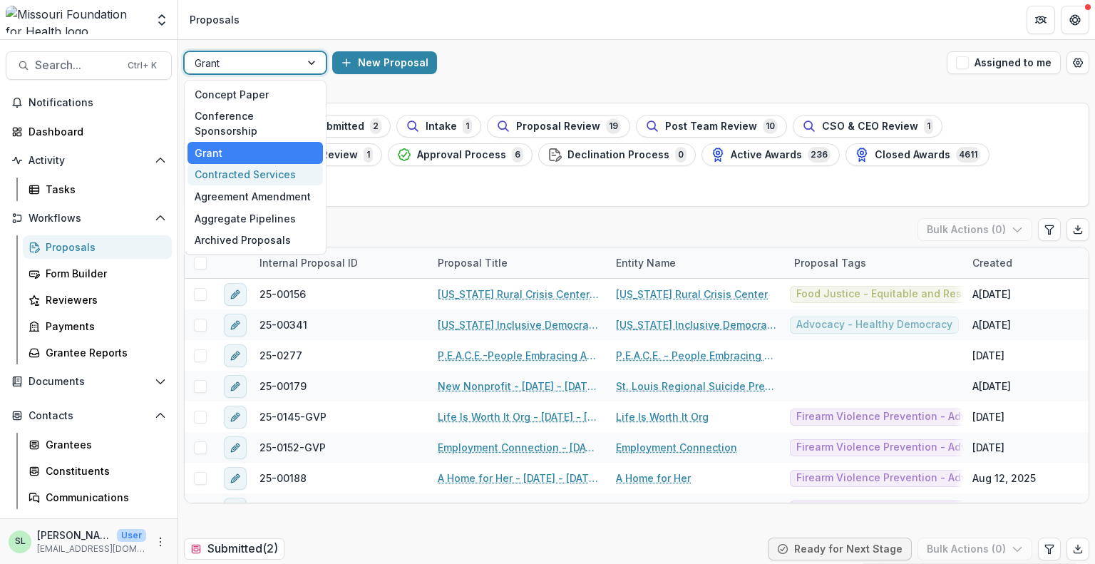
click at [271, 164] on div "Contracted Services" at bounding box center [255, 175] width 135 height 22
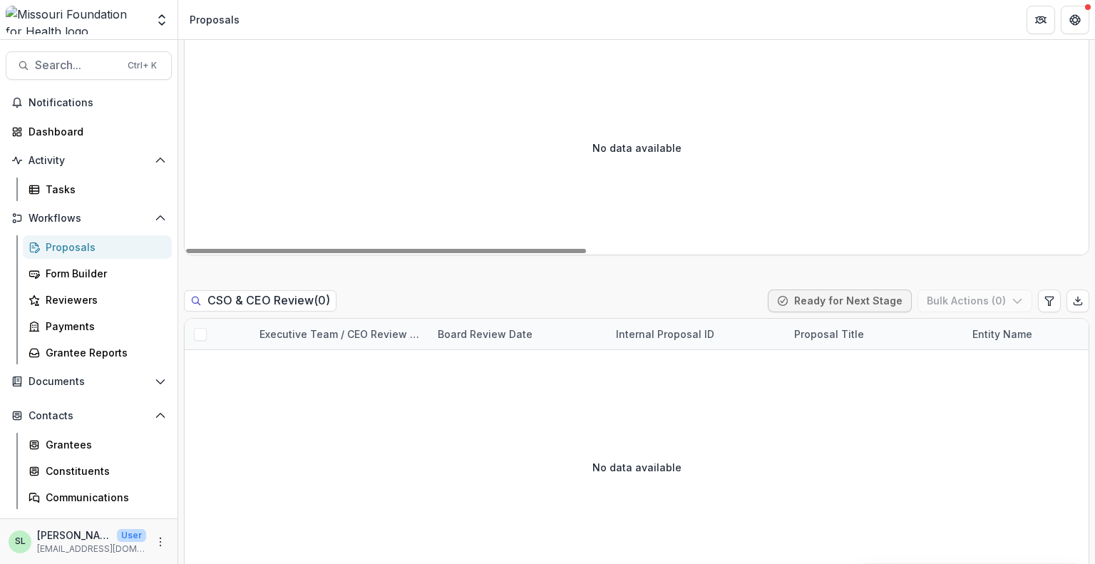
scroll to position [1925, 0]
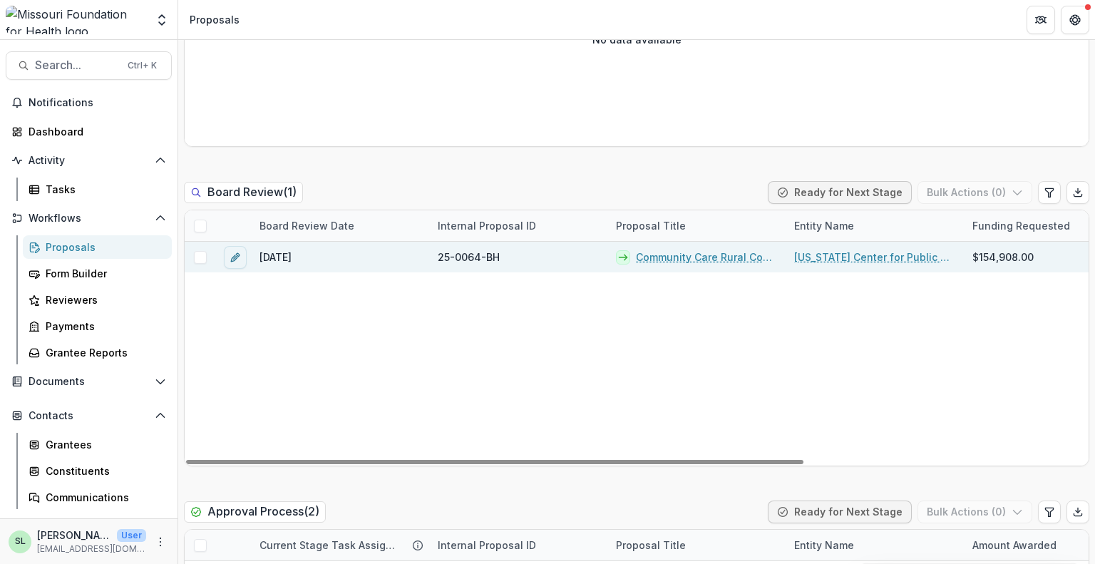
click at [716, 256] on link "Community Care Rural Cohort Facilitation" at bounding box center [706, 257] width 141 height 15
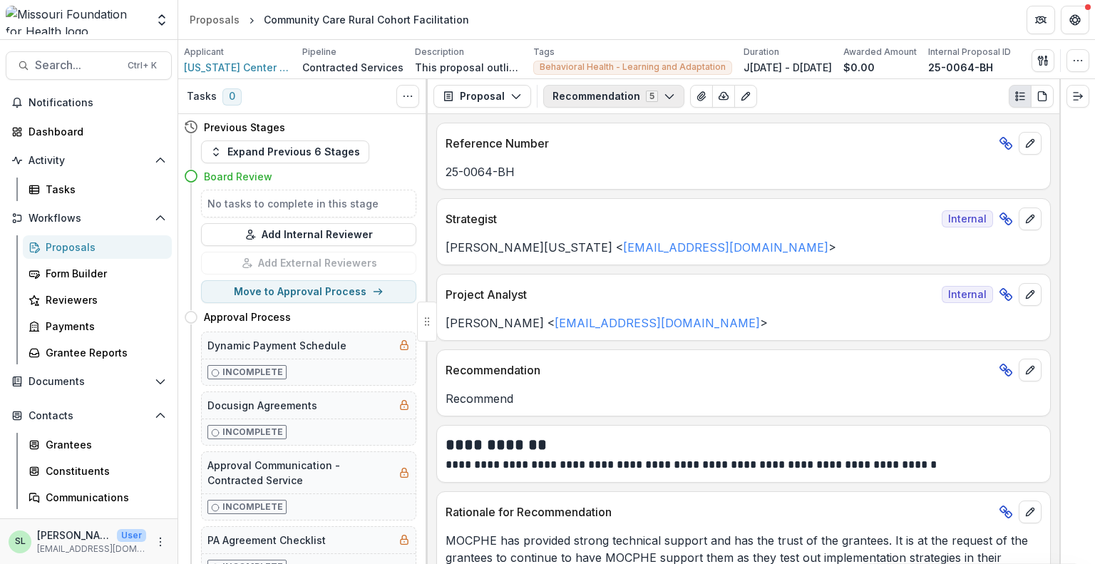
click at [660, 103] on button "Recommendation 5" at bounding box center [613, 96] width 141 height 23
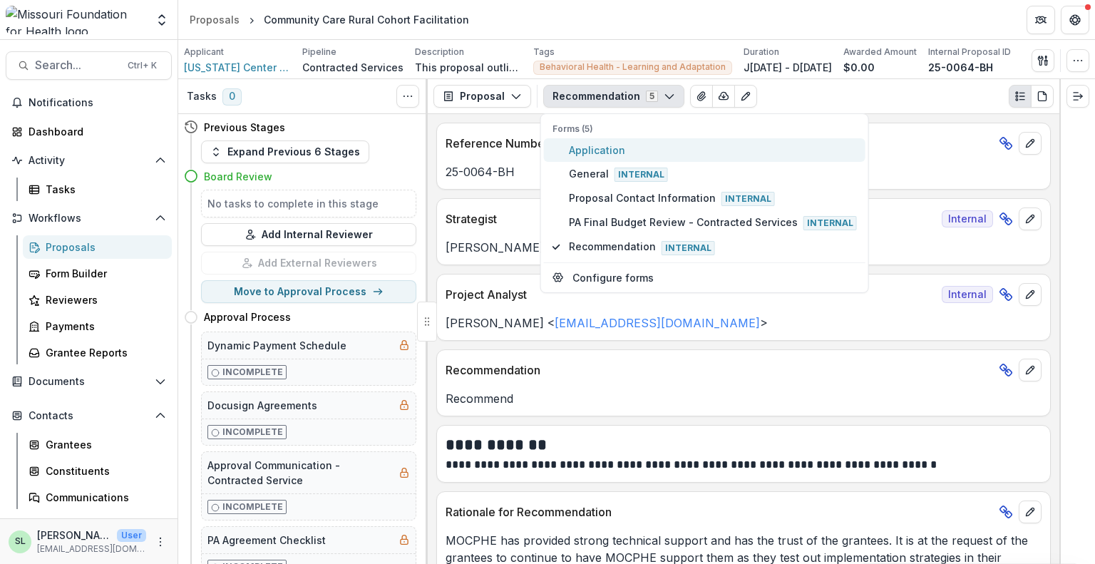
click at [581, 146] on span "Application" at bounding box center [713, 150] width 288 height 15
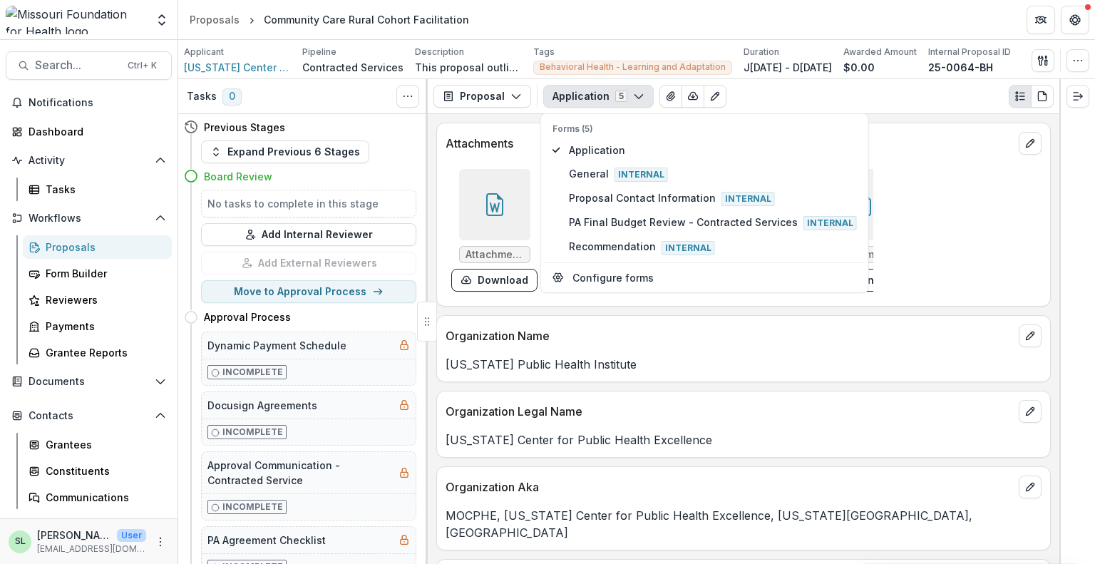
click at [919, 85] on div "Application 5 Forms (5) Application General Internal Proposal Contact Informati…" at bounding box center [798, 96] width 510 height 23
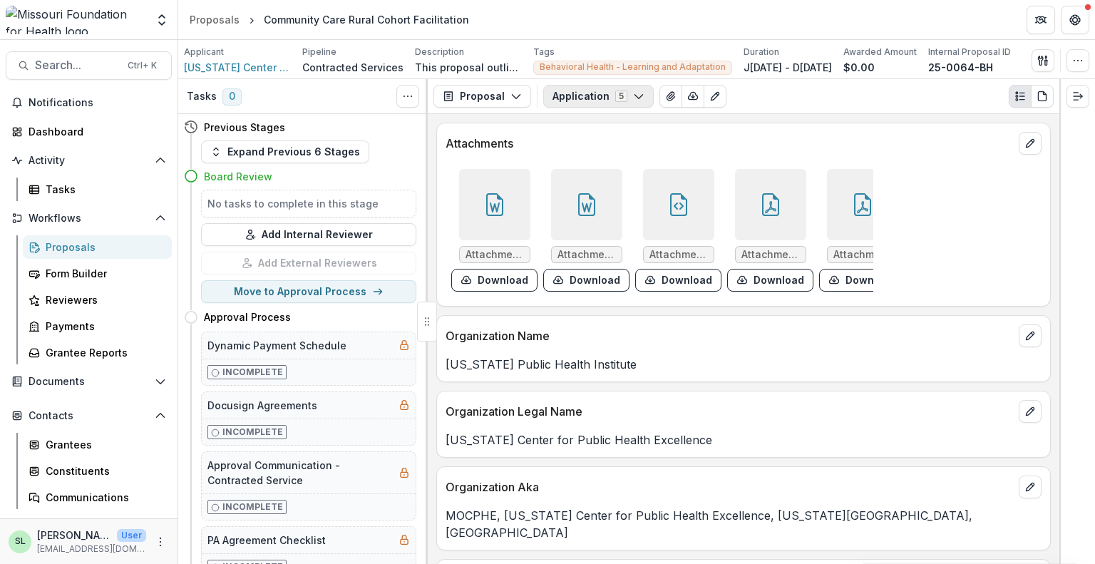
click at [633, 96] on icon "button" at bounding box center [638, 96] width 11 height 11
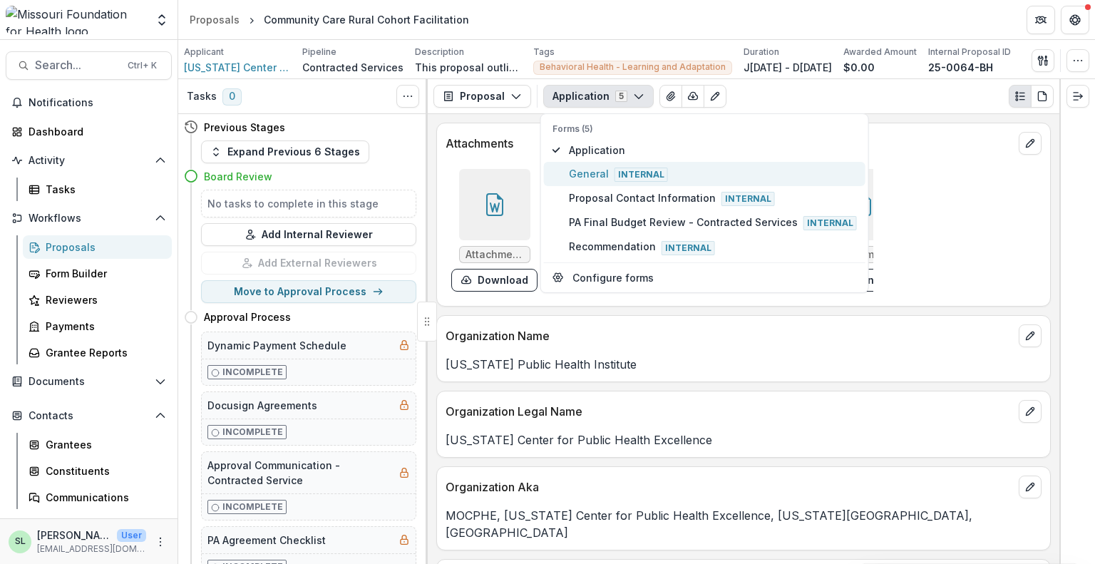
click at [635, 176] on span "Internal" at bounding box center [641, 175] width 53 height 14
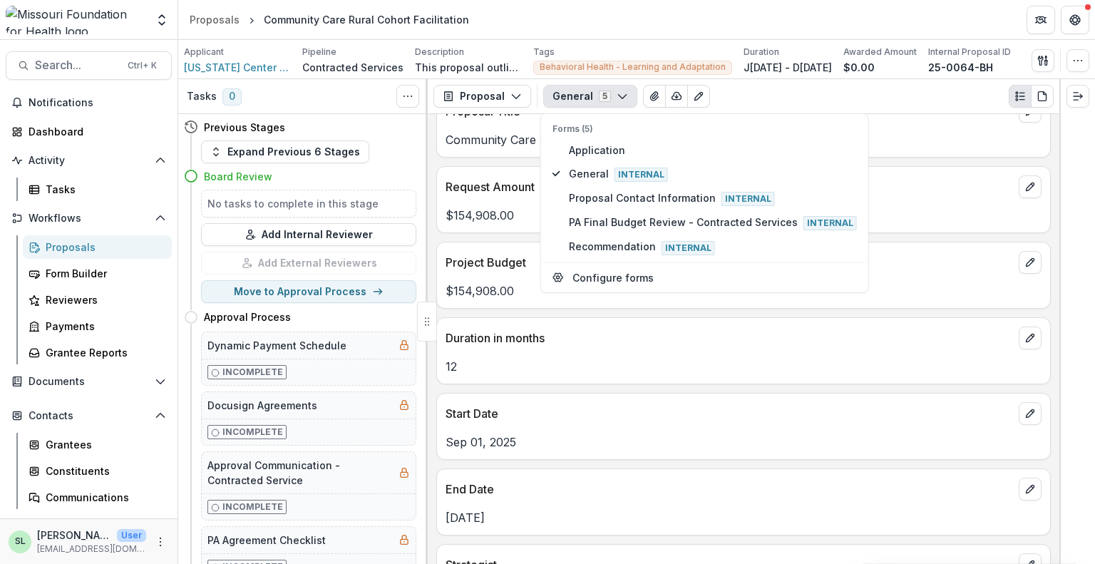
scroll to position [570, 0]
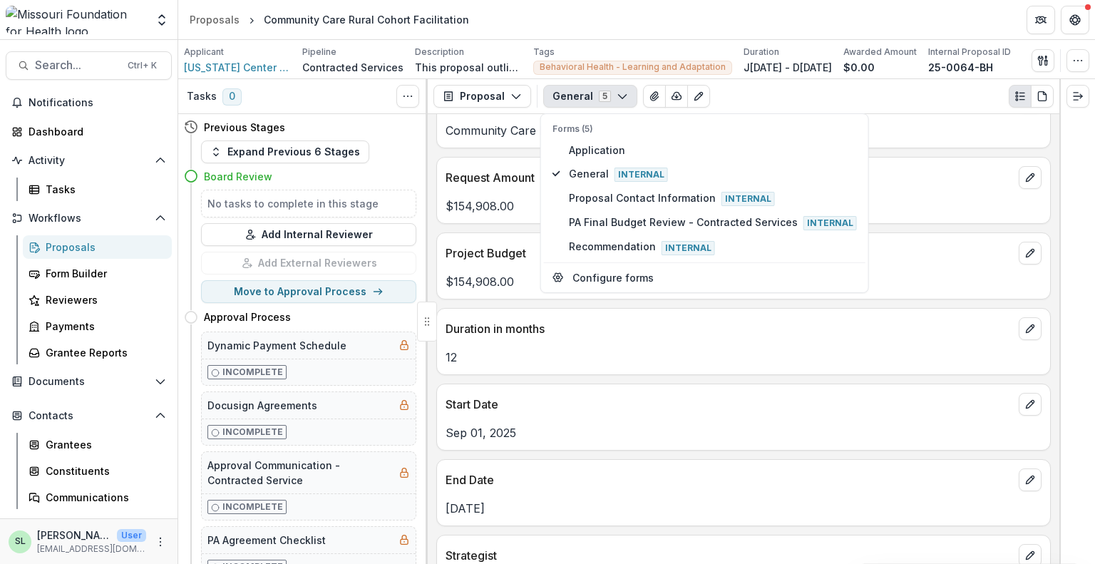
click at [1012, 396] on div "Start Date" at bounding box center [743, 399] width 613 height 31
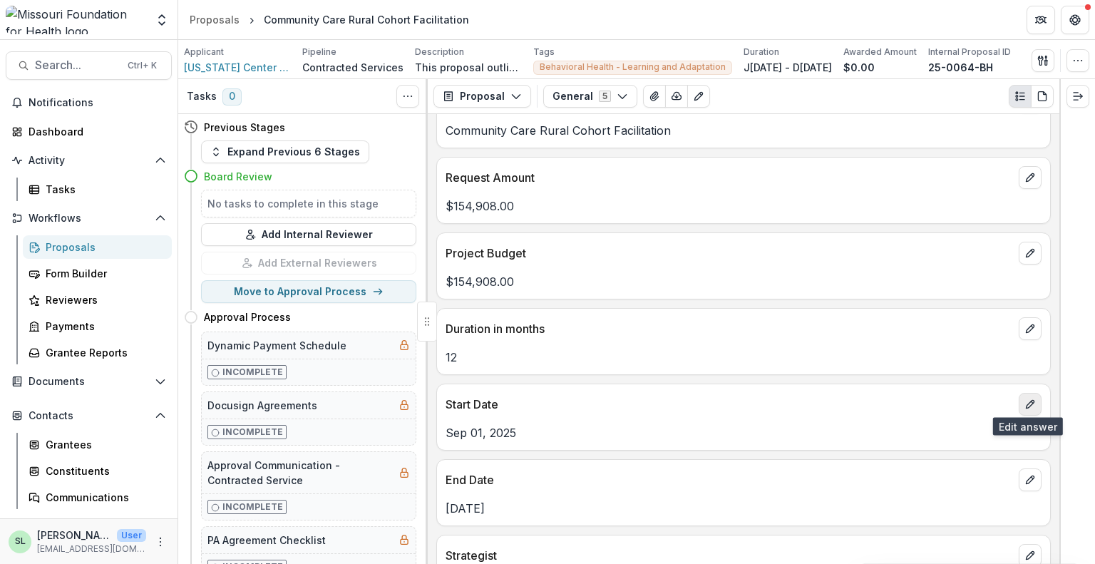
click at [1028, 399] on icon "edit" at bounding box center [1029, 404] width 11 height 11
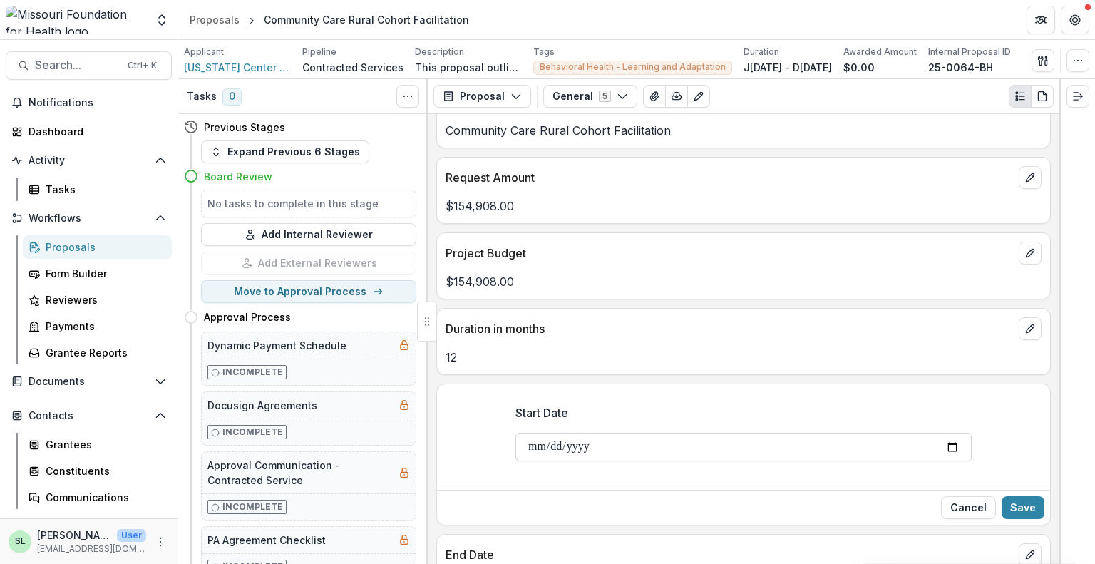
drag, startPoint x: 621, startPoint y: 441, endPoint x: 613, endPoint y: 441, distance: 7.8
click at [616, 441] on input "**********" at bounding box center [743, 447] width 456 height 29
type input "**********"
click at [1026, 511] on button "Save" at bounding box center [1023, 507] width 43 height 23
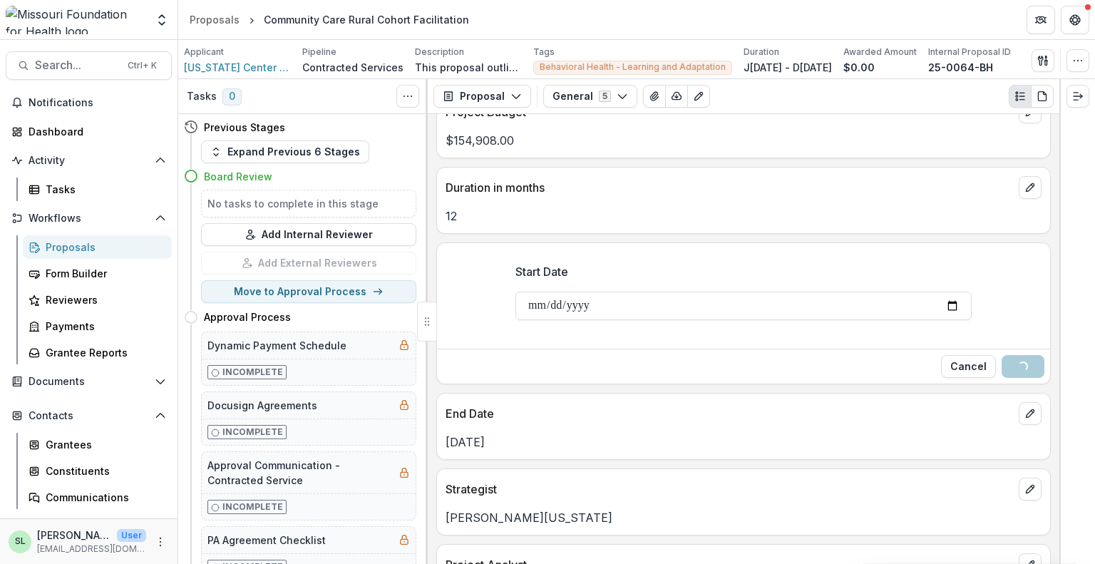
scroll to position [713, 0]
click at [1026, 410] on icon "edit" at bounding box center [1030, 412] width 8 height 8
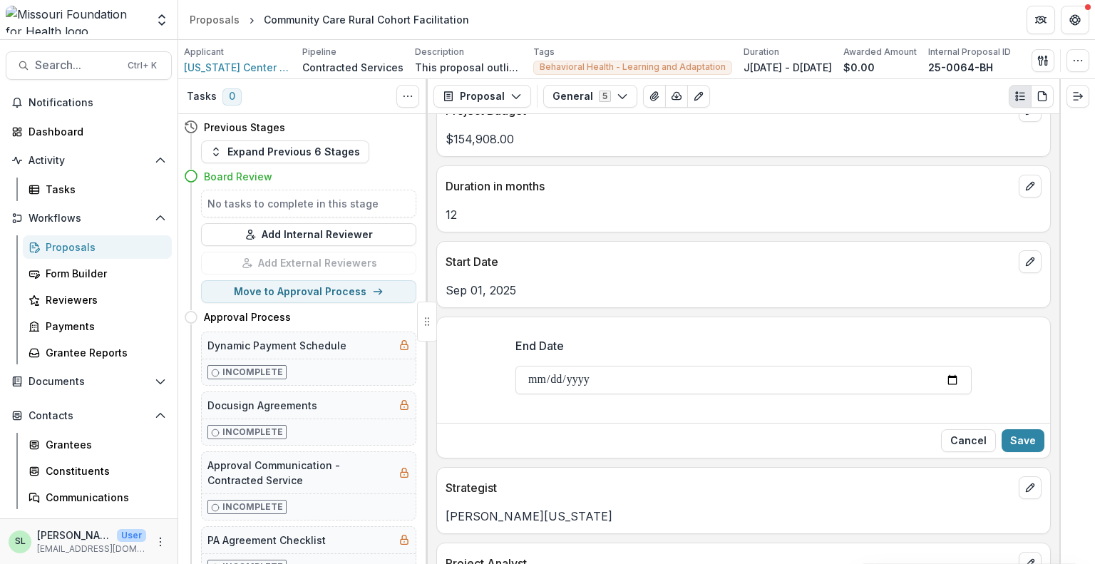
click at [534, 452] on div "Cancel Save" at bounding box center [743, 440] width 613 height 35
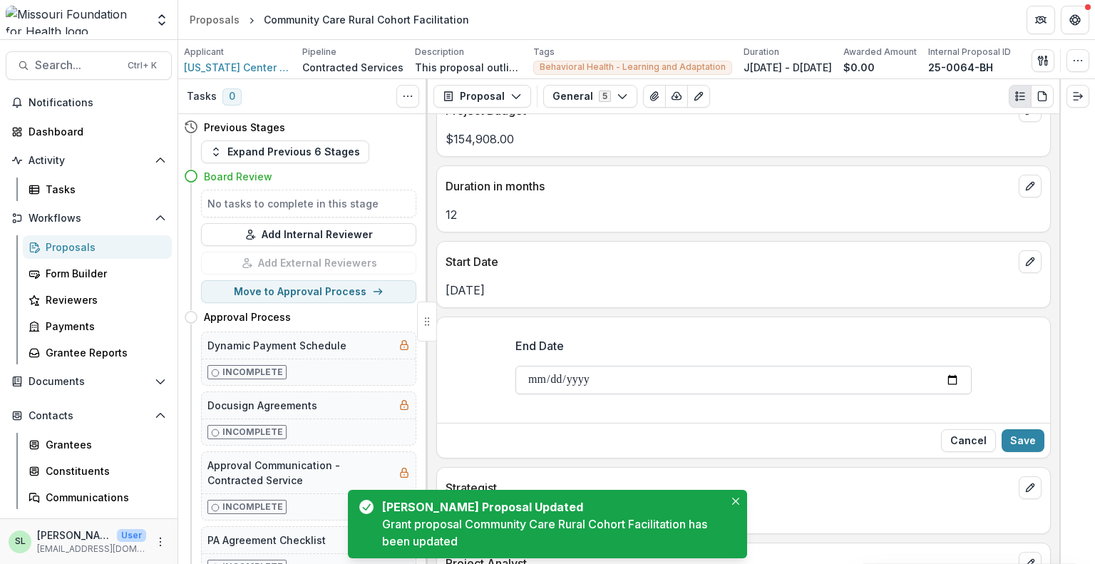
click at [533, 376] on input "**********" at bounding box center [743, 380] width 456 height 29
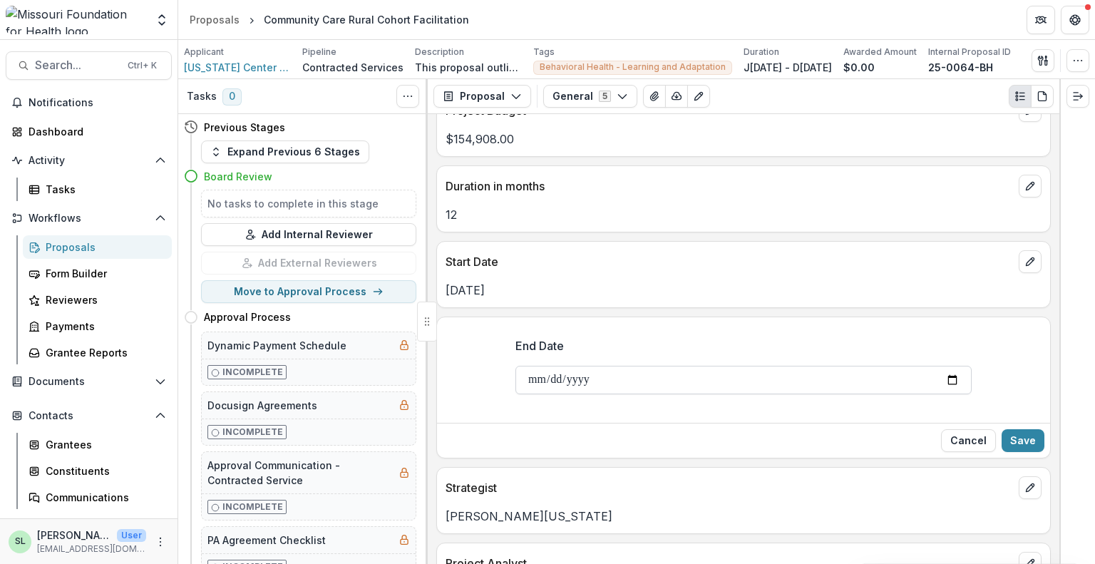
type input "**********"
click at [1032, 435] on button "Save" at bounding box center [1023, 440] width 43 height 23
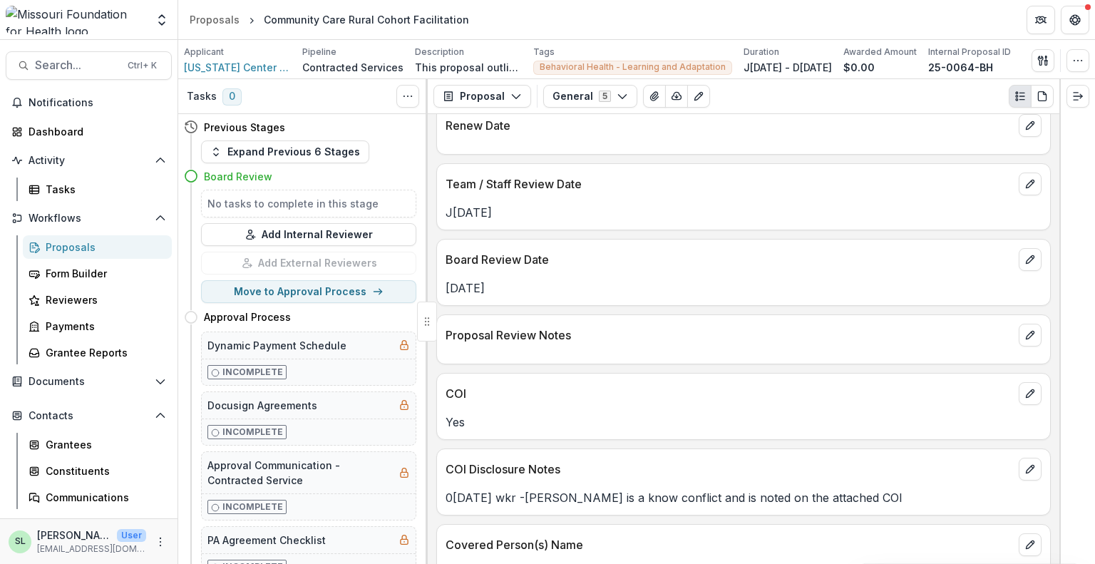
scroll to position [1993, 0]
click at [1025, 254] on icon "edit" at bounding box center [1029, 259] width 11 height 11
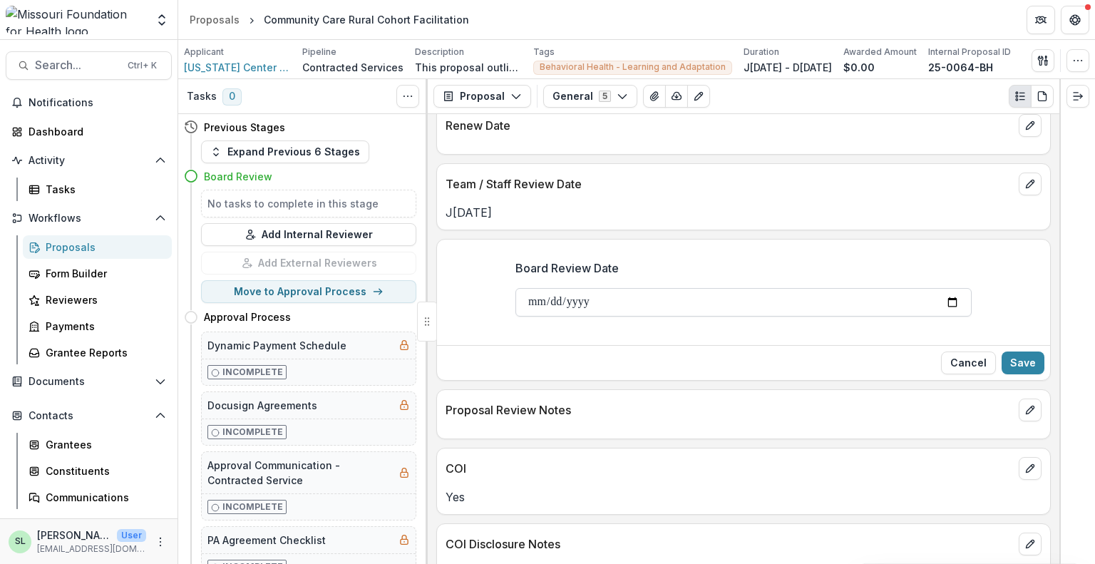
drag, startPoint x: 529, startPoint y: 297, endPoint x: 539, endPoint y: 296, distance: 10.0
click at [529, 297] on input "**********" at bounding box center [743, 302] width 456 height 29
type input "**********"
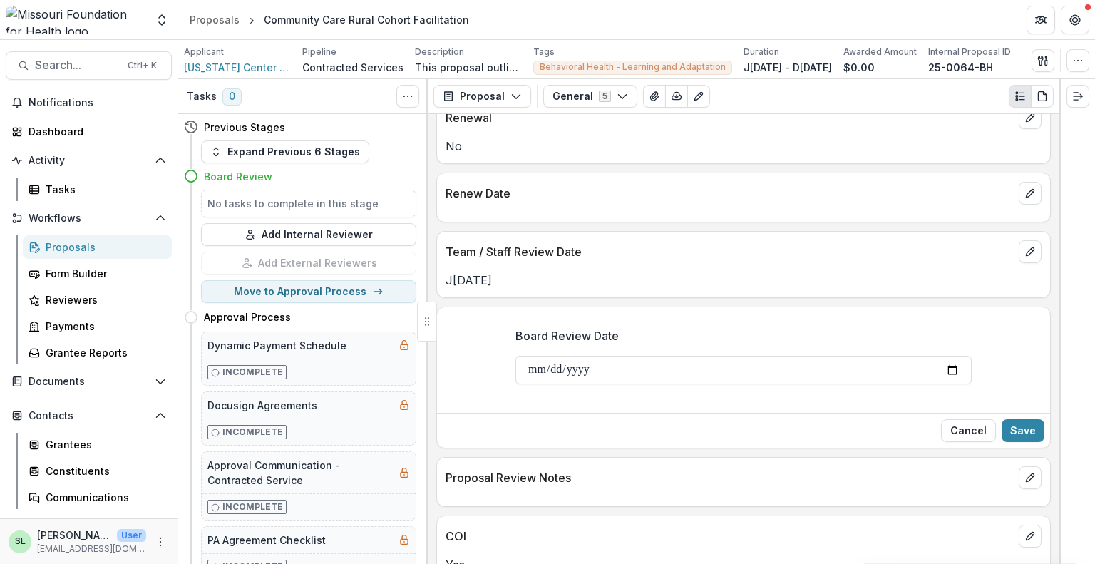
scroll to position [1921, 0]
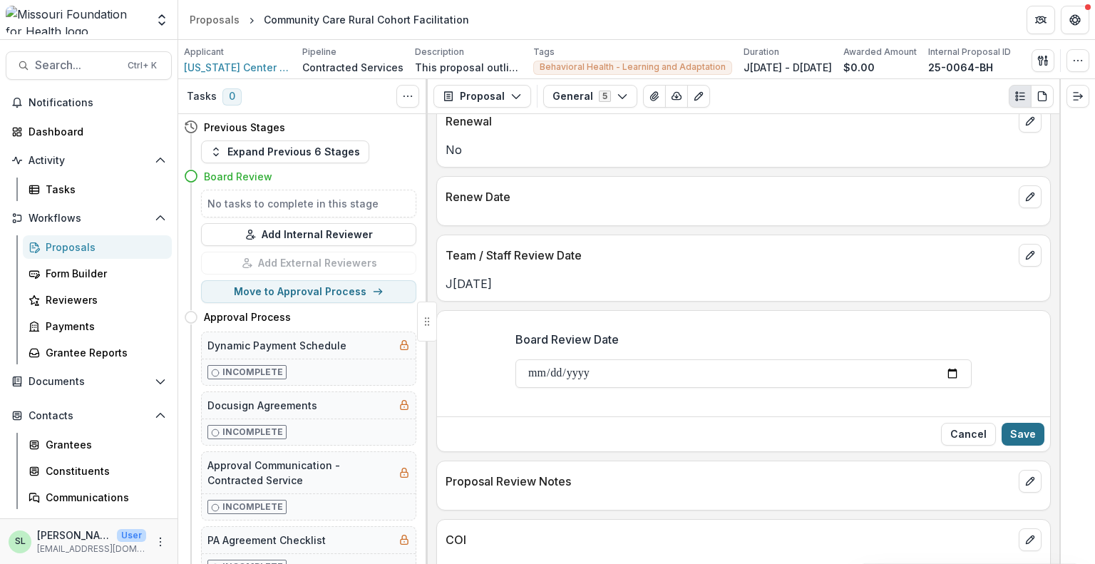
click at [1021, 426] on button "Save" at bounding box center [1023, 434] width 43 height 23
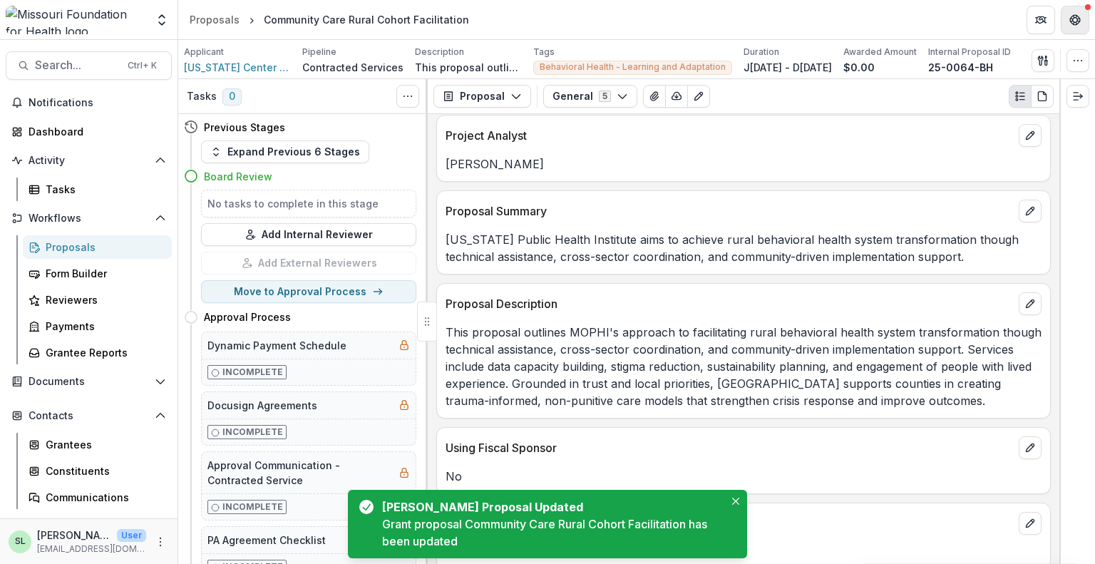
scroll to position [709, 0]
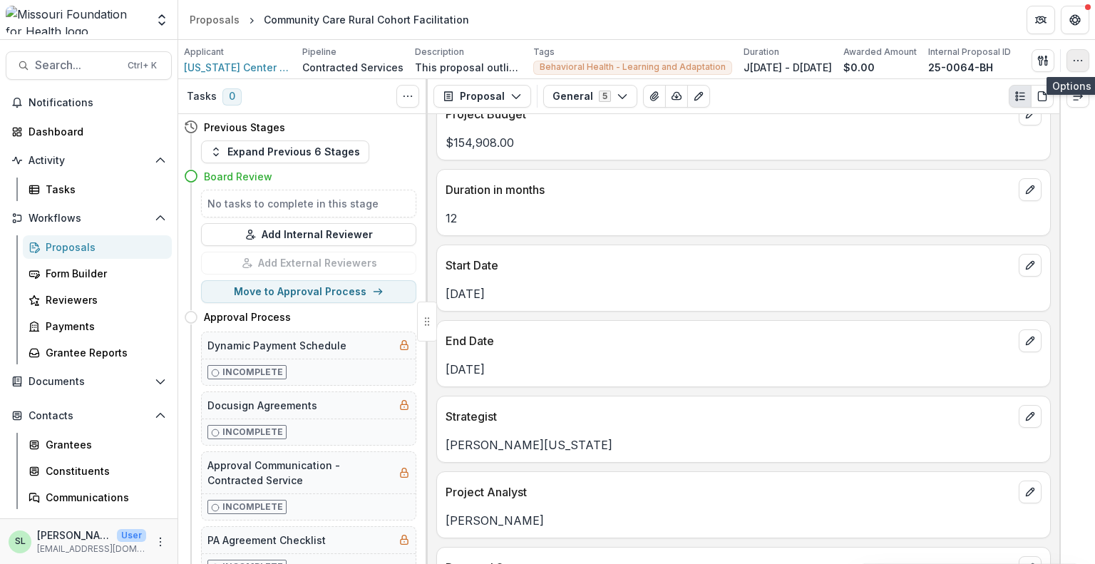
click at [1082, 56] on icon "button" at bounding box center [1077, 60] width 11 height 11
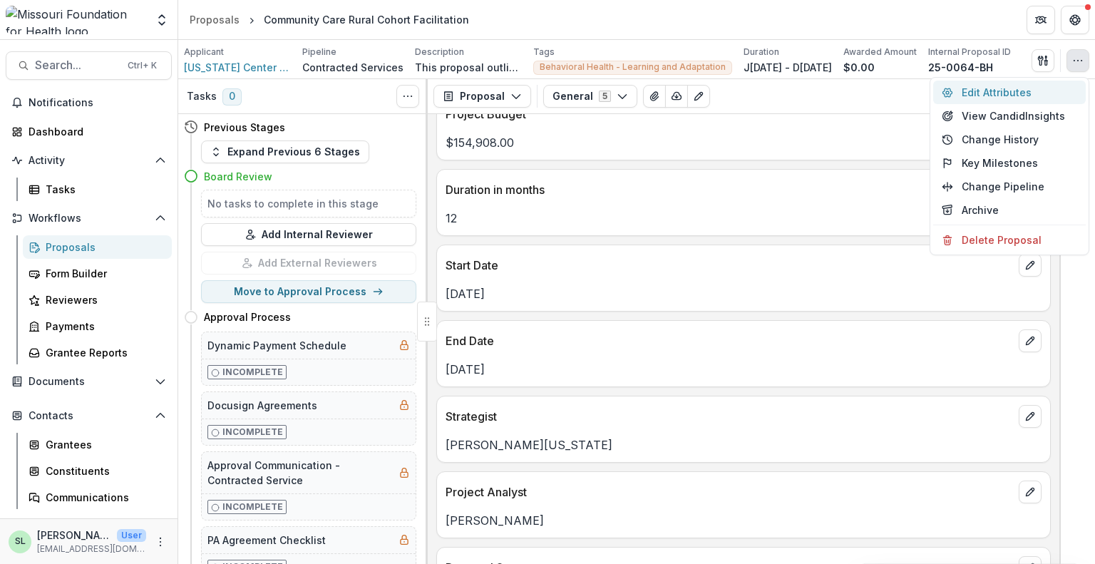
click at [1000, 91] on button "Edit Attributes" at bounding box center [1009, 93] width 153 height 24
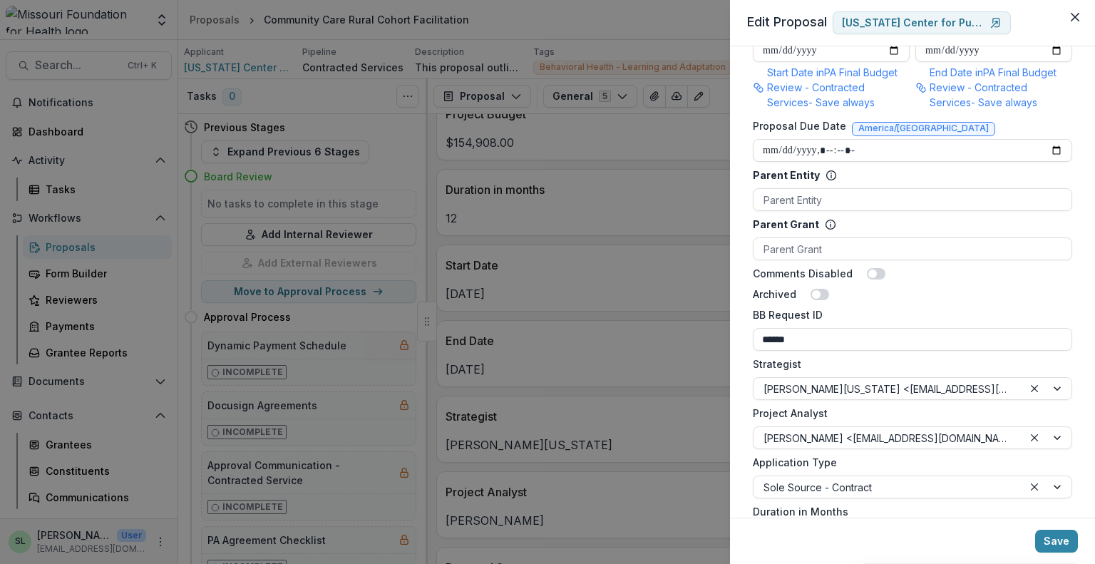
scroll to position [345, 0]
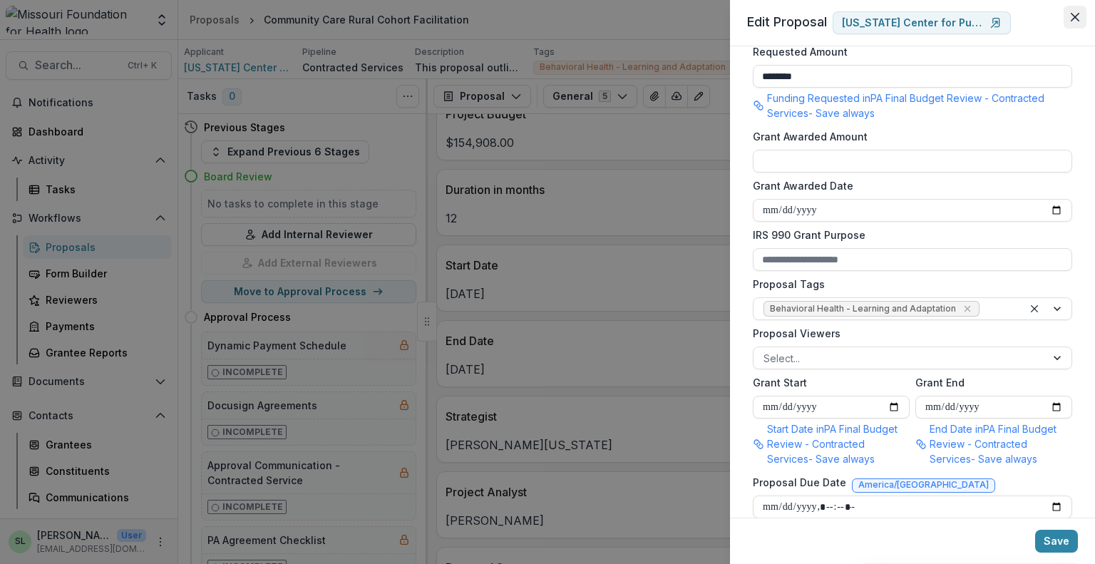
click at [1079, 10] on button "Close" at bounding box center [1075, 17] width 23 height 23
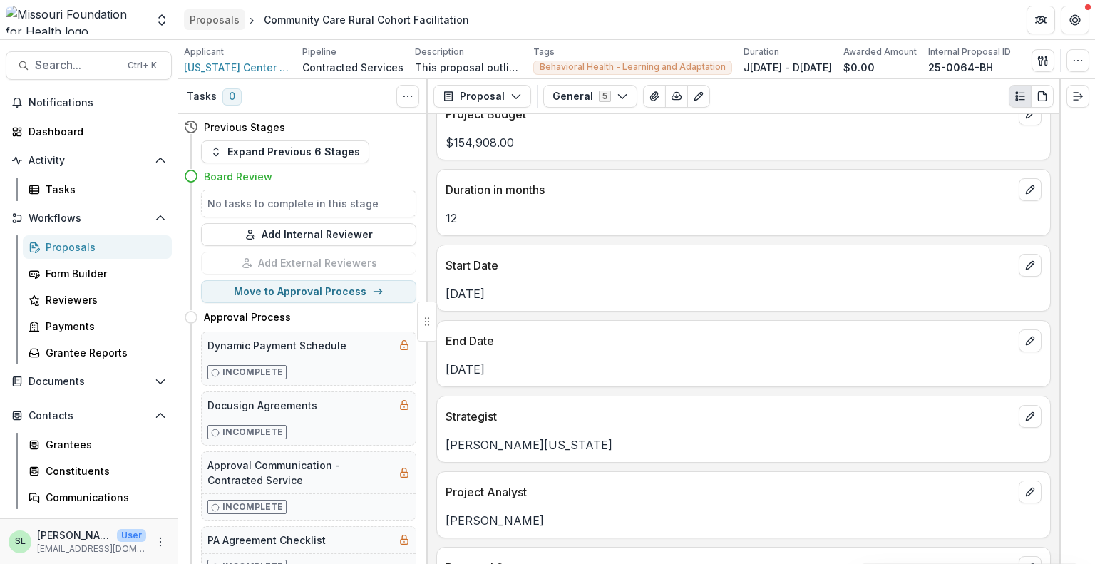
click at [207, 15] on div "Proposals" at bounding box center [215, 19] width 50 height 15
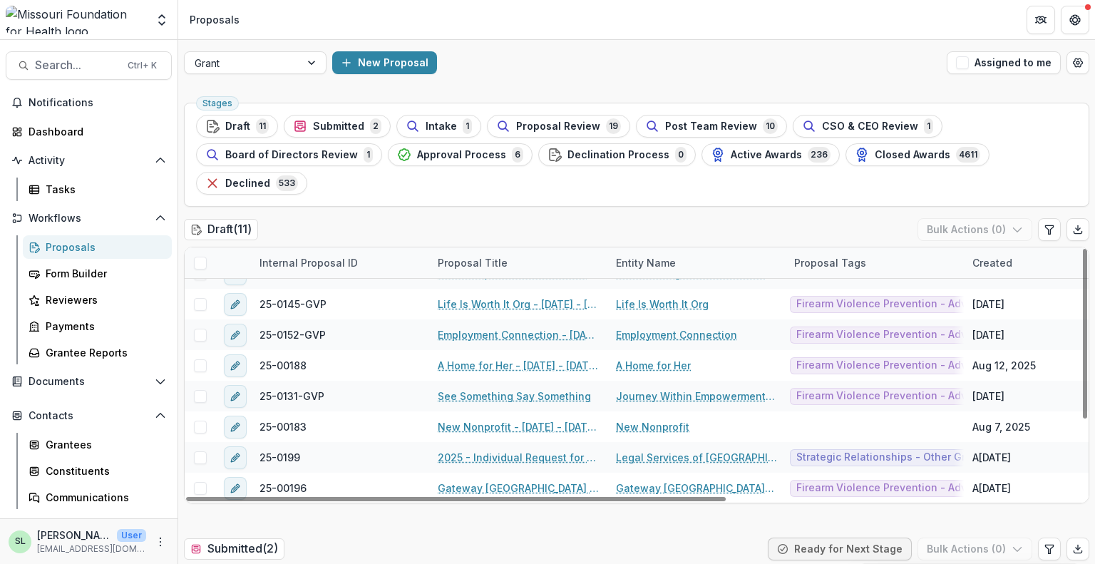
click at [326, 78] on div "Grant New Proposal Assigned to me" at bounding box center [636, 63] width 917 height 46
click at [312, 65] on div at bounding box center [313, 62] width 26 height 21
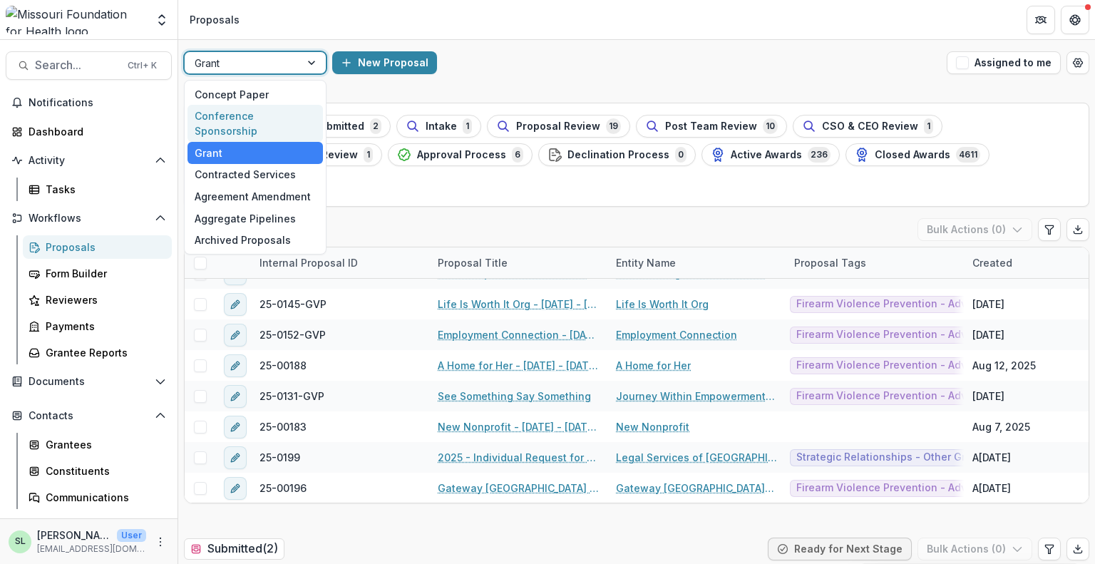
click at [288, 114] on div "Conference Sponsorship" at bounding box center [255, 123] width 135 height 37
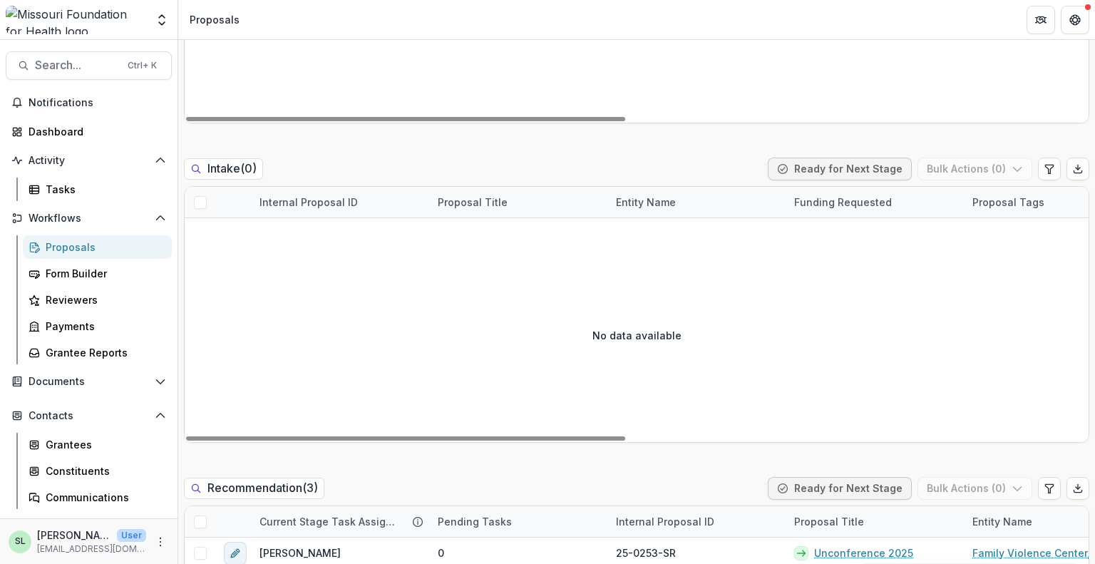
scroll to position [927, 0]
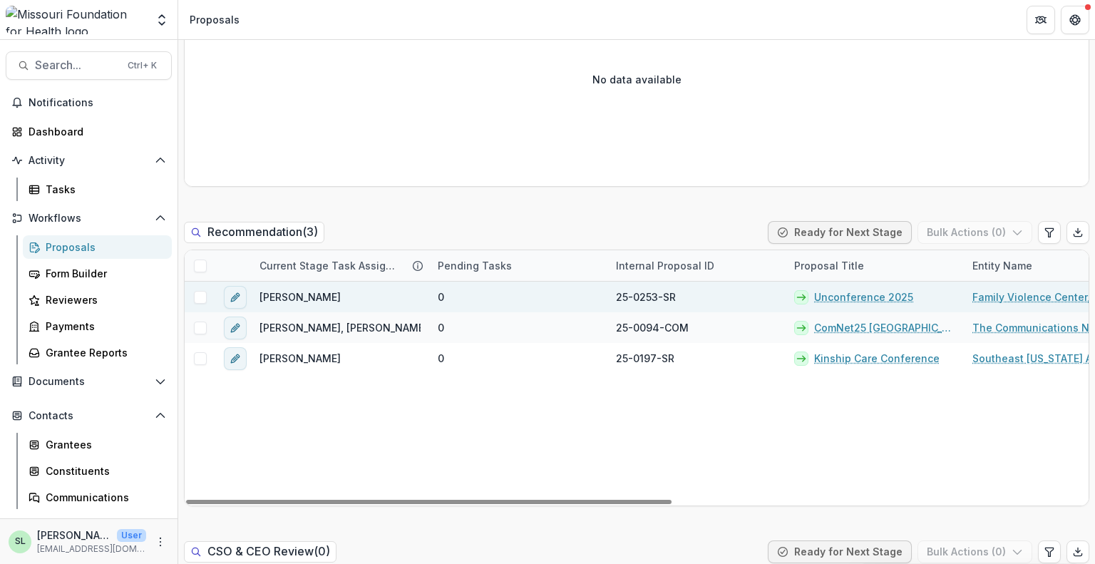
click at [853, 292] on link "Unconference 2025" at bounding box center [863, 296] width 99 height 15
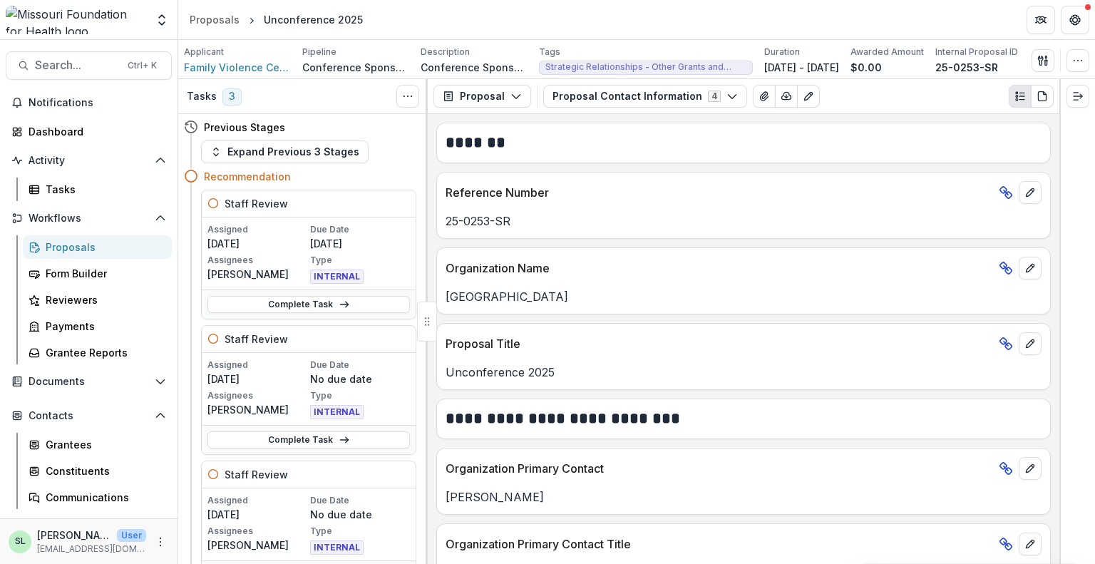
scroll to position [214, 0]
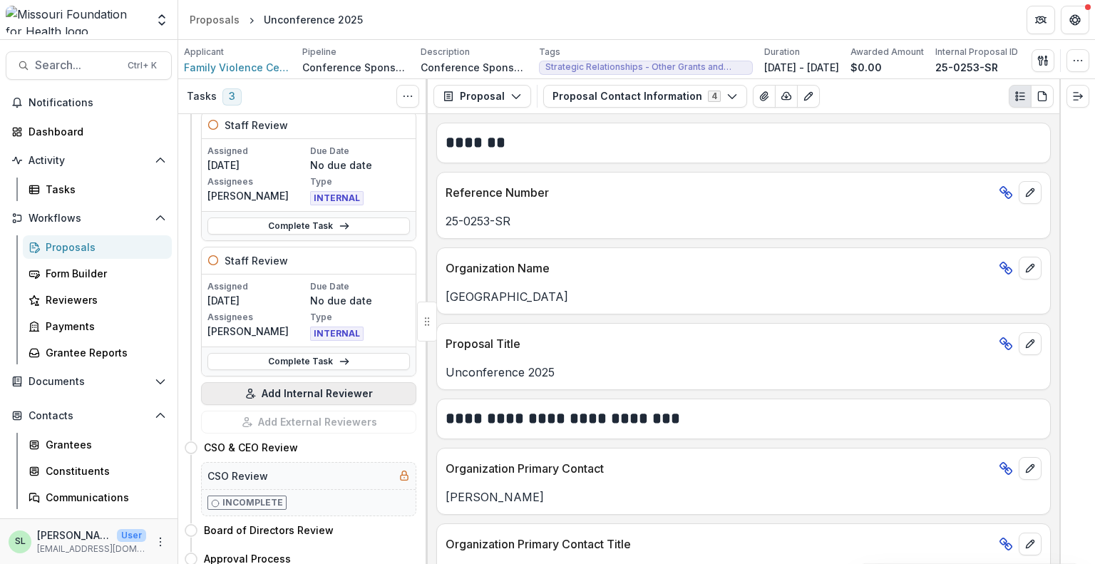
click at [342, 390] on button "Add Internal Reviewer" at bounding box center [308, 393] width 215 height 23
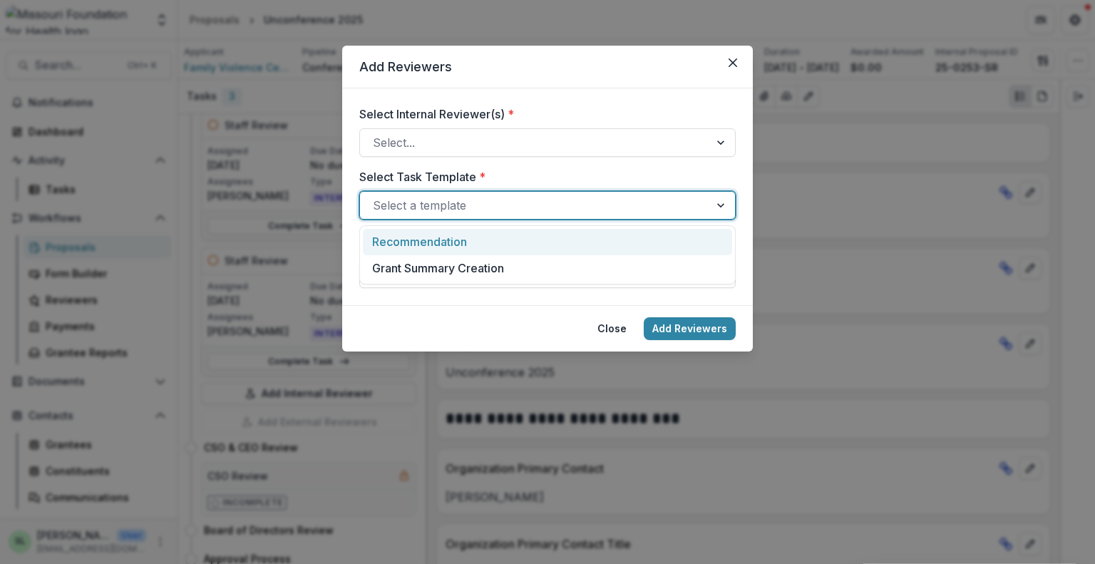
click at [485, 204] on div at bounding box center [535, 205] width 324 height 20
click at [739, 65] on button "Close" at bounding box center [732, 62] width 23 height 23
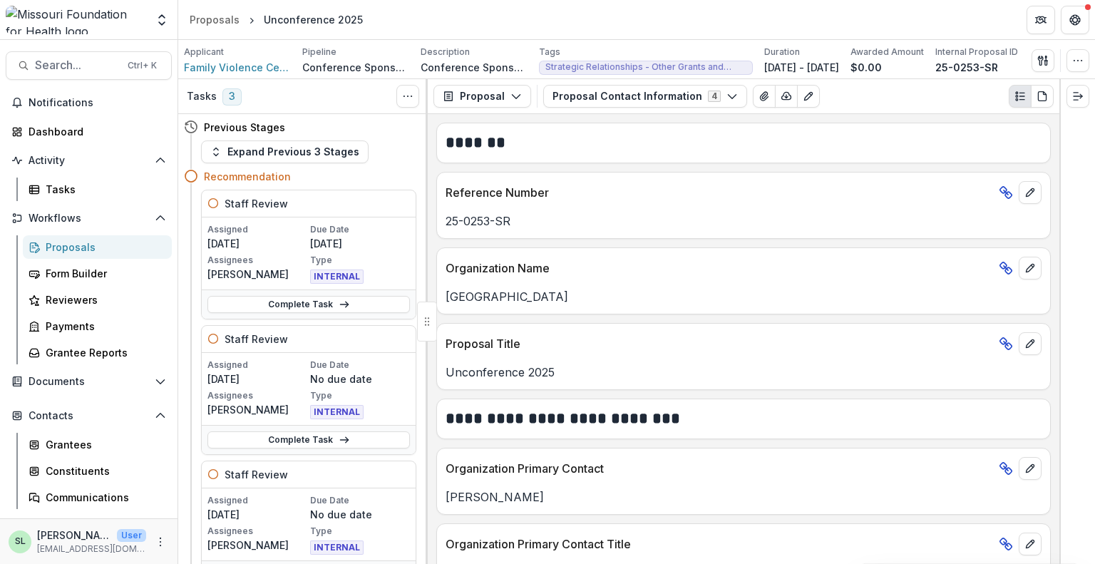
scroll to position [0, 0]
click at [216, 20] on div "Proposals" at bounding box center [215, 19] width 50 height 15
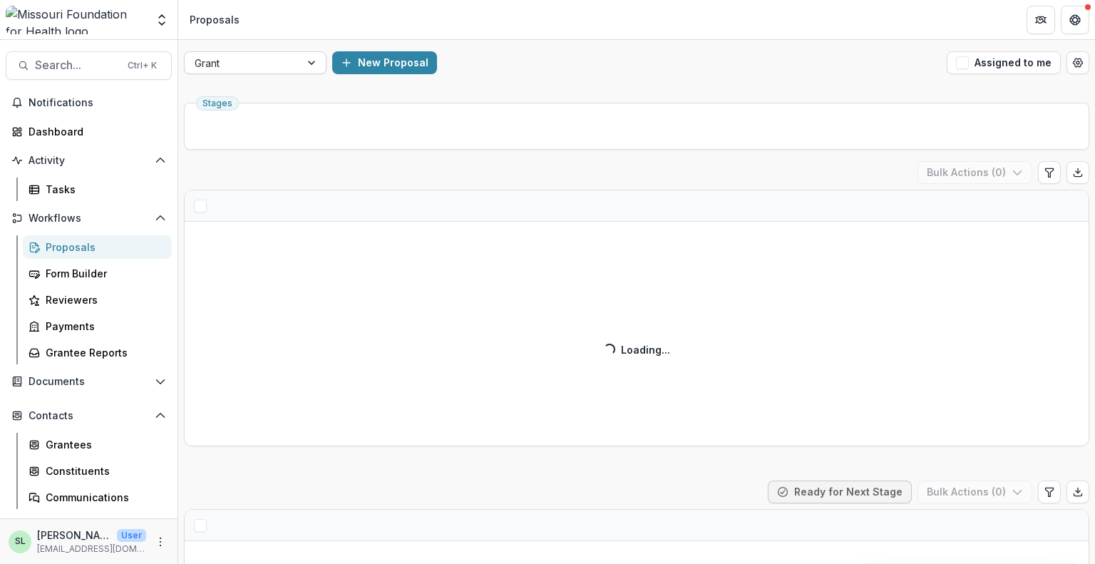
click at [268, 69] on div at bounding box center [243, 63] width 96 height 18
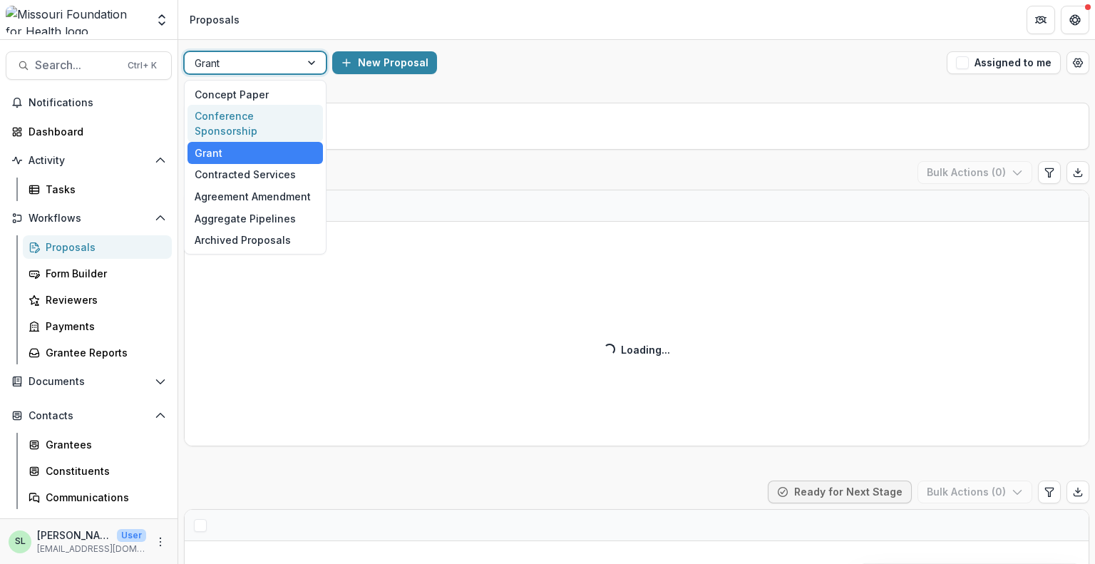
click at [258, 114] on div "Conference Sponsorship" at bounding box center [255, 123] width 135 height 37
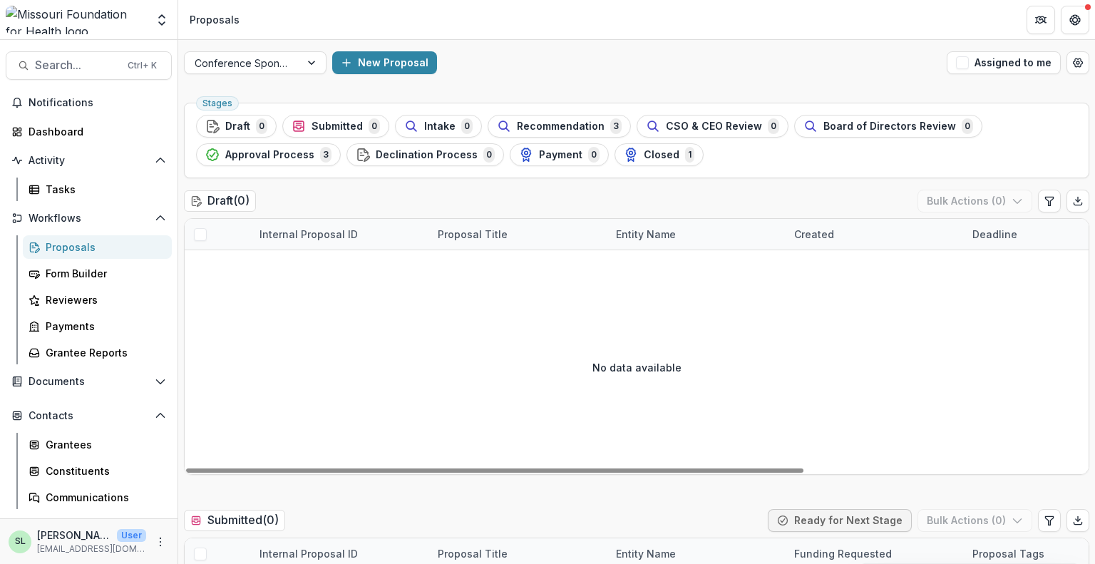
click at [797, 369] on div "No data available" at bounding box center [637, 367] width 904 height 214
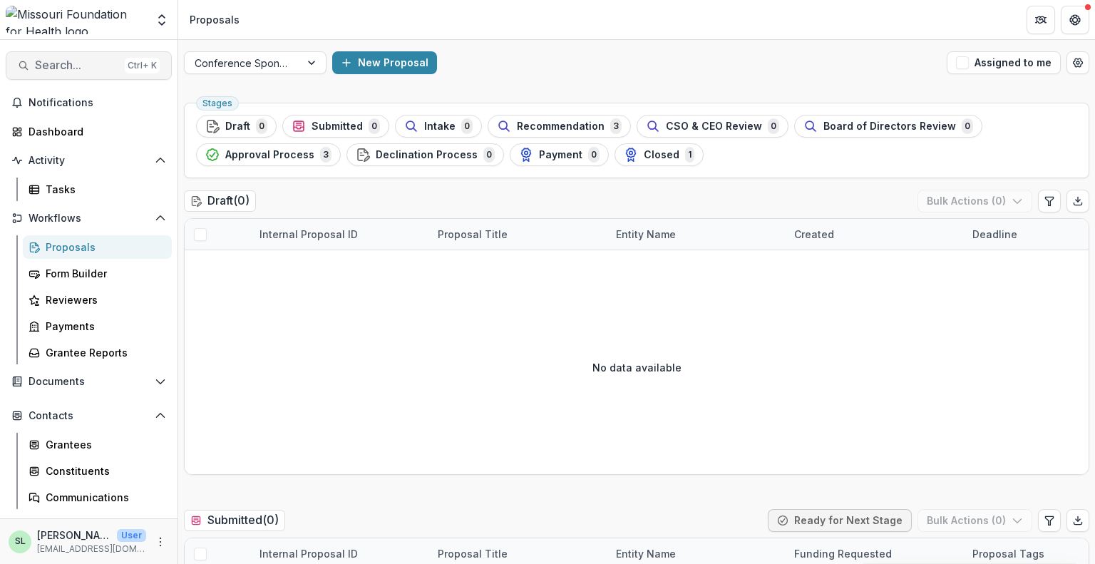
click at [73, 68] on span "Search..." at bounding box center [77, 65] width 84 height 14
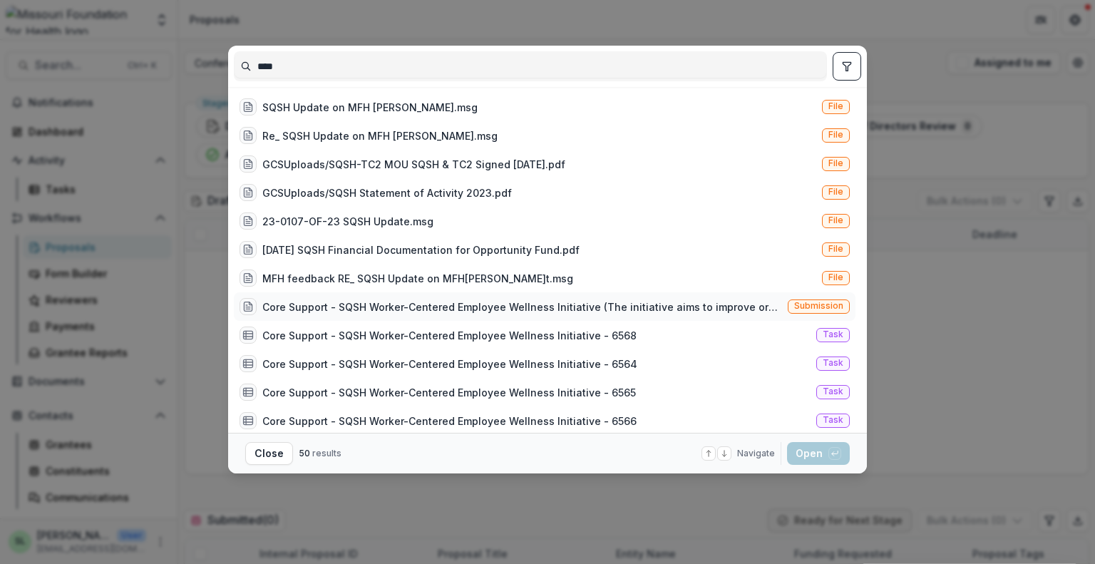
type input "****"
click at [657, 310] on div "Core Support - SQSH Worker-Centered Employee Wellness Initiative (The initiativ…" at bounding box center [522, 306] width 520 height 15
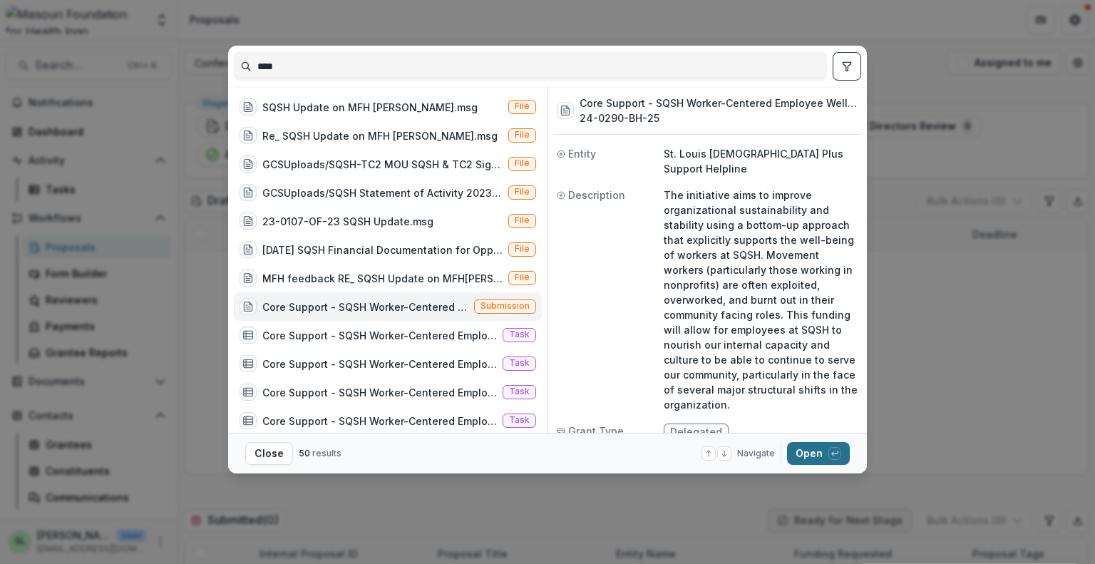
click at [816, 456] on button "Open with enter key" at bounding box center [818, 453] width 63 height 23
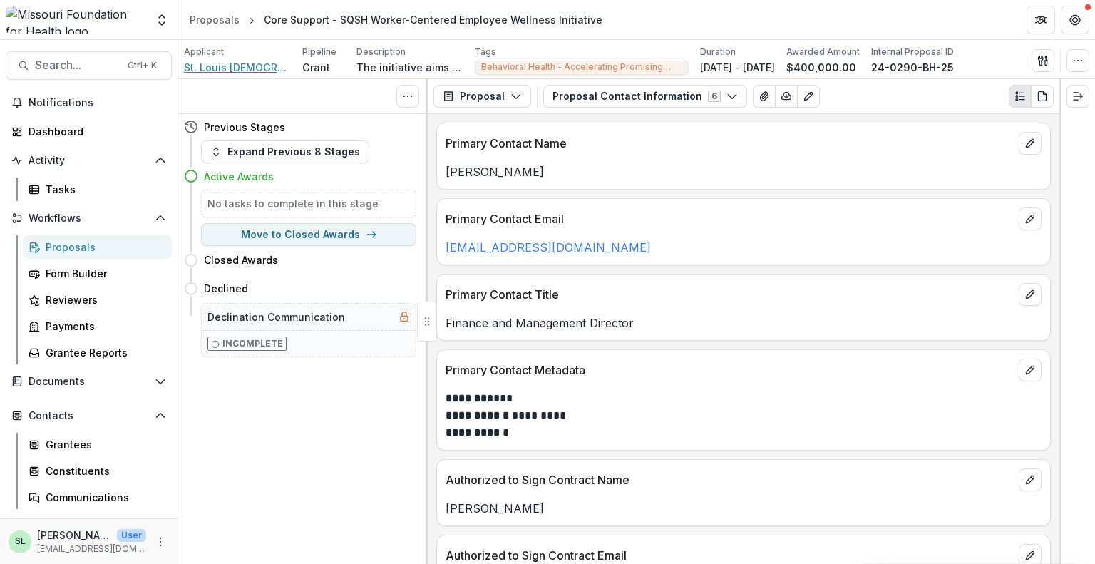
click at [234, 71] on span "St. Louis Queer Plus Support Helpline" at bounding box center [237, 67] width 107 height 15
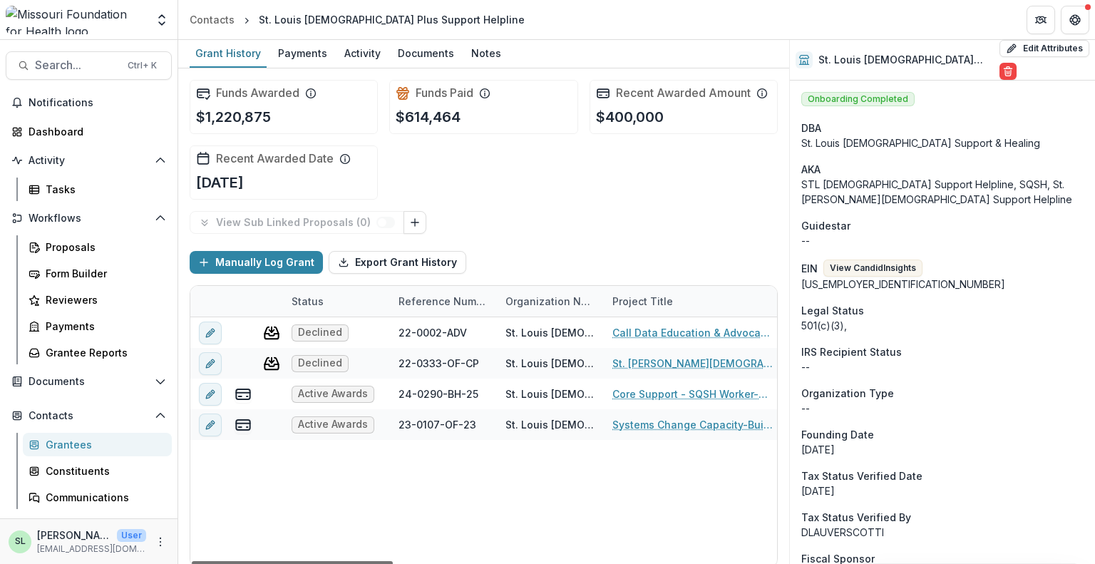
click at [354, 563] on div at bounding box center [292, 563] width 201 height 4
drag, startPoint x: 355, startPoint y: 560, endPoint x: 283, endPoint y: 488, distance: 101.8
click at [283, 561] on div at bounding box center [292, 563] width 201 height 4
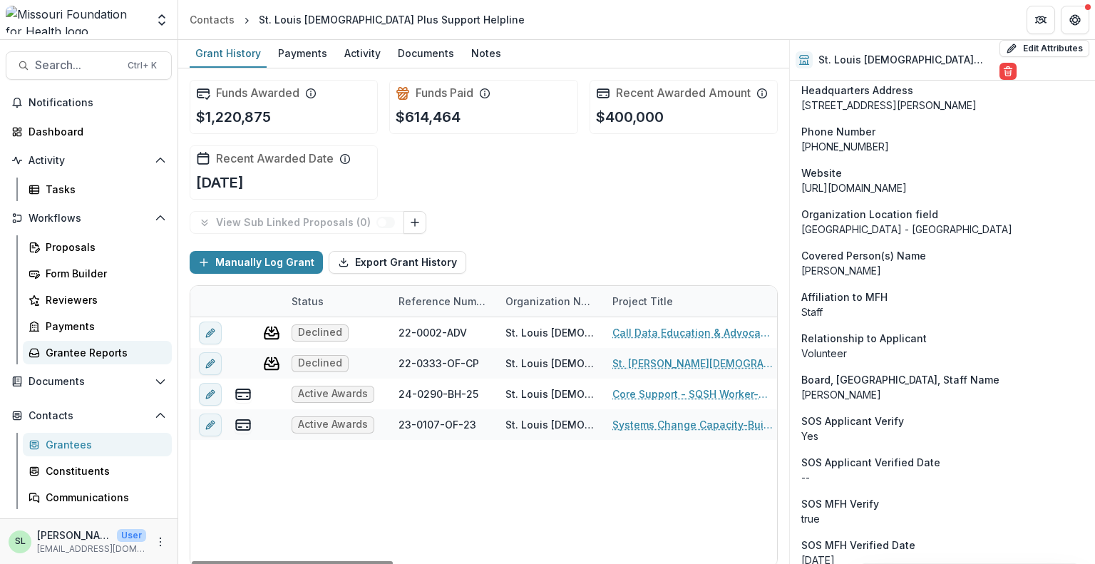
drag, startPoint x: 379, startPoint y: 563, endPoint x: 68, endPoint y: 341, distance: 380.8
click at [192, 561] on div at bounding box center [292, 563] width 201 height 4
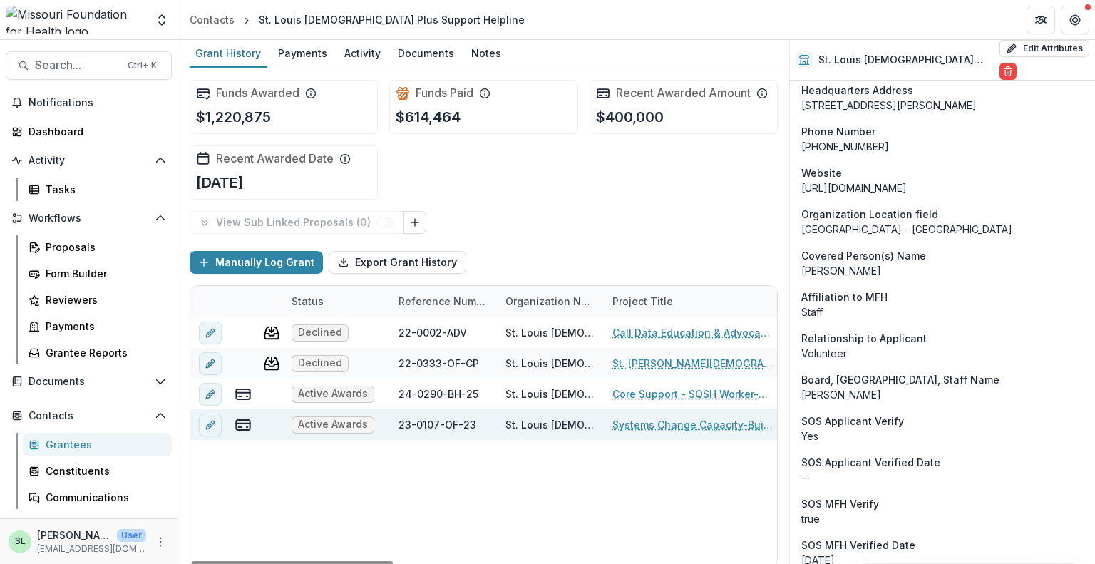
click at [674, 425] on link "Systems Change Capacity-Building for Queer St. Louis Community Leaders & Organi…" at bounding box center [692, 424] width 161 height 15
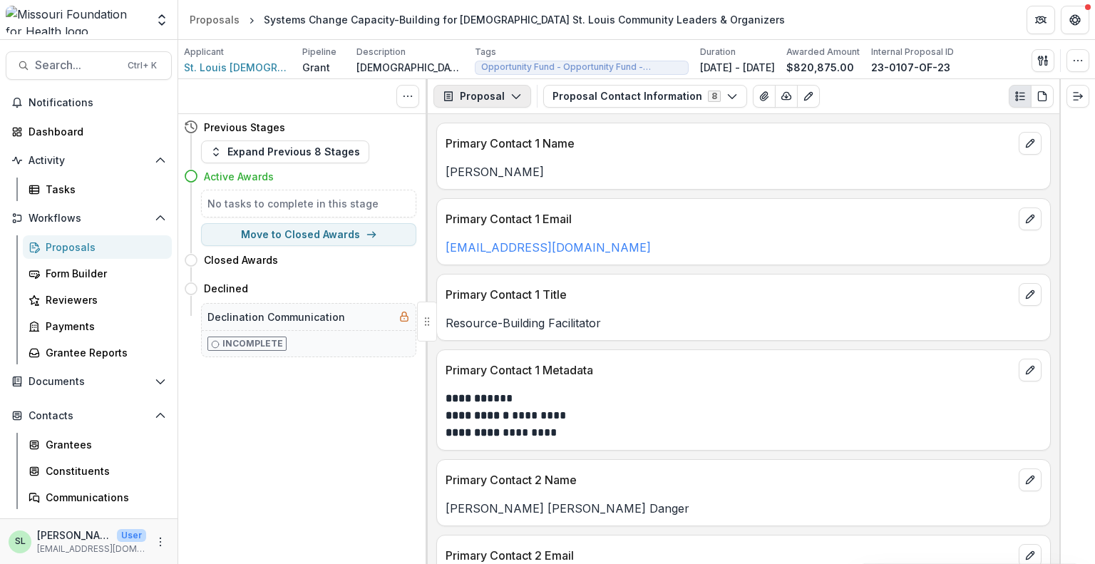
click at [523, 97] on button "Proposal" at bounding box center [482, 96] width 98 height 23
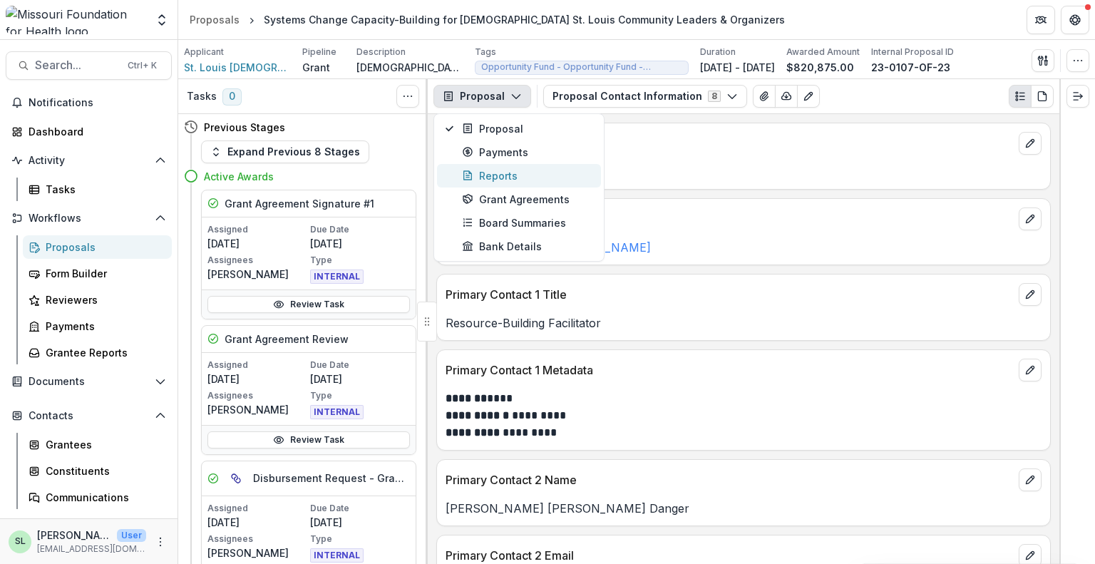
click at [504, 177] on div "Reports" at bounding box center [527, 175] width 130 height 15
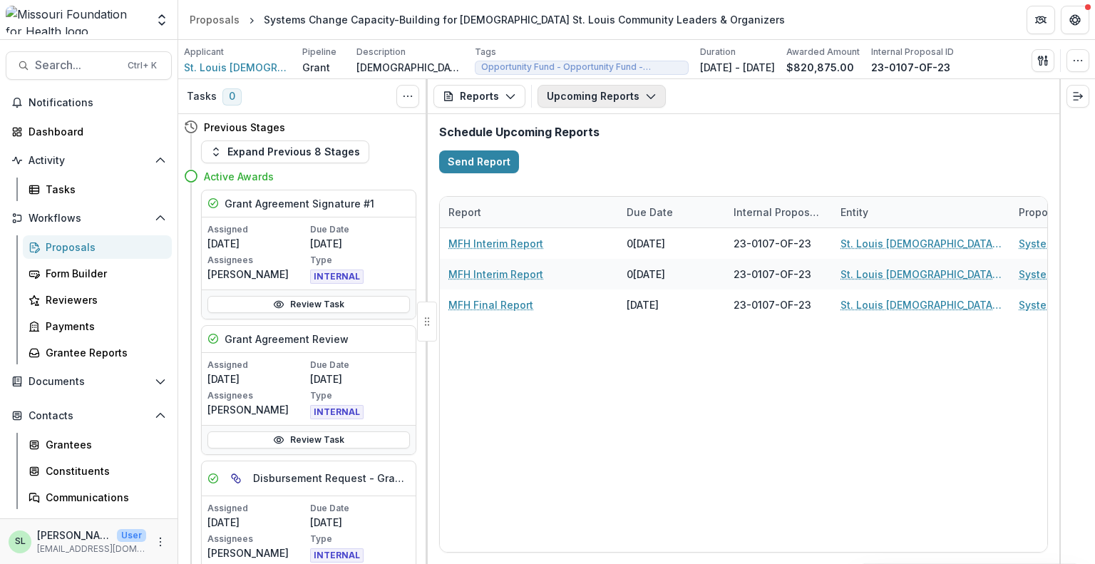
click at [645, 99] on icon "button" at bounding box center [650, 96] width 11 height 11
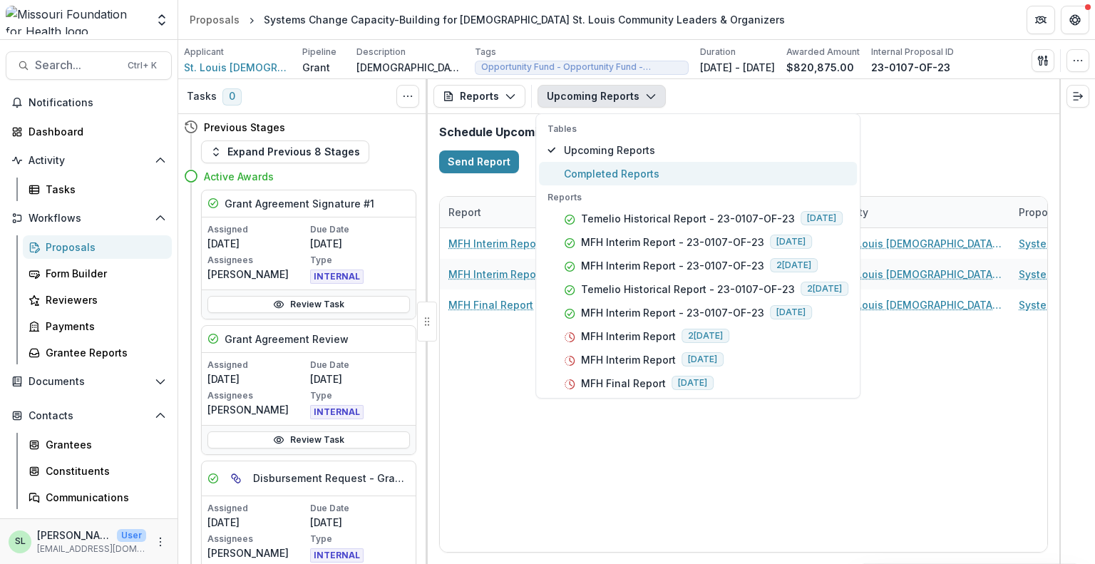
click at [617, 172] on span "Completed Reports" at bounding box center [706, 173] width 284 height 15
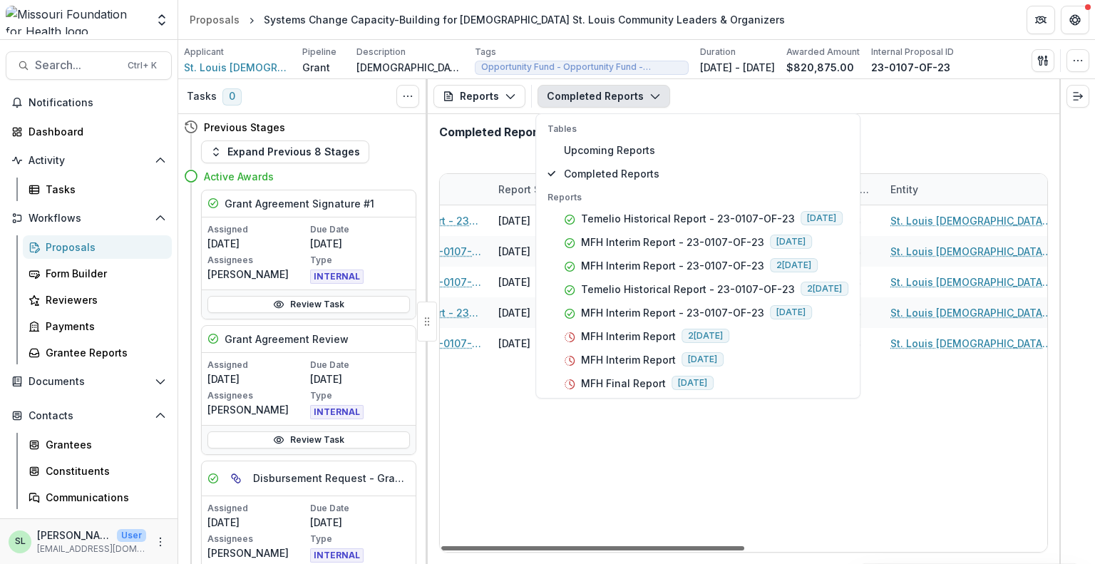
scroll to position [0, 127]
drag, startPoint x: 659, startPoint y: 548, endPoint x: 723, endPoint y: 574, distance: 68.4
click at [723, 550] on div at bounding box center [592, 548] width 303 height 4
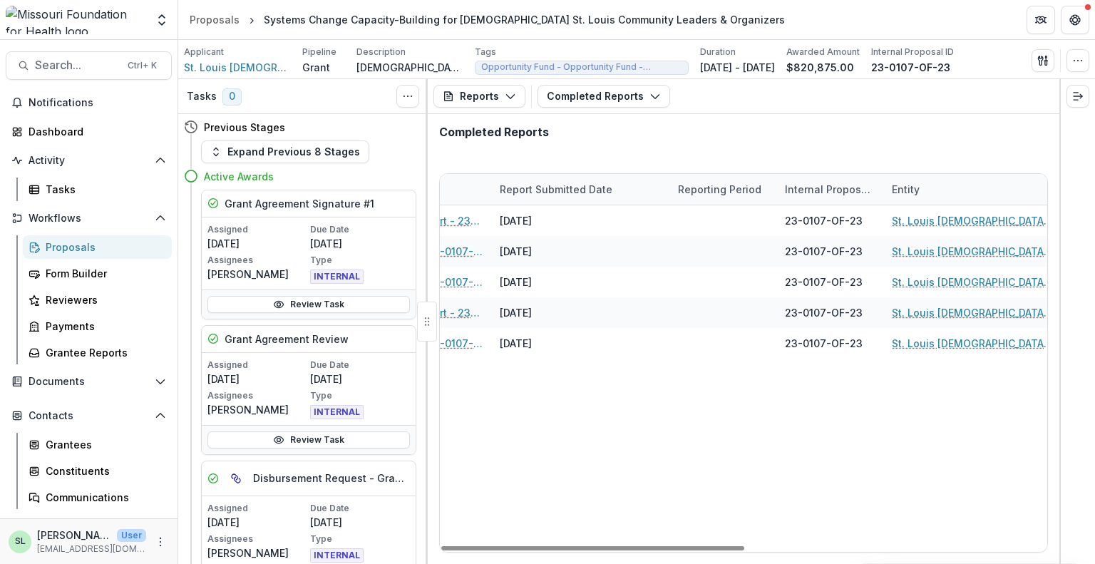
click at [712, 490] on div "Temelio Historical Report - 23-0107-OF-23 06/08/2025 23-0107-OF-23 St. Louis Qu…" at bounding box center [919, 378] width 1212 height 346
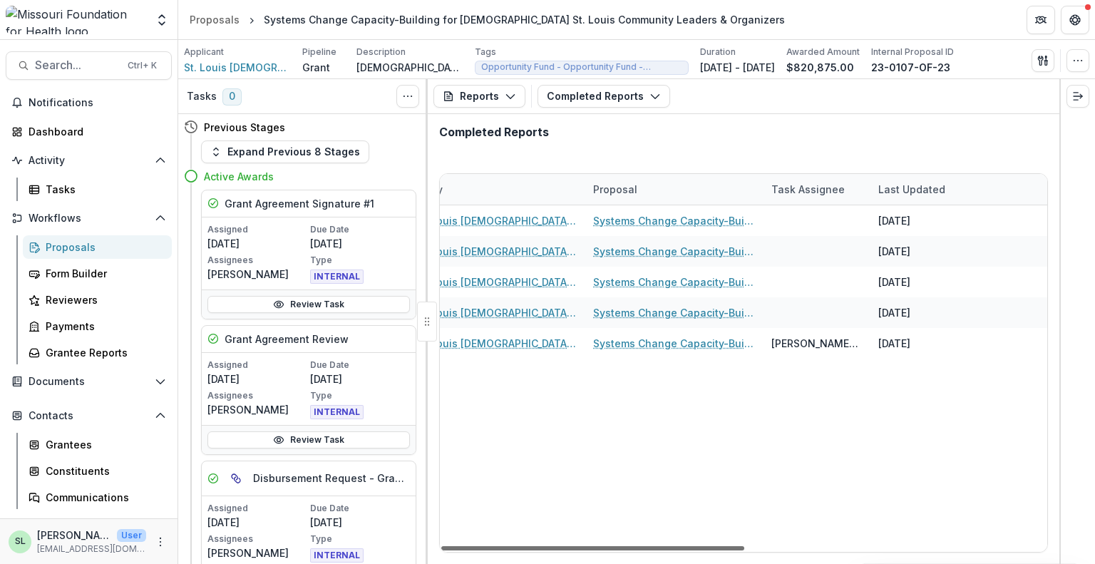
scroll to position [0, 0]
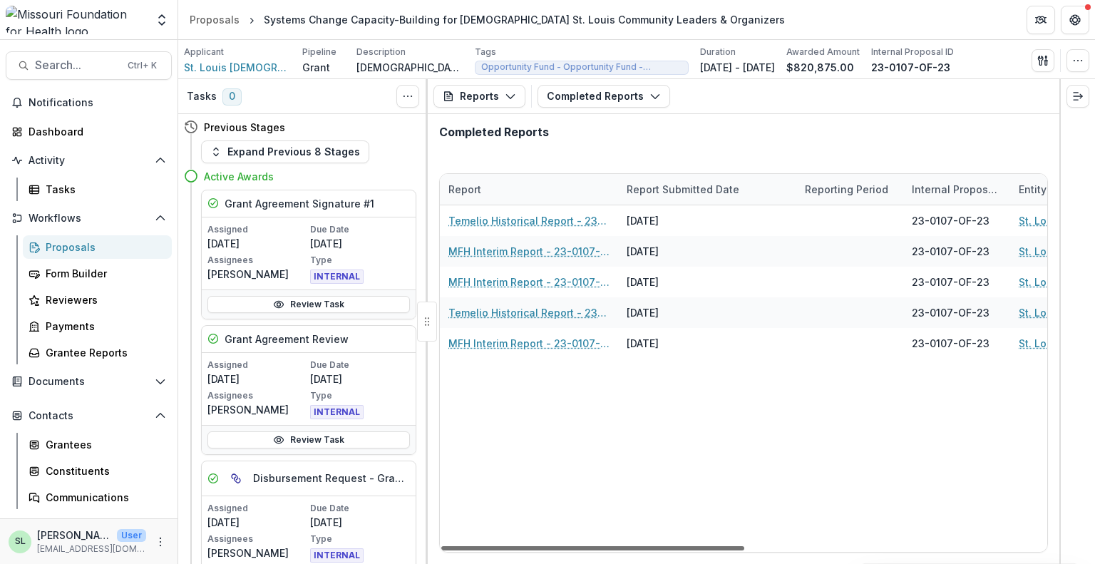
drag, startPoint x: 709, startPoint y: 552, endPoint x: 462, endPoint y: 528, distance: 248.6
click at [462, 546] on div at bounding box center [592, 548] width 303 height 4
drag, startPoint x: 545, startPoint y: 546, endPoint x: 431, endPoint y: 533, distance: 114.9
click at [441, 546] on div at bounding box center [592, 548] width 303 height 4
drag, startPoint x: 691, startPoint y: 548, endPoint x: 557, endPoint y: 536, distance: 134.5
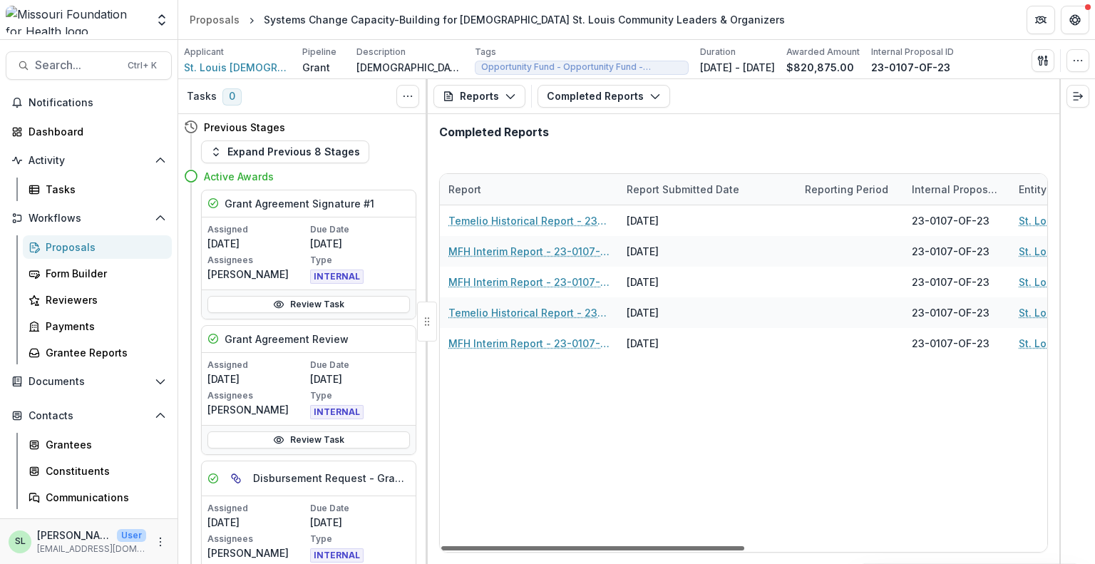
click at [557, 546] on div at bounding box center [592, 548] width 303 height 4
click at [262, 66] on span "St. Louis Queer Plus Support Helpline" at bounding box center [237, 67] width 107 height 15
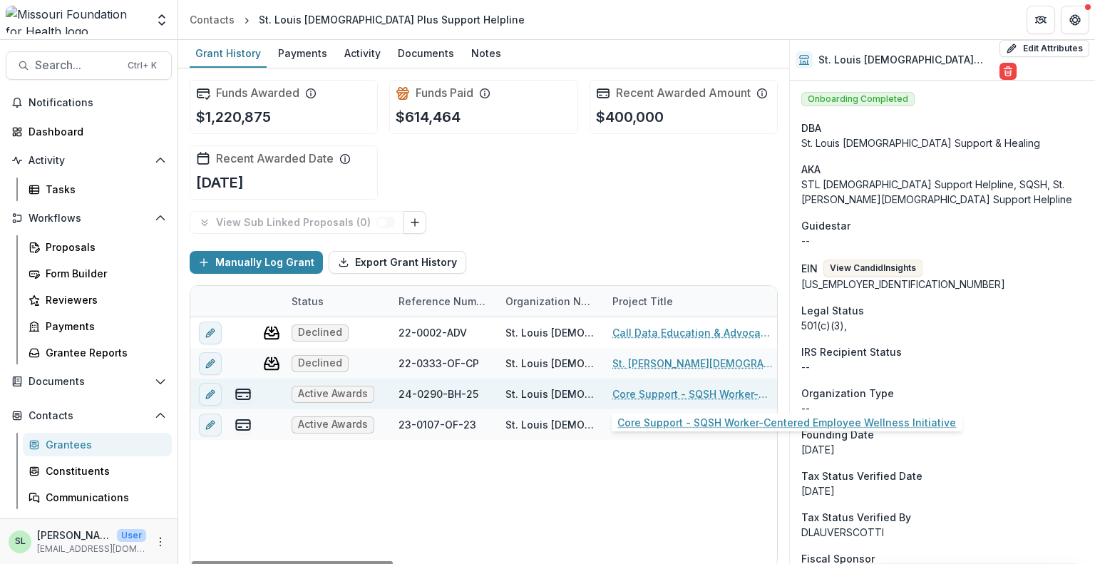
click at [665, 386] on link "Core Support - SQSH Worker-Centered Employee Wellness Initiative" at bounding box center [692, 393] width 161 height 15
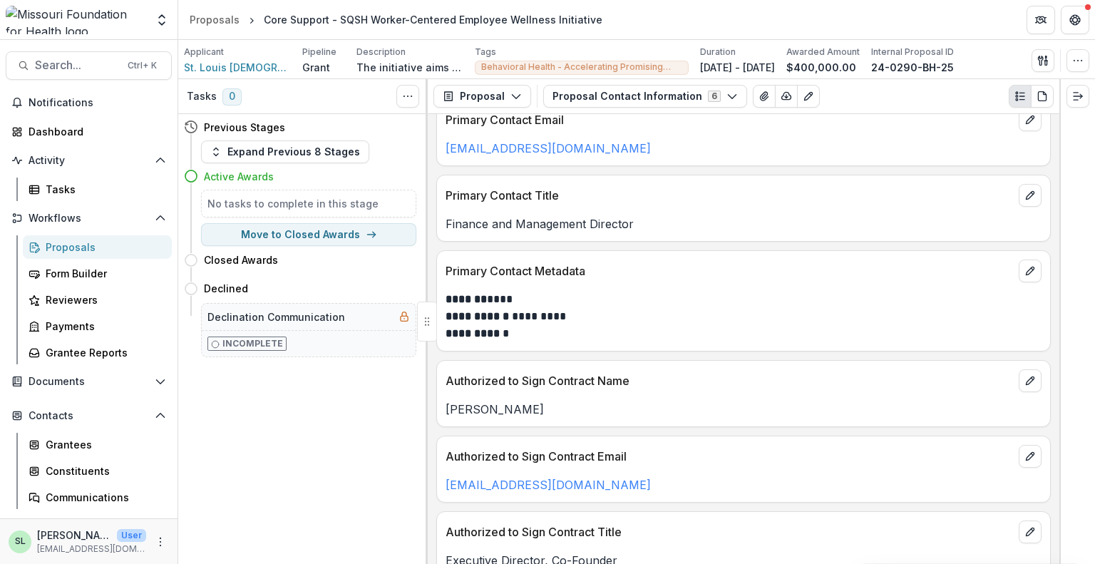
scroll to position [14, 0]
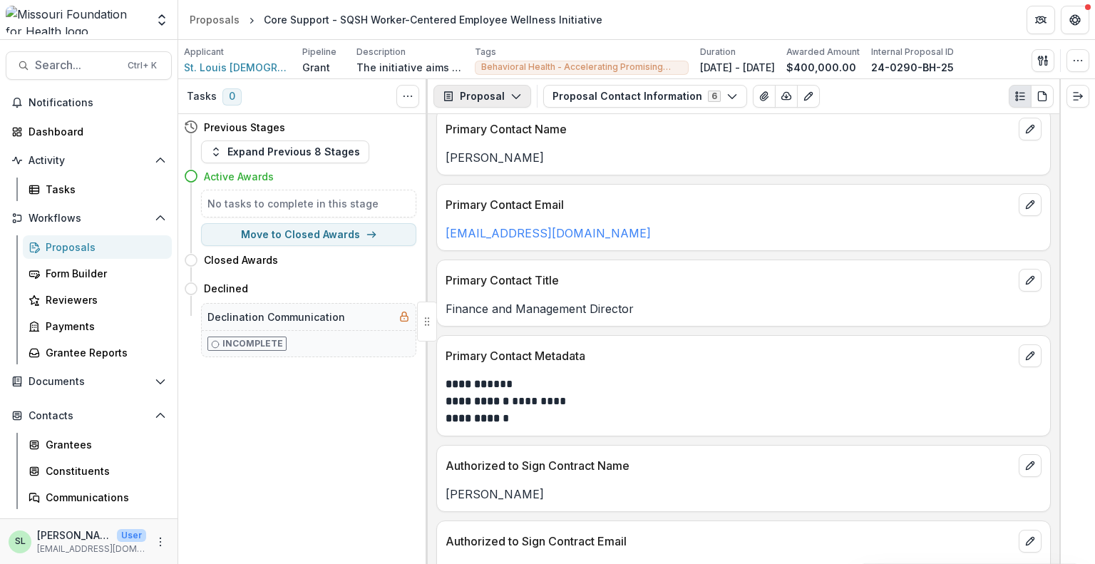
click at [497, 99] on button "Proposal" at bounding box center [482, 96] width 98 height 23
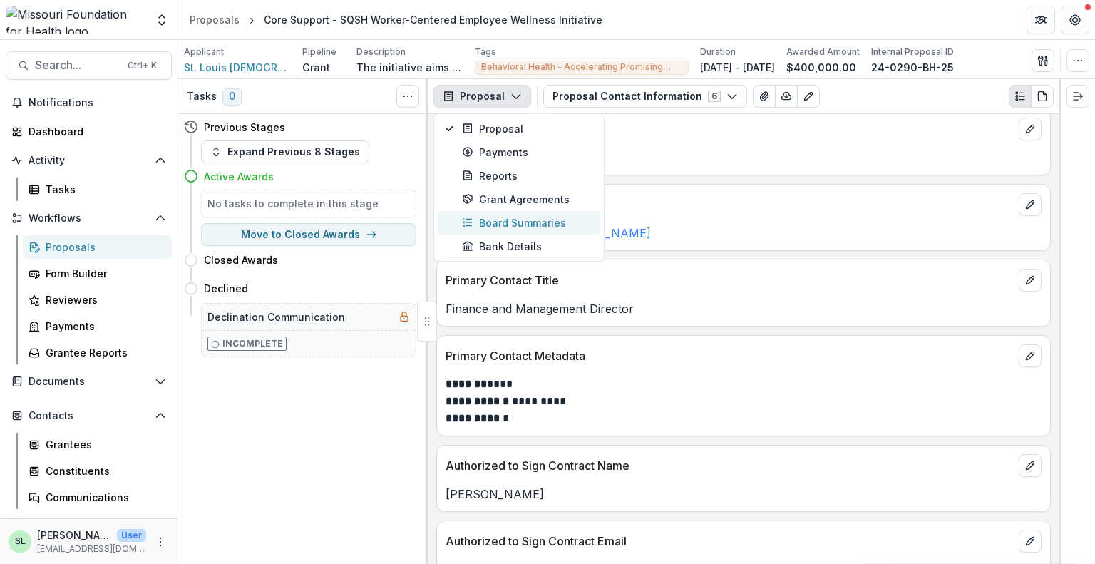
click at [499, 222] on div "Board Summaries" at bounding box center [527, 222] width 130 height 15
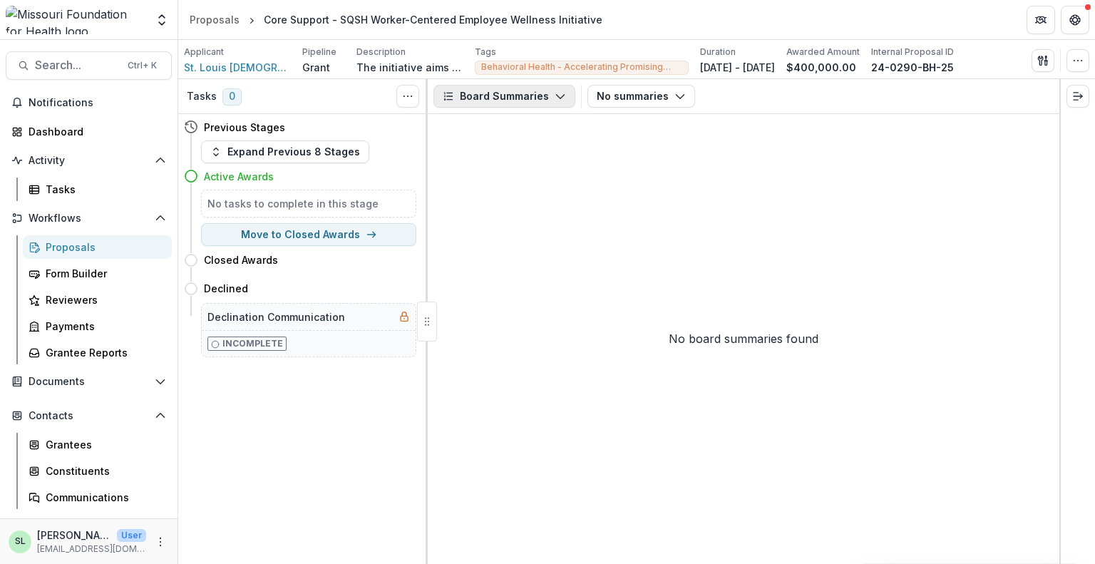
click at [544, 97] on button "Board Summaries" at bounding box center [504, 96] width 142 height 23
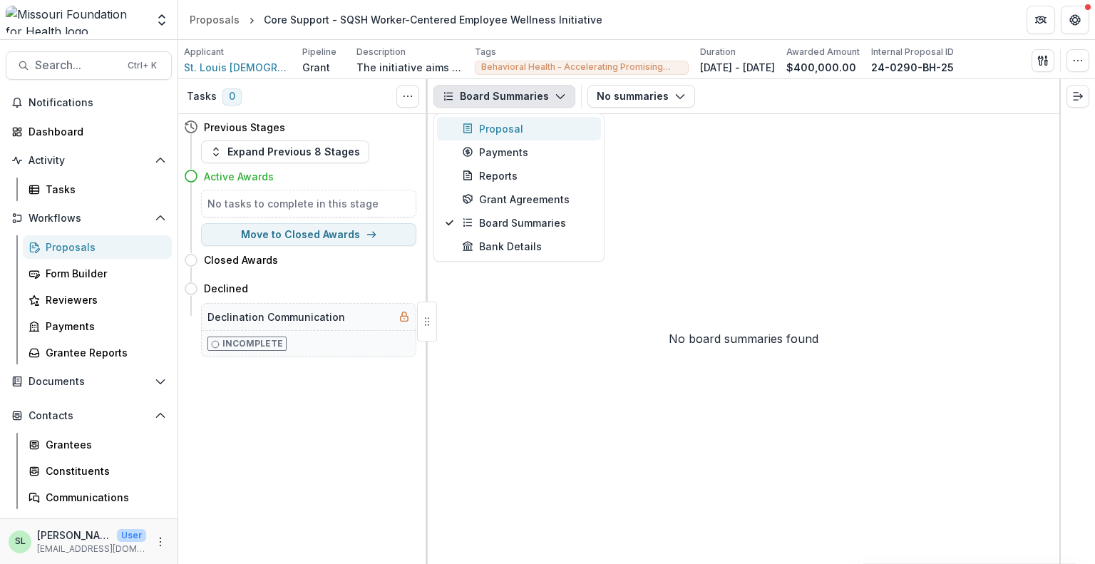
click at [521, 133] on div "Proposal" at bounding box center [527, 128] width 130 height 15
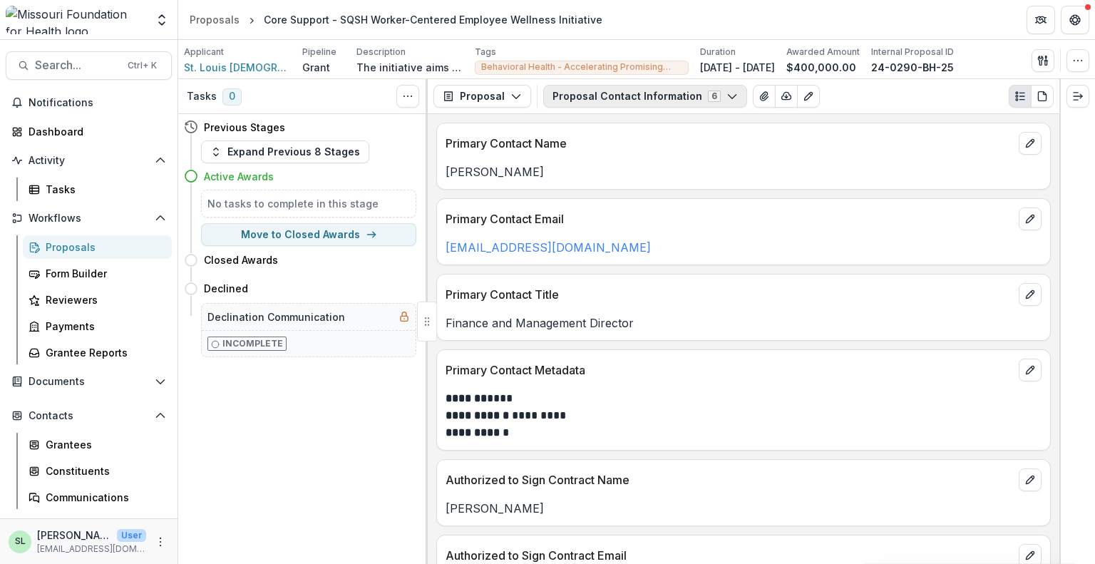
click at [625, 102] on button "Proposal Contact Information 6" at bounding box center [645, 96] width 204 height 23
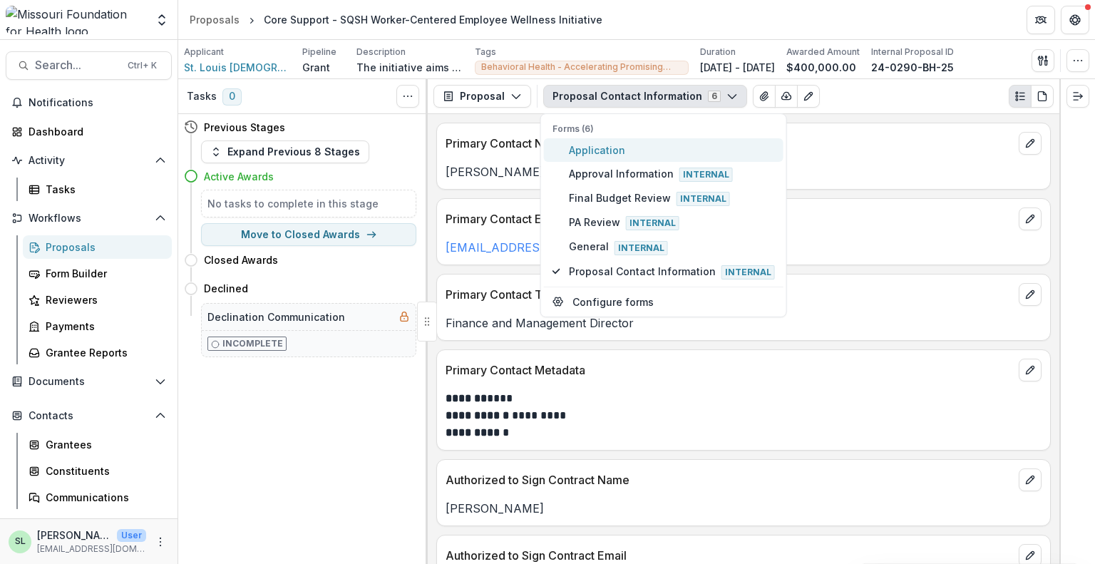
click at [632, 150] on span "Application" at bounding box center [672, 150] width 206 height 15
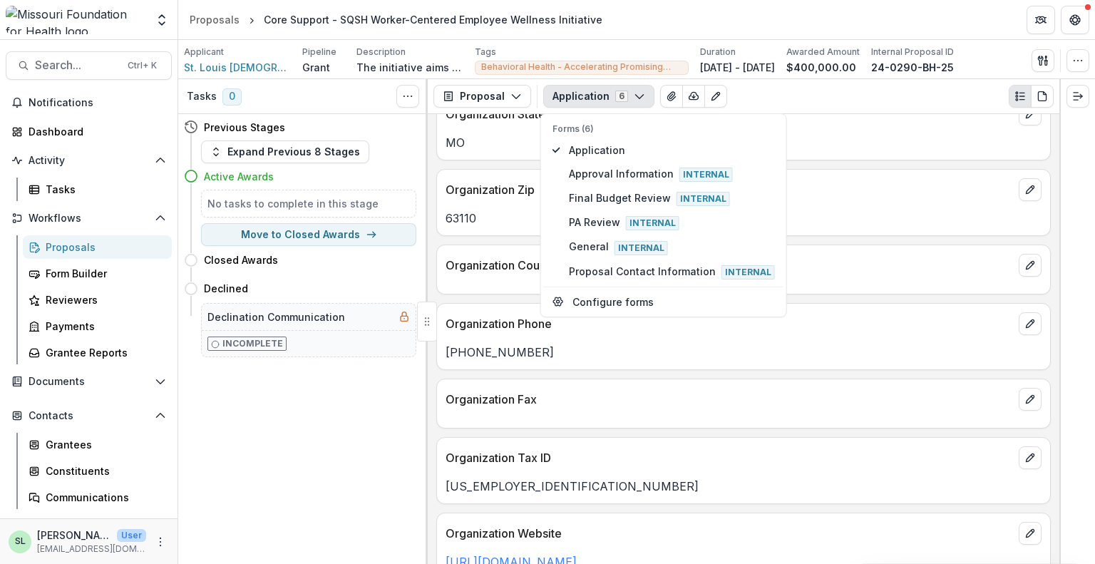
scroll to position [627, 0]
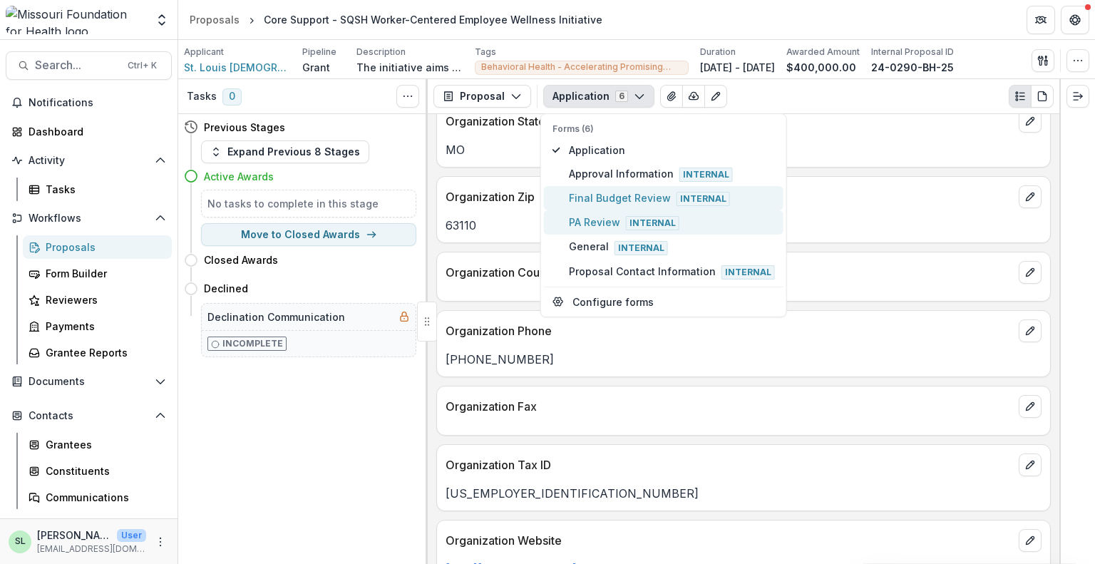
drag, startPoint x: 604, startPoint y: 196, endPoint x: 621, endPoint y: 210, distance: 22.3
click at [601, 198] on span "Final Budget Review Internal" at bounding box center [672, 198] width 206 height 16
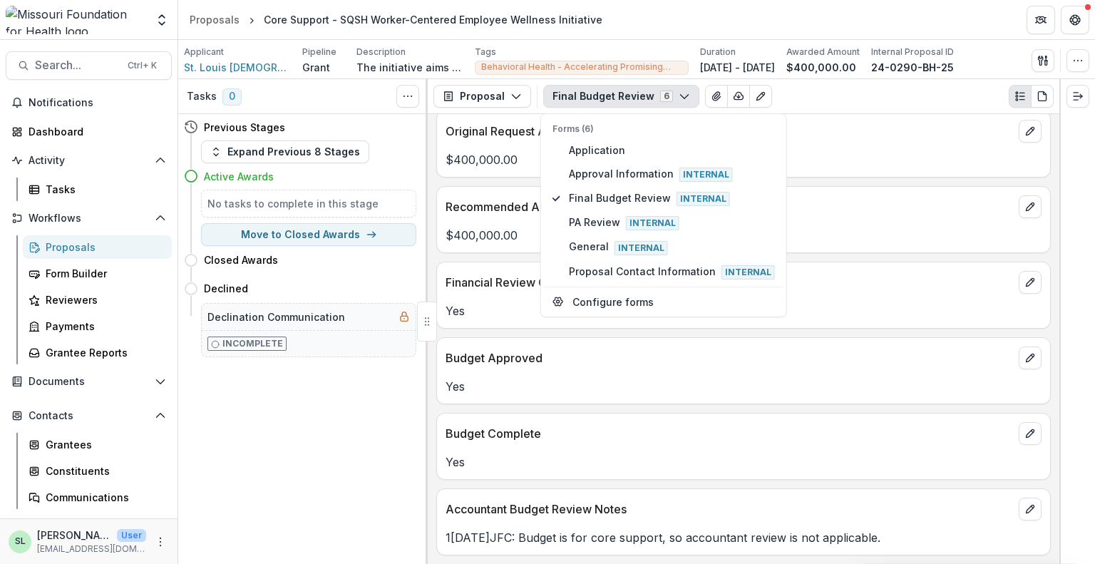
scroll to position [444, 0]
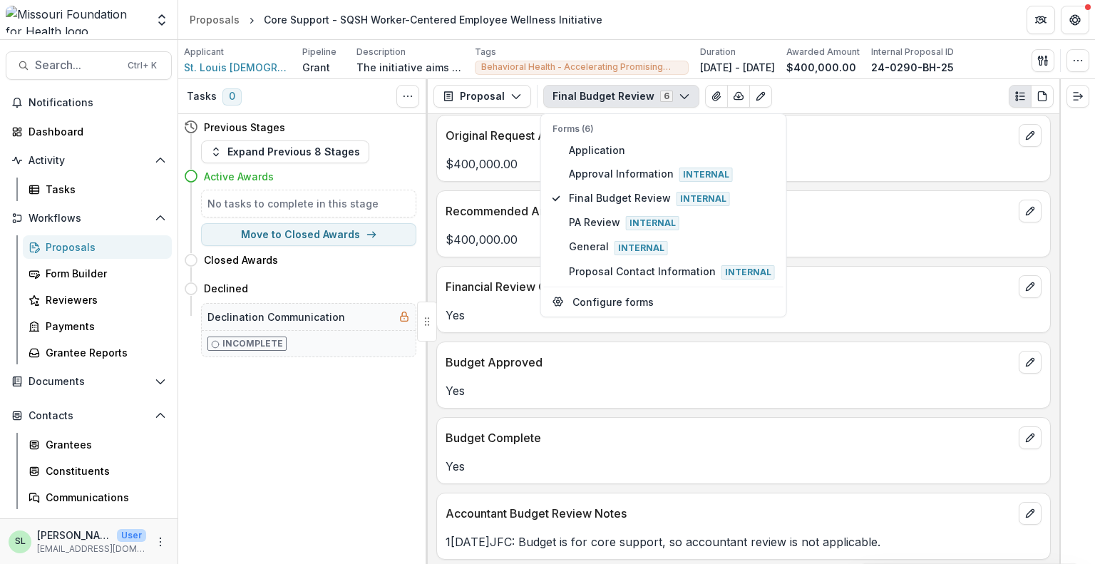
click at [827, 418] on div "Budget Complete" at bounding box center [743, 433] width 613 height 31
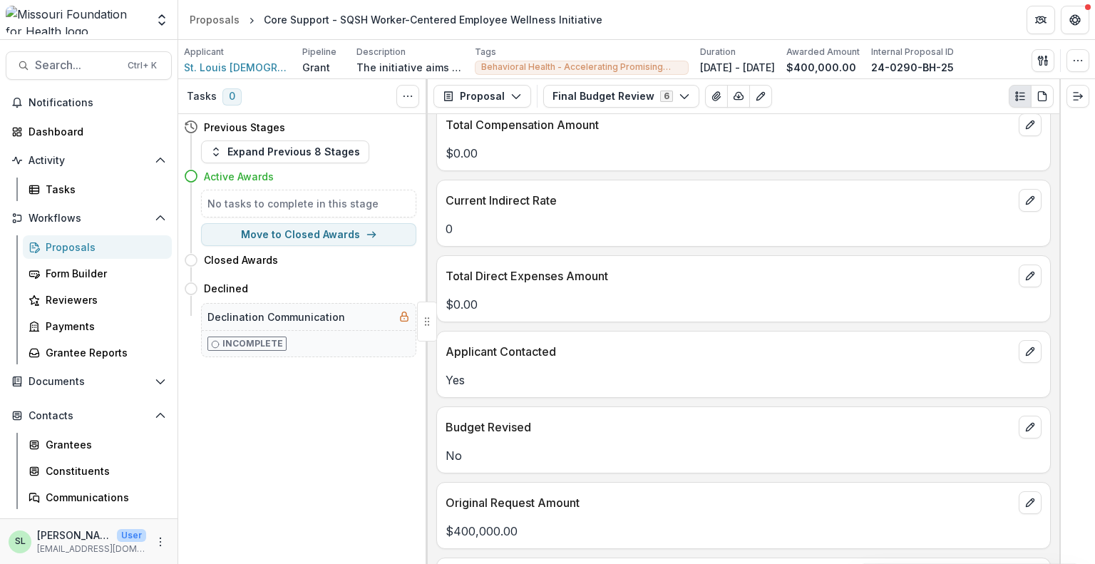
scroll to position [143, 0]
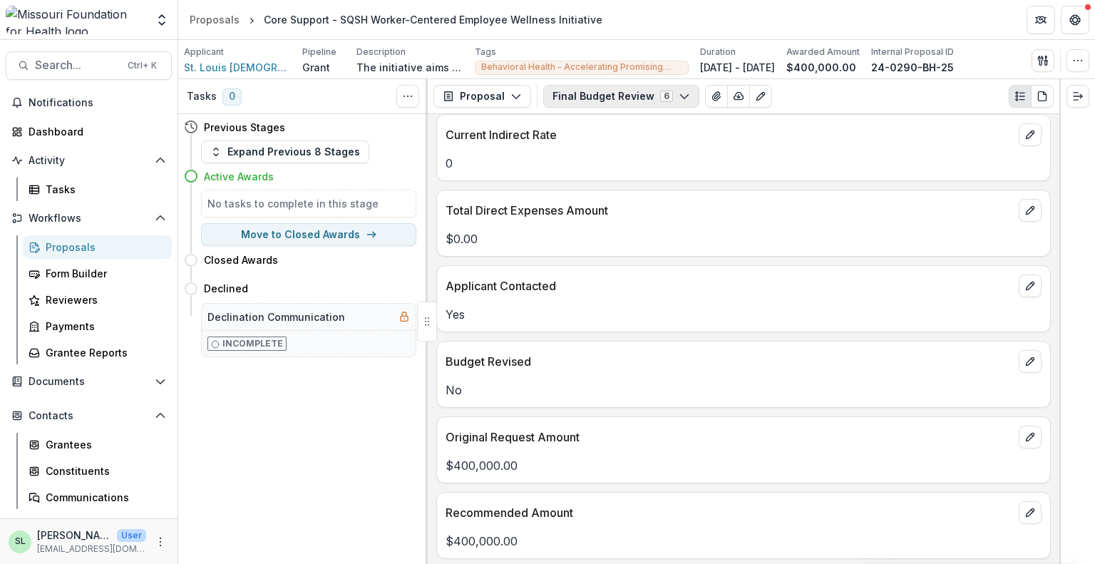
click at [650, 102] on button "Final Budget Review 6" at bounding box center [621, 96] width 156 height 23
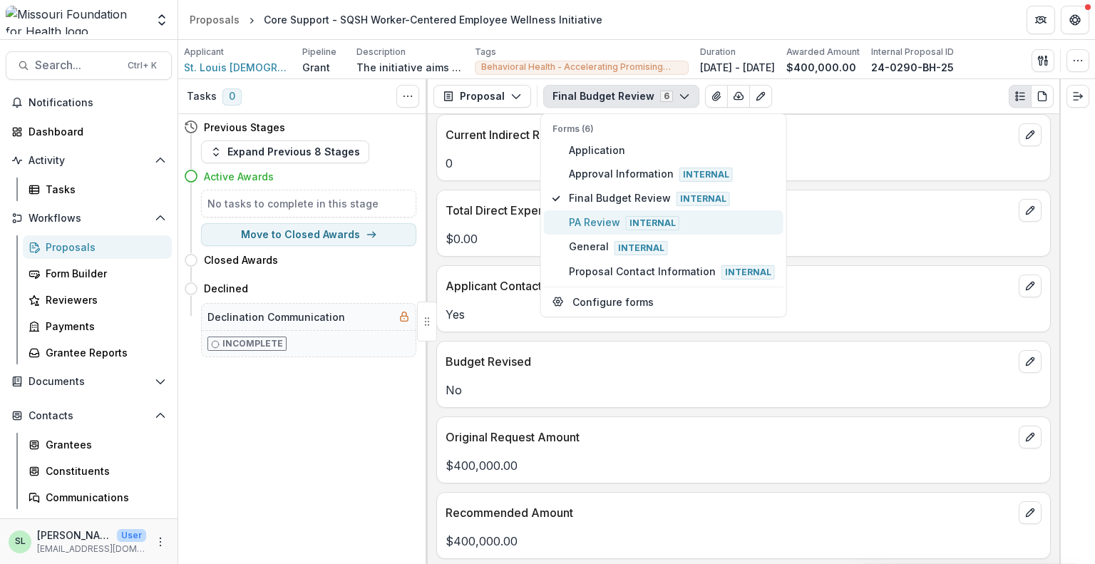
click at [637, 227] on span "Internal" at bounding box center [652, 223] width 53 height 14
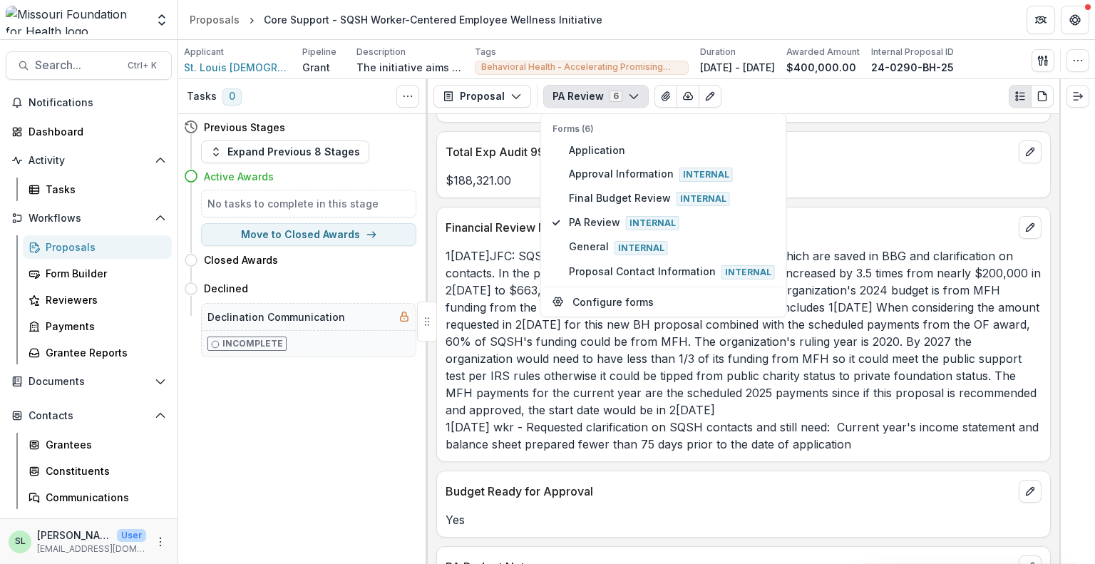
click at [861, 190] on div "Total Exp Audit 990 Amount $188,321.00" at bounding box center [743, 164] width 615 height 67
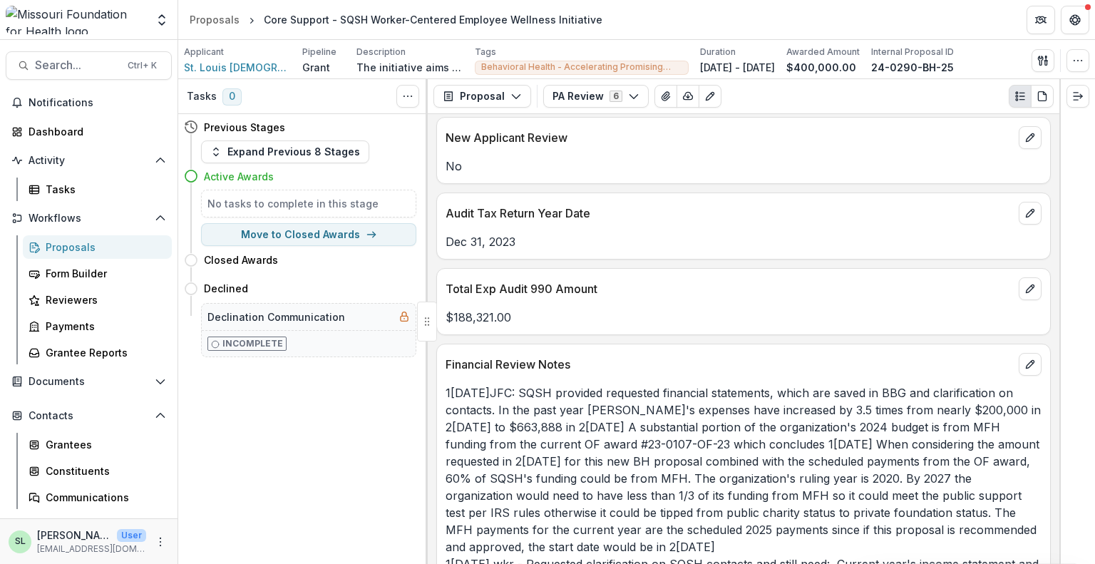
scroll to position [0, 0]
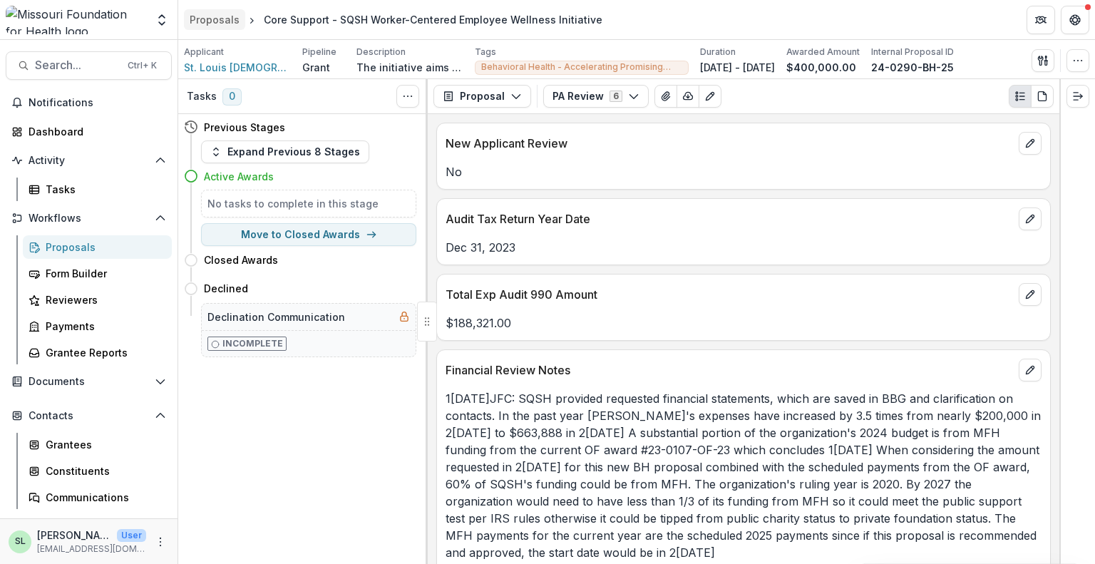
click at [218, 14] on div "Proposals" at bounding box center [215, 19] width 50 height 15
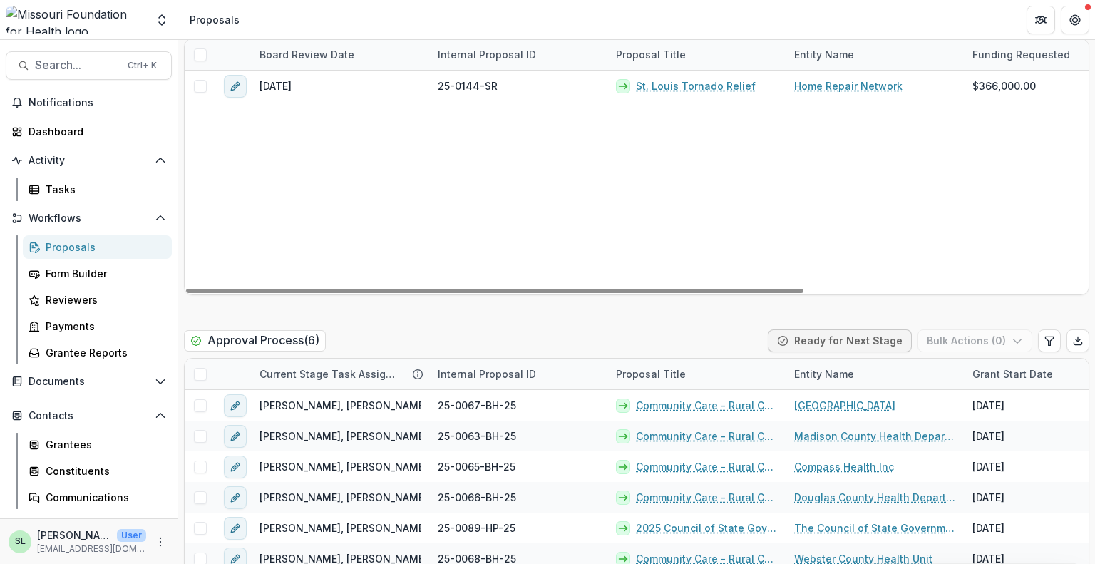
scroll to position [2196, 0]
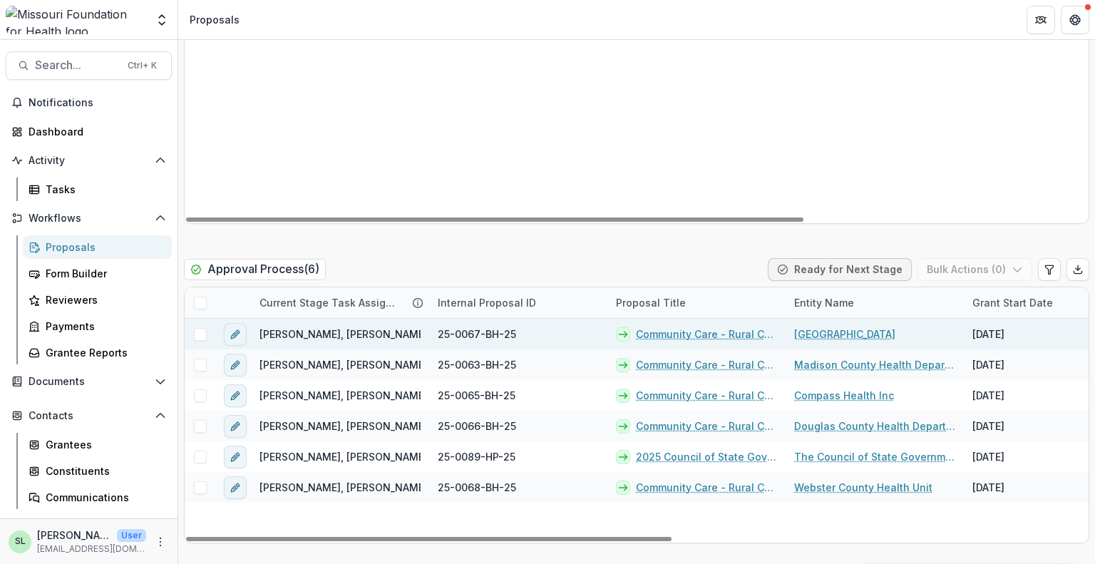
click at [707, 338] on link "Community Care - Rural Cohort Implementation Grant" at bounding box center [706, 334] width 141 height 15
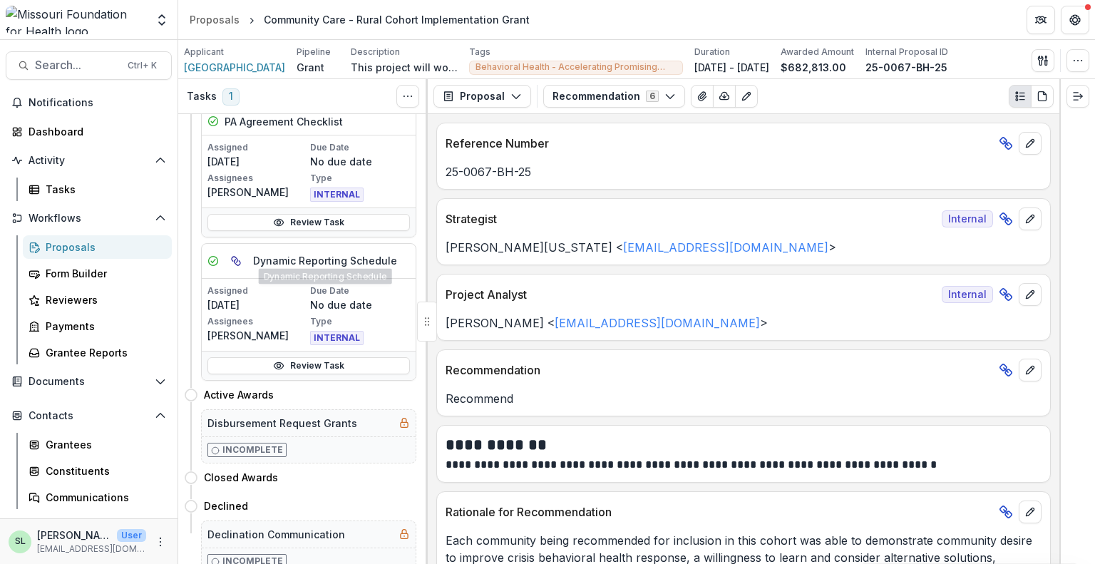
scroll to position [499, 0]
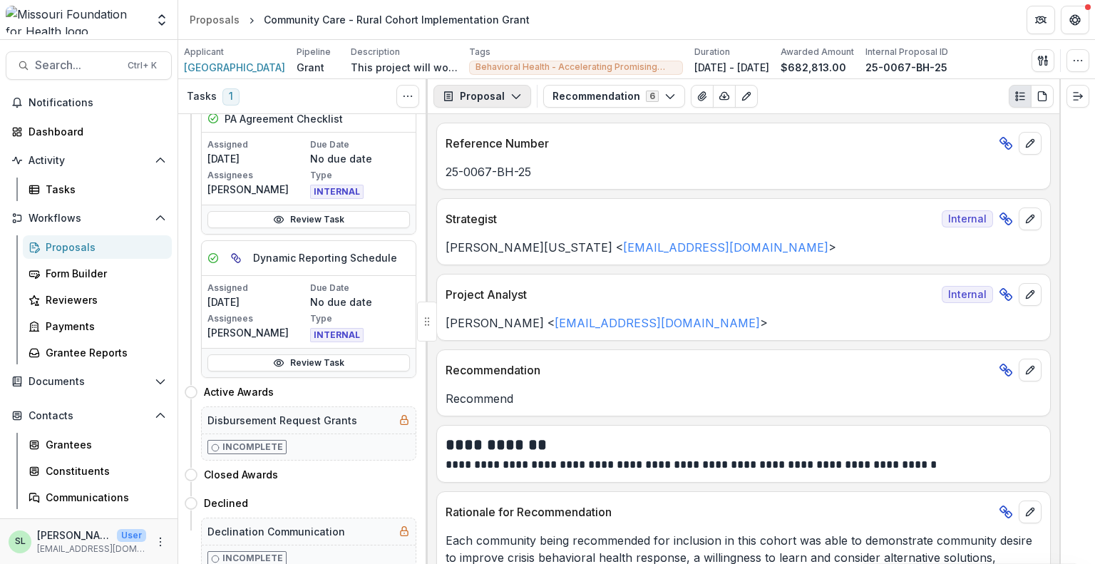
click at [489, 89] on button "Proposal" at bounding box center [482, 96] width 98 height 23
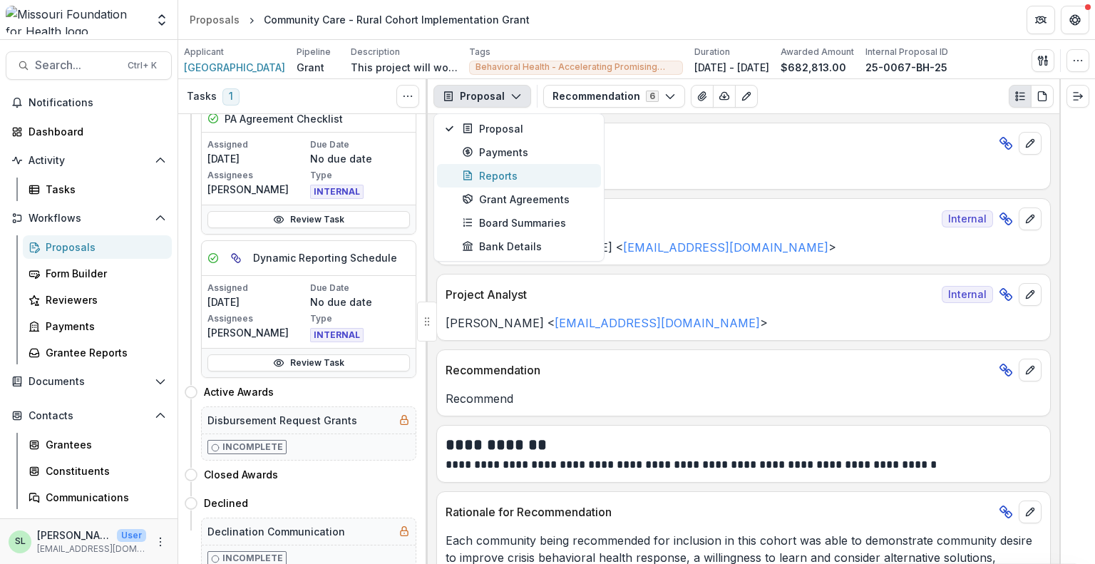
click at [488, 173] on div "Reports" at bounding box center [527, 175] width 130 height 15
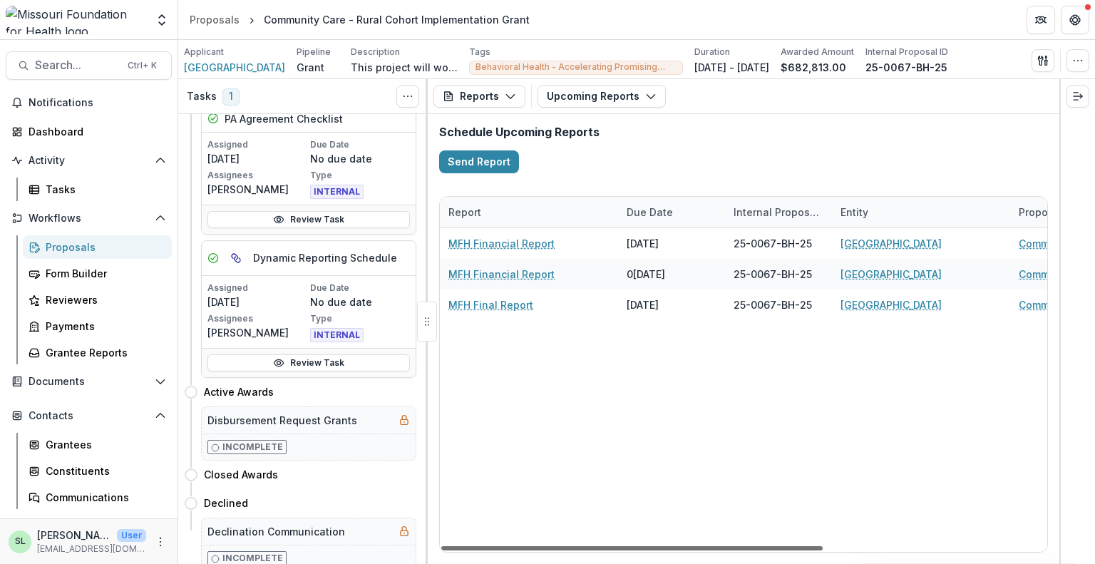
drag, startPoint x: 627, startPoint y: 545, endPoint x: 575, endPoint y: 564, distance: 55.5
click at [575, 550] on div at bounding box center [631, 548] width 381 height 4
drag, startPoint x: 616, startPoint y: 548, endPoint x: 553, endPoint y: 484, distance: 89.7
click at [553, 546] on div at bounding box center [631, 548] width 381 height 4
click at [496, 102] on button "Reports" at bounding box center [479, 96] width 92 height 23
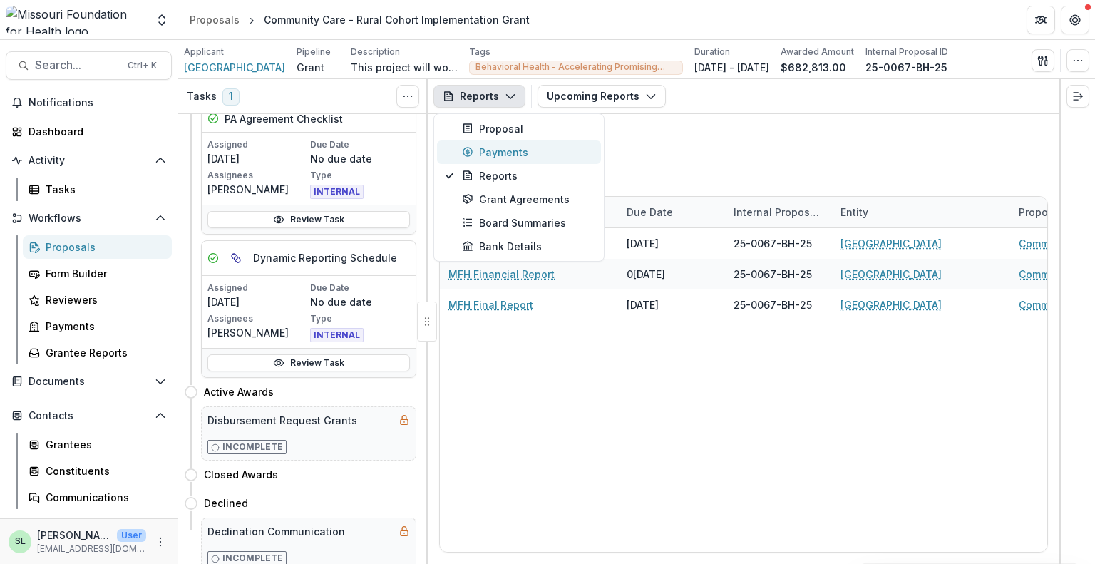
click at [505, 150] on div "Payments" at bounding box center [527, 152] width 130 height 15
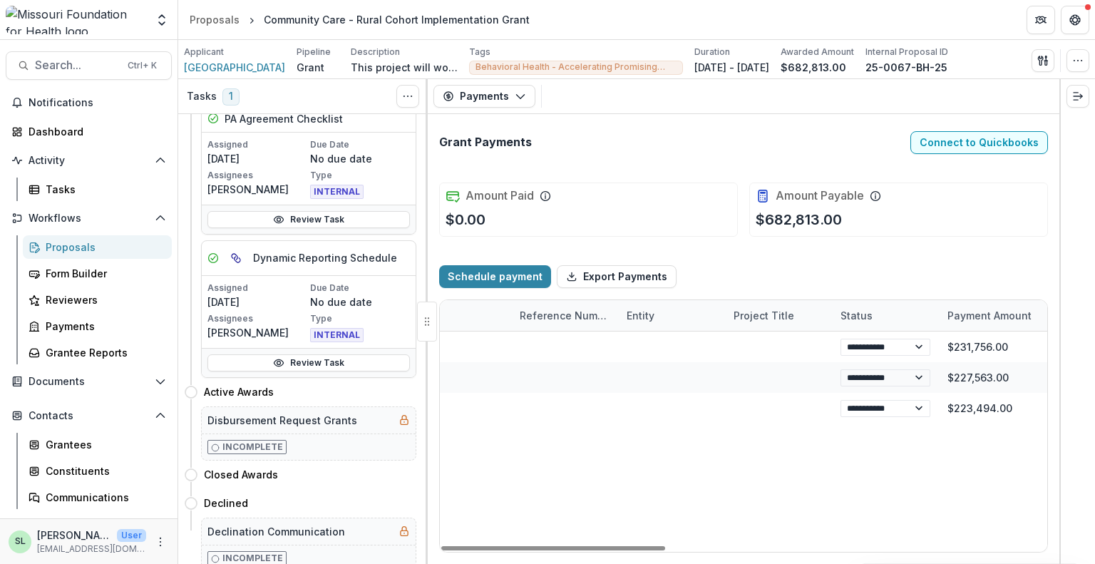
scroll to position [0, 1032]
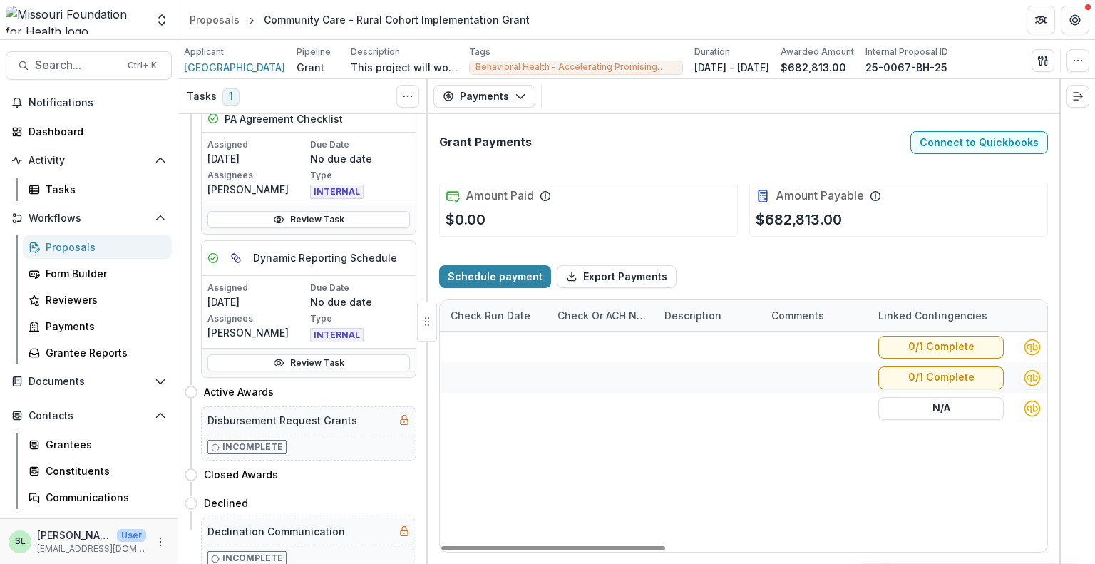
drag, startPoint x: 635, startPoint y: 543, endPoint x: 1064, endPoint y: 582, distance: 430.3
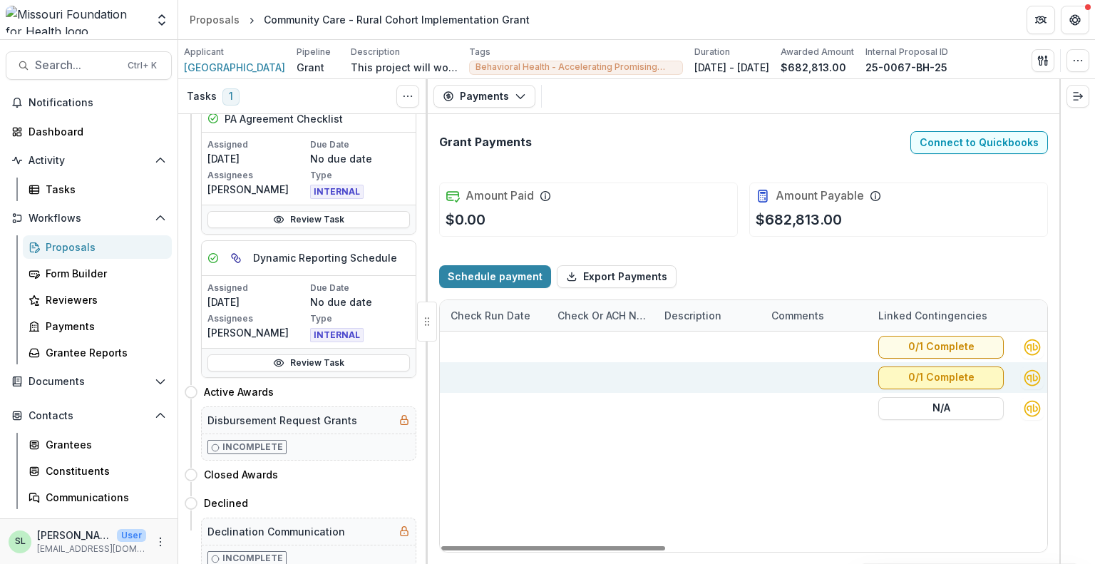
click at [936, 379] on button "0/1 Complete" at bounding box center [940, 377] width 125 height 23
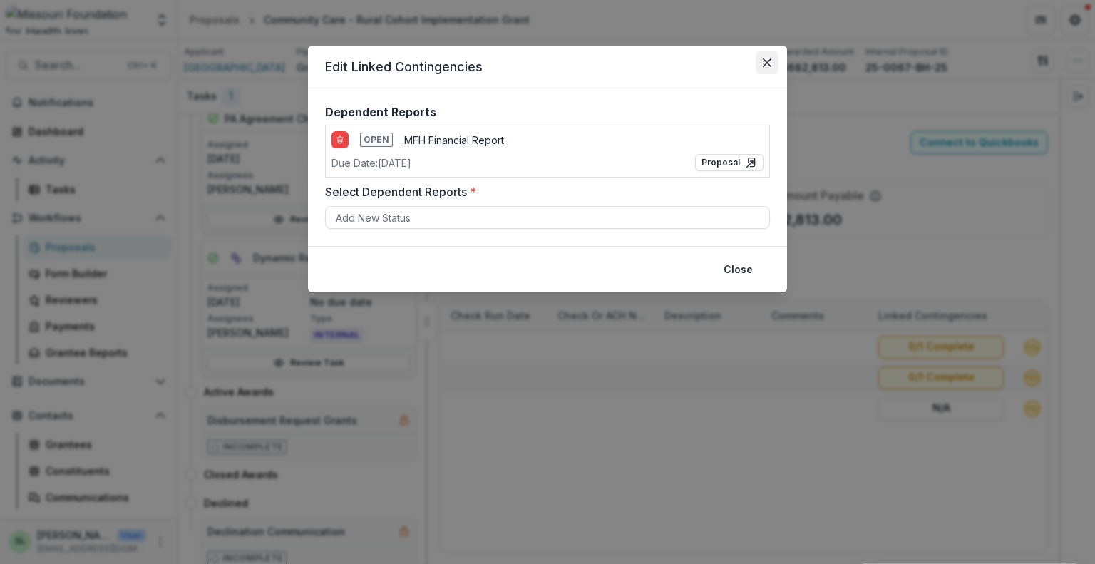
click at [774, 66] on button "Close" at bounding box center [767, 62] width 23 height 23
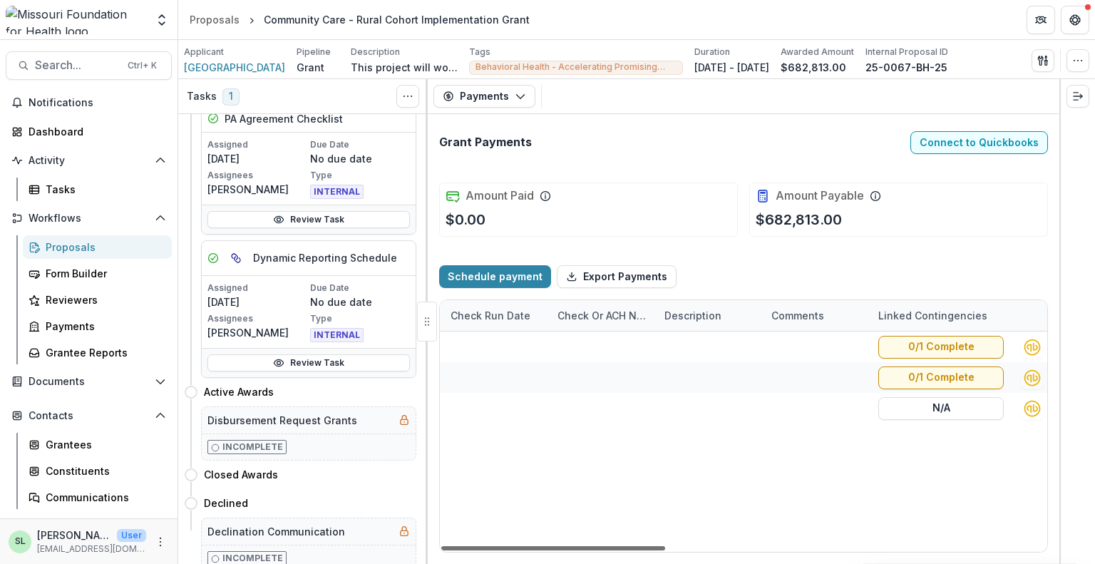
drag, startPoint x: 846, startPoint y: 548, endPoint x: 935, endPoint y: 550, distance: 89.1
click at [665, 550] on div at bounding box center [553, 548] width 224 height 4
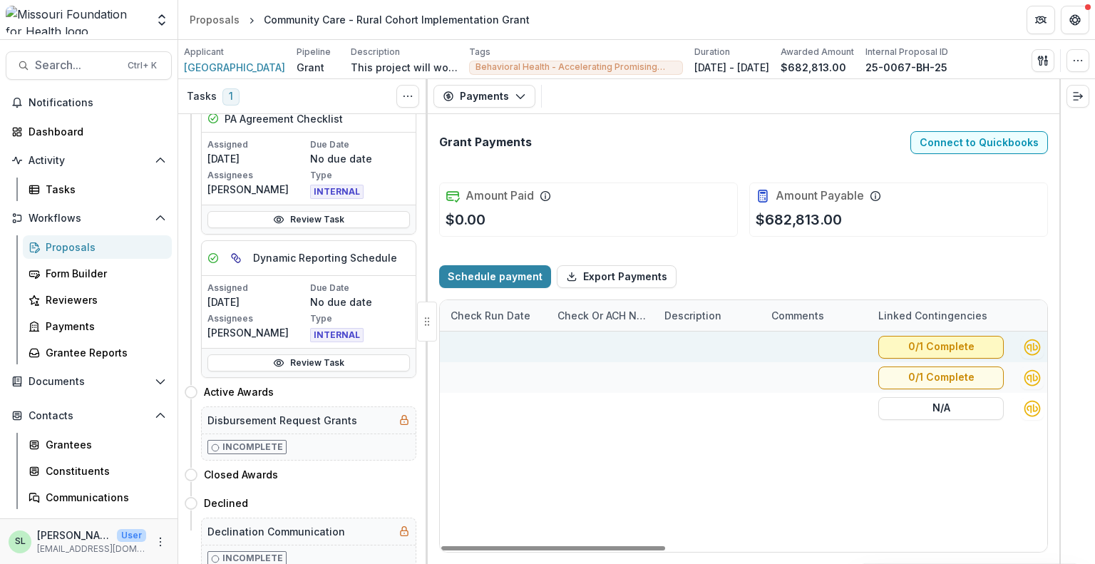
click at [945, 341] on button "0/1 Complete" at bounding box center [940, 346] width 125 height 23
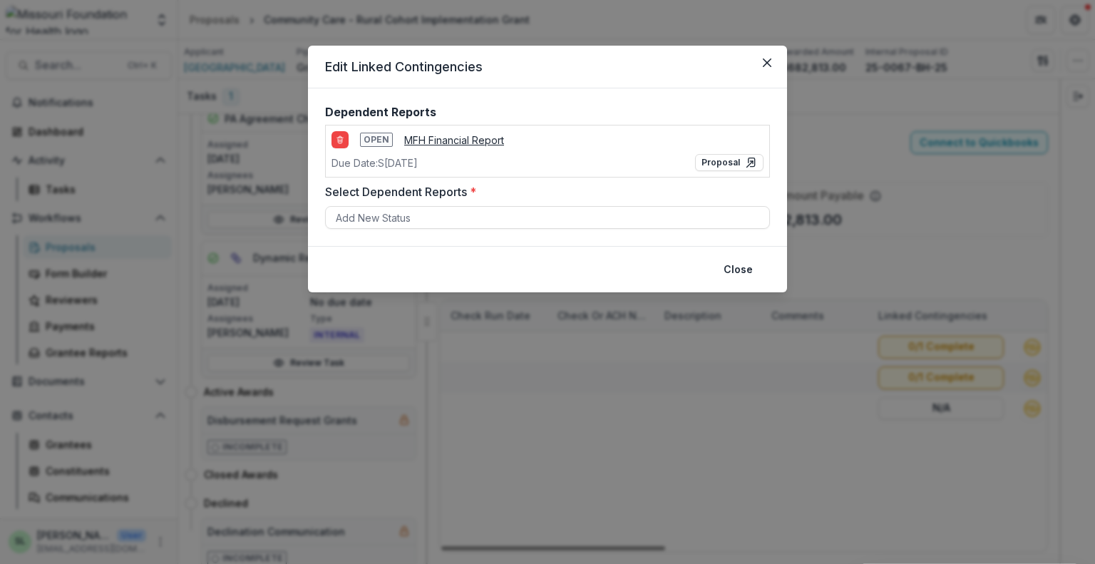
click at [443, 137] on u "MFH Financial Report" at bounding box center [454, 140] width 100 height 12
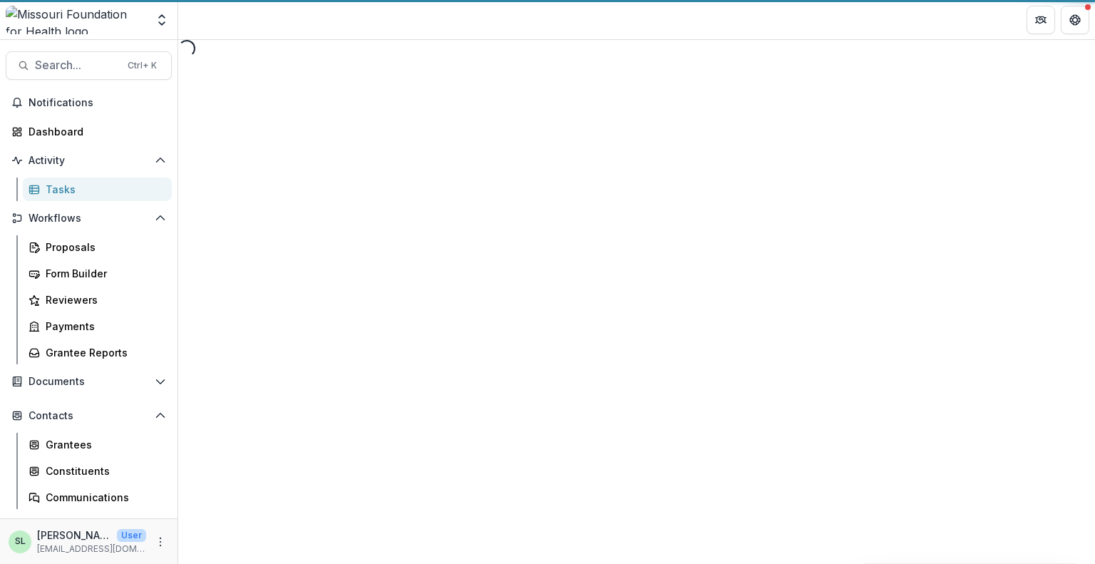
select select "********"
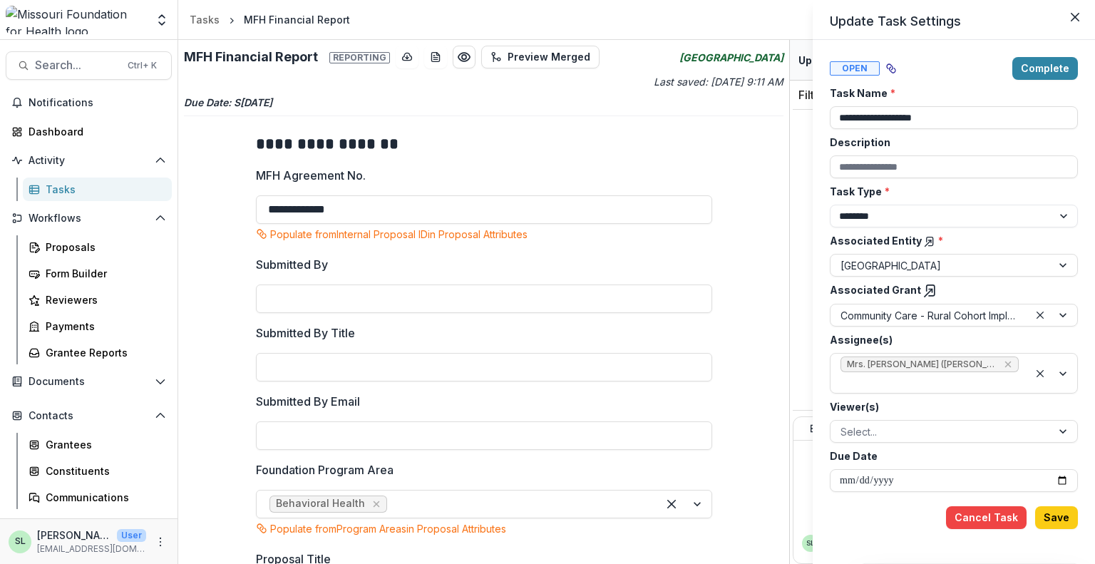
drag, startPoint x: 784, startPoint y: 138, endPoint x: 781, endPoint y: 220, distance: 81.3
click at [781, 220] on div "**********" at bounding box center [547, 282] width 1095 height 564
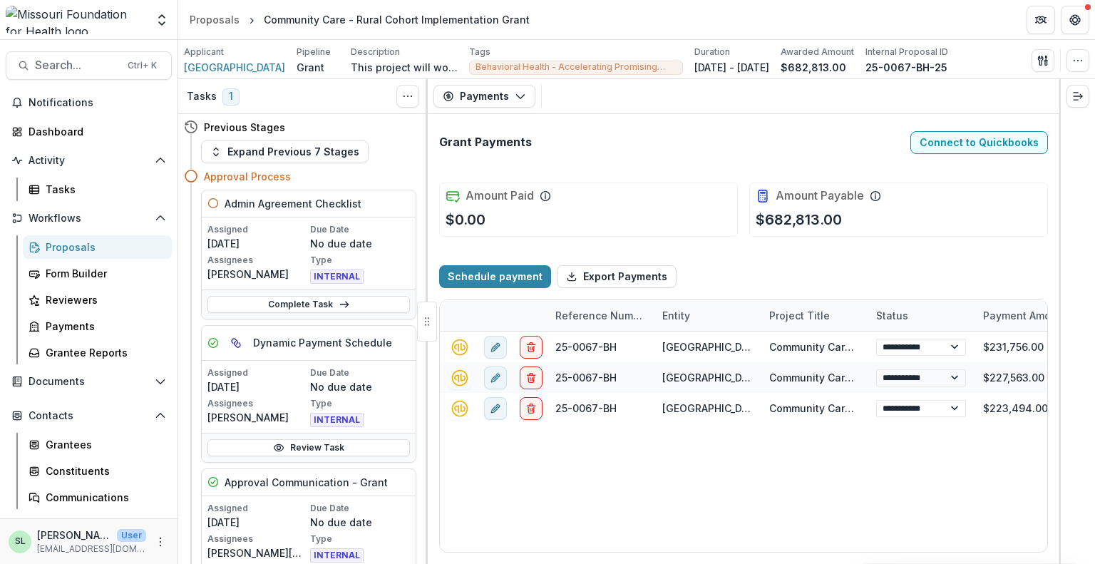
click at [66, 246] on div "Proposals" at bounding box center [103, 247] width 115 height 15
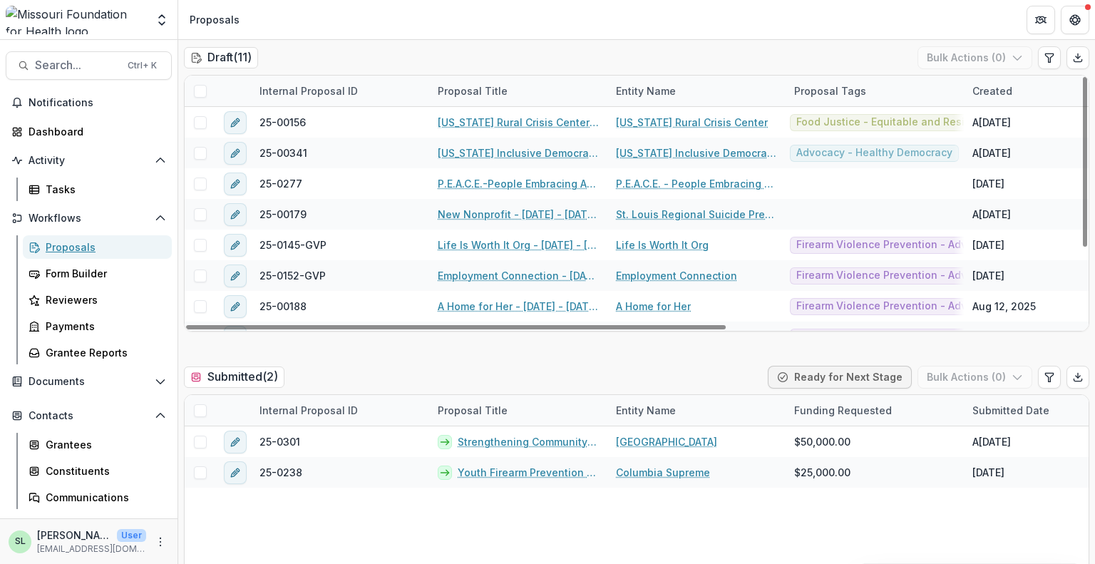
scroll to position [214, 0]
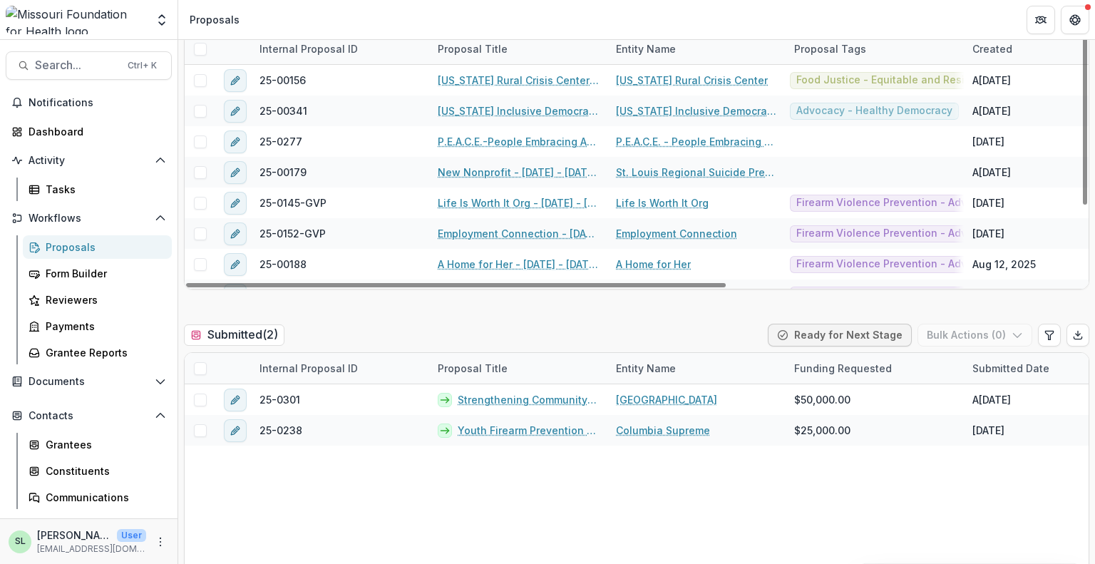
click at [98, 550] on p "[EMAIL_ADDRESS][DOMAIN_NAME]" at bounding box center [91, 549] width 109 height 13
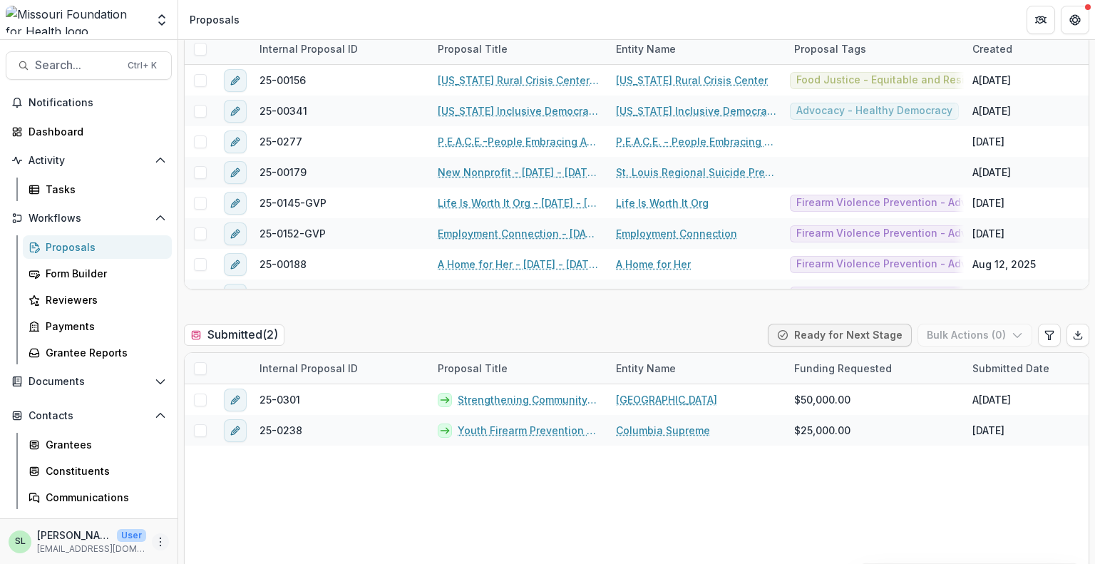
drag, startPoint x: 154, startPoint y: 550, endPoint x: 154, endPoint y: 536, distance: 13.5
click at [154, 550] on div "SL Sada Lindsey User slindsey@mffh.org" at bounding box center [89, 542] width 160 height 28
click at [155, 536] on icon "More" at bounding box center [160, 541] width 11 height 11
click at [218, 505] on link "User Settings" at bounding box center [251, 512] width 153 height 24
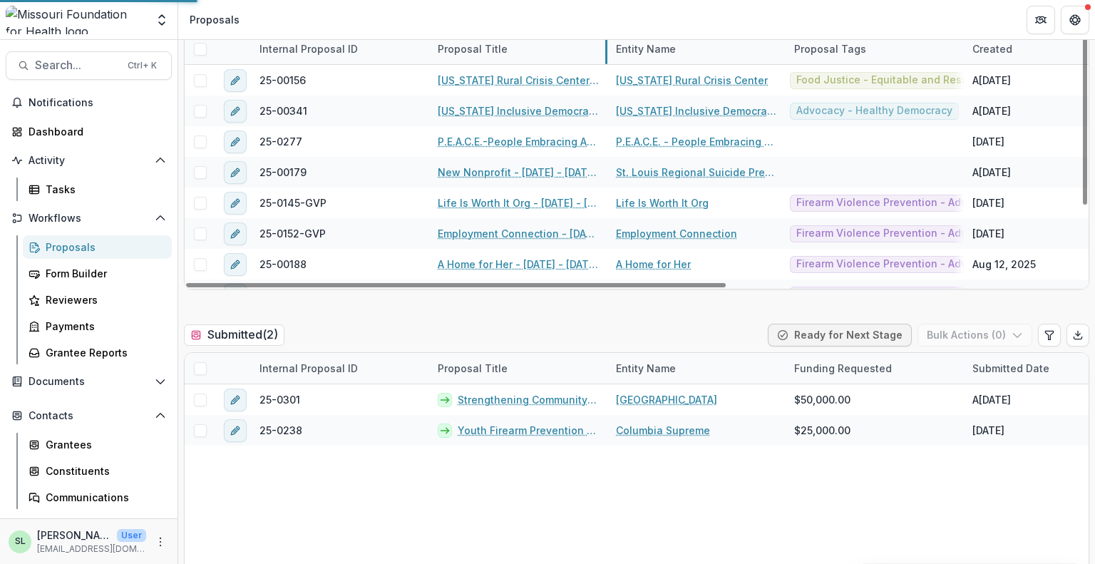
select select "****"
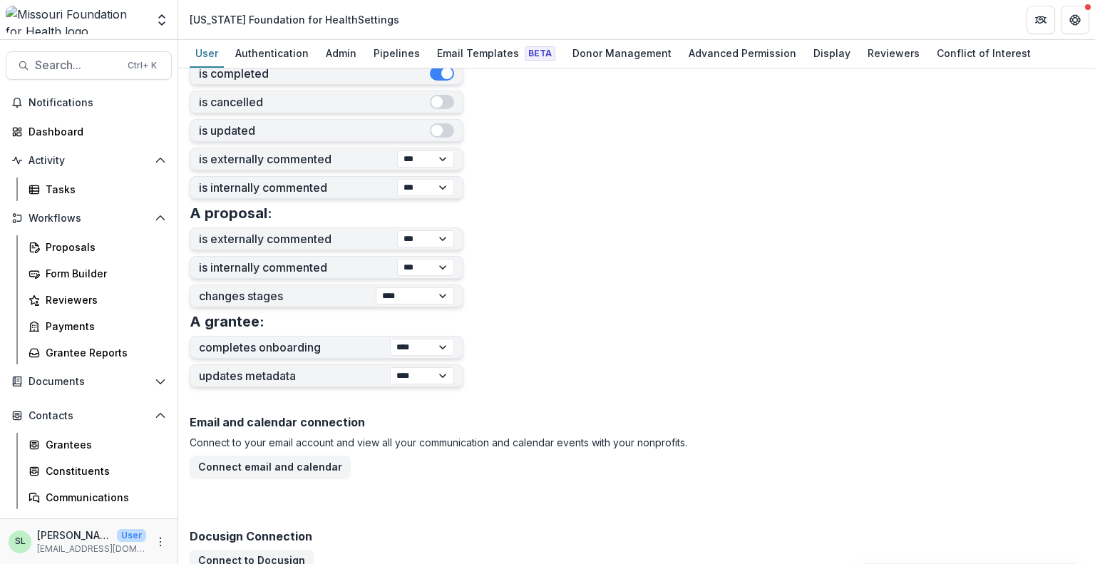
scroll to position [607, 0]
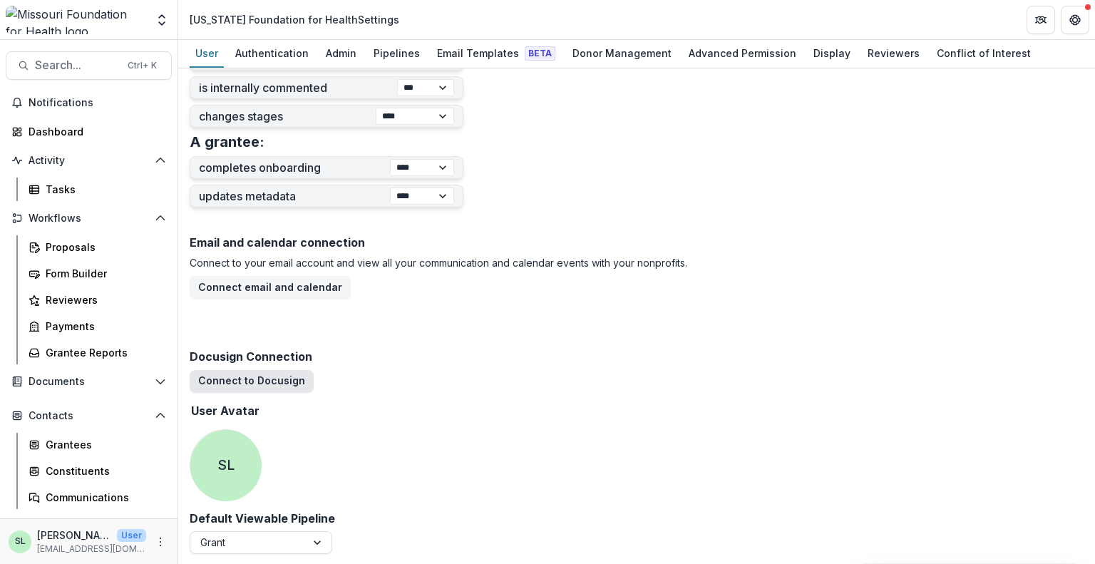
click at [253, 379] on button "Connect to Docusign" at bounding box center [252, 381] width 124 height 23
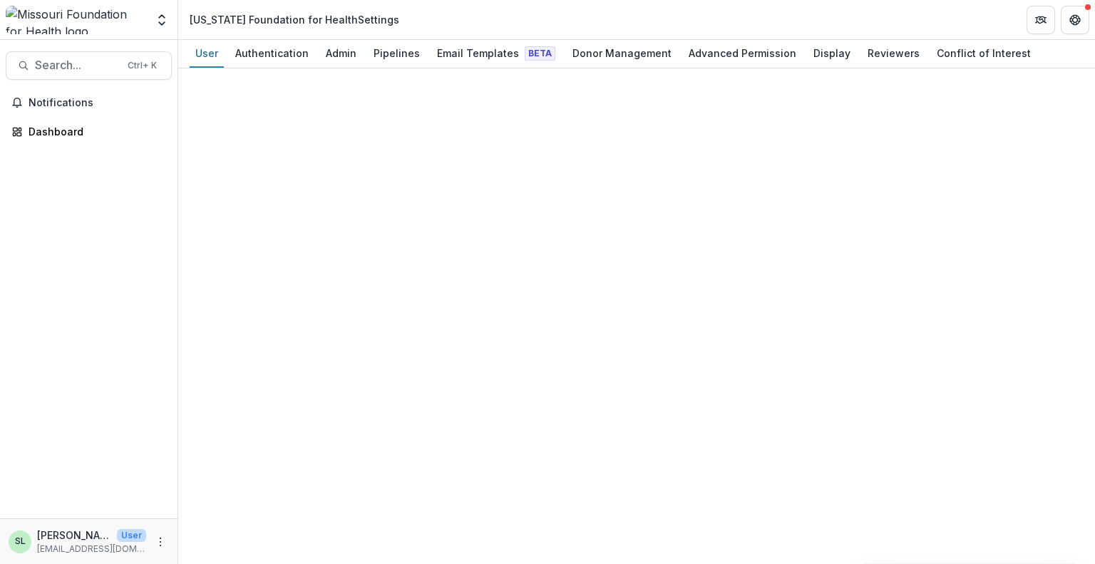
select select "****"
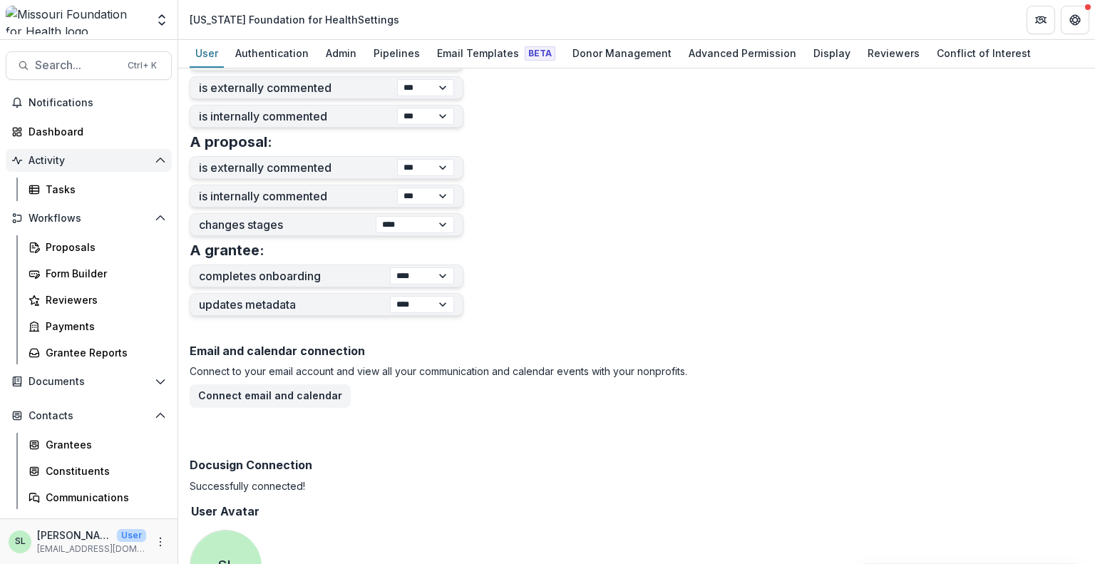
scroll to position [386, 0]
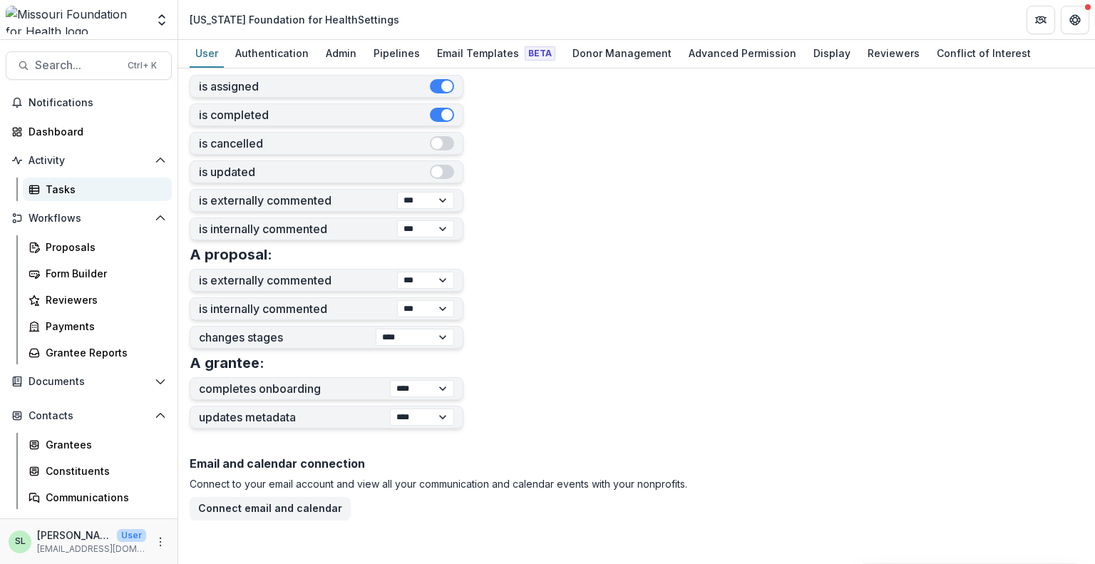
click at [62, 190] on div "Tasks" at bounding box center [103, 189] width 115 height 15
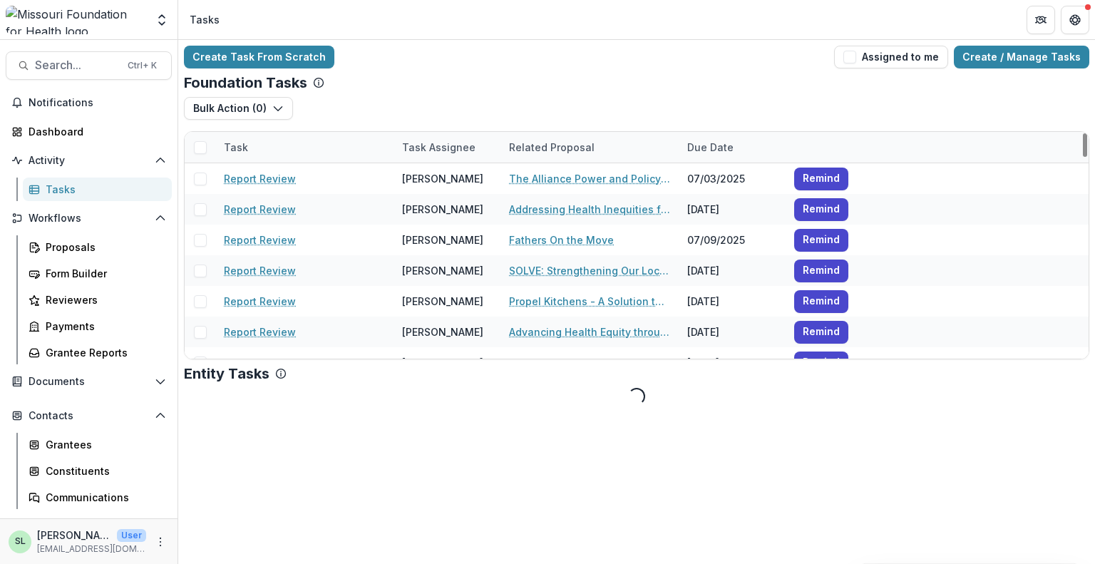
click at [250, 145] on div "Task" at bounding box center [235, 147] width 41 height 15
click at [289, 182] on input at bounding box center [303, 179] width 171 height 23
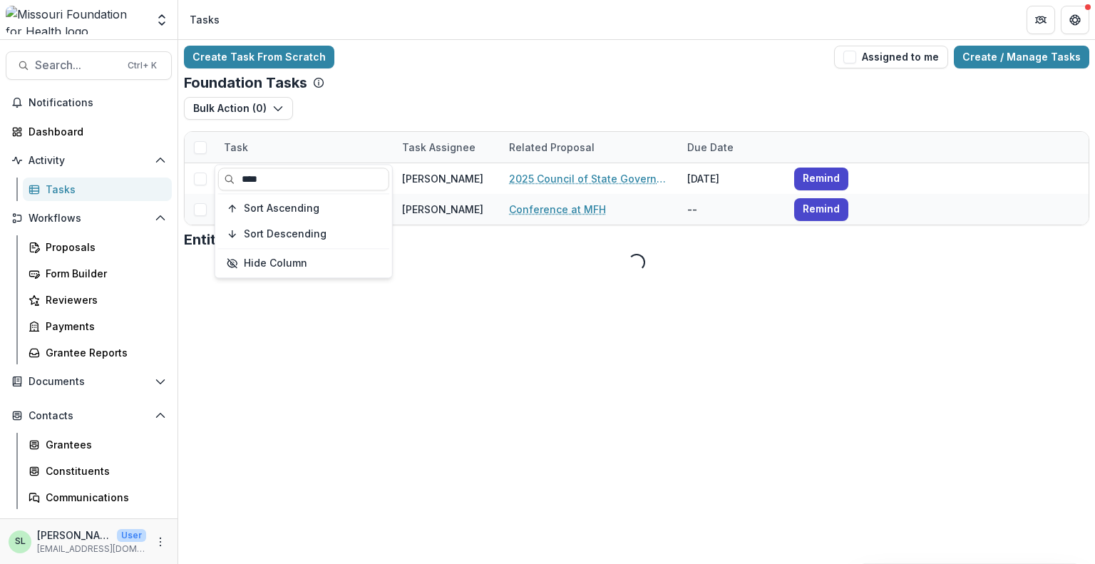
type input "****"
click at [311, 141] on div "Task" at bounding box center [304, 147] width 178 height 31
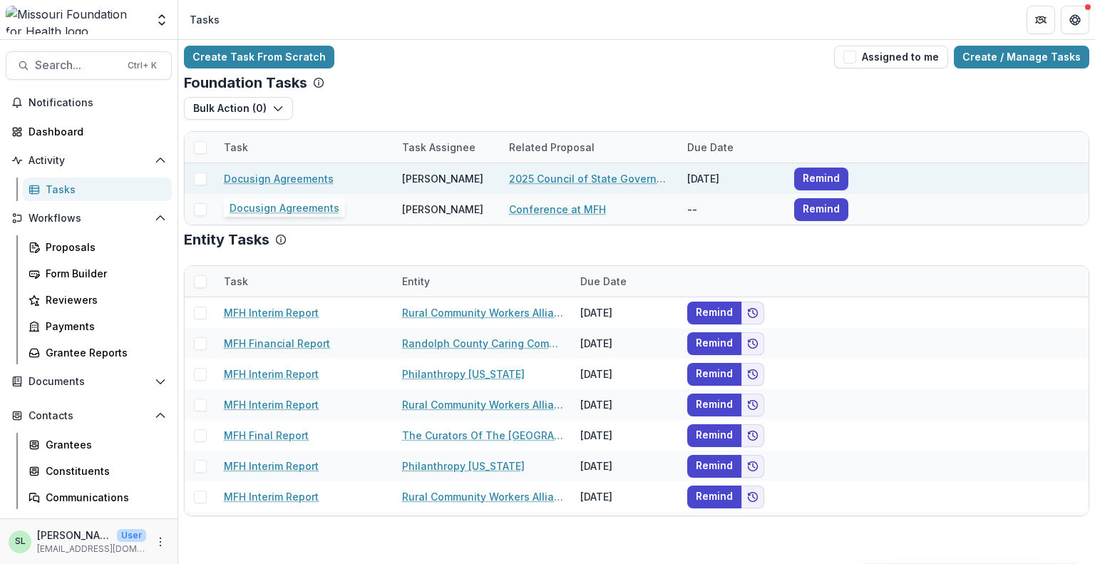
click at [284, 176] on link "Docusign Agreements" at bounding box center [279, 178] width 110 height 15
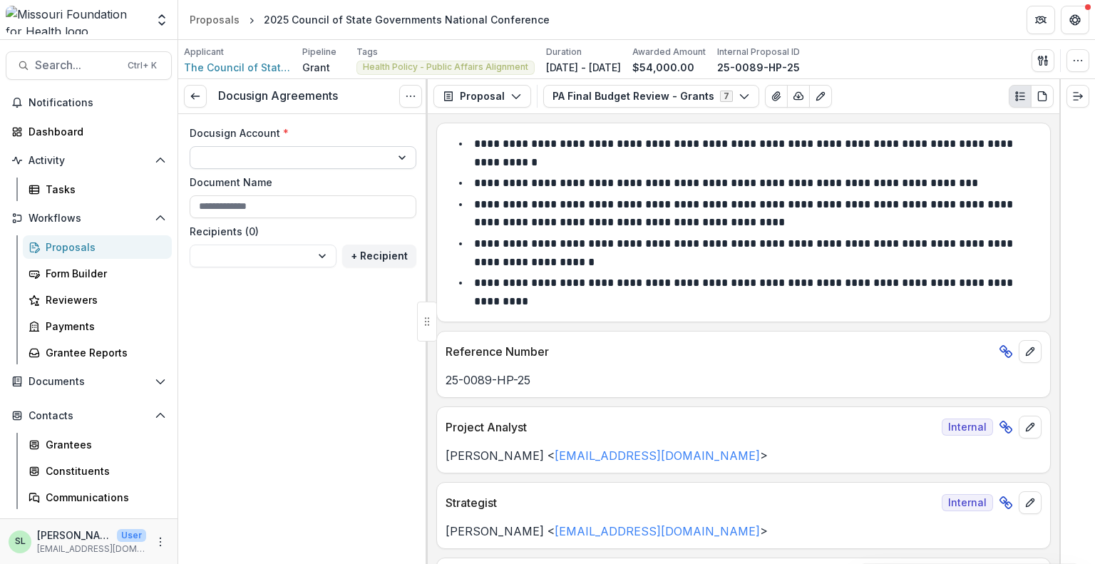
click at [399, 151] on select "**********" at bounding box center [303, 157] width 227 height 23
click at [202, 94] on link at bounding box center [195, 96] width 23 height 23
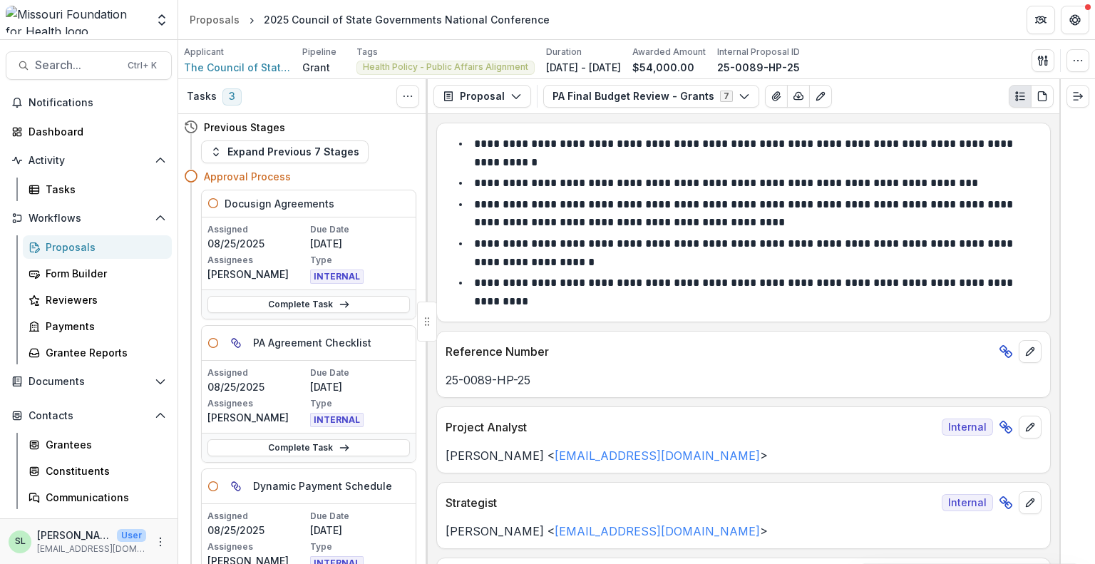
click at [83, 253] on div "Proposals" at bounding box center [103, 247] width 115 height 15
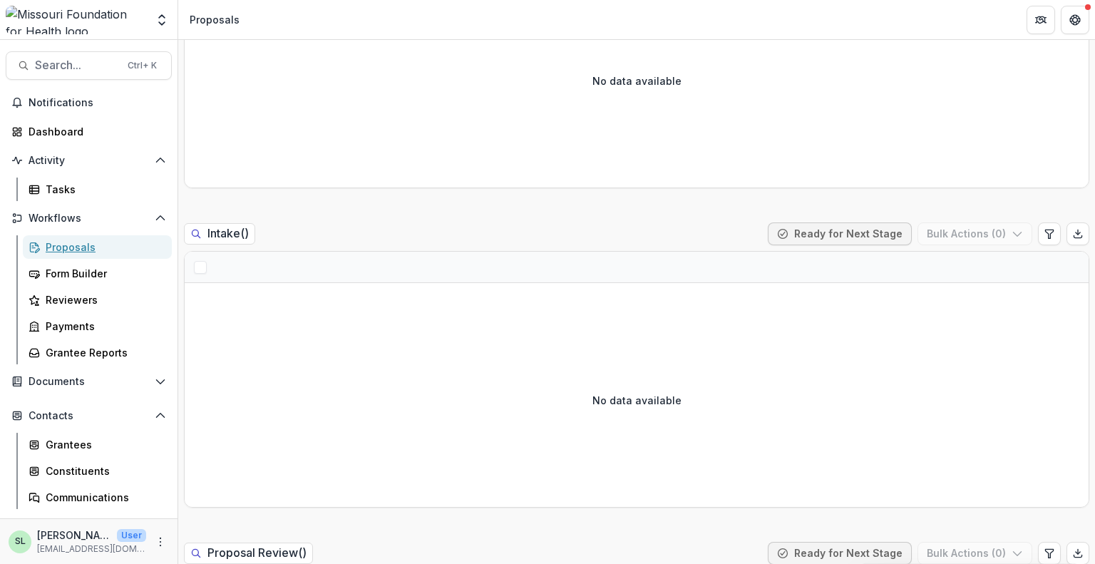
scroll to position [428, 0]
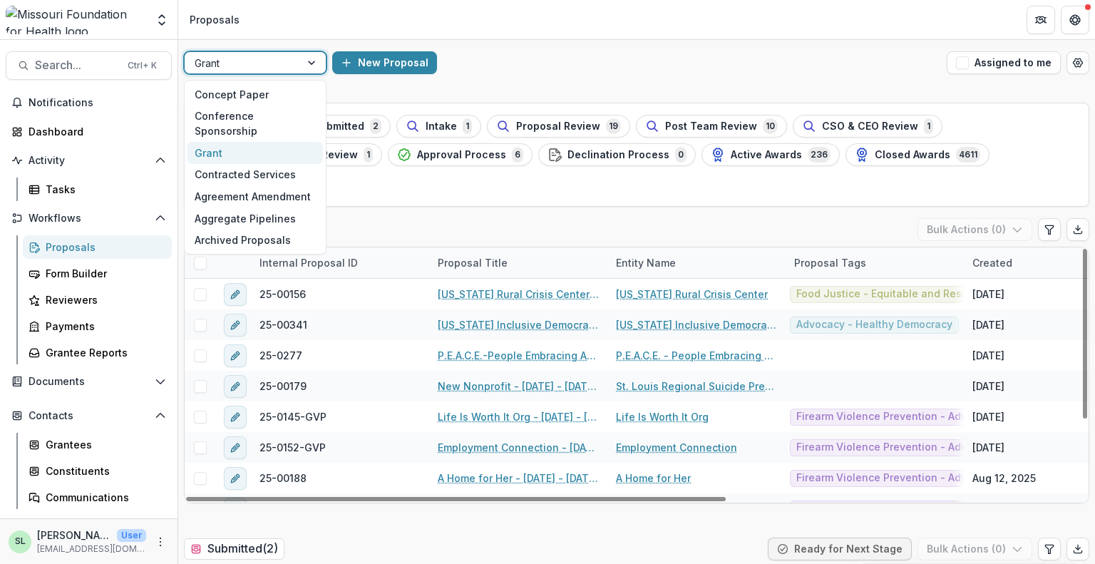
click at [274, 68] on div at bounding box center [243, 63] width 96 height 18
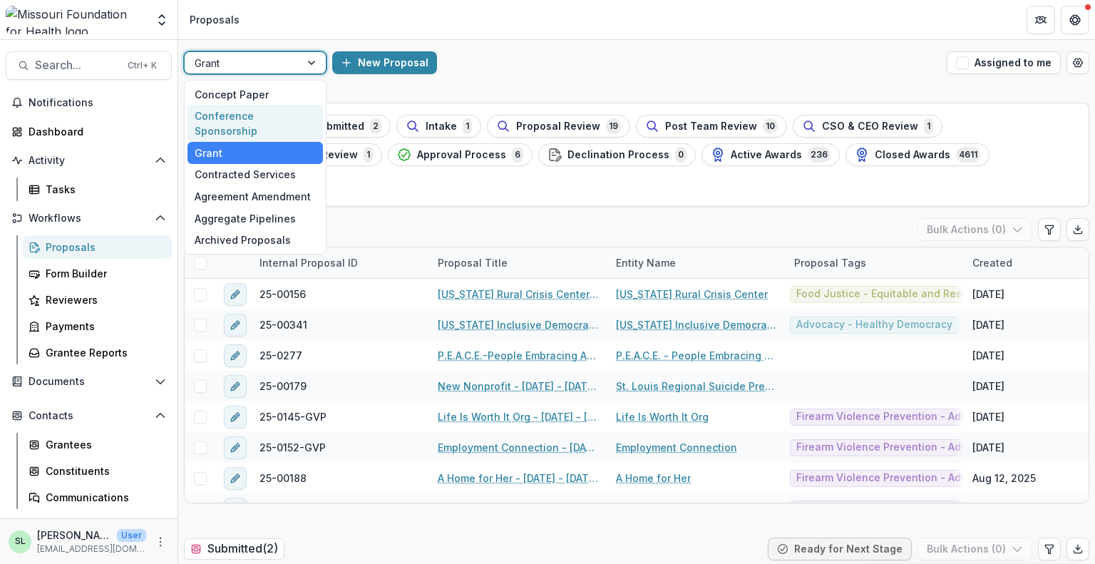
click at [263, 114] on div "Conference Sponsorship" at bounding box center [255, 123] width 135 height 37
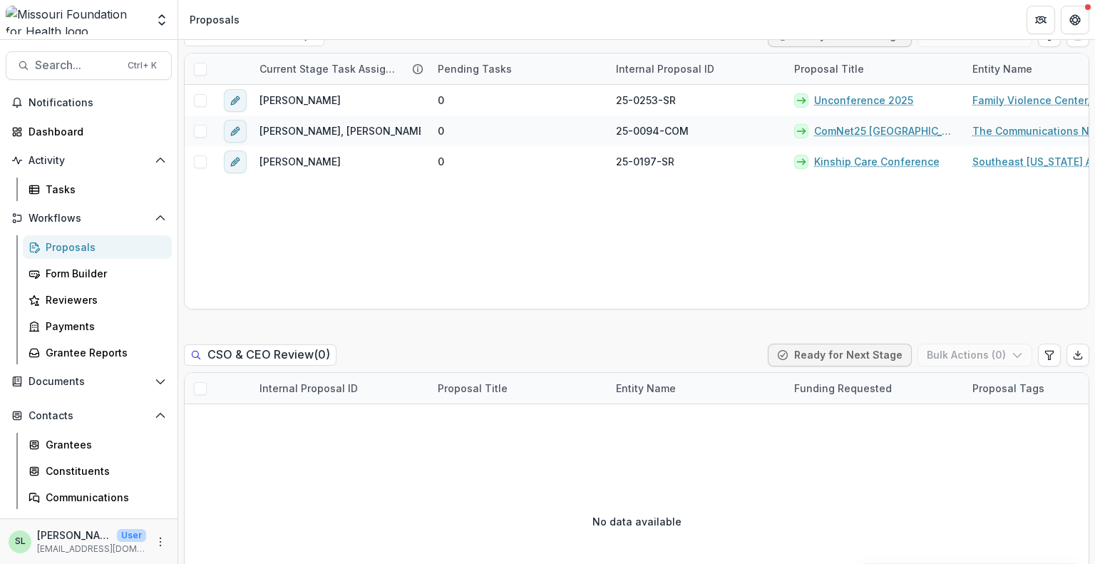
scroll to position [927, 0]
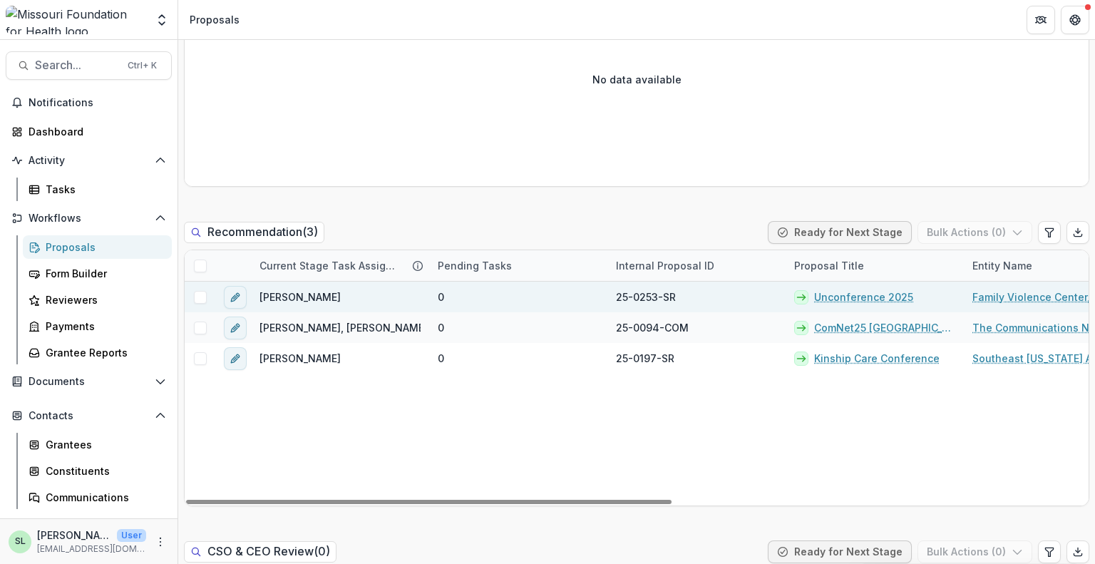
click at [860, 294] on link "Unconference 2025" at bounding box center [863, 296] width 99 height 15
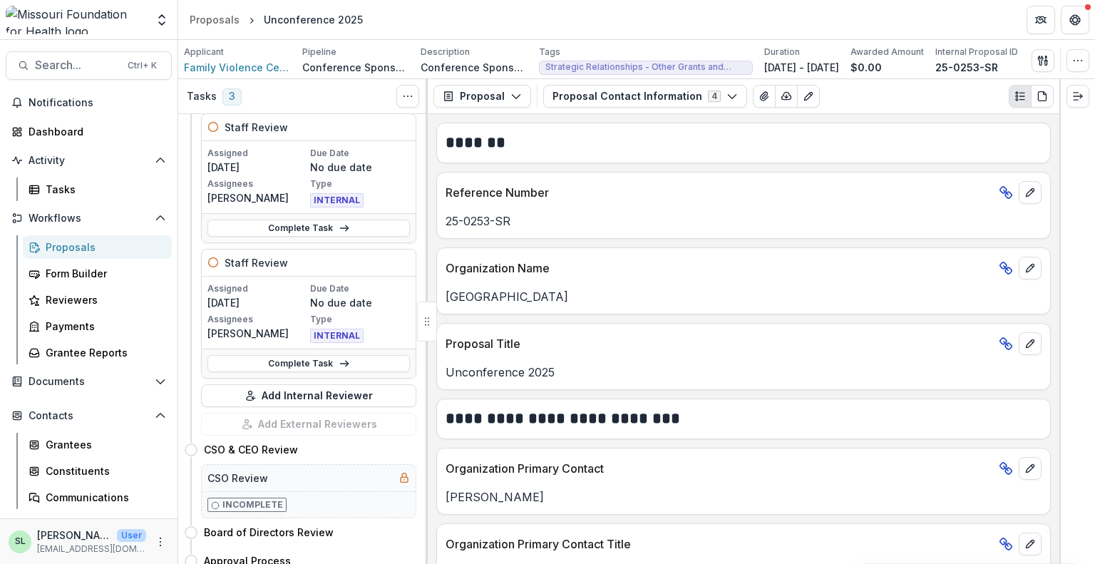
scroll to position [214, 0]
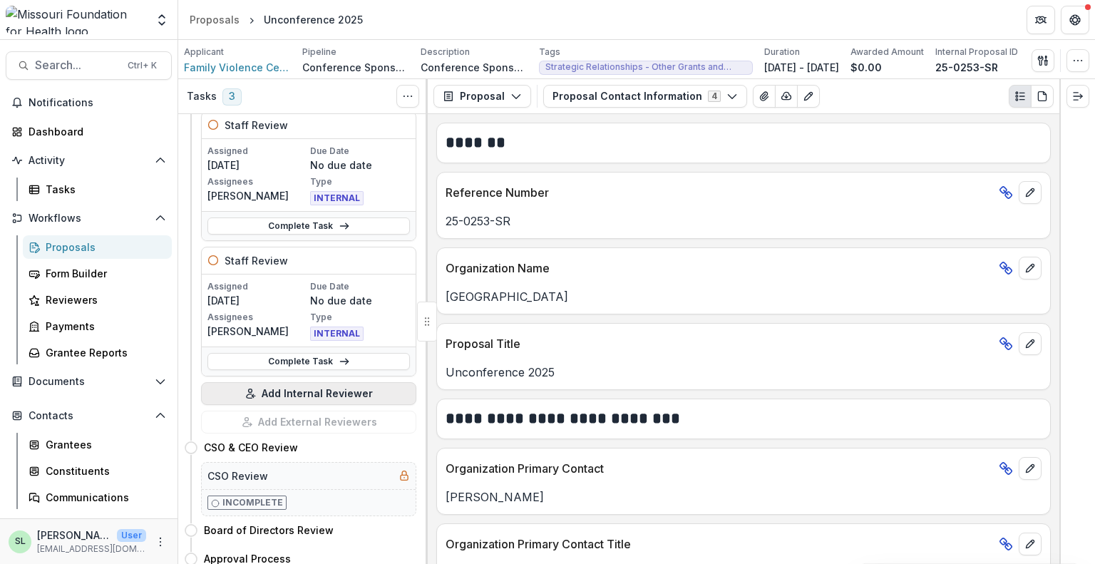
click at [285, 390] on button "Add Internal Reviewer" at bounding box center [308, 393] width 215 height 23
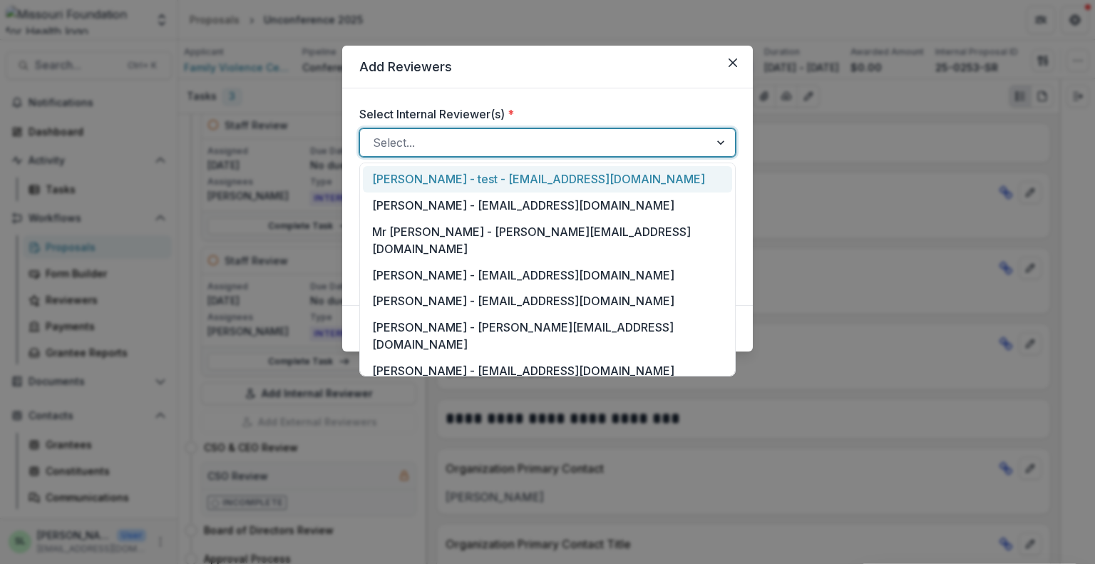
click at [529, 145] on div at bounding box center [535, 143] width 324 height 20
click at [533, 144] on div at bounding box center [535, 143] width 324 height 20
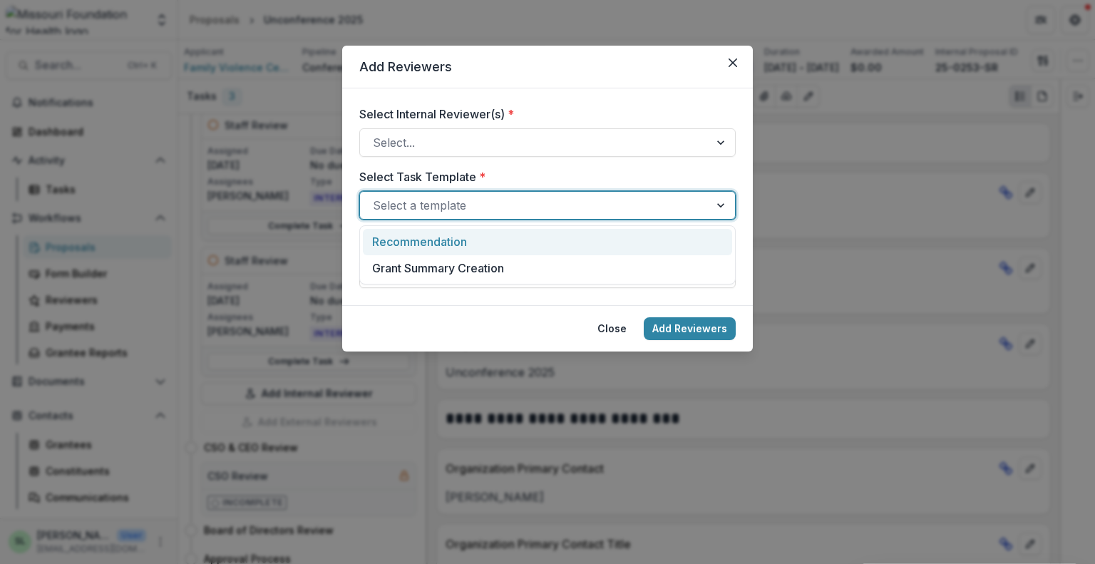
click at [505, 192] on div "Select a template" at bounding box center [547, 205] width 376 height 29
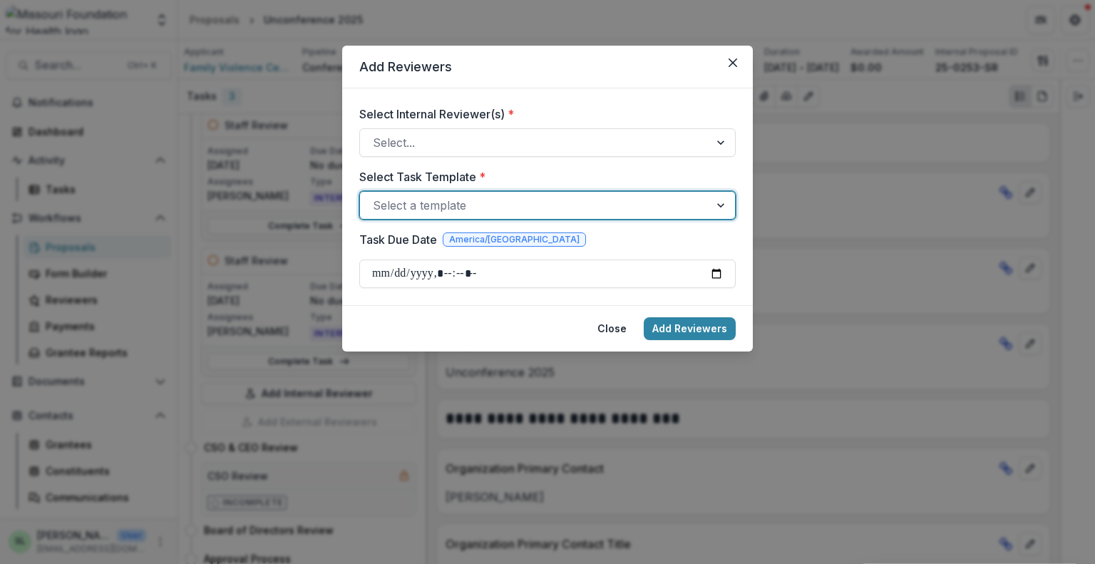
click at [505, 192] on div "Select a template" at bounding box center [547, 205] width 376 height 29
click at [471, 193] on div "Select a template" at bounding box center [547, 205] width 376 height 29
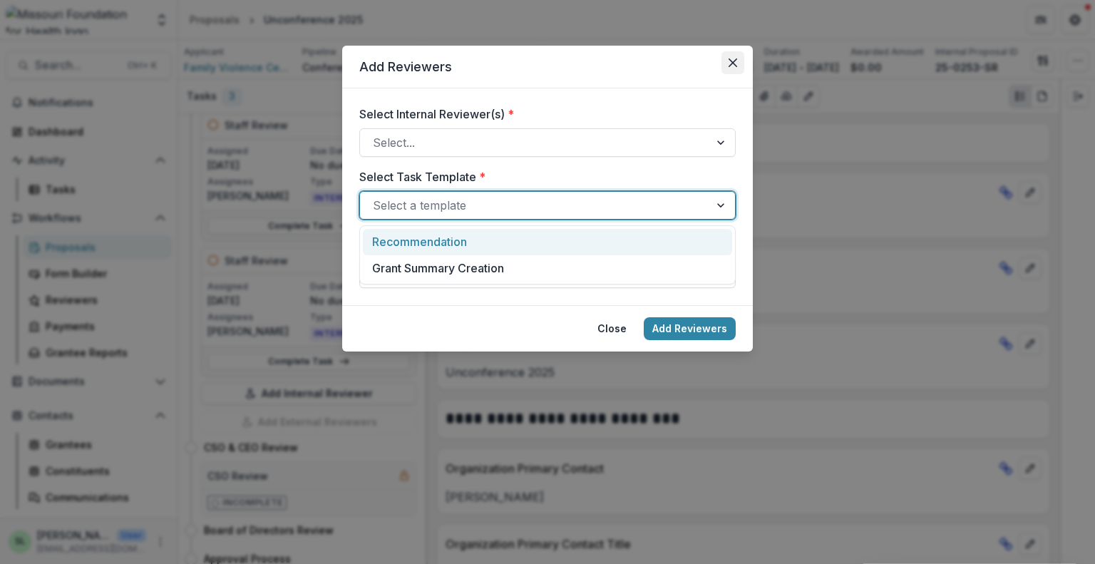
click at [737, 62] on button "Close" at bounding box center [732, 62] width 23 height 23
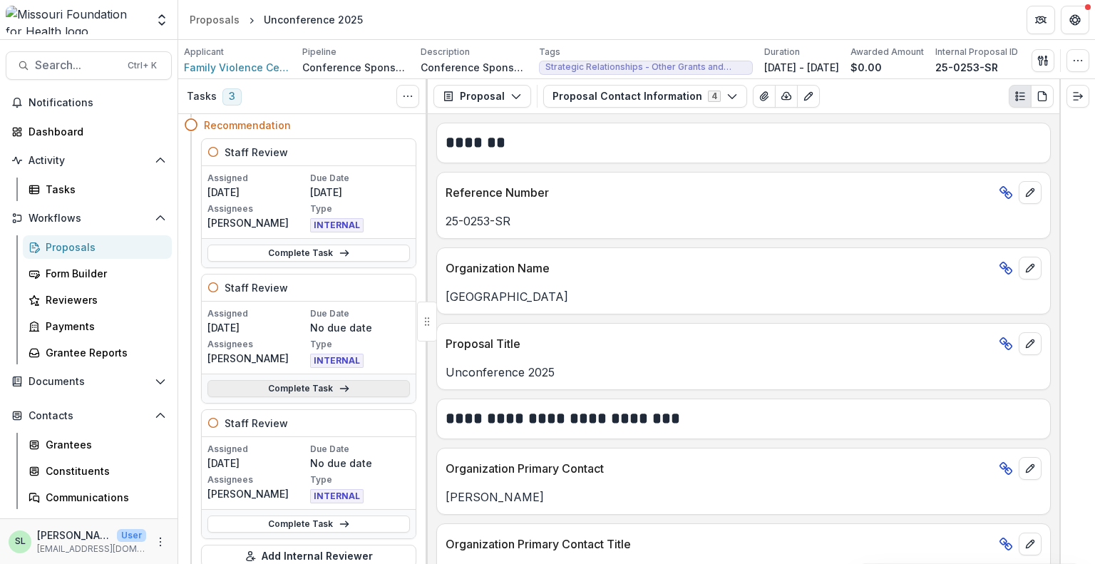
scroll to position [71, 0]
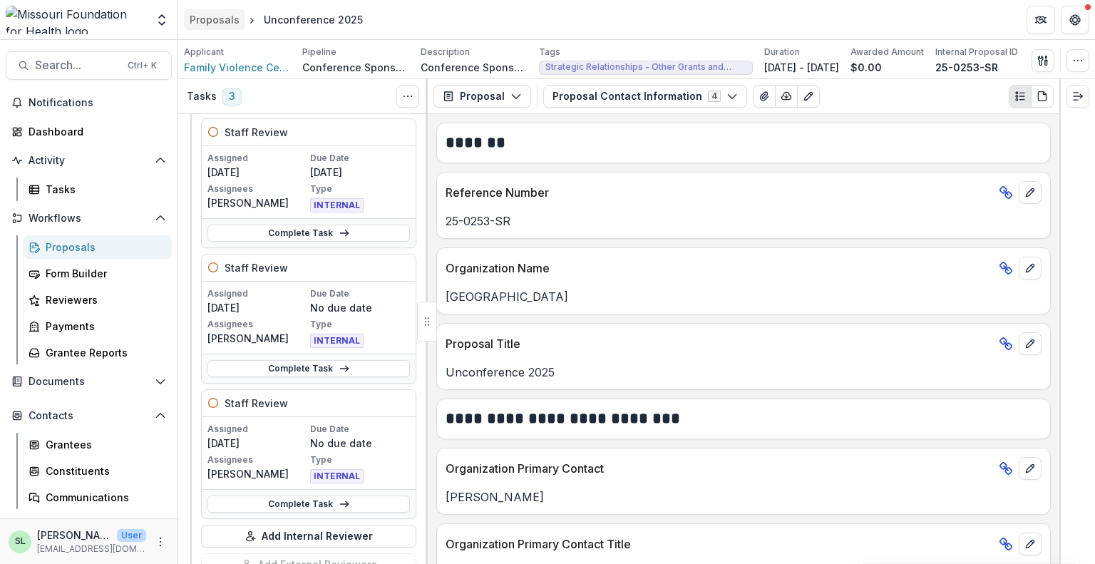
click at [223, 23] on div "Proposals" at bounding box center [215, 19] width 50 height 15
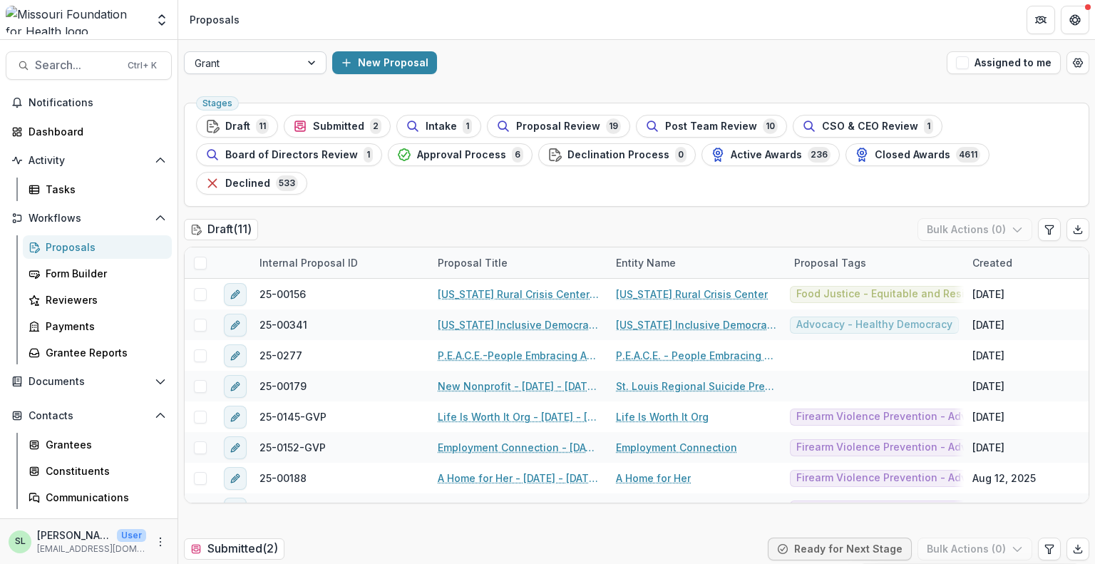
click at [235, 66] on div at bounding box center [243, 63] width 96 height 18
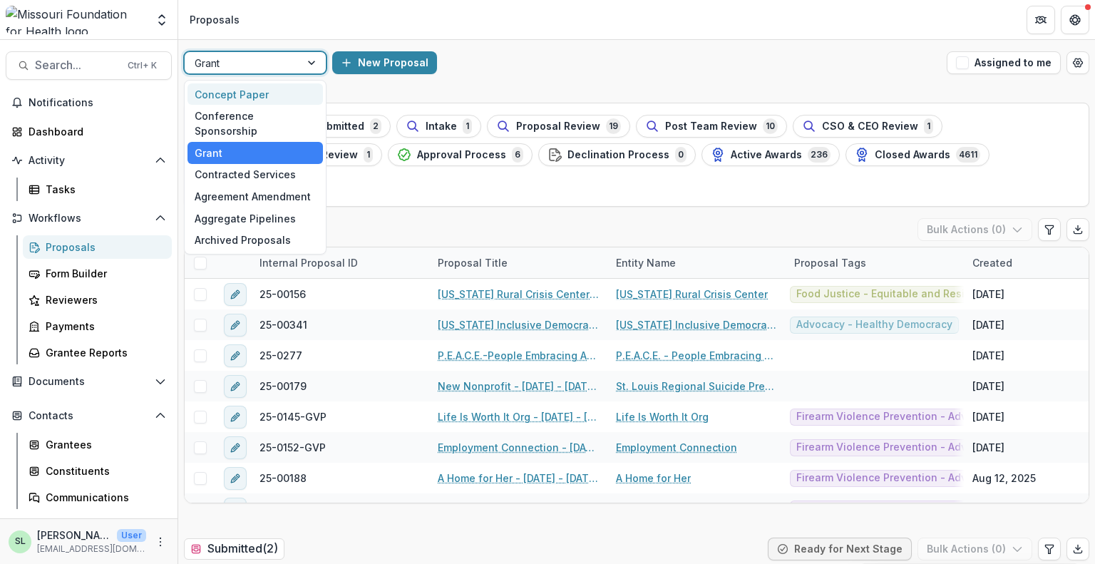
click at [264, 93] on div "Concept Paper" at bounding box center [255, 94] width 135 height 22
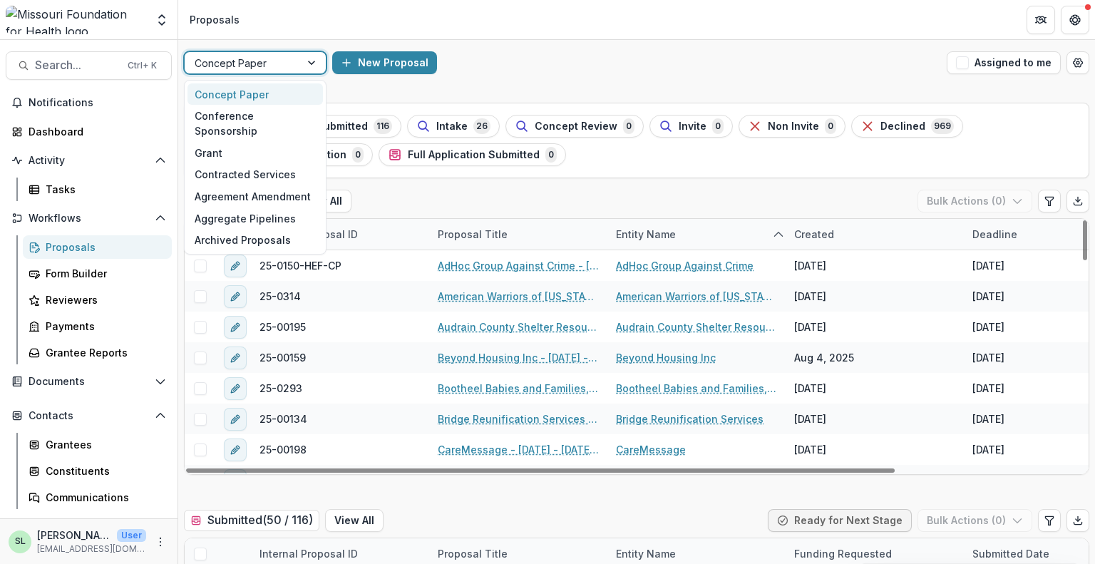
click at [292, 65] on div "Concept Paper" at bounding box center [242, 63] width 115 height 21
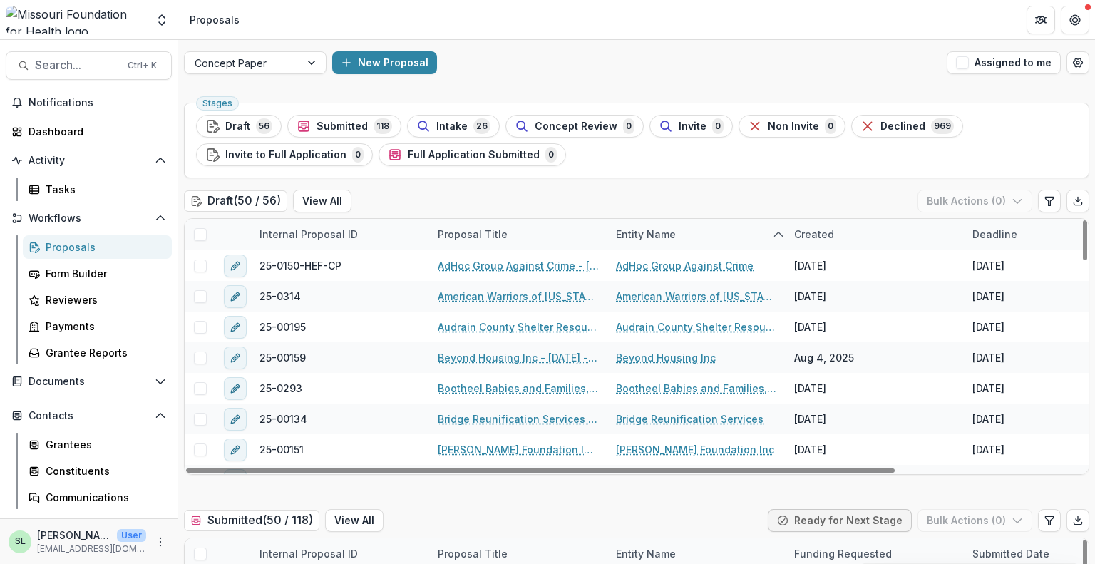
click at [469, 562] on div "Proposal Title" at bounding box center [518, 553] width 178 height 31
drag, startPoint x: 253, startPoint y: 125, endPoint x: 302, endPoint y: 143, distance: 52.3
click at [253, 125] on div "Draft 57" at bounding box center [238, 126] width 67 height 16
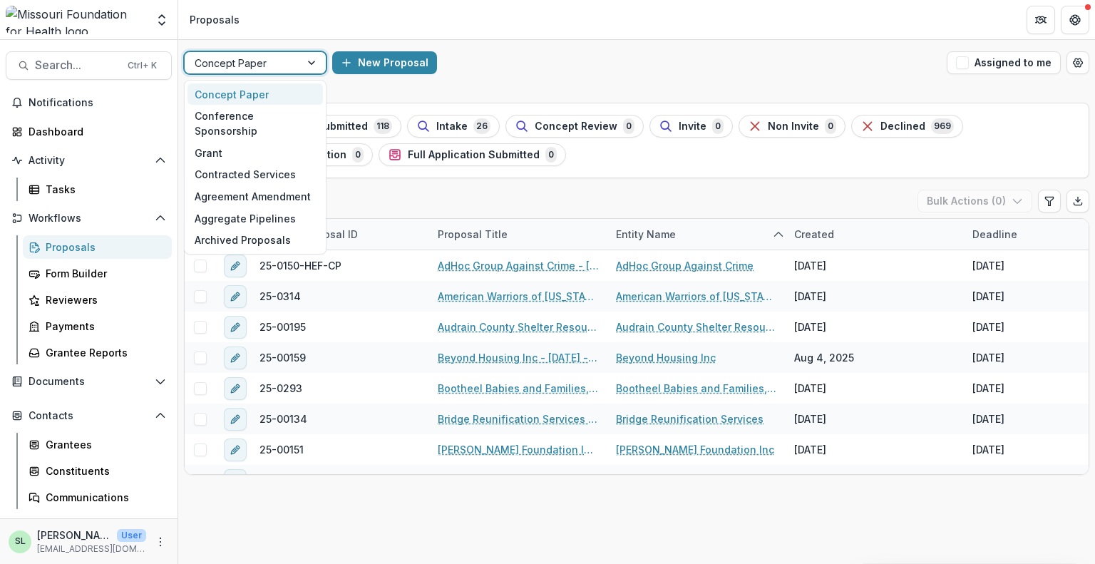
click at [224, 61] on div at bounding box center [243, 63] width 96 height 18
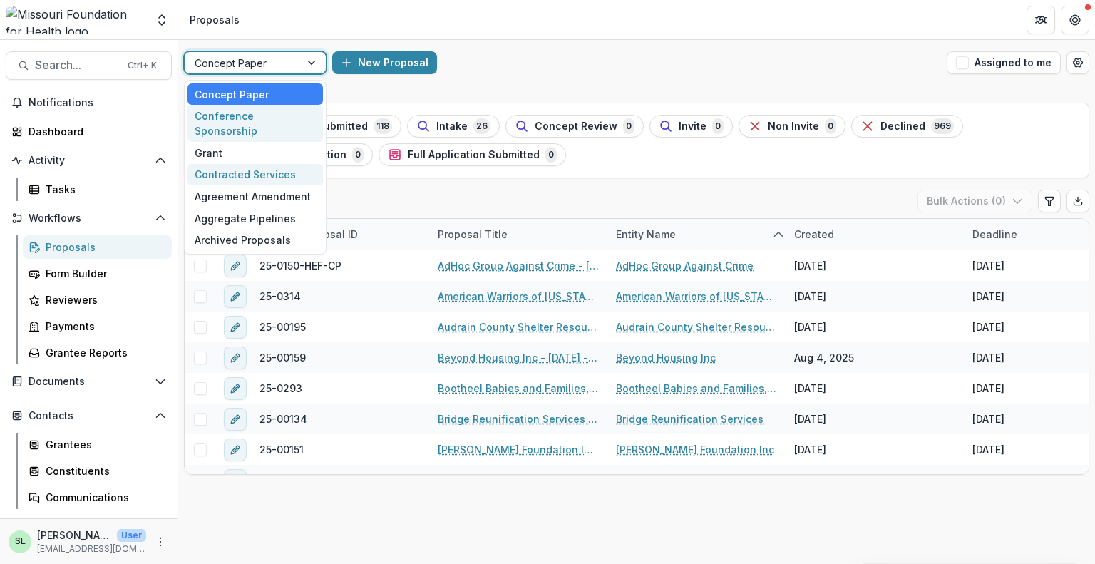
drag, startPoint x: 245, startPoint y: 119, endPoint x: 239, endPoint y: 160, distance: 41.1
click at [242, 130] on div "Concept Paper Conference Sponsorship Grant Contracted Services Agreement Amendm…" at bounding box center [255, 167] width 143 height 175
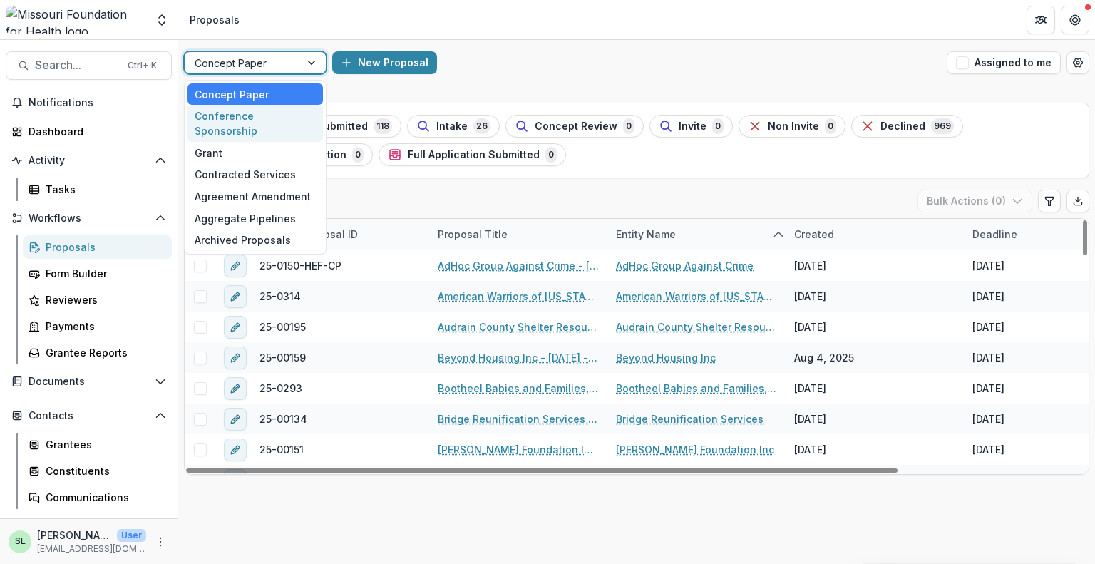
click at [281, 119] on div "Conference Sponsorship" at bounding box center [255, 123] width 135 height 37
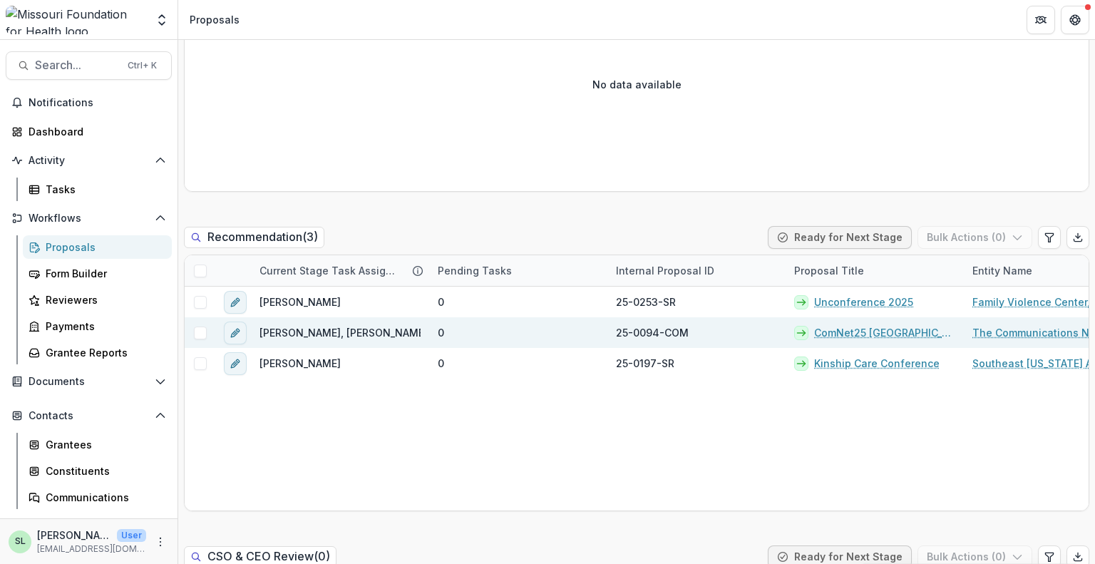
scroll to position [927, 0]
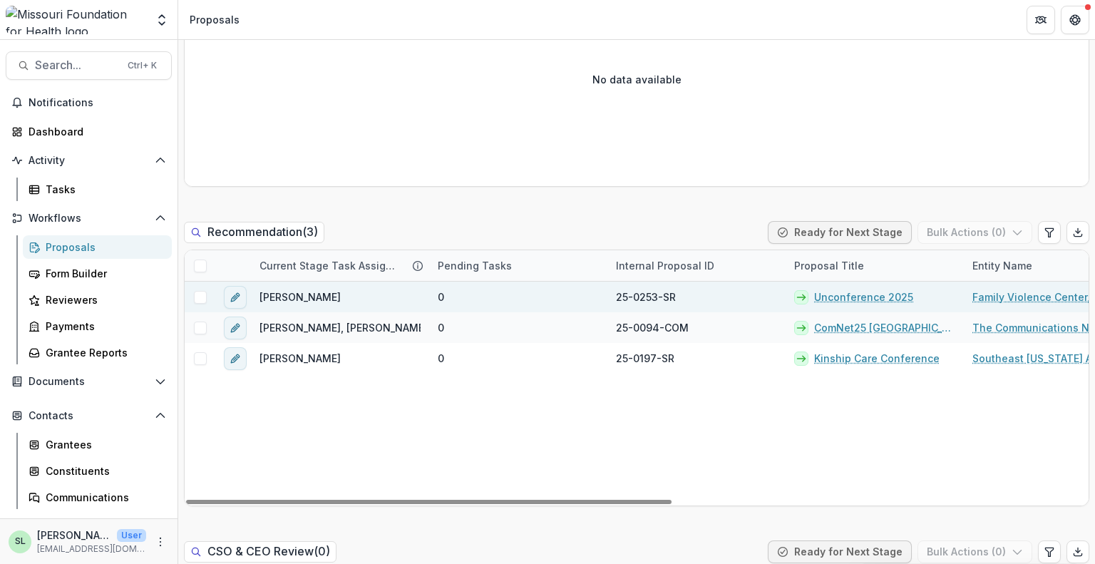
click at [856, 293] on link "Unconference 2025" at bounding box center [863, 296] width 99 height 15
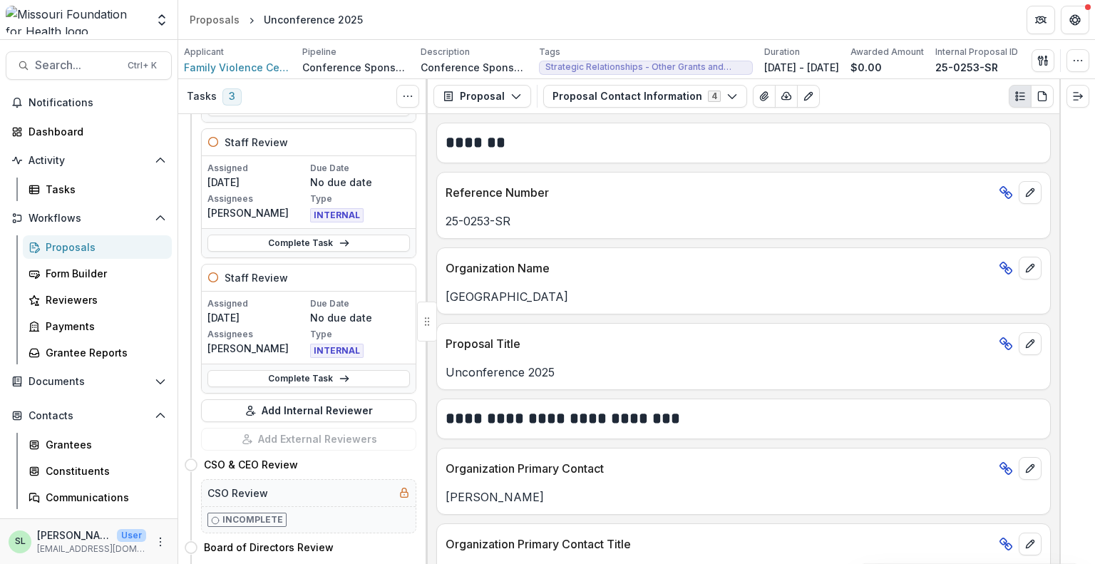
scroll to position [214, 0]
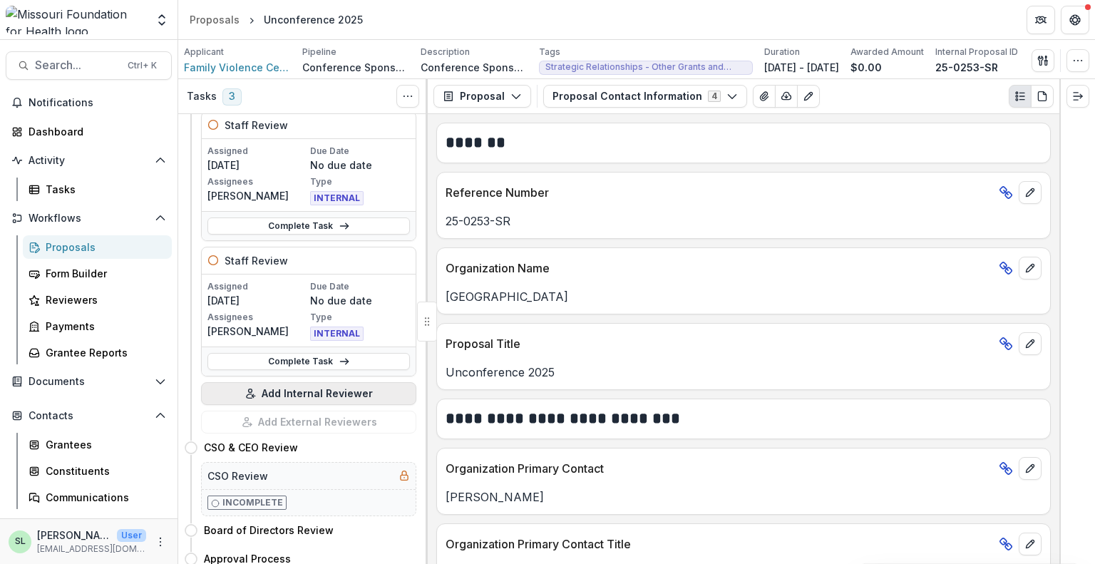
click at [306, 389] on button "Add Internal Reviewer" at bounding box center [308, 393] width 215 height 23
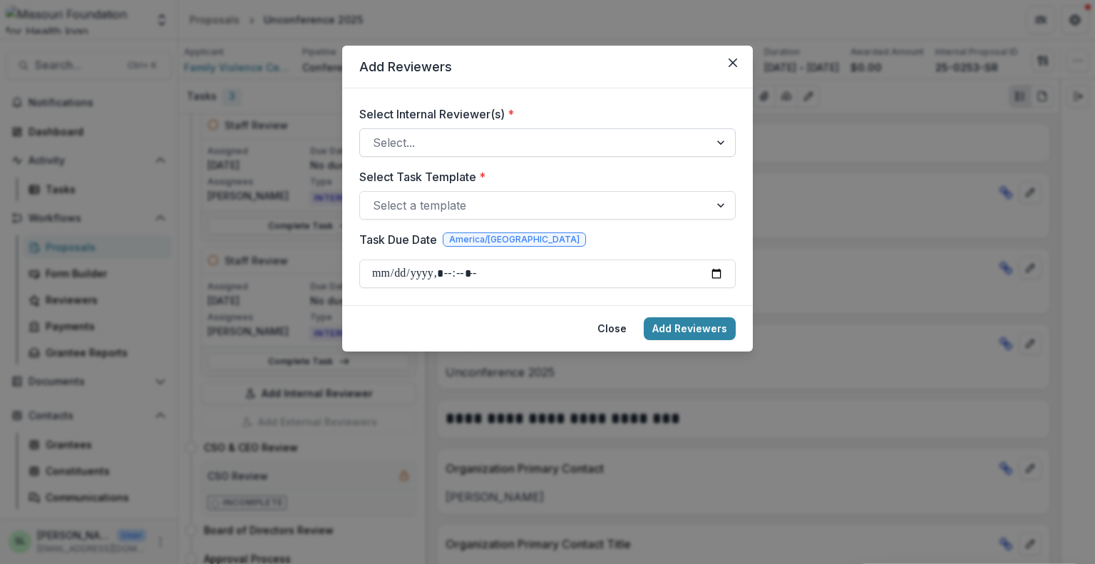
click at [506, 130] on div "Select Internal Reviewer(s) * Select..." at bounding box center [547, 131] width 376 height 51
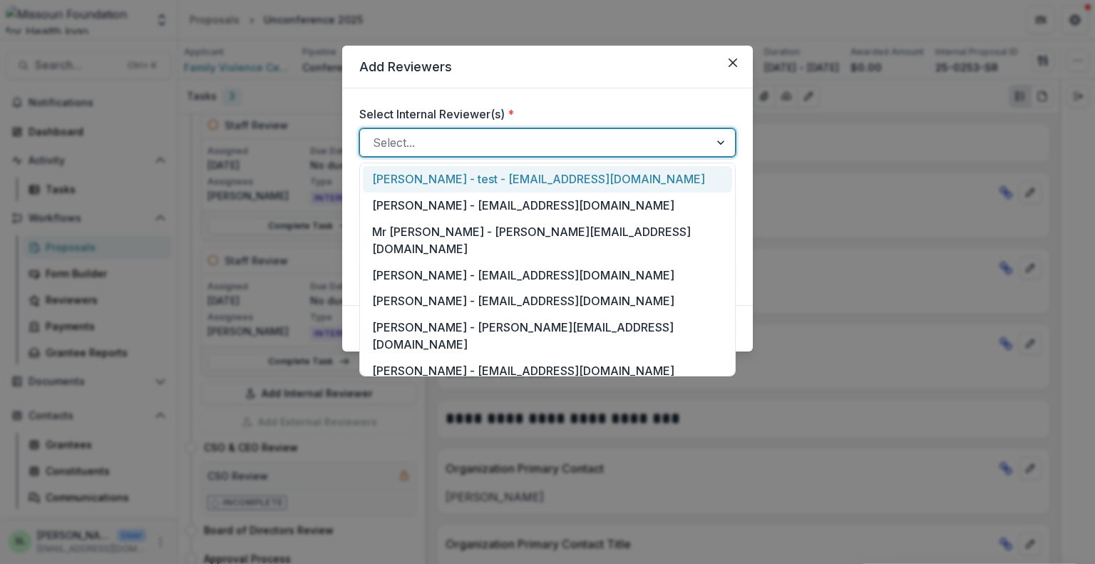
click at [714, 142] on div at bounding box center [722, 142] width 26 height 27
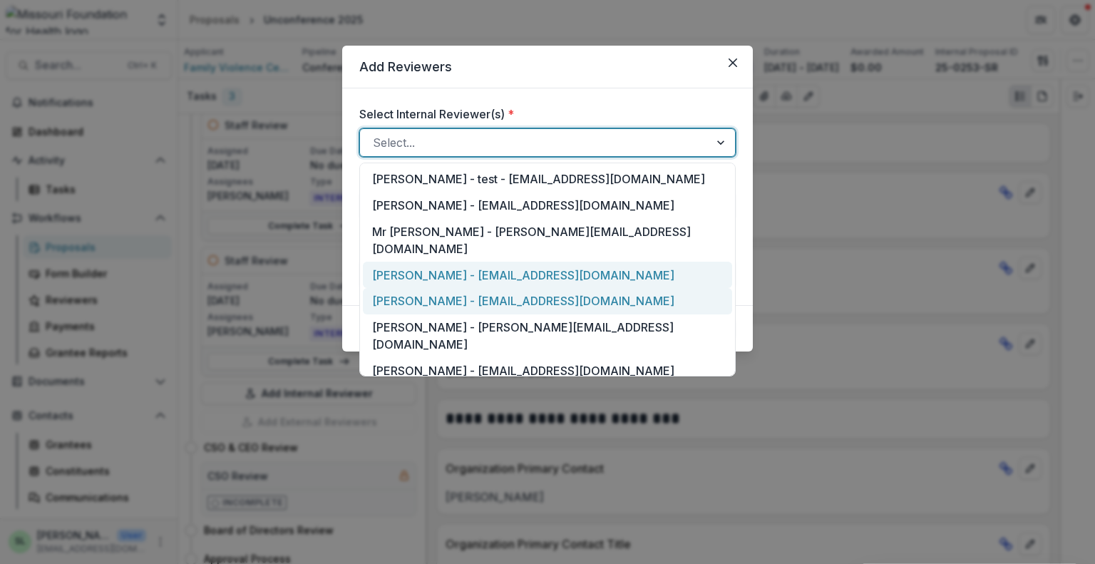
scroll to position [143, 0]
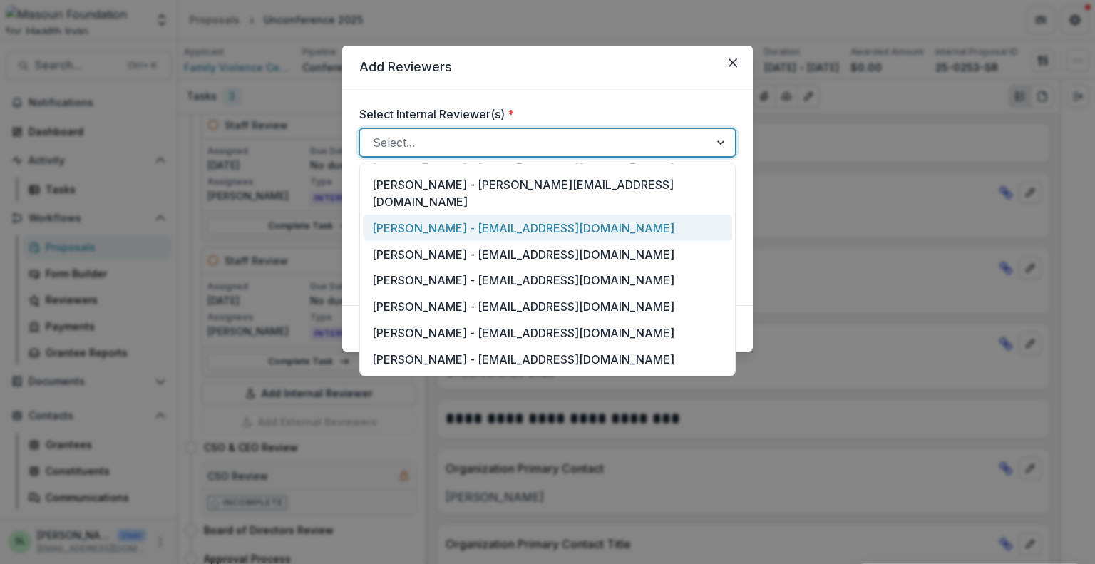
click at [438, 215] on div "[PERSON_NAME] - [EMAIL_ADDRESS][DOMAIN_NAME]" at bounding box center [547, 228] width 369 height 26
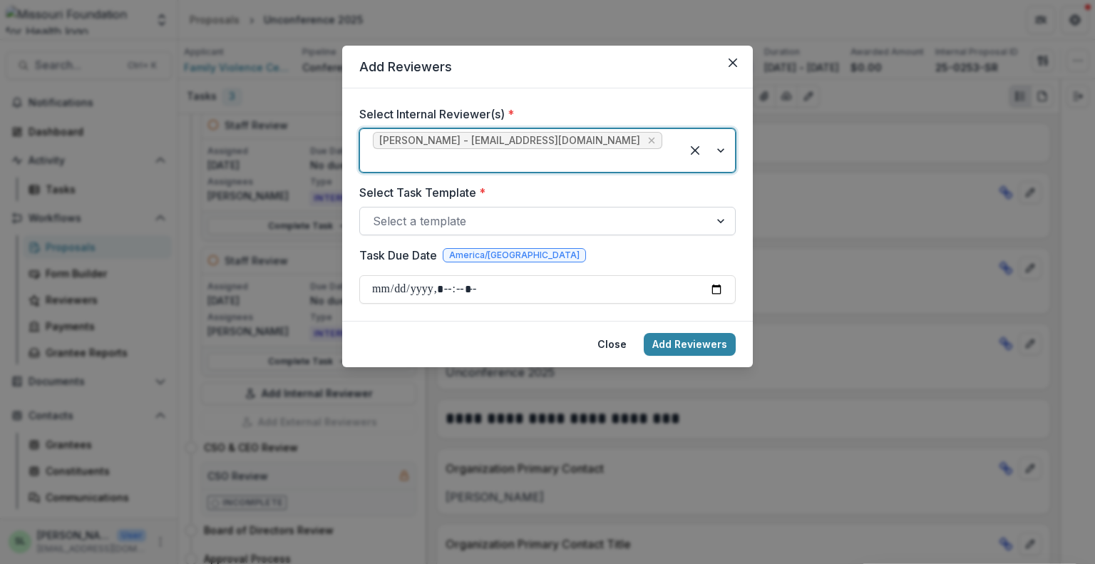
click at [471, 213] on div at bounding box center [535, 221] width 324 height 20
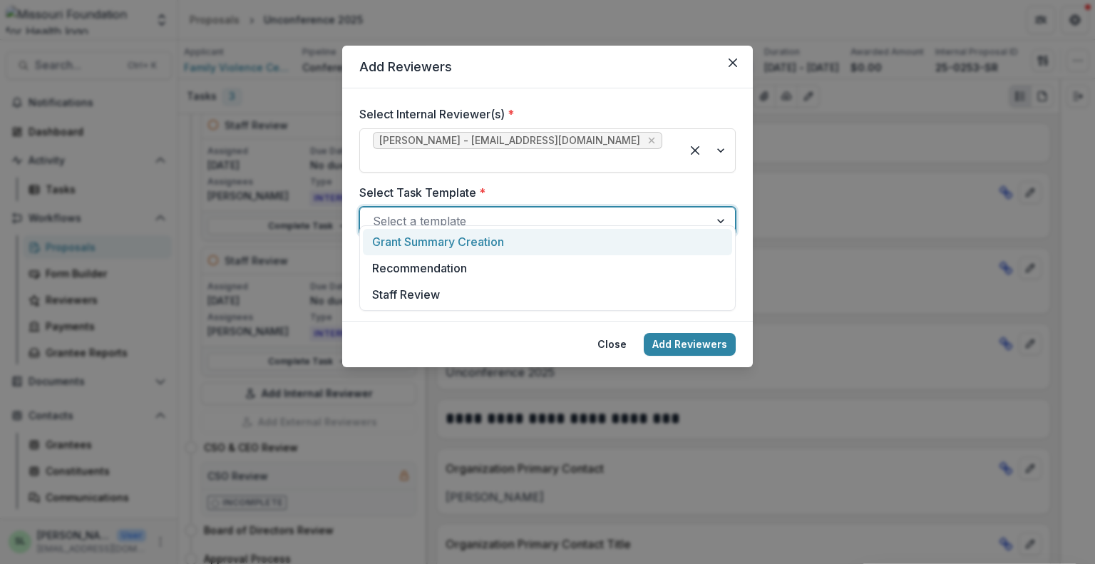
click at [433, 243] on div "Grant Summary Creation" at bounding box center [547, 242] width 369 height 26
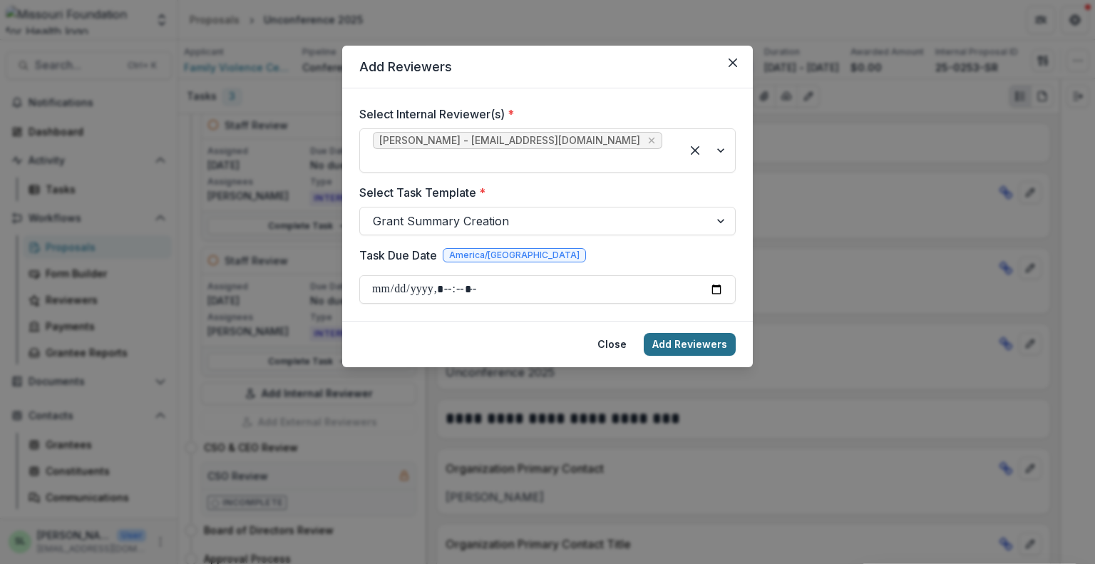
click at [679, 333] on button "Add Reviewers" at bounding box center [690, 344] width 92 height 23
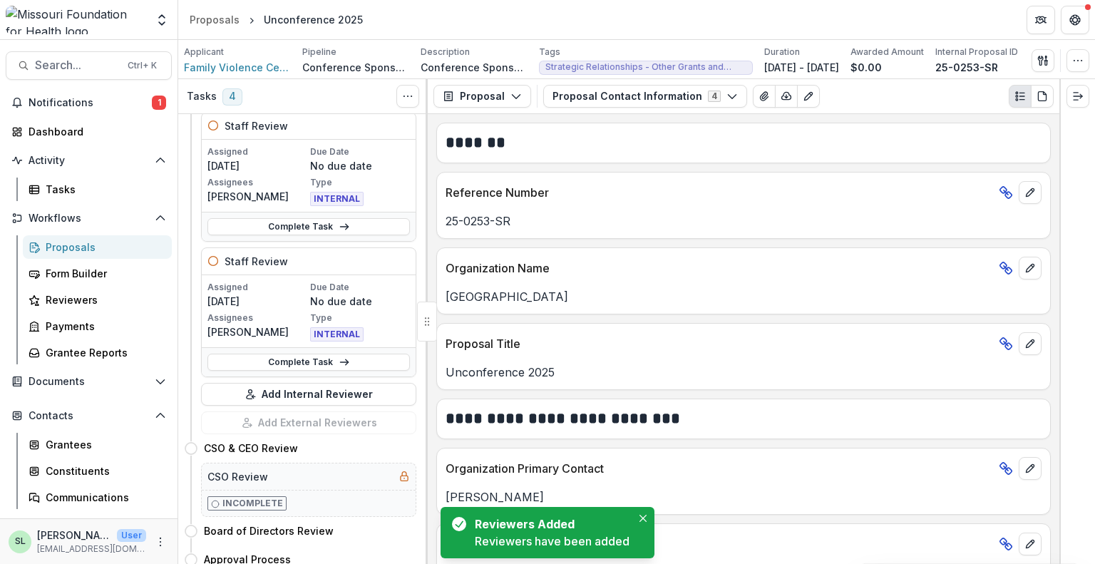
scroll to position [364, 0]
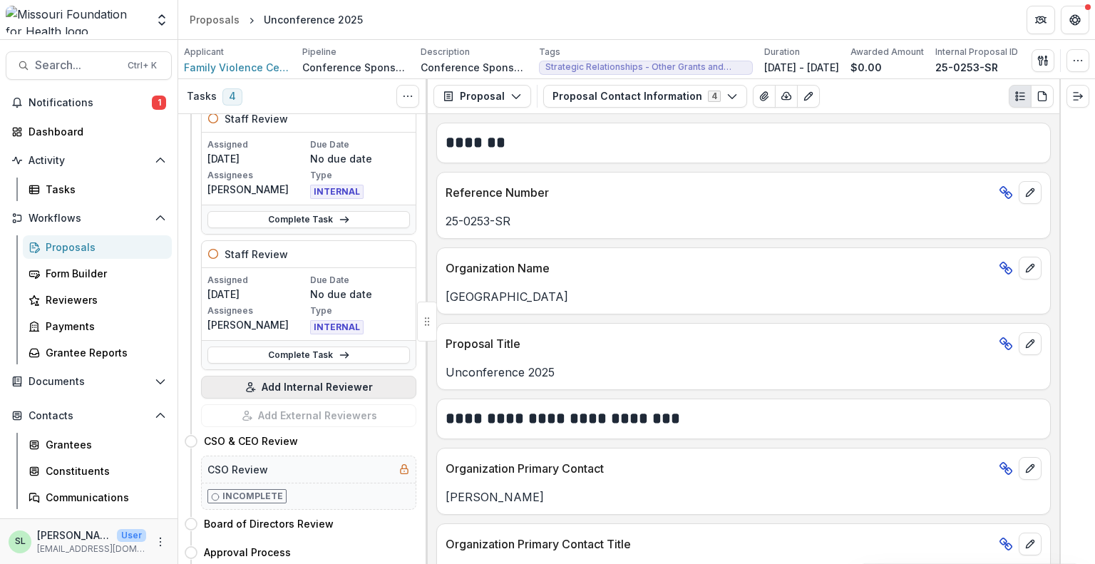
click at [302, 387] on button "Add Internal Reviewer" at bounding box center [308, 387] width 215 height 23
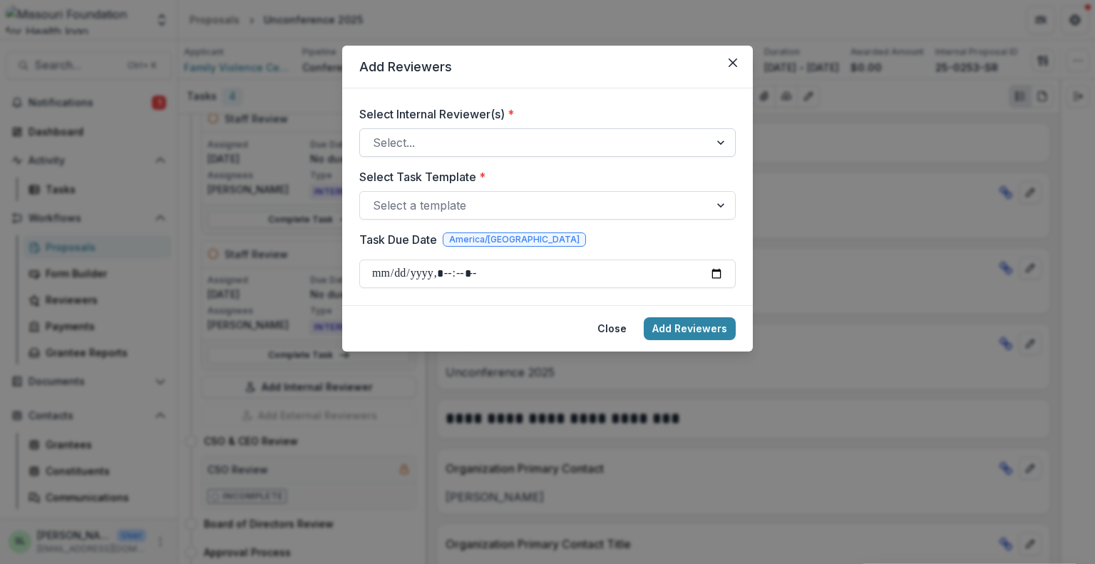
click at [458, 136] on div at bounding box center [535, 143] width 324 height 20
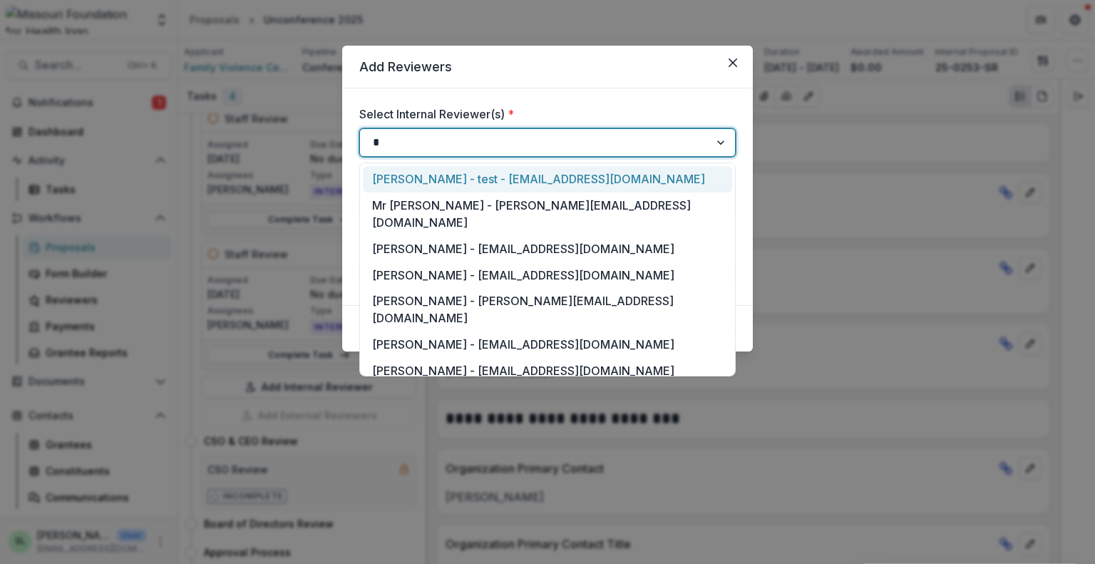
type input "**"
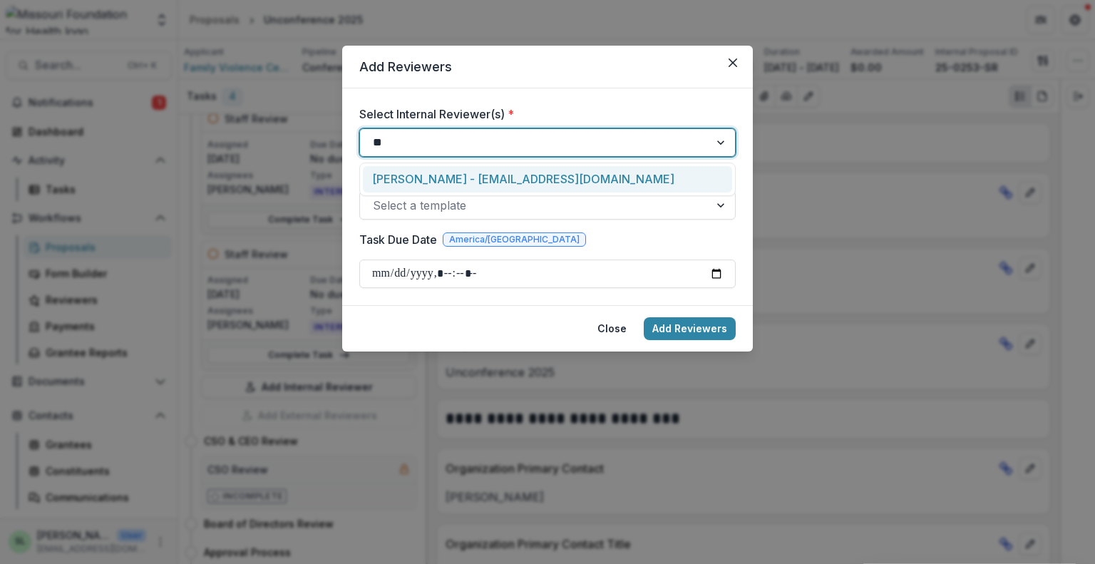
click at [478, 181] on div "[PERSON_NAME] - [EMAIL_ADDRESS][DOMAIN_NAME]" at bounding box center [547, 179] width 369 height 26
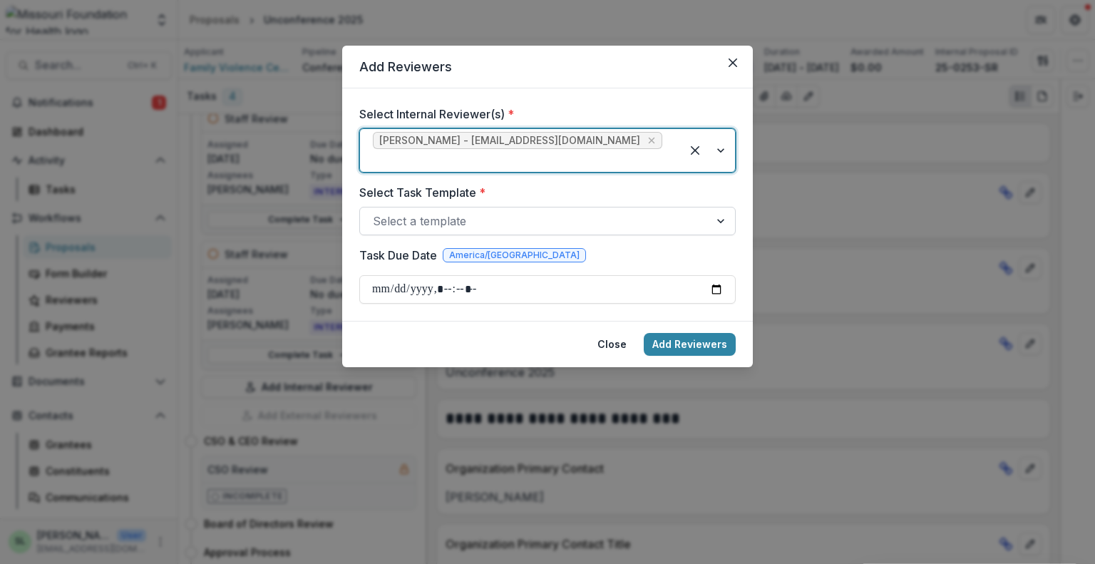
click at [467, 211] on div at bounding box center [535, 221] width 324 height 20
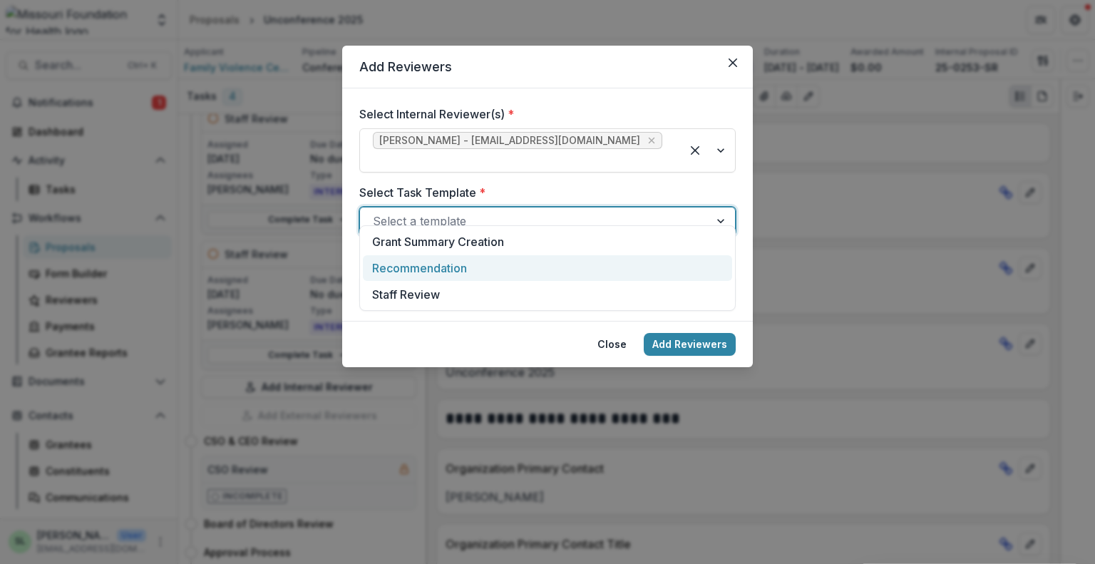
click at [431, 267] on div "Recommendation" at bounding box center [547, 268] width 369 height 26
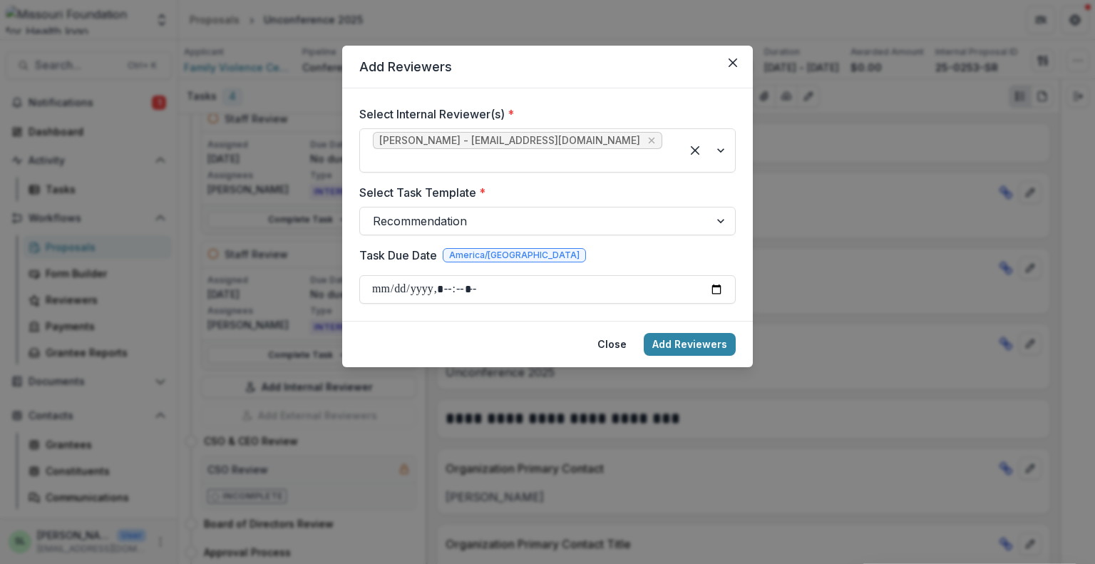
drag, startPoint x: 516, startPoint y: 73, endPoint x: 603, endPoint y: 78, distance: 87.1
click at [603, 78] on header "Add Reviewers" at bounding box center [547, 67] width 411 height 43
click at [682, 333] on button "Add Reviewers" at bounding box center [690, 344] width 92 height 23
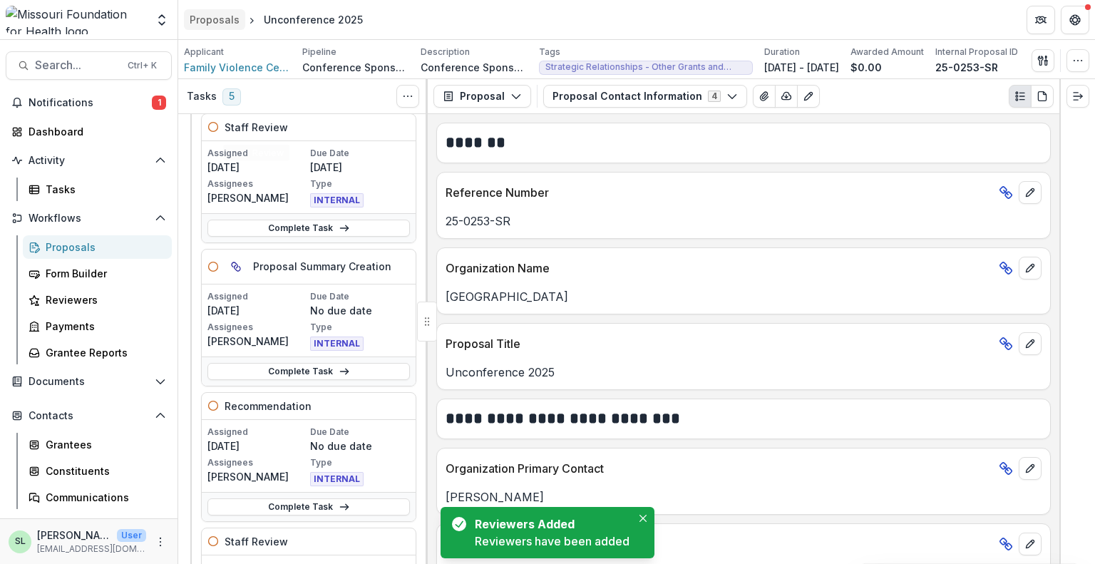
scroll to position [71, 0]
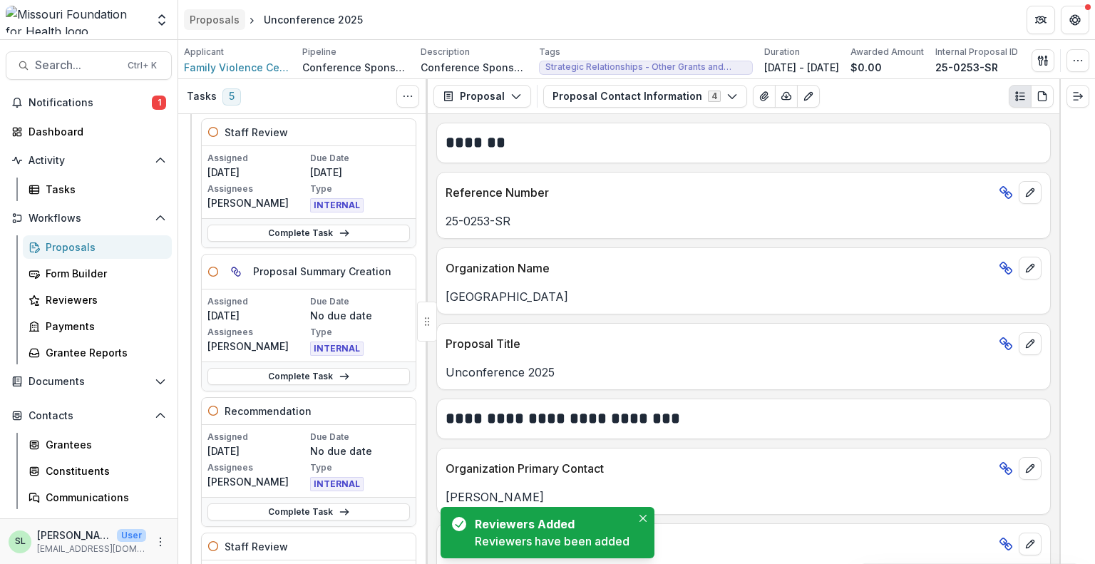
click at [207, 16] on div "Proposals" at bounding box center [215, 19] width 50 height 15
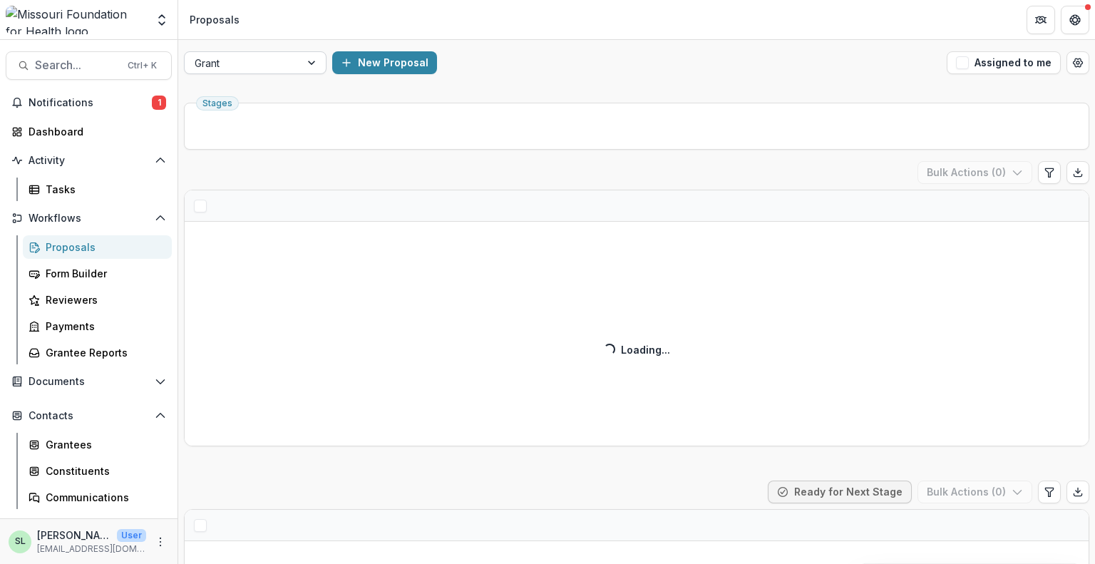
click at [254, 58] on div at bounding box center [243, 63] width 96 height 18
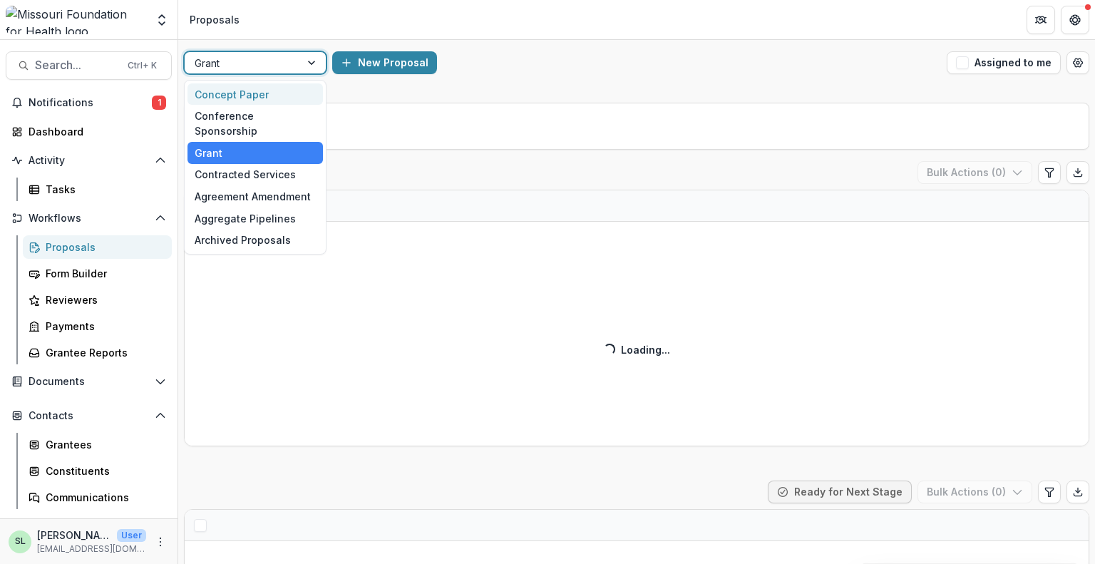
click at [255, 91] on div "Concept Paper" at bounding box center [255, 94] width 135 height 22
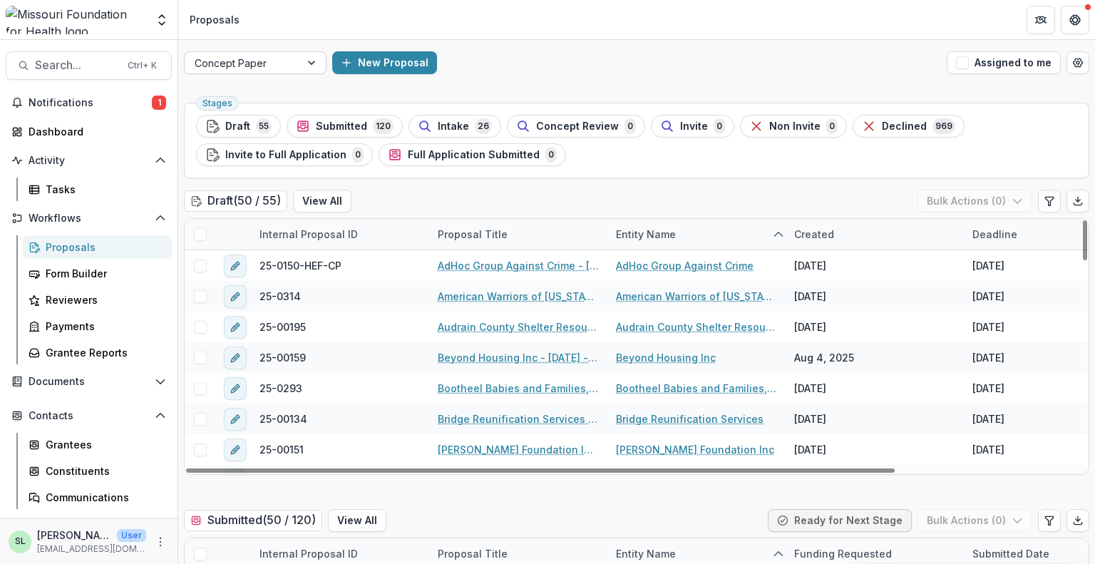
click at [294, 65] on div "Concept Paper" at bounding box center [242, 63] width 115 height 21
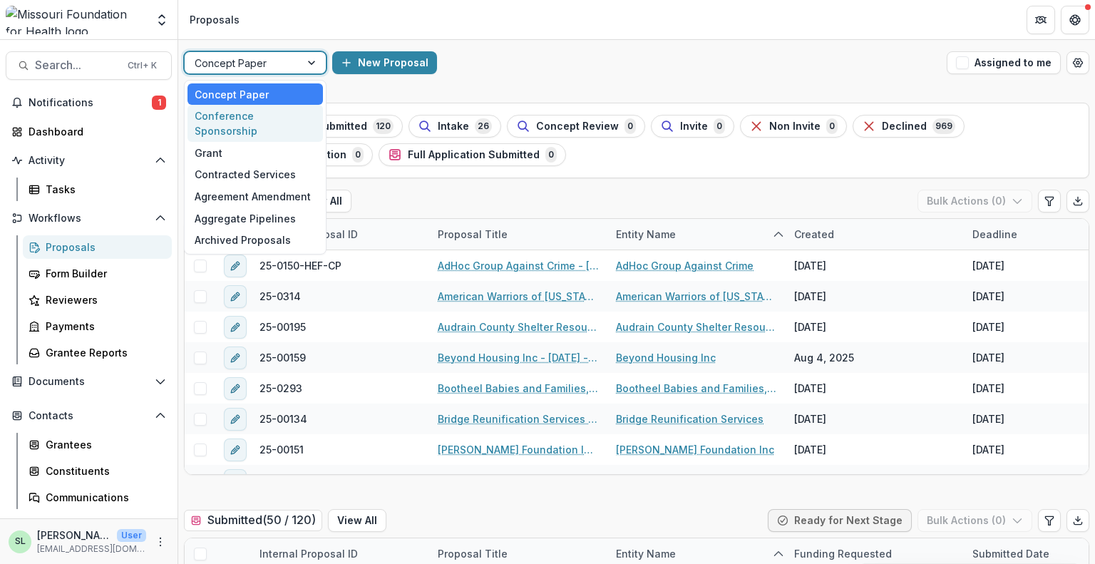
click at [276, 123] on div "Conference Sponsorship" at bounding box center [255, 123] width 135 height 37
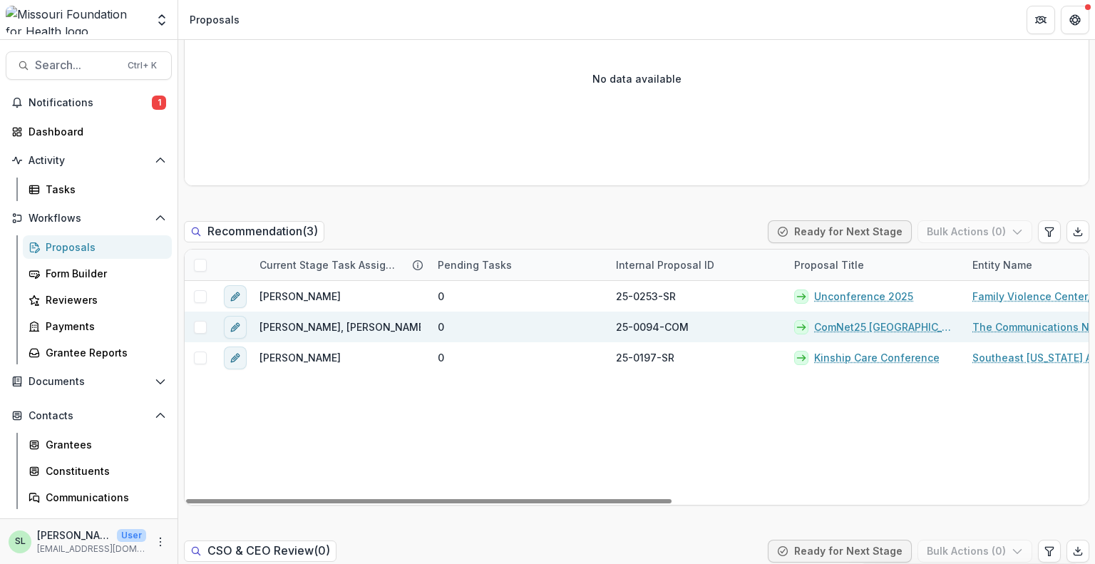
scroll to position [927, 0]
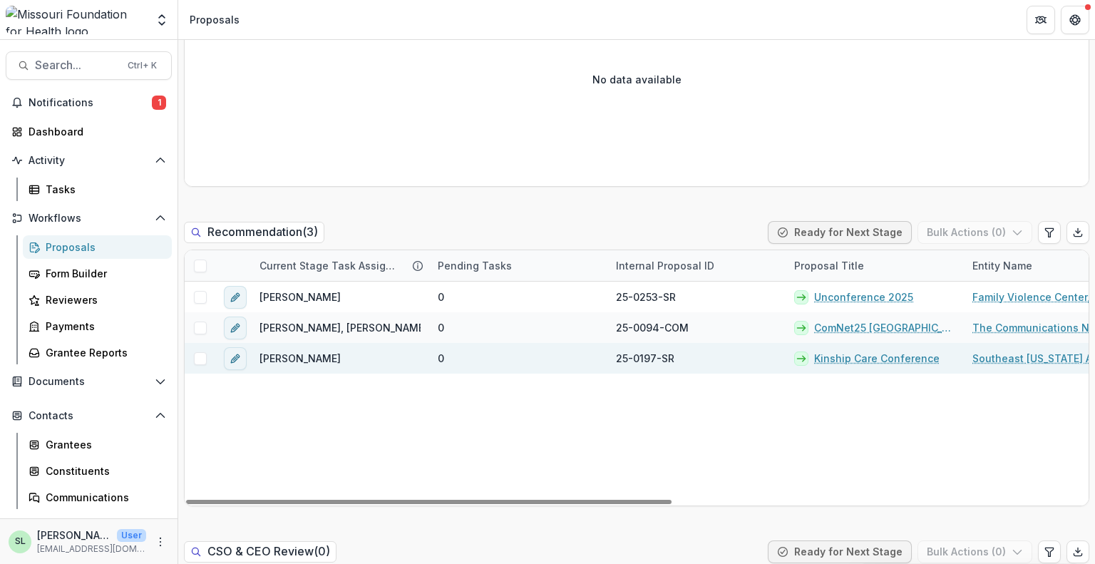
click at [843, 359] on link "Kinship Care Conference" at bounding box center [876, 358] width 125 height 15
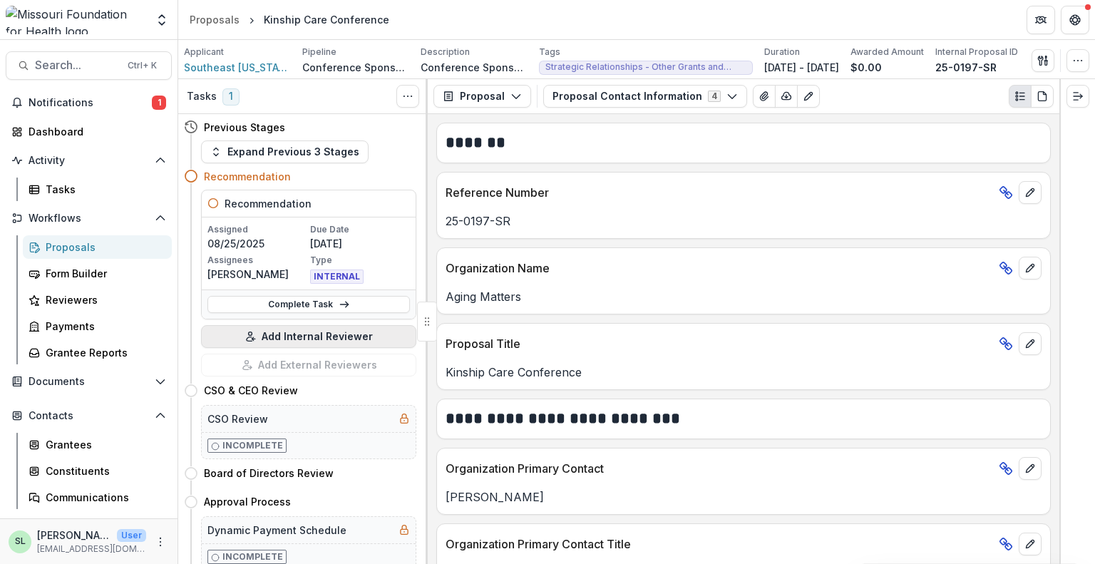
click at [299, 337] on button "Add Internal Reviewer" at bounding box center [308, 336] width 215 height 23
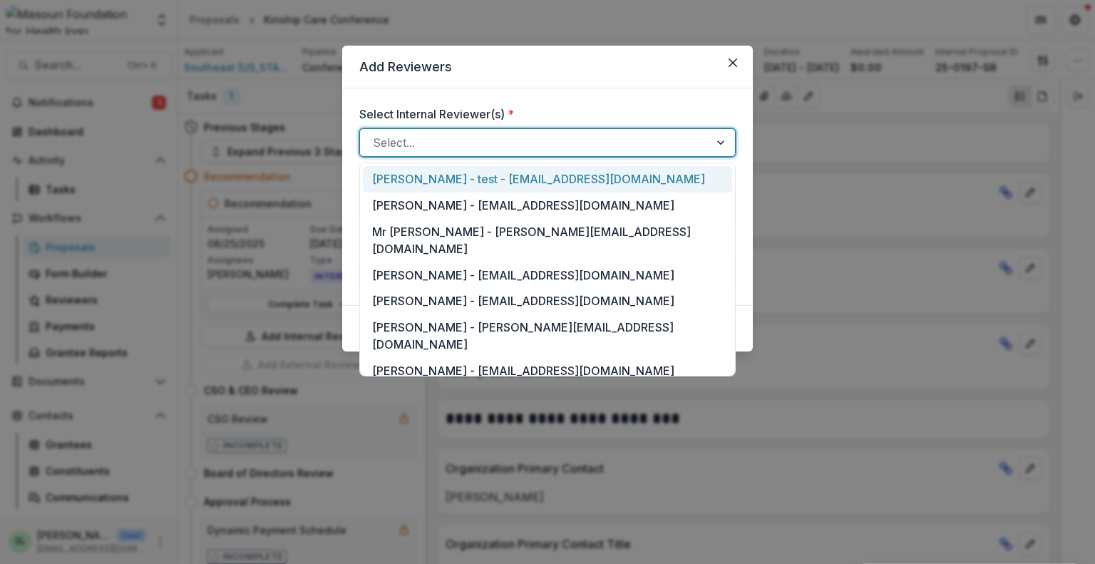
click at [465, 148] on div at bounding box center [535, 143] width 324 height 20
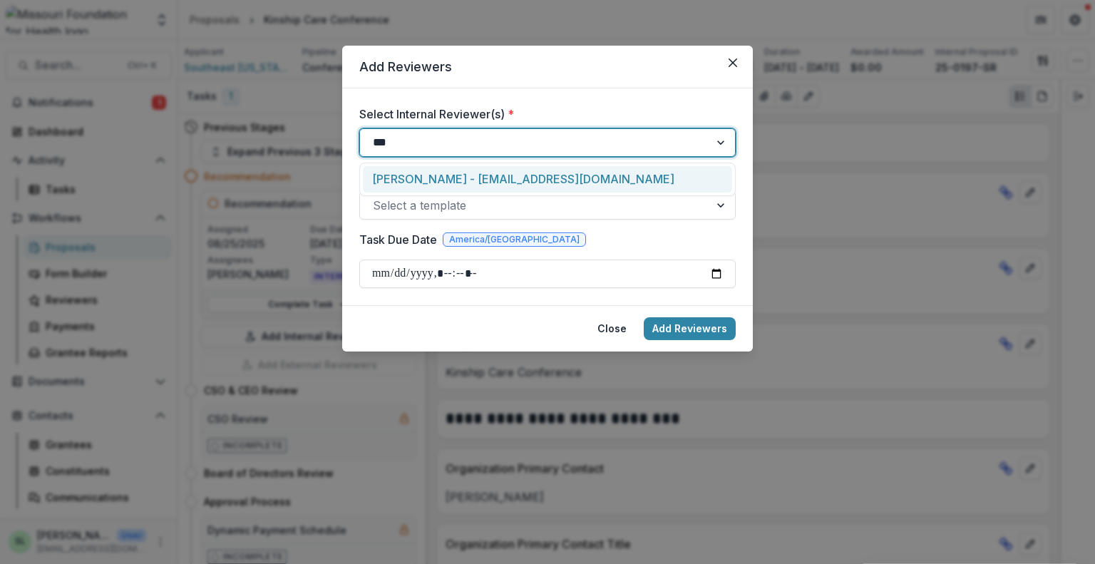
type input "****"
click at [437, 178] on div "Sada Lindsey - slindsey@mffh.org" at bounding box center [547, 179] width 369 height 26
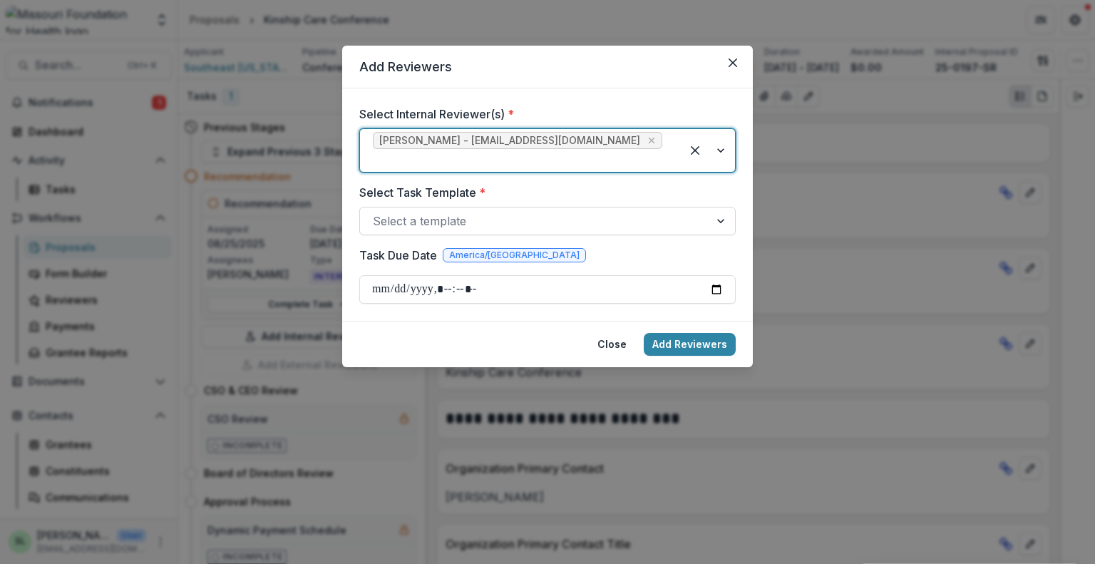
click at [440, 211] on div at bounding box center [535, 221] width 324 height 20
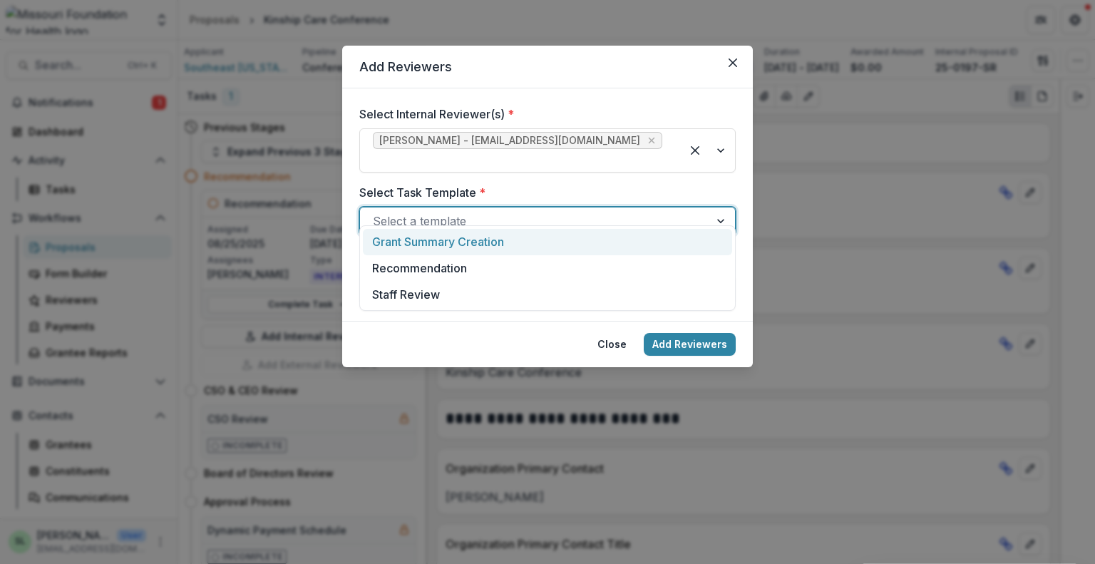
click at [443, 240] on div "Grant Summary Creation" at bounding box center [547, 242] width 369 height 26
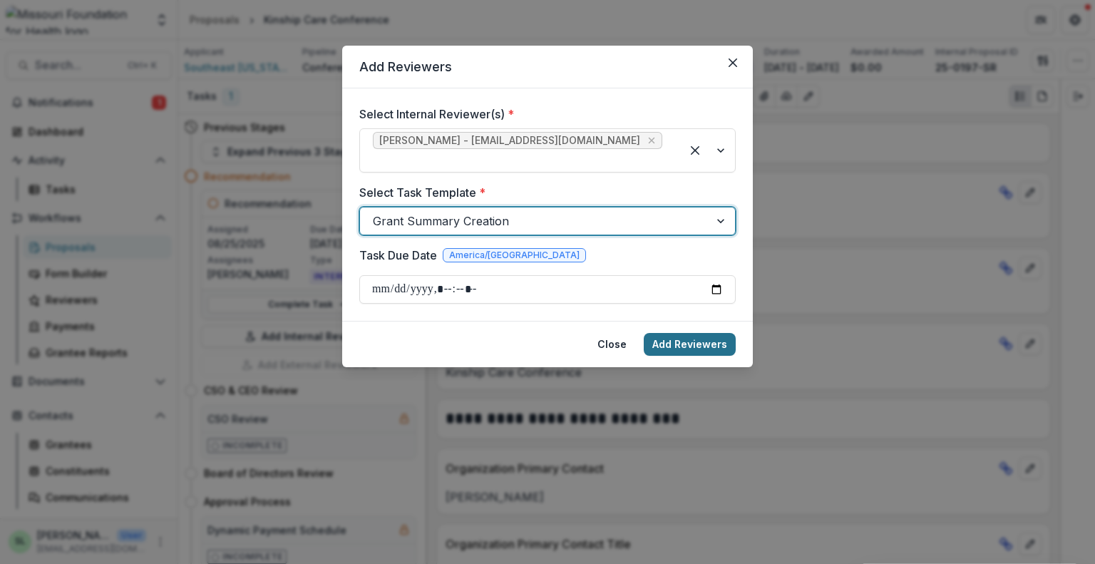
click at [690, 333] on button "Add Reviewers" at bounding box center [690, 344] width 92 height 23
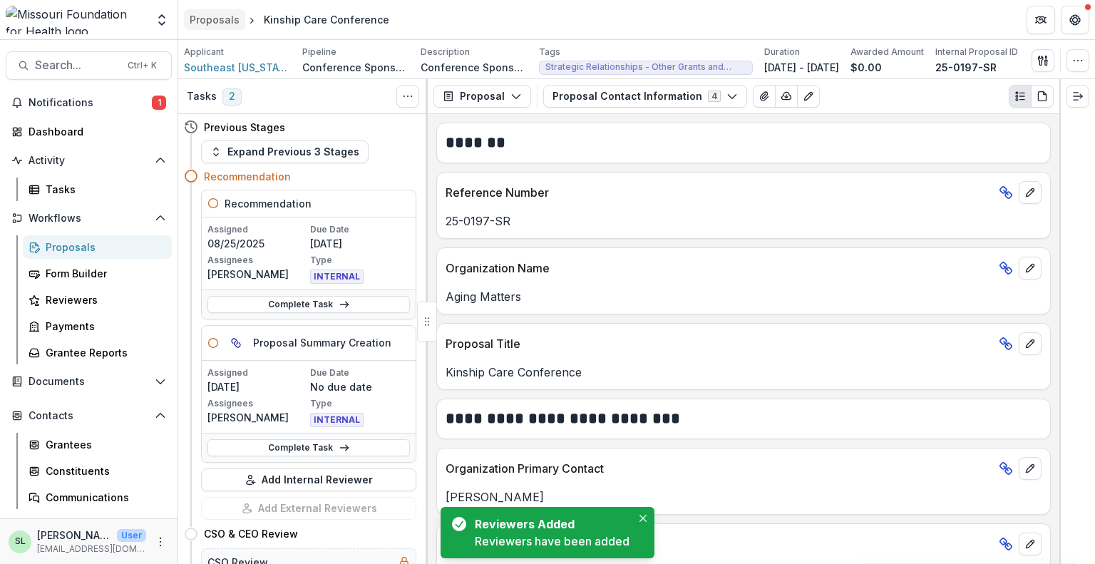
click at [222, 21] on div "Proposals" at bounding box center [215, 19] width 50 height 15
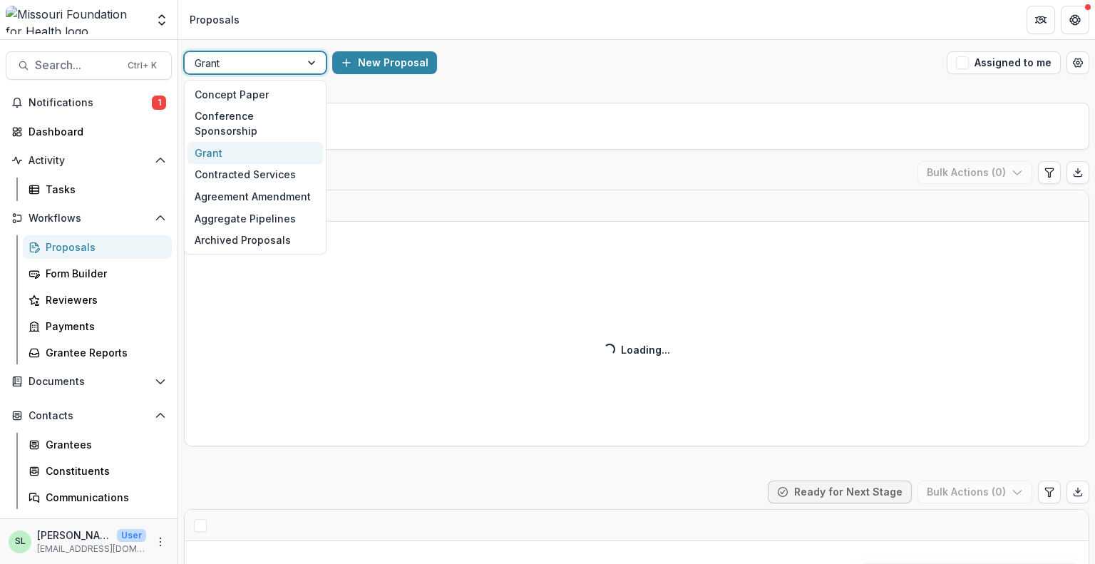
click at [262, 68] on div at bounding box center [243, 63] width 96 height 18
click at [255, 92] on div "Concept Paper" at bounding box center [255, 94] width 135 height 22
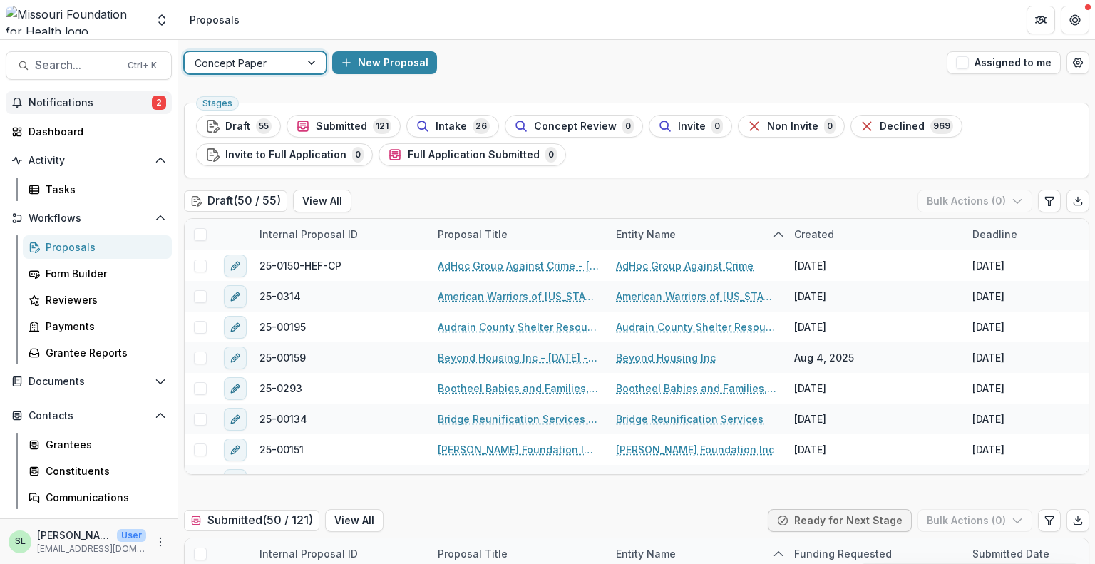
click at [107, 103] on span "Notifications" at bounding box center [90, 103] width 123 height 12
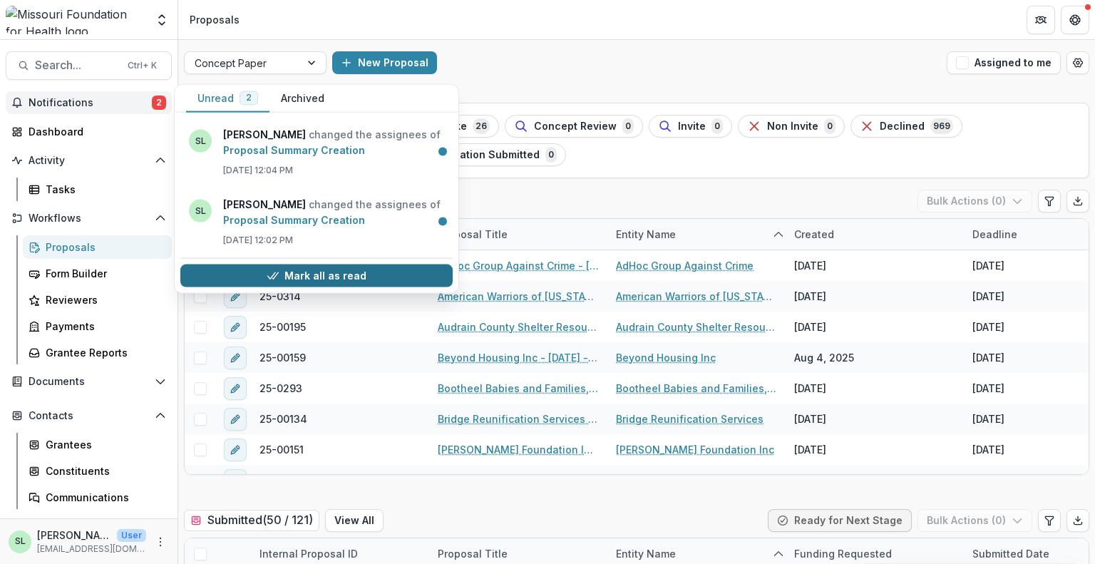
click at [303, 282] on button "Mark all as read" at bounding box center [316, 275] width 272 height 23
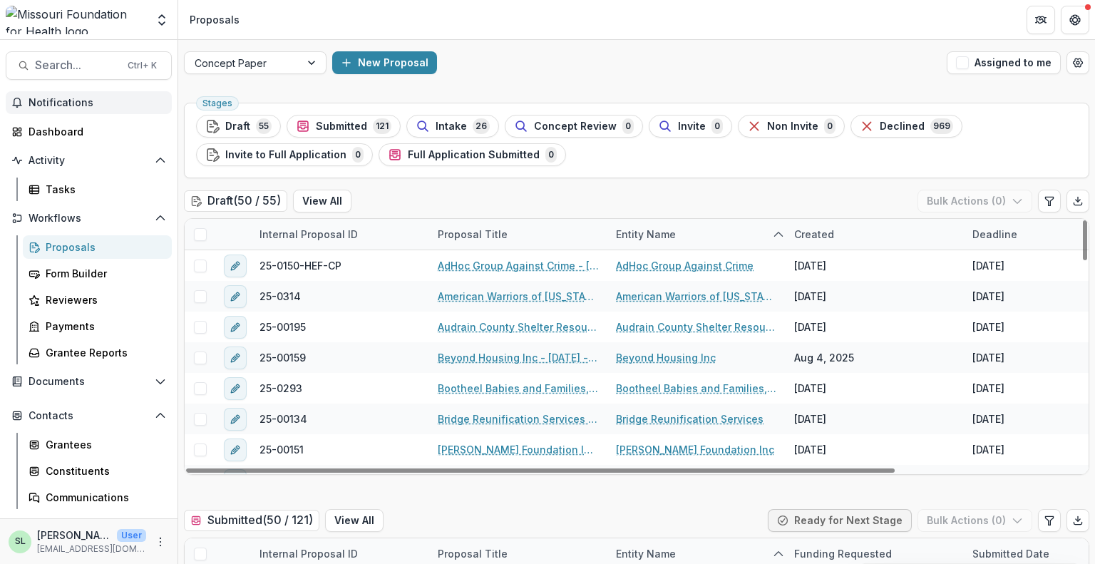
click at [565, 68] on div "New Proposal" at bounding box center [636, 62] width 609 height 23
